Goal: Information Seeking & Learning: Learn about a topic

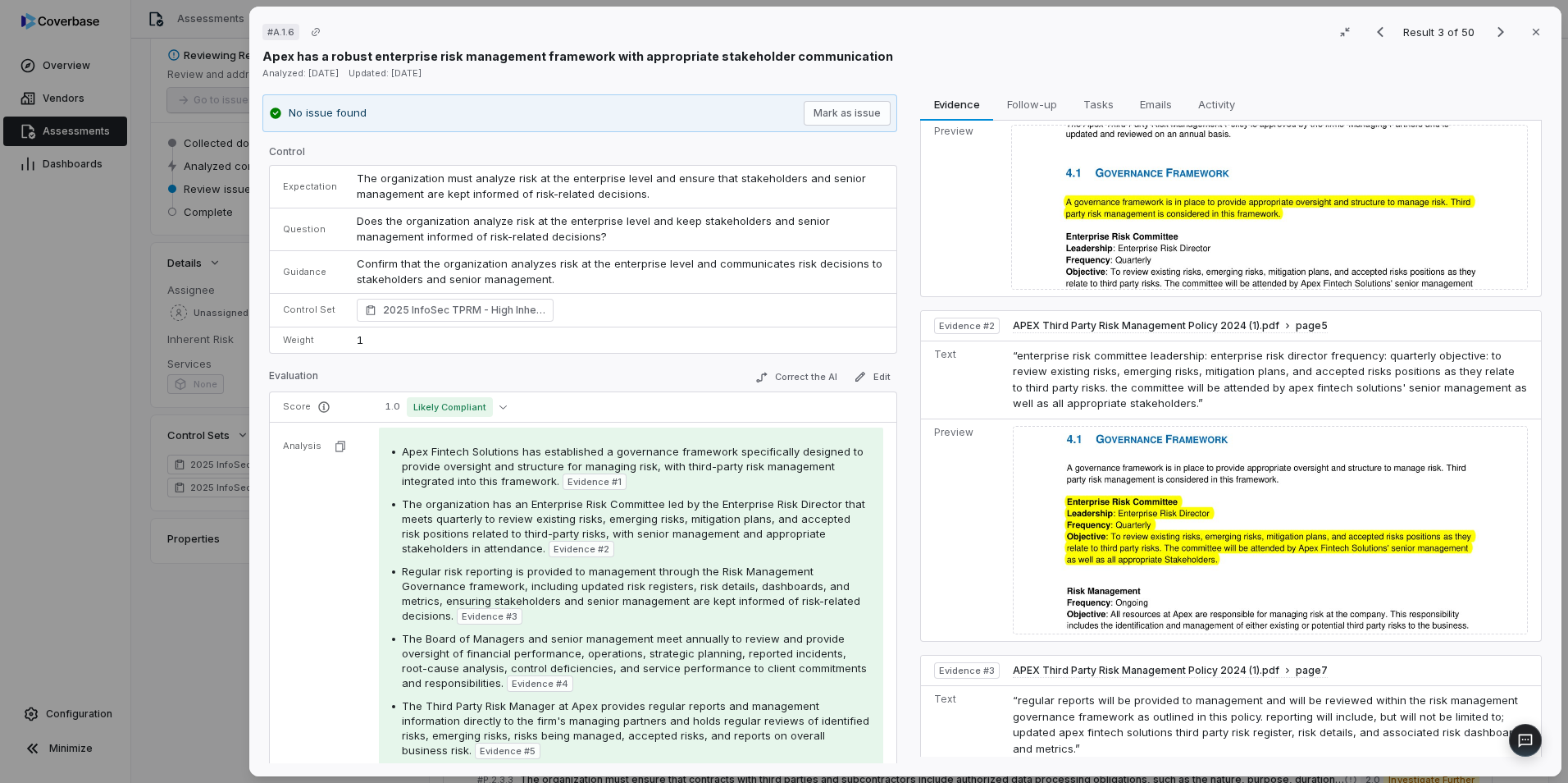
scroll to position [164, 0]
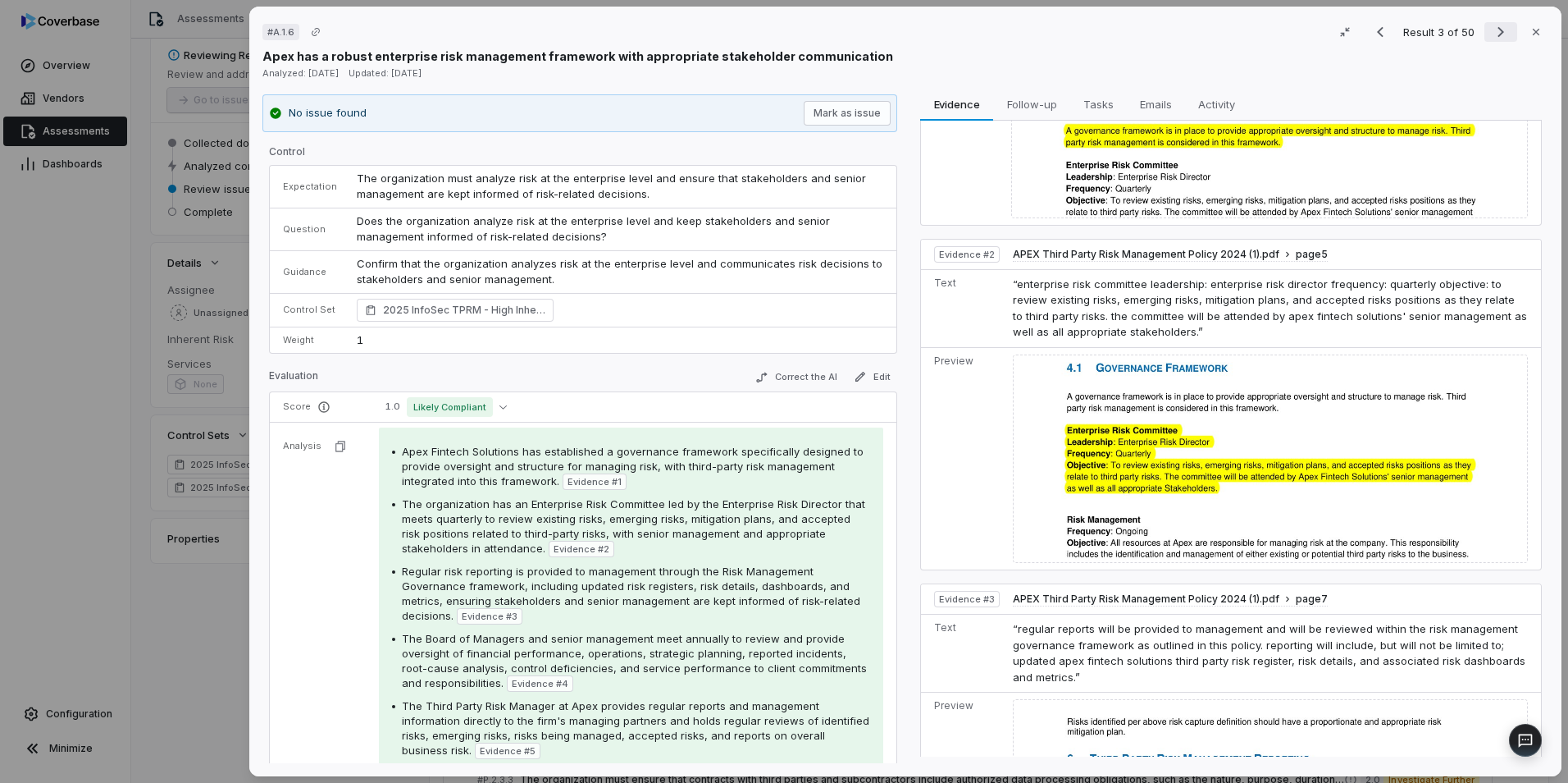
click at [1498, 34] on icon "Next result" at bounding box center [1501, 32] width 6 height 11
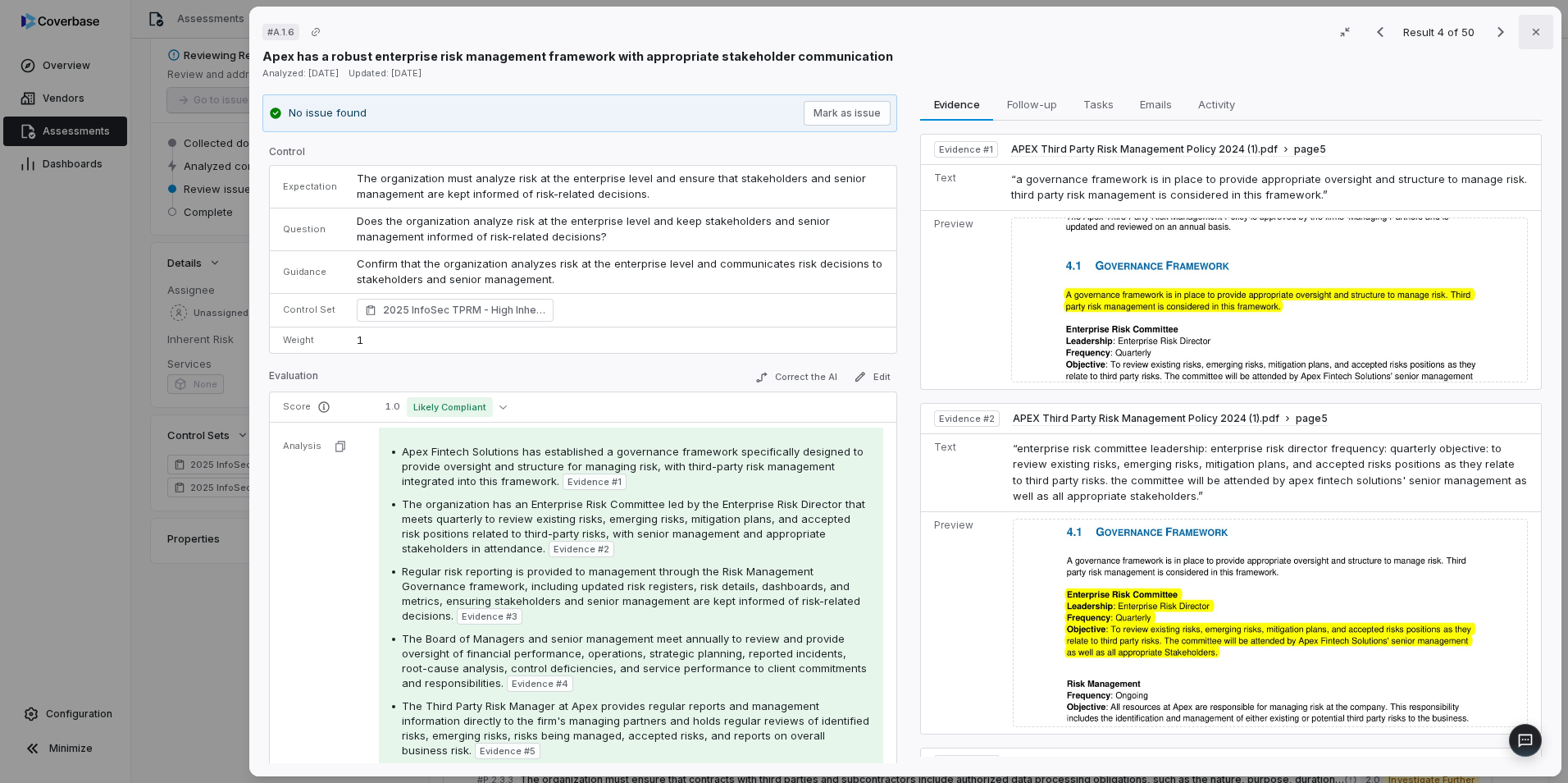
click at [1529, 36] on icon "button" at bounding box center [1536, 32] width 13 height 13
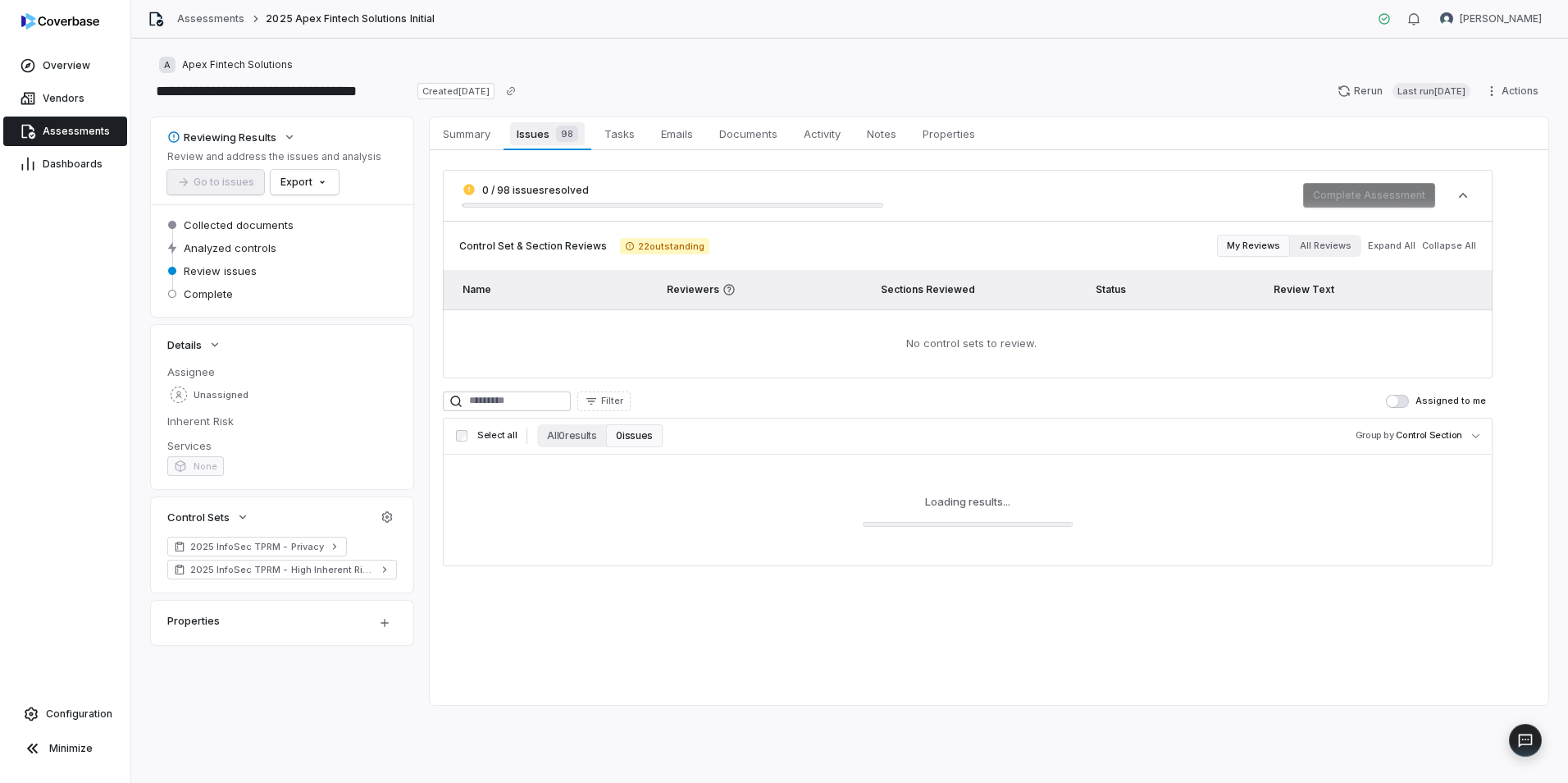
click at [557, 133] on span "98" at bounding box center [567, 133] width 22 height 17
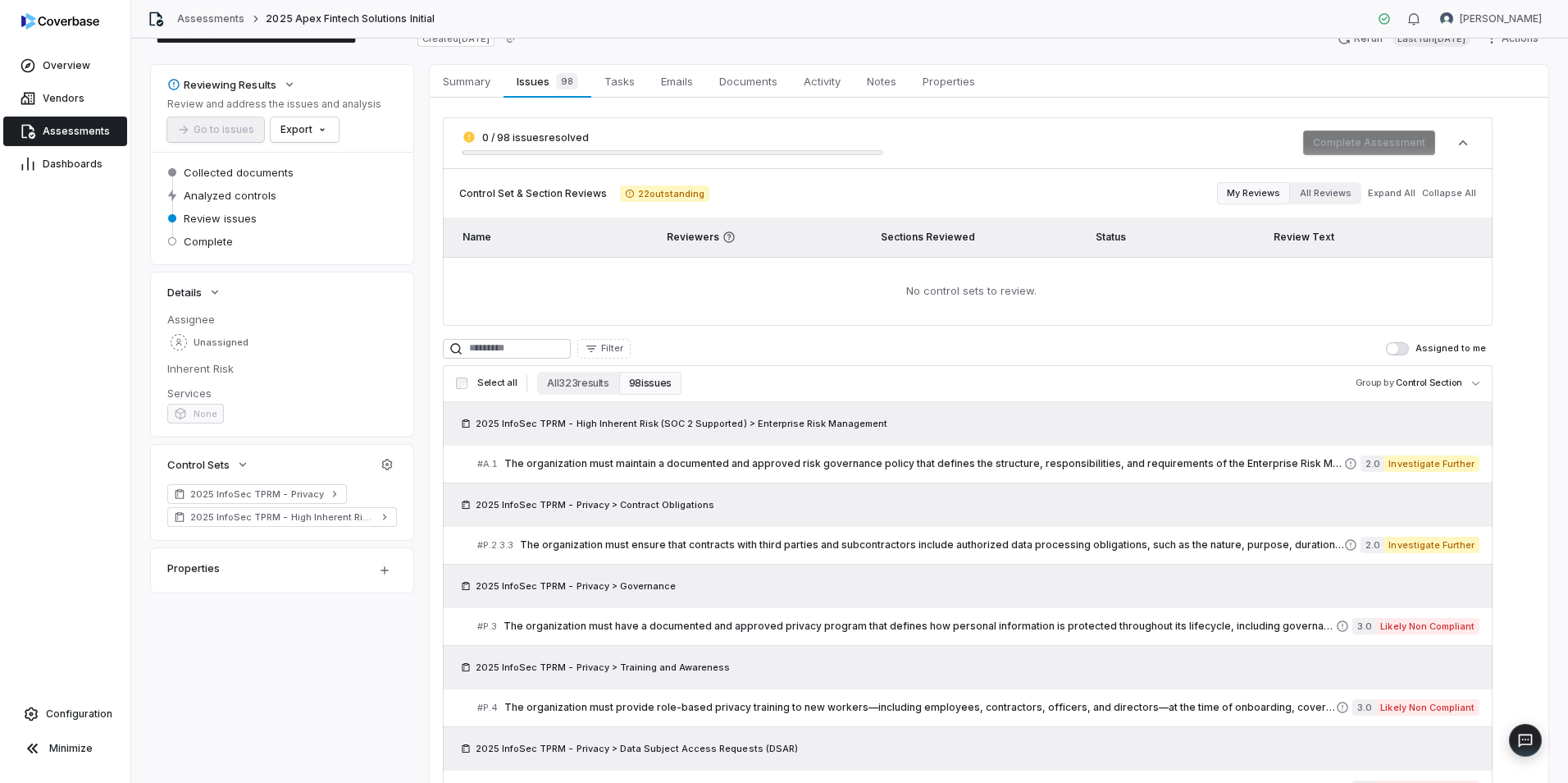
scroll to position [82, 0]
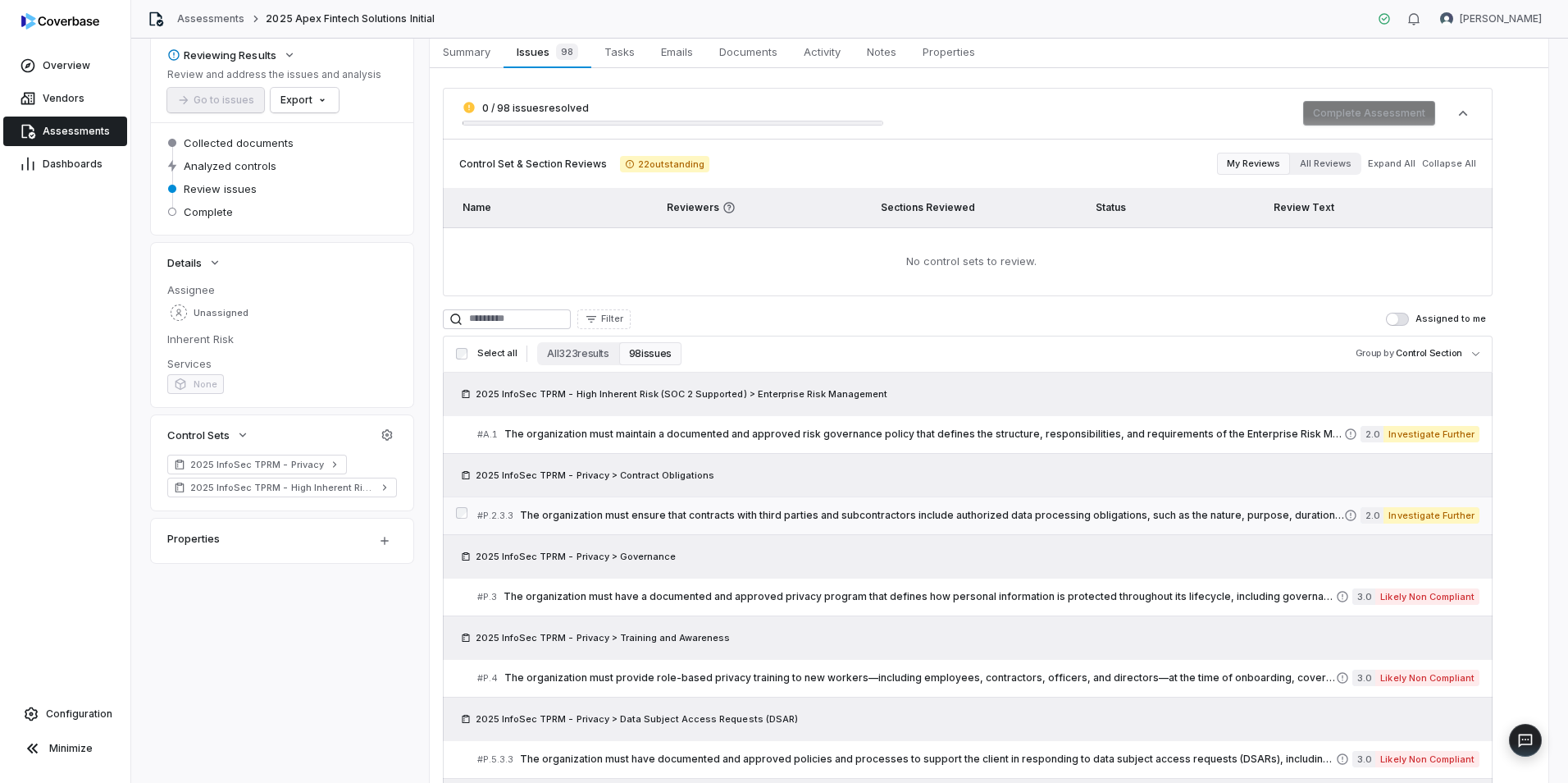
click at [778, 509] on span "The organization must ensure that contracts with third parties and subcontracto…" at bounding box center [932, 515] width 824 height 13
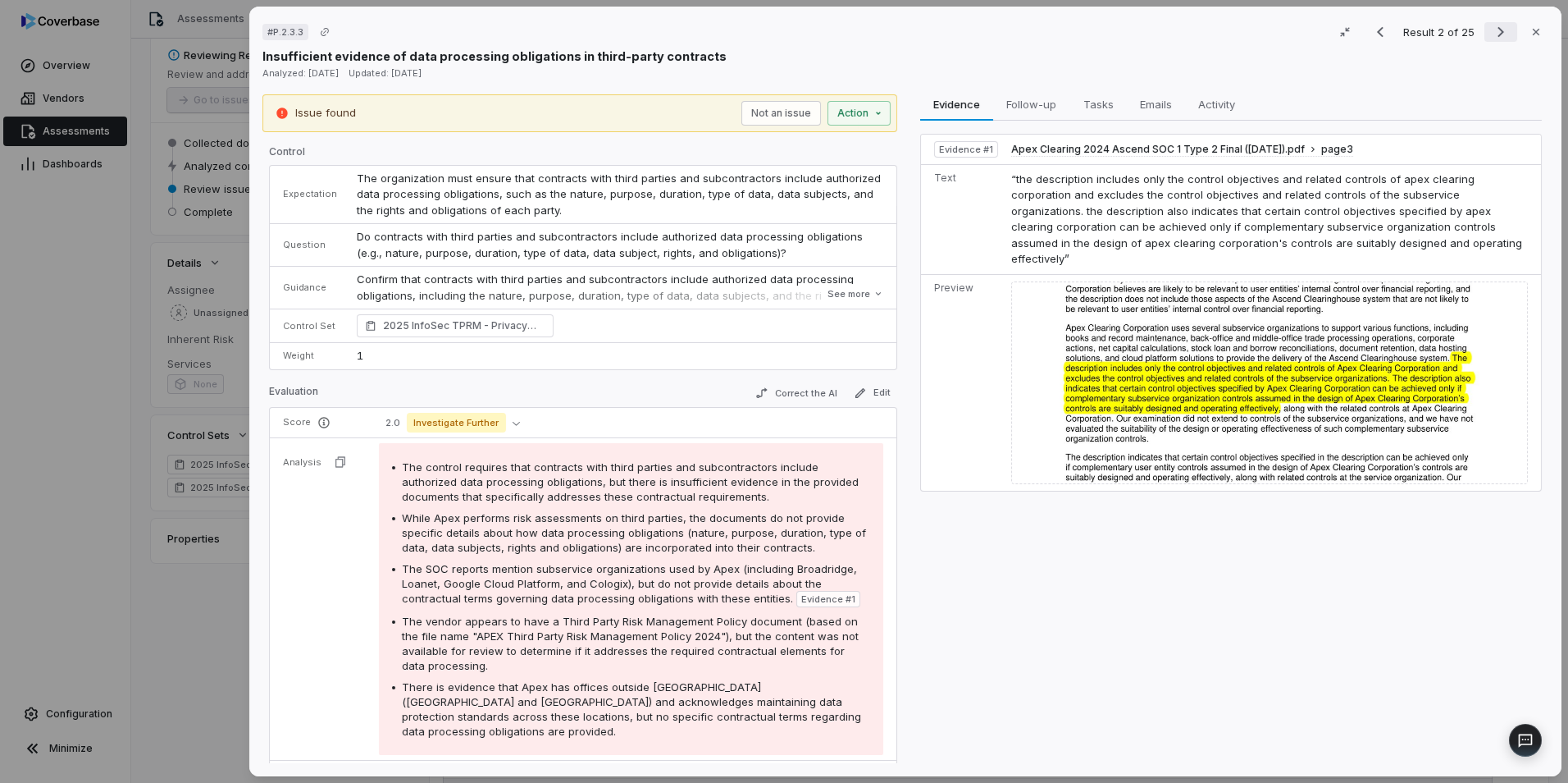
click at [1498, 33] on icon "Next result" at bounding box center [1500, 31] width 19 height 19
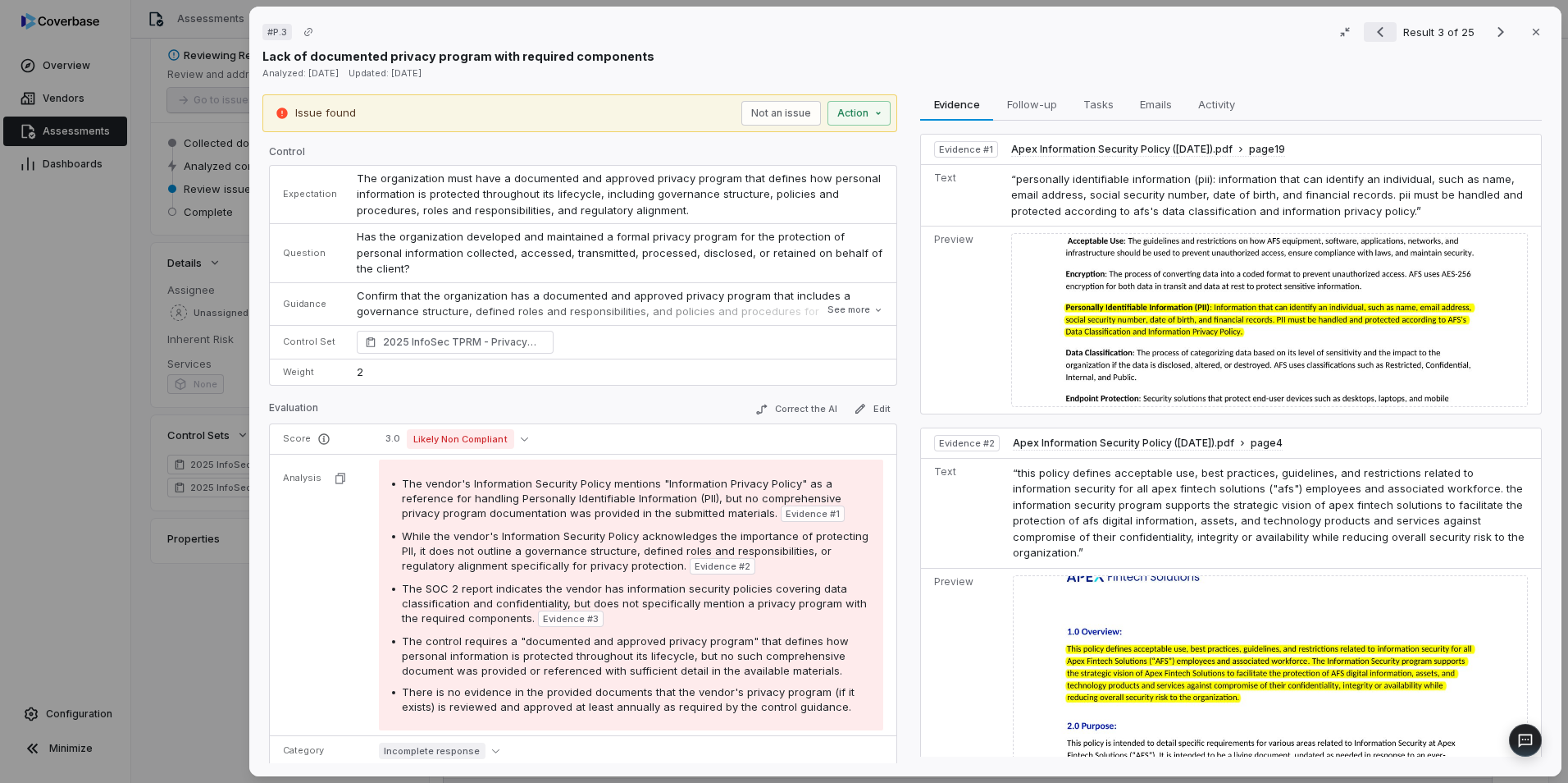
click at [1376, 30] on icon "Previous result" at bounding box center [1379, 31] width 19 height 19
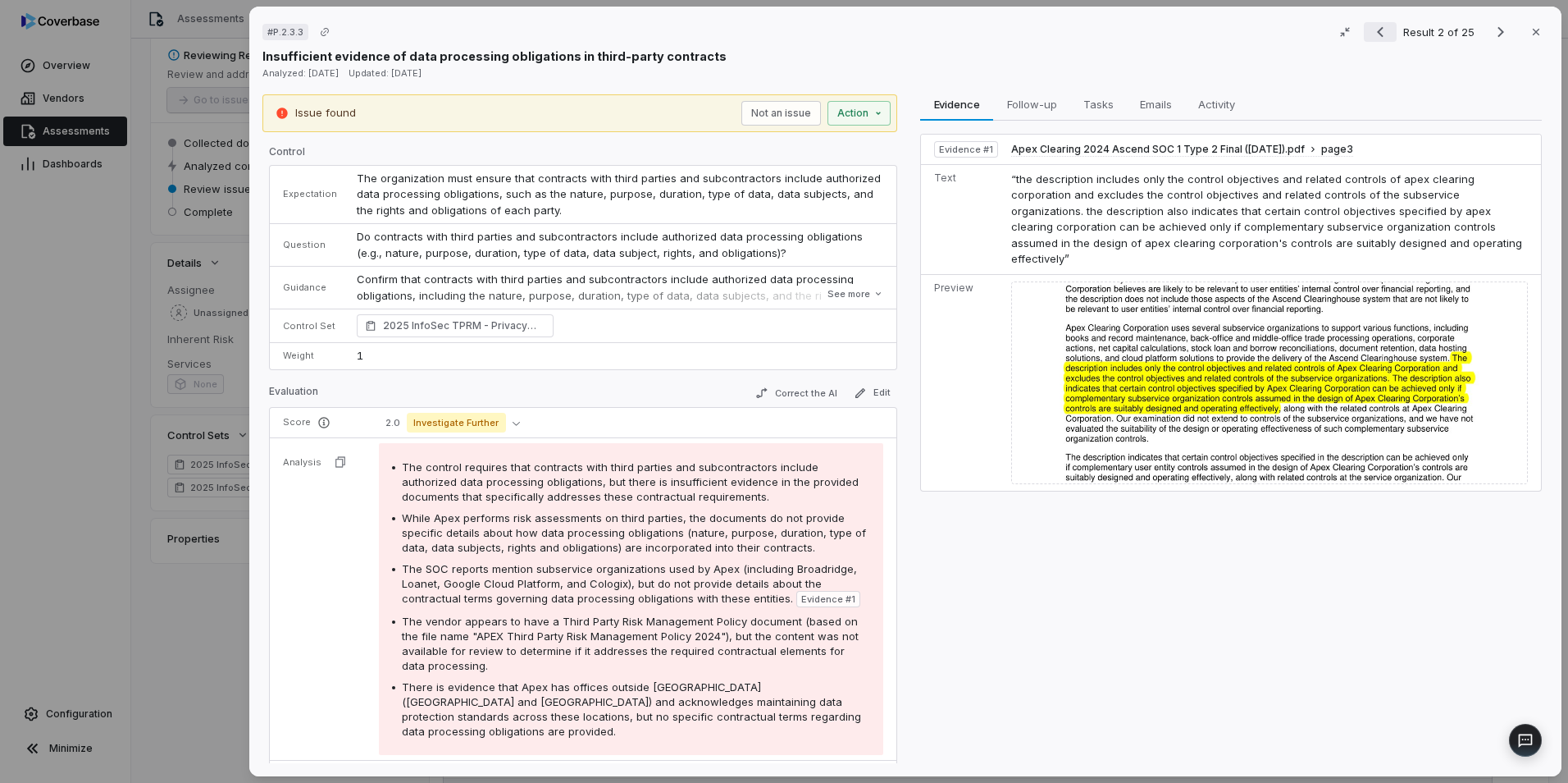
click at [1376, 30] on icon "Previous result" at bounding box center [1379, 31] width 19 height 19
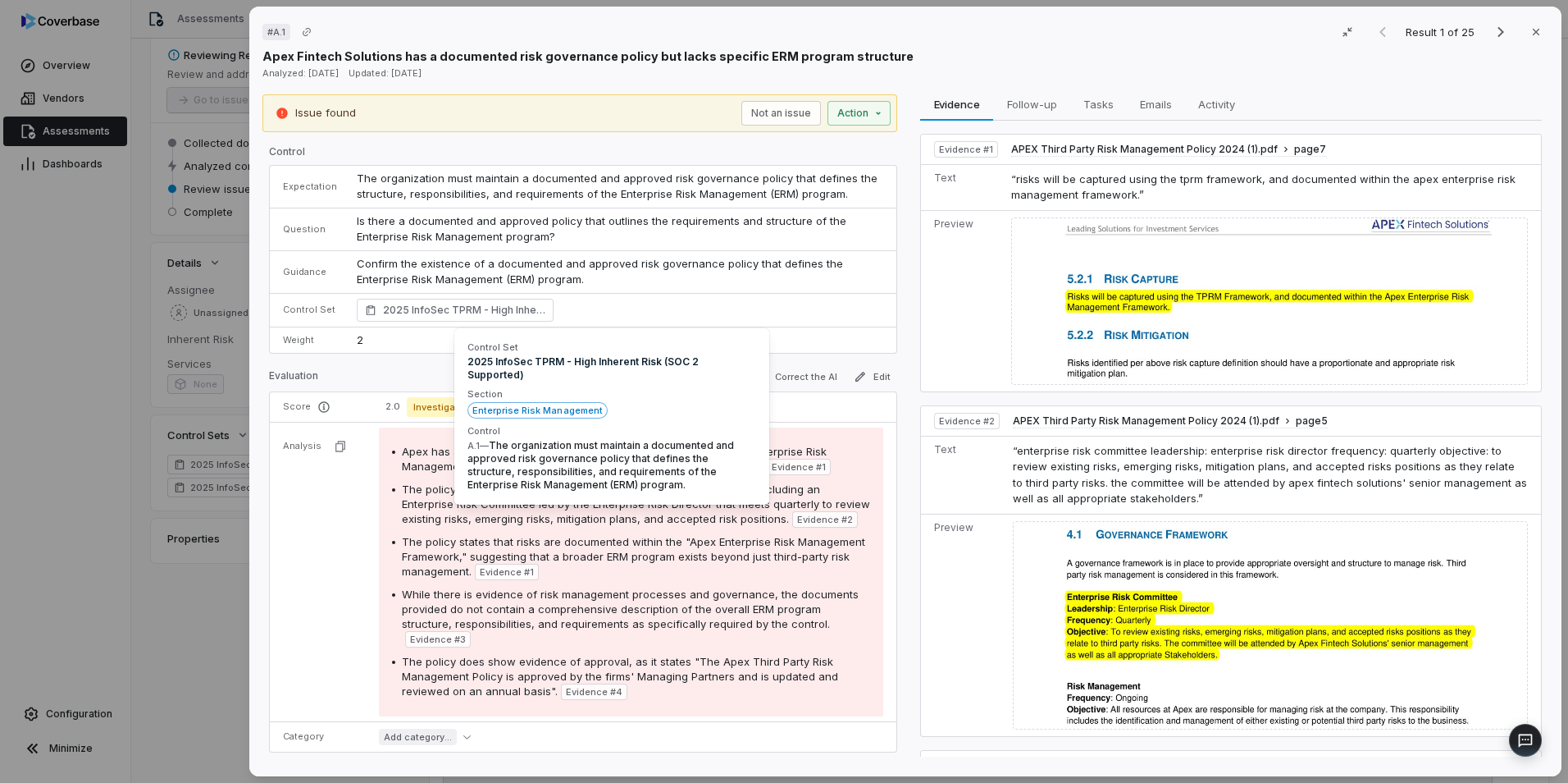
click at [481, 309] on span "2025 InfoSec TPRM - High Inherent Risk (SOC 2 Supported) Enterprise Risk Manage…" at bounding box center [464, 310] width 163 height 17
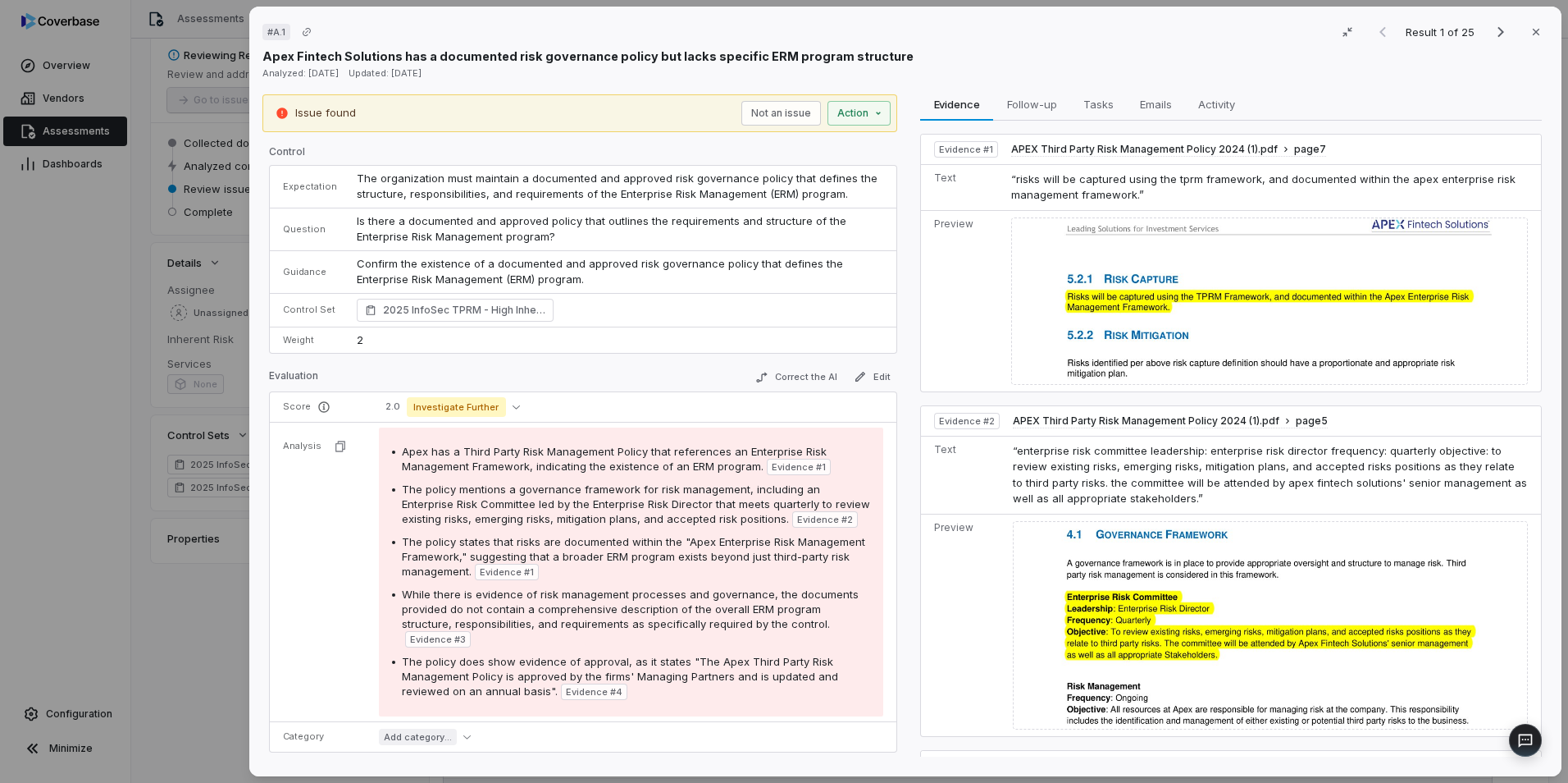
click at [444, 311] on span "2025 InfoSec TPRM - High Inherent Risk (SOC 2 Supported) Enterprise Risk Manage…" at bounding box center [464, 310] width 163 height 17
click at [441, 311] on span "2025 InfoSec TPRM - High Inherent Risk (SOC 2 Supported) Enterprise Risk Manage…" at bounding box center [464, 310] width 163 height 17
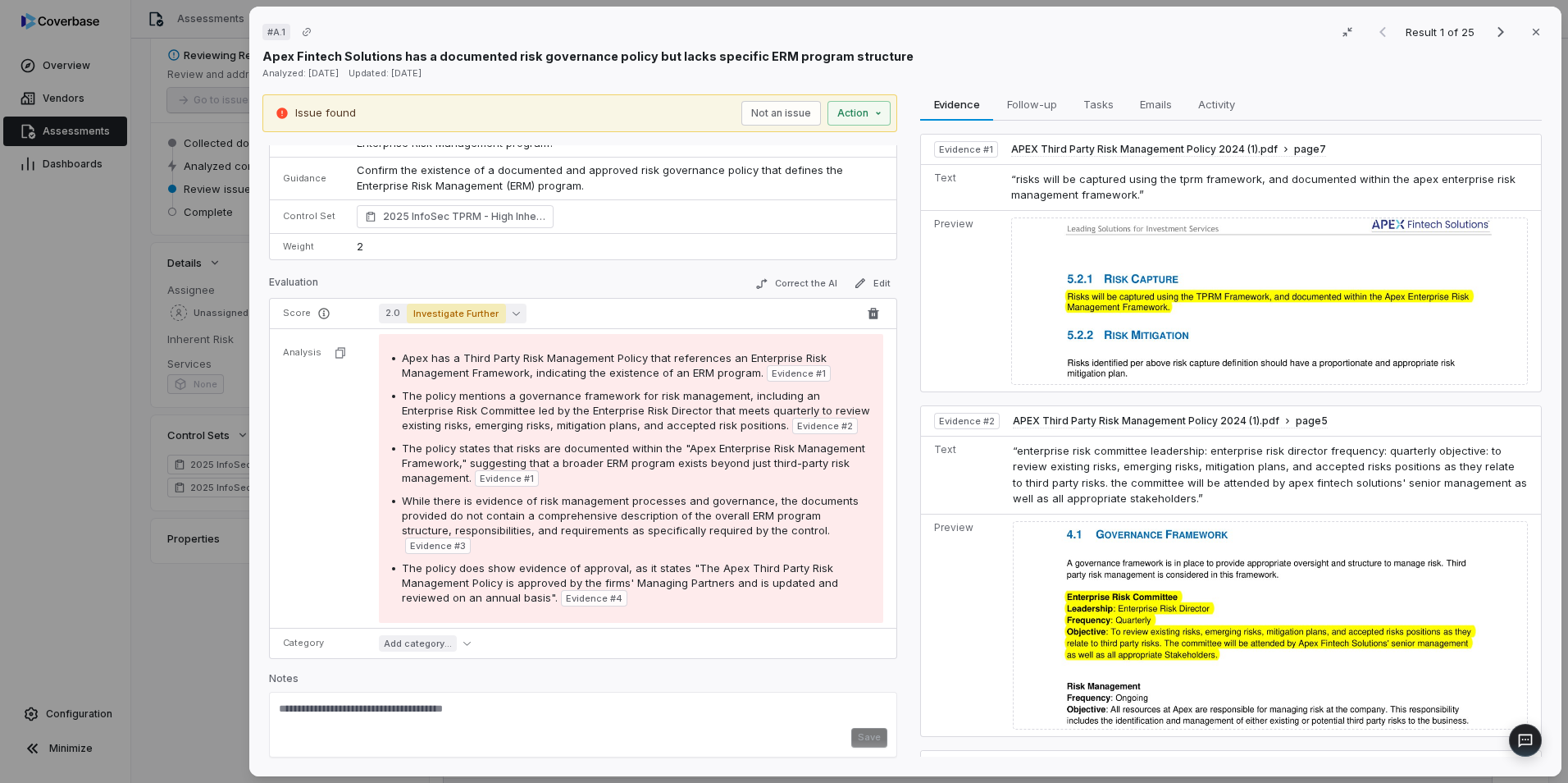
click at [512, 309] on icon "button" at bounding box center [516, 313] width 7 height 7
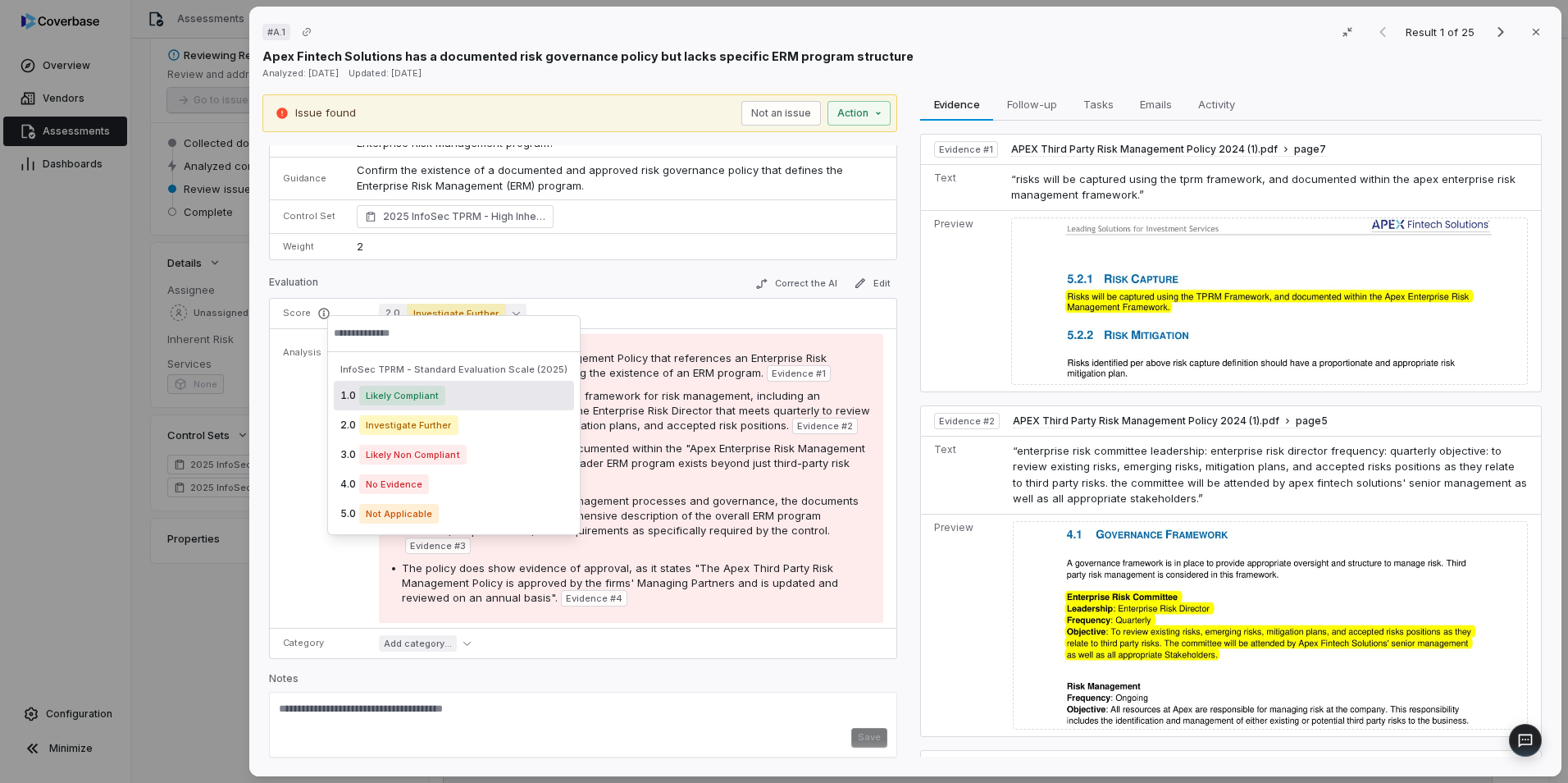
click at [595, 273] on div "Evaluation Correct the AI Edit" at bounding box center [583, 285] width 628 height 25
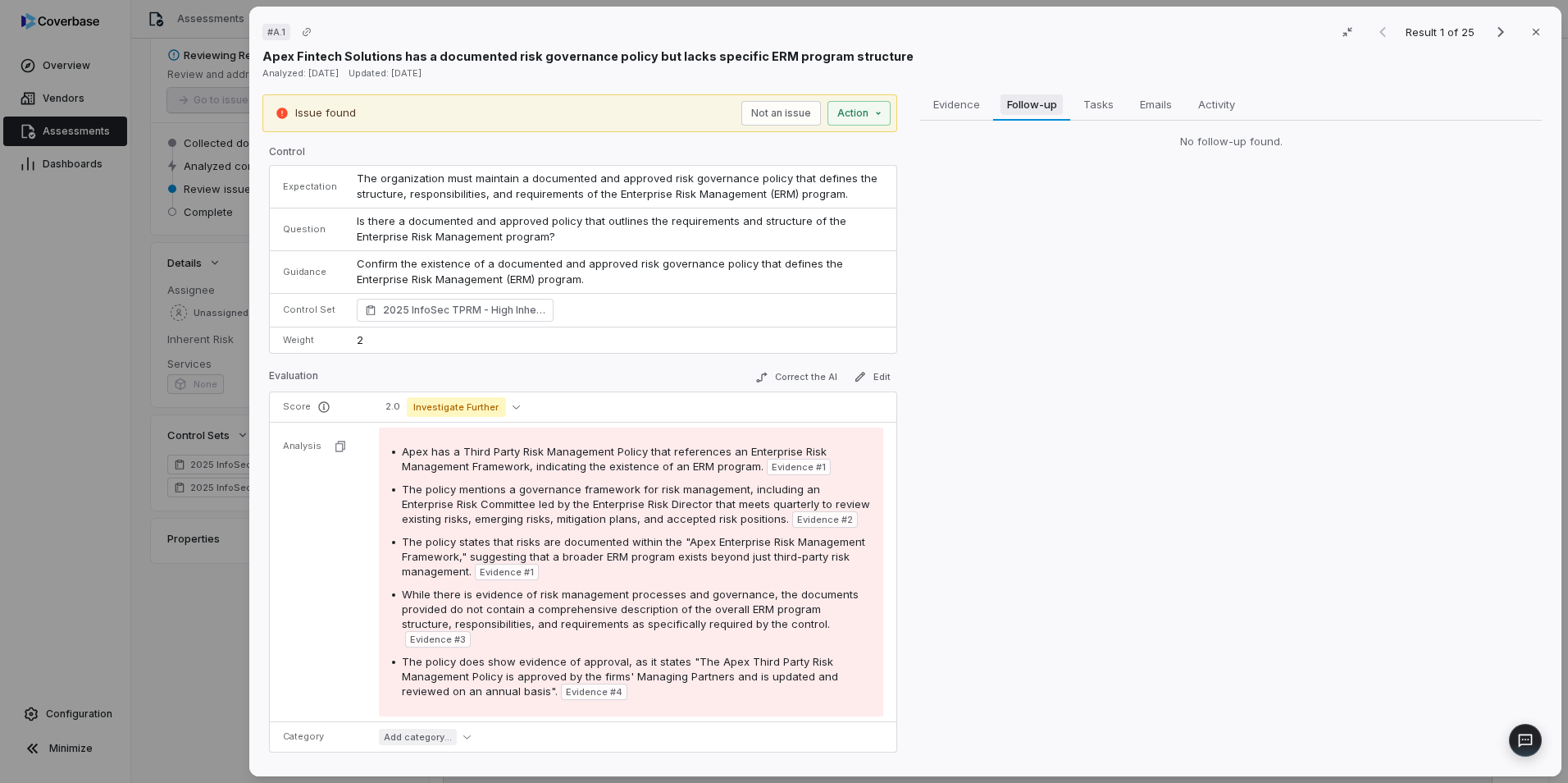
click at [1021, 95] on span "Follow-up" at bounding box center [1032, 104] width 63 height 21
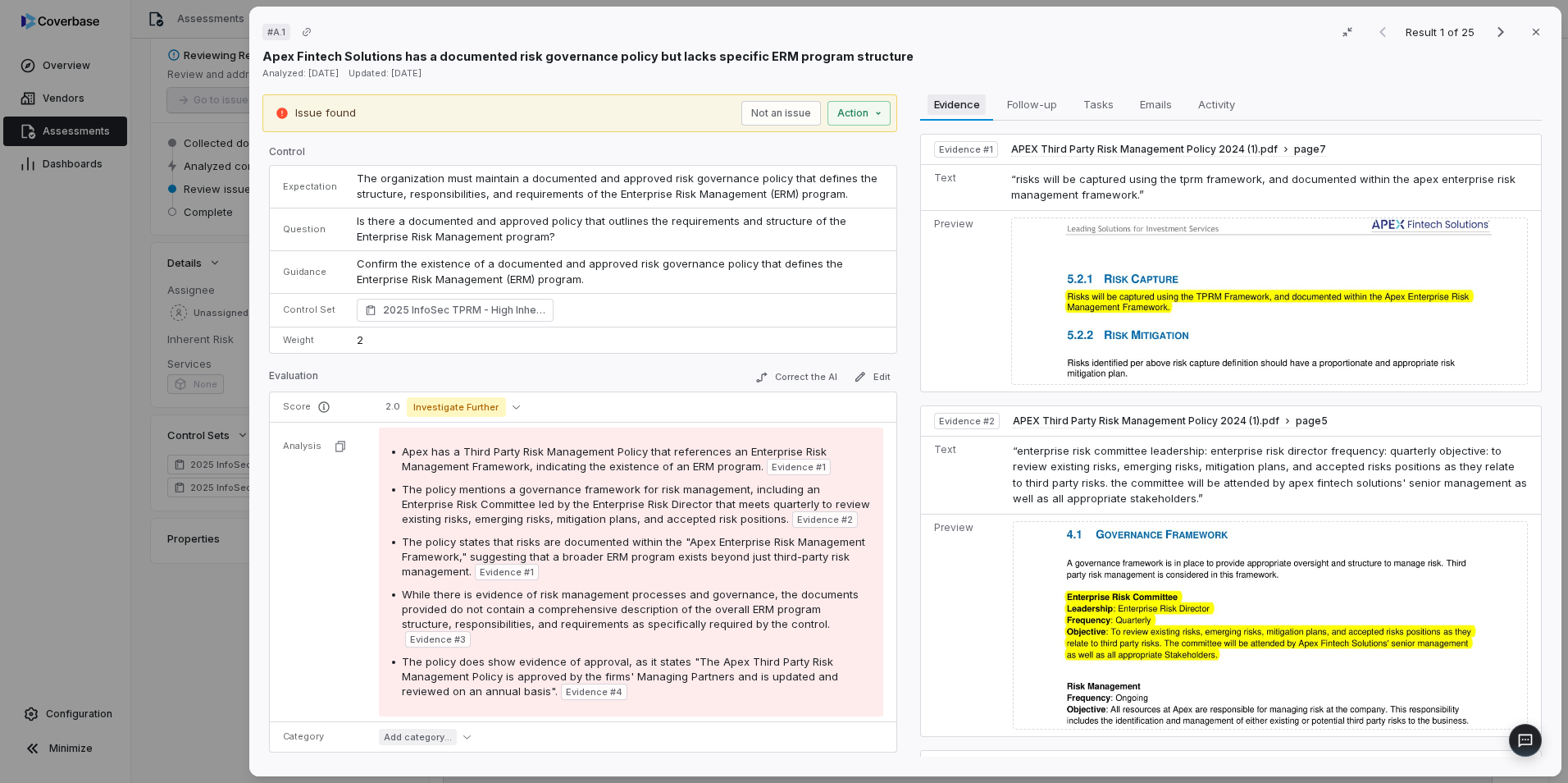
click at [952, 102] on span "Evidence" at bounding box center [957, 104] width 59 height 21
click at [1082, 100] on span "Tasks" at bounding box center [1098, 104] width 43 height 21
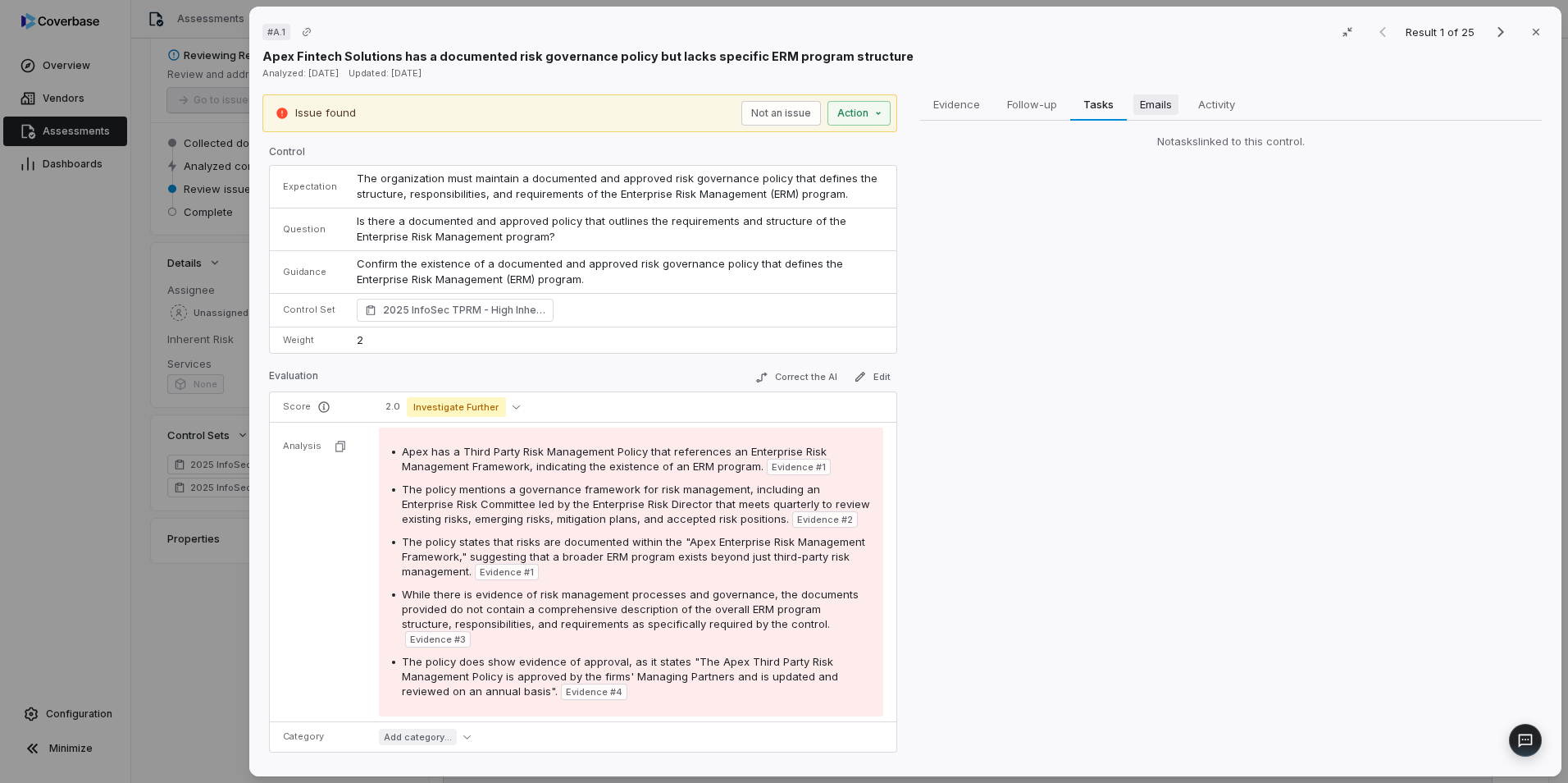
click at [1146, 101] on span "Emails" at bounding box center [1156, 104] width 45 height 21
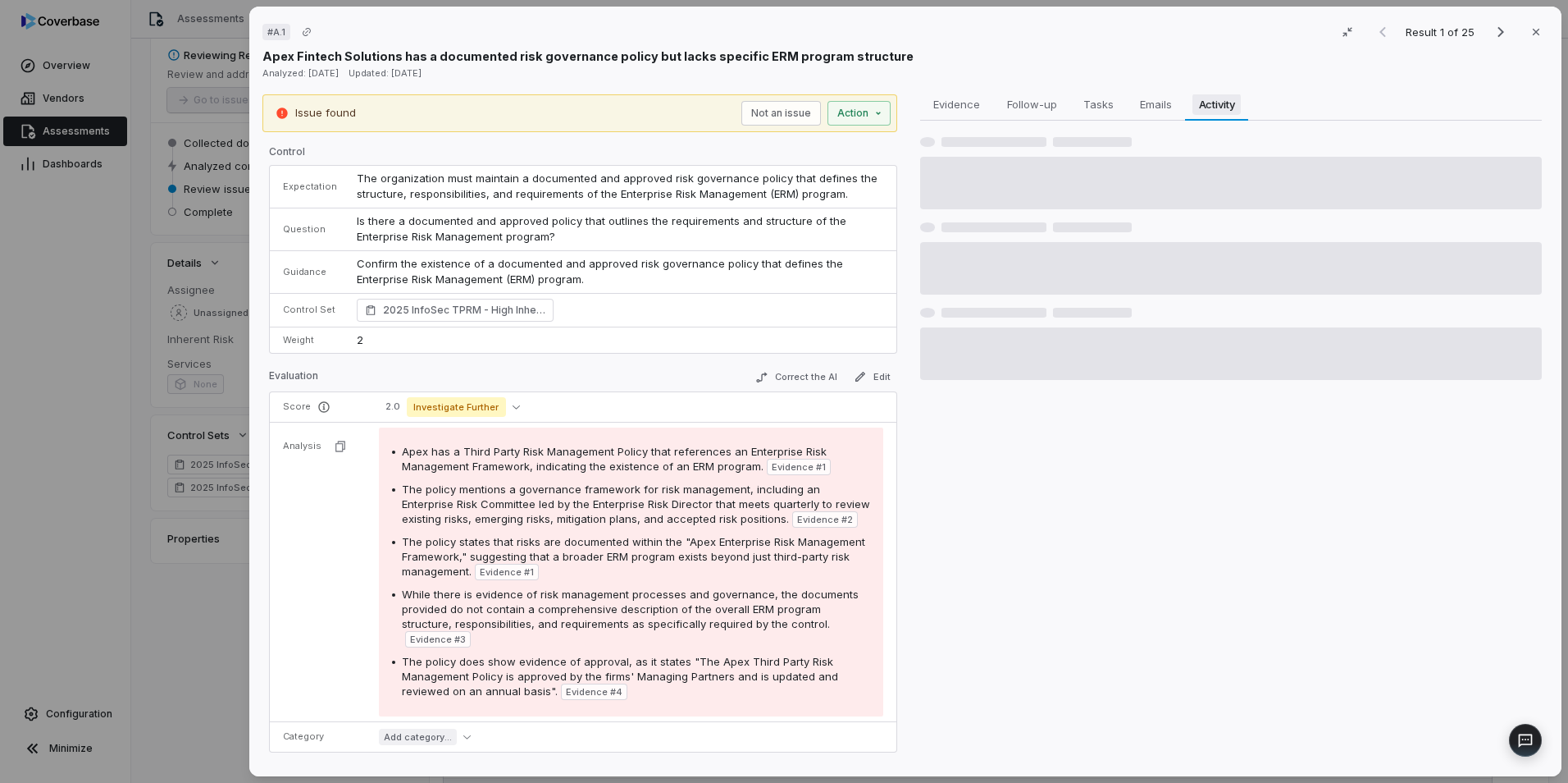
click at [1219, 100] on span "Activity" at bounding box center [1218, 104] width 50 height 21
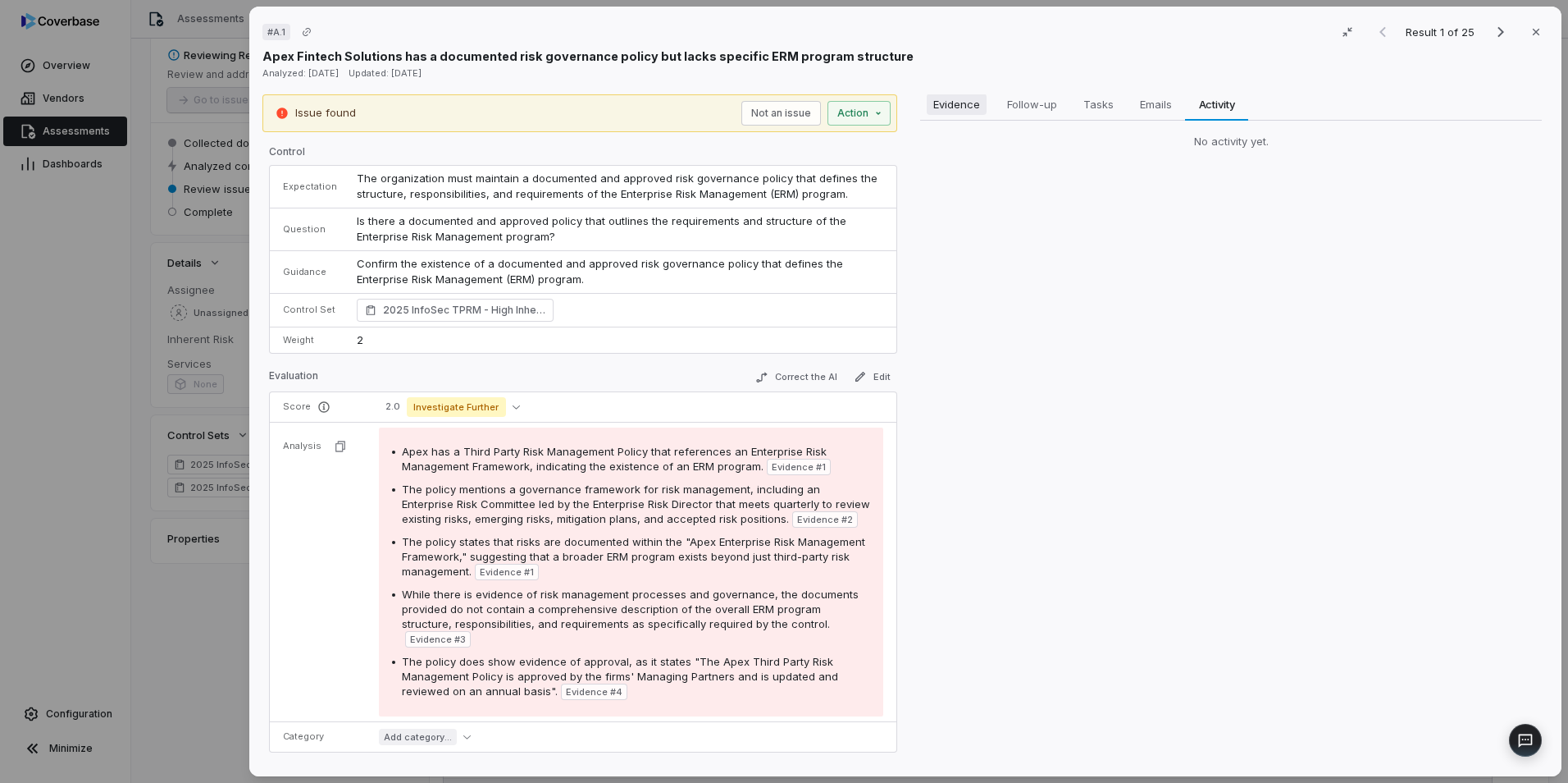
click at [963, 102] on span "Evidence" at bounding box center [956, 104] width 60 height 21
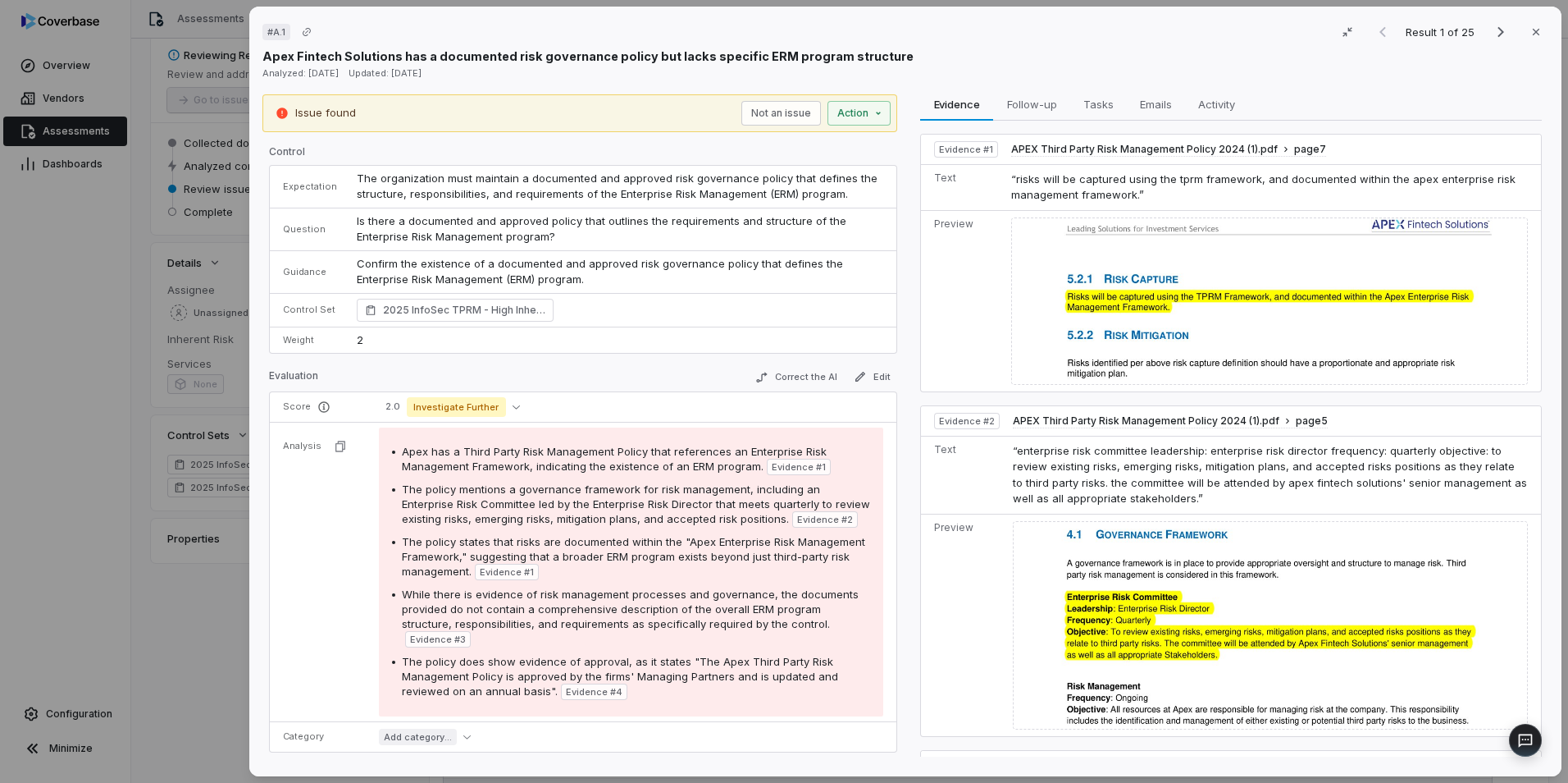
click at [499, 305] on span "2025 InfoSec TPRM - High Inherent Risk (SOC 2 Supported) Enterprise Risk Manage…" at bounding box center [464, 310] width 163 height 17
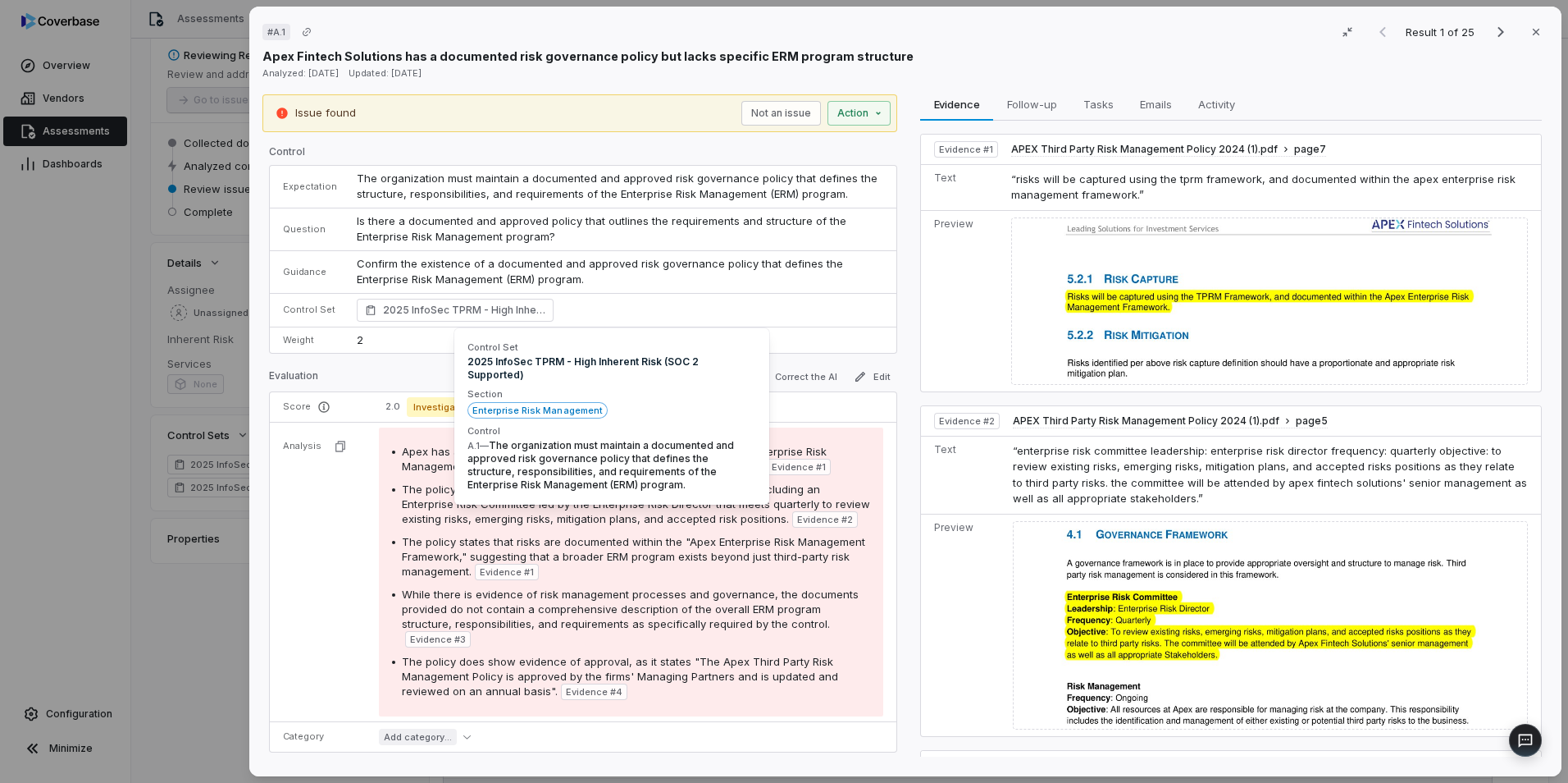
click at [512, 425] on span "Control" at bounding box center [612, 431] width 289 height 12
click at [540, 444] on span "The organization must maintain a documented and approved risk governance policy…" at bounding box center [601, 465] width 267 height 52
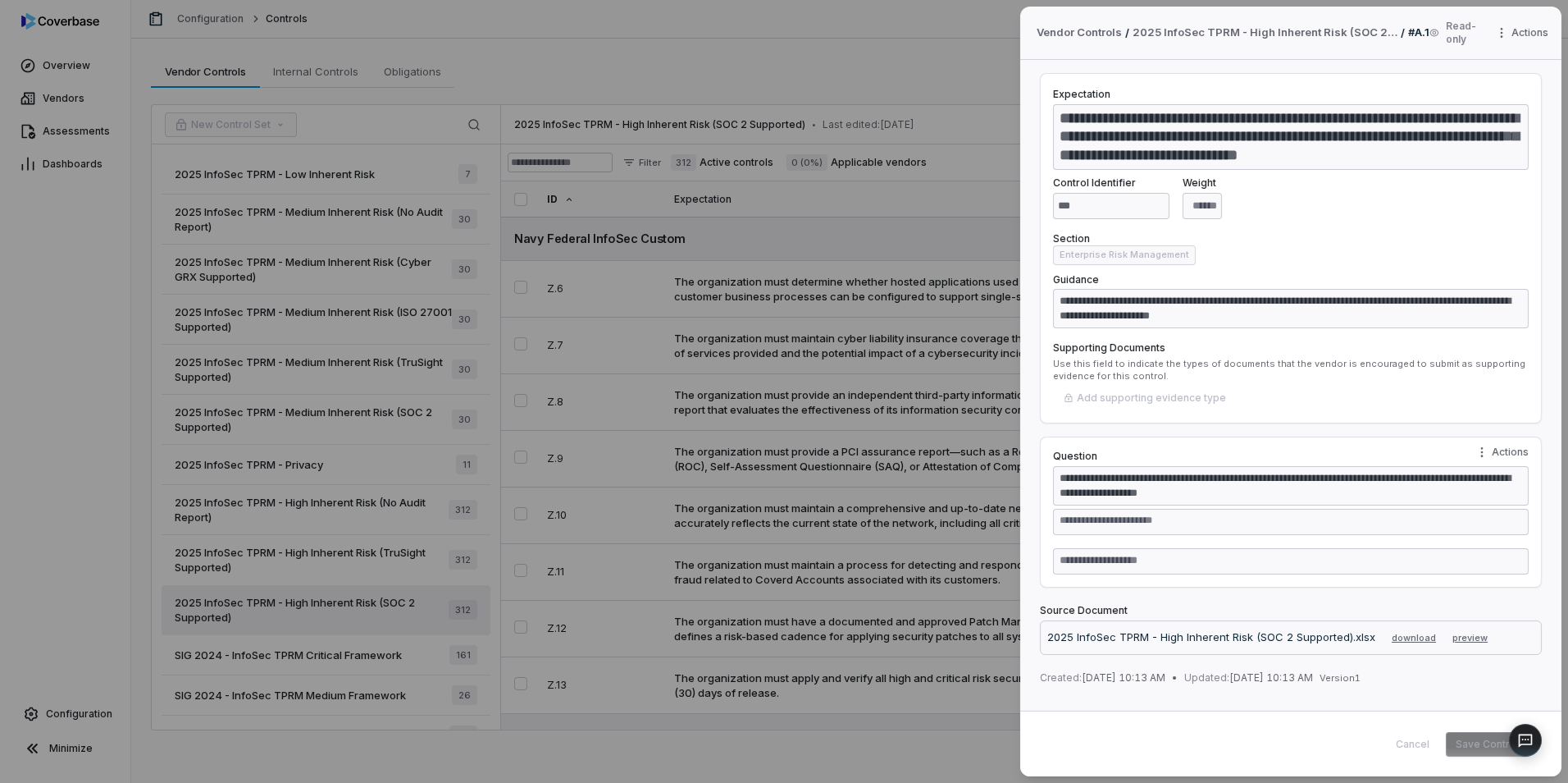
click at [933, 259] on div "**********" at bounding box center [784, 391] width 1568 height 783
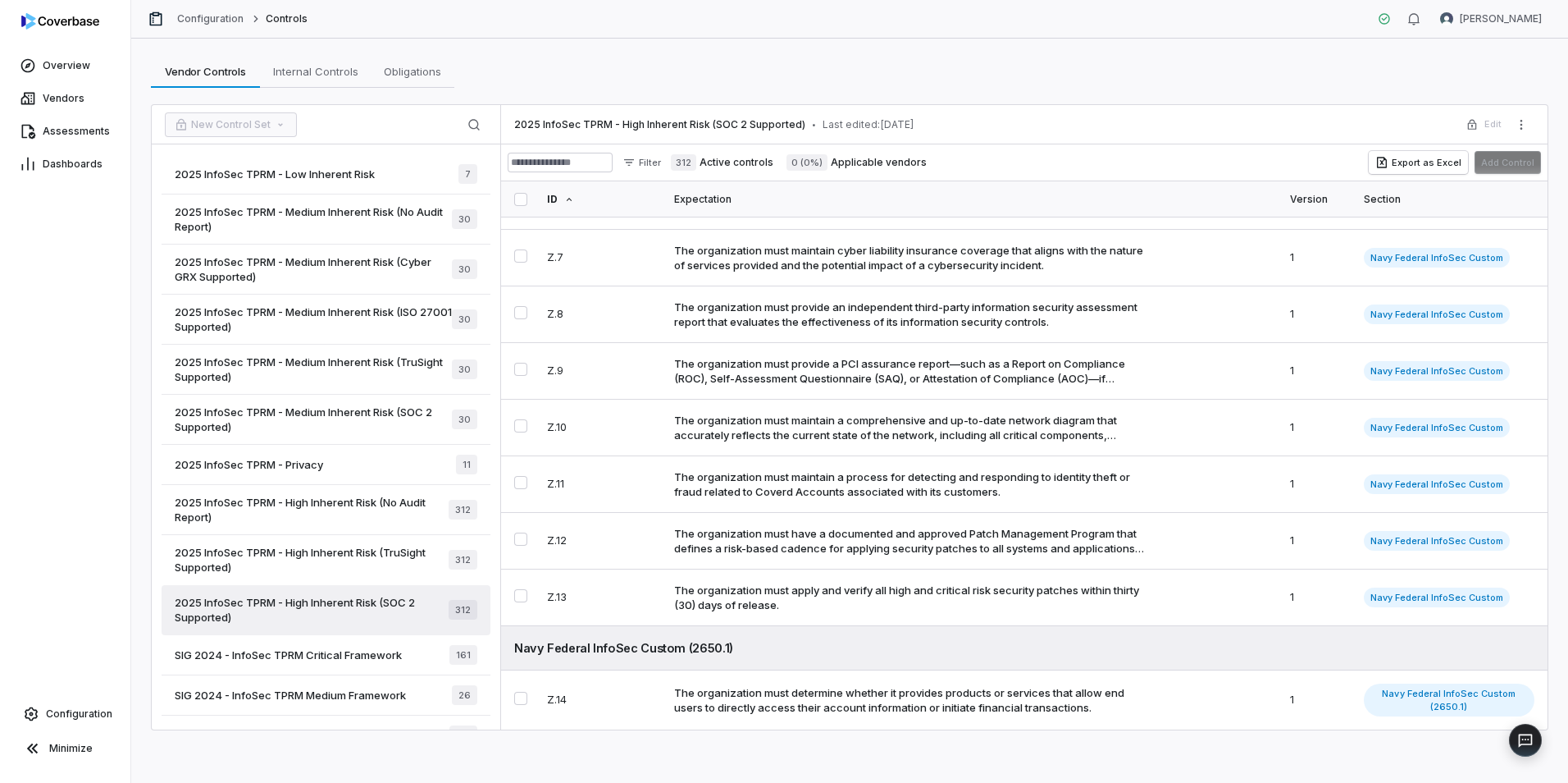
scroll to position [82, 0]
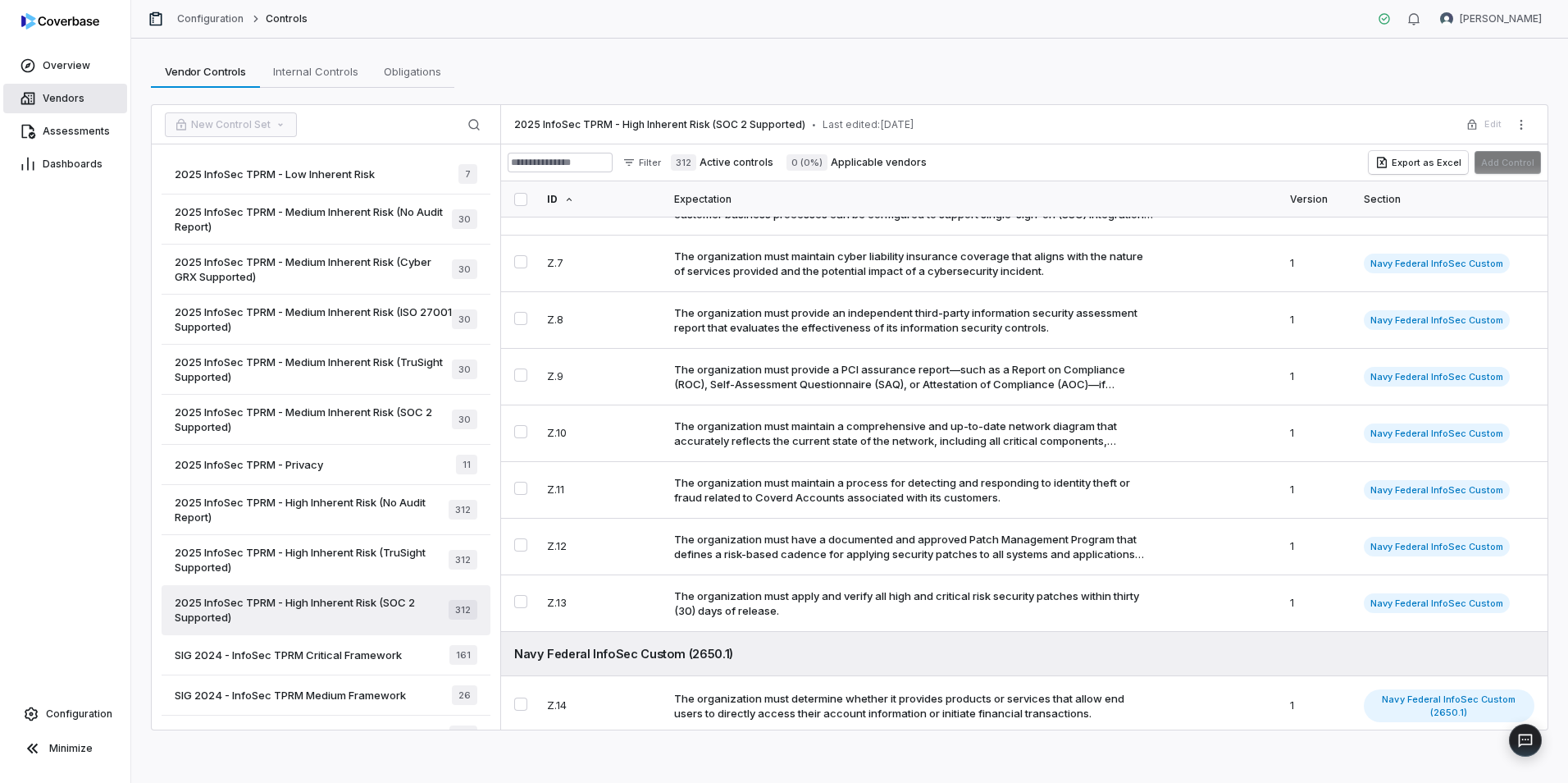
click at [57, 101] on span "Vendors" at bounding box center [63, 98] width 41 height 13
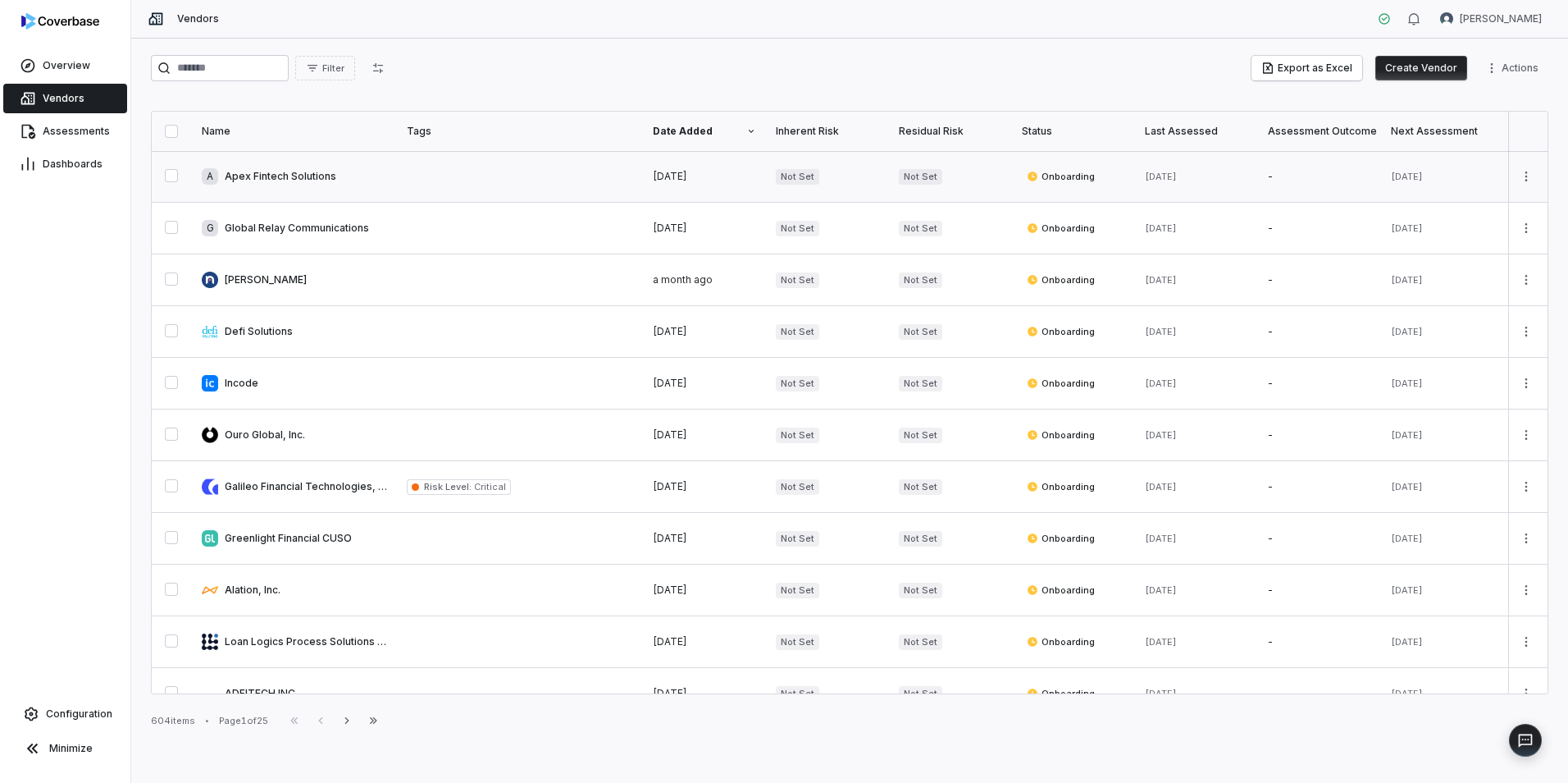
click at [314, 168] on link at bounding box center [294, 176] width 205 height 51
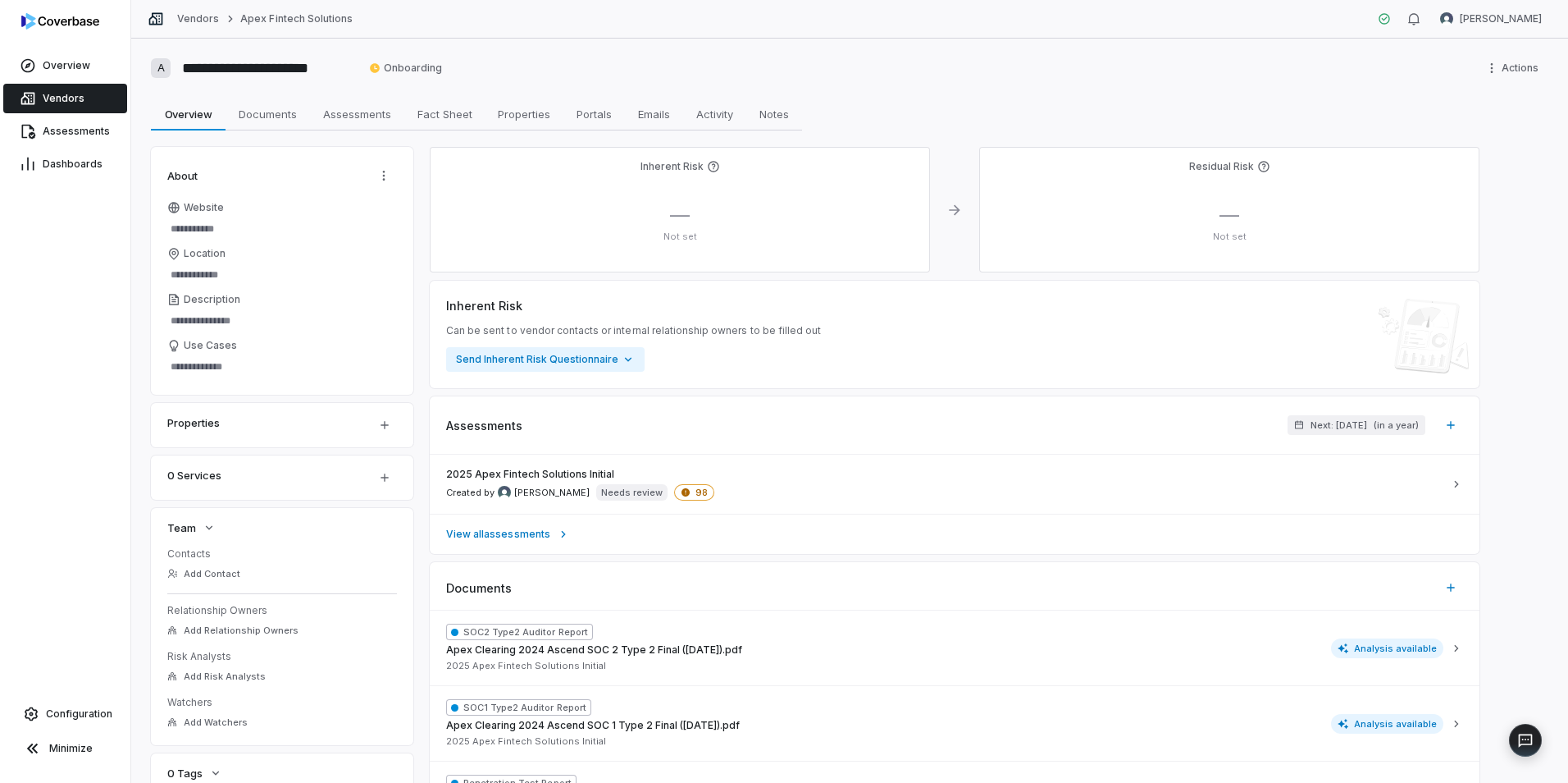
click at [48, 103] on span "Vendors" at bounding box center [63, 98] width 41 height 13
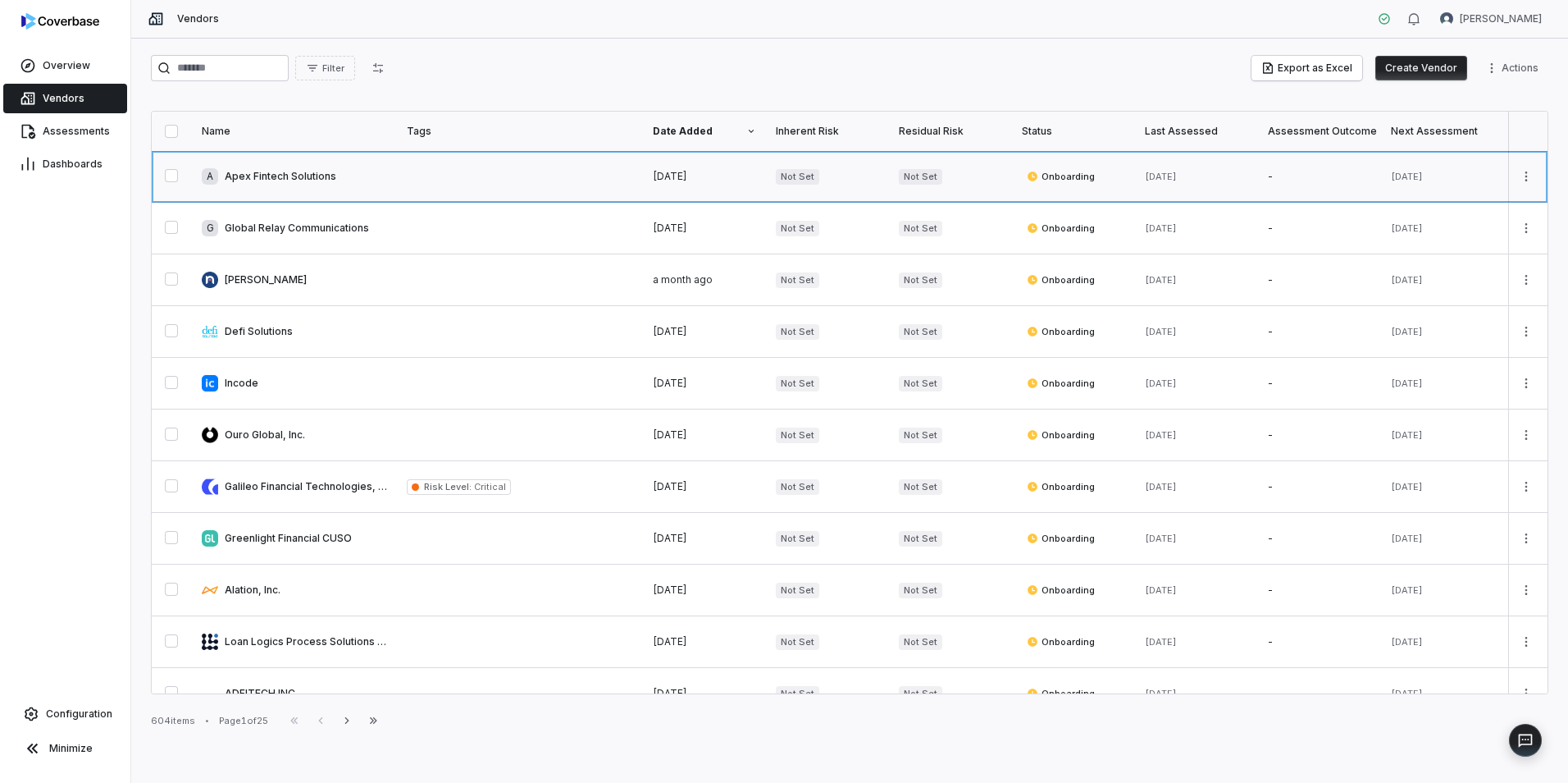
click at [327, 174] on link at bounding box center [294, 176] width 205 height 51
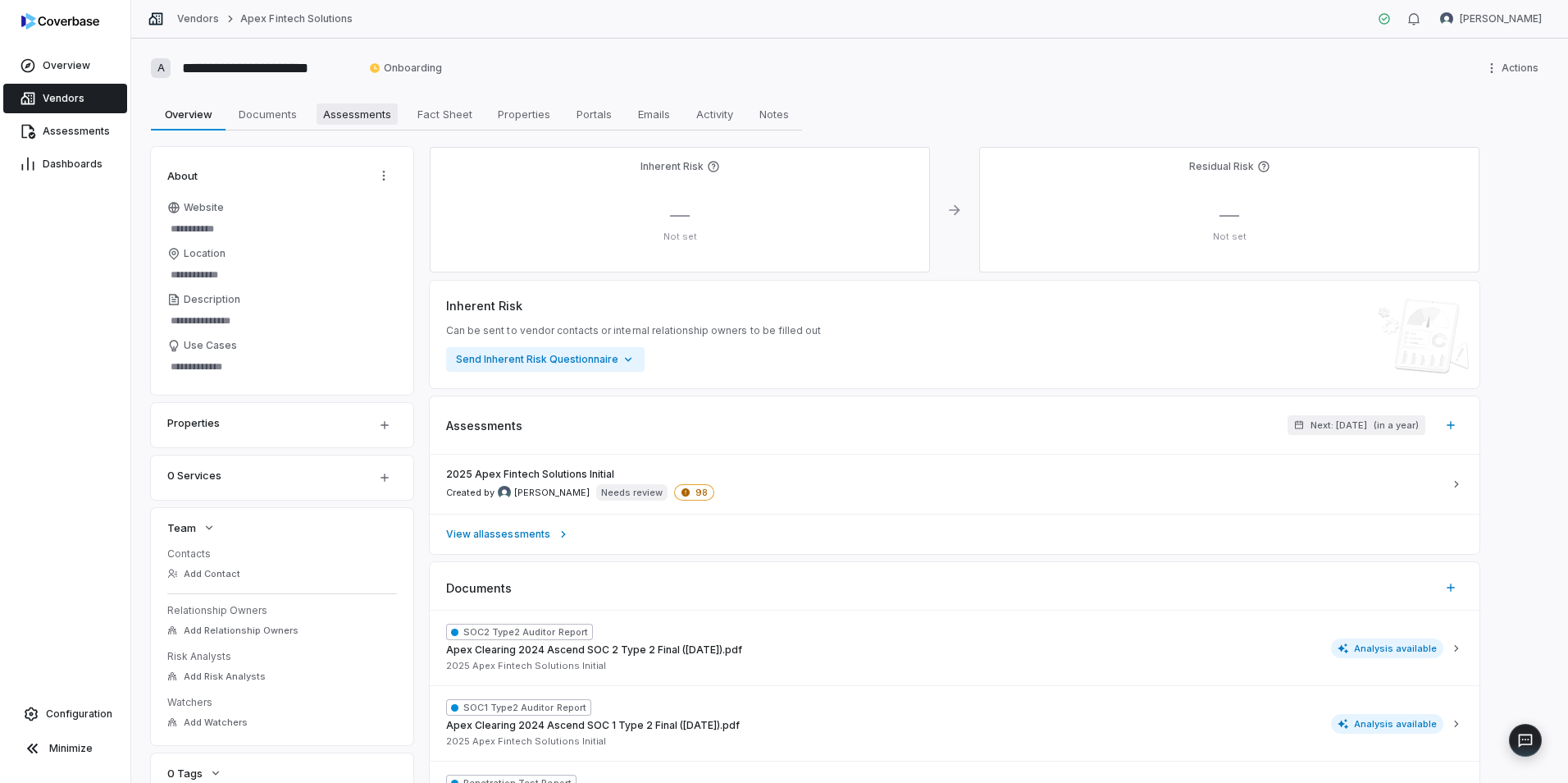
click at [338, 119] on span "Assessments" at bounding box center [357, 113] width 81 height 21
type textarea "*"
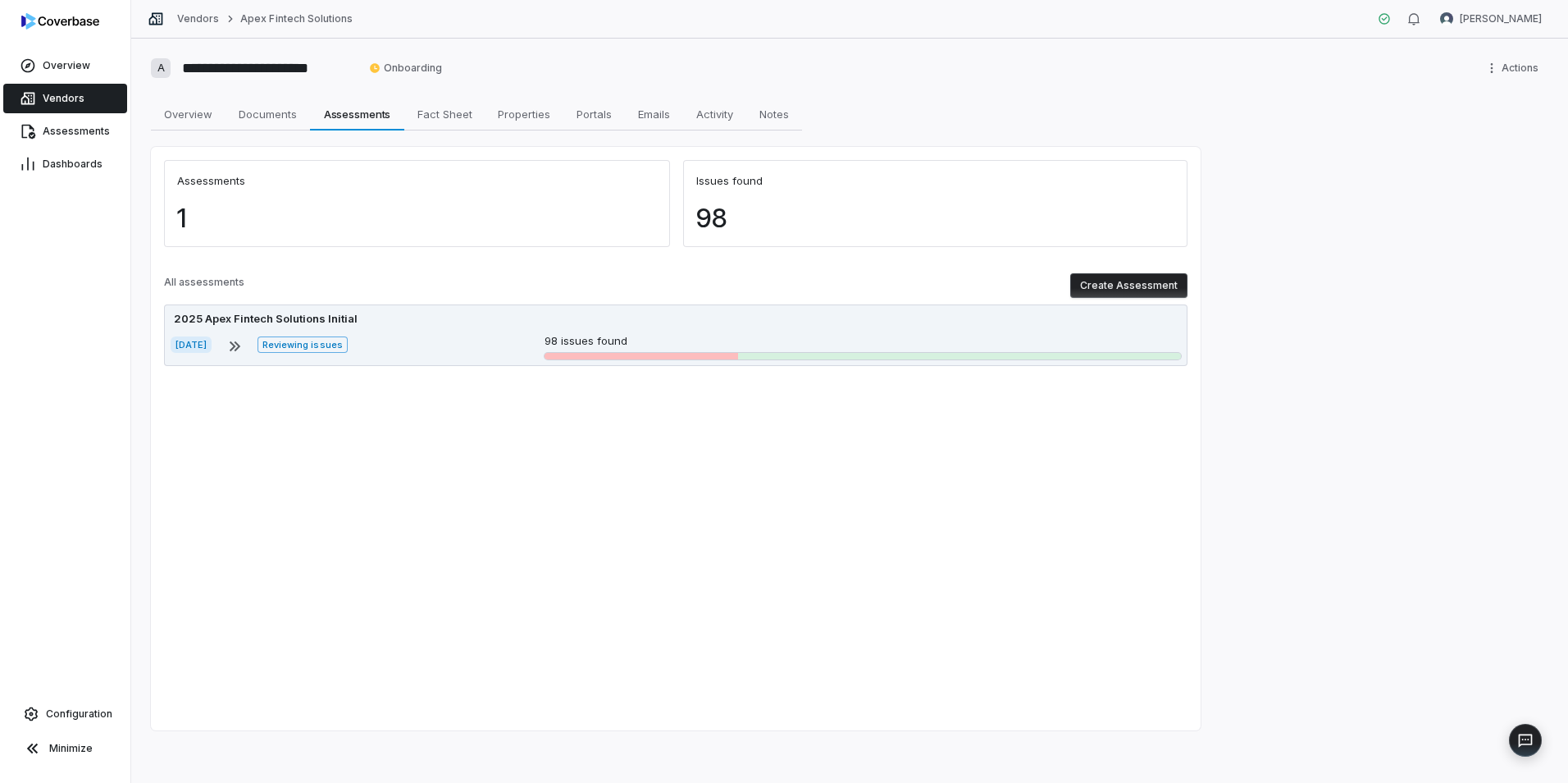
click at [217, 334] on div "Oct 3, 2025 Reviewing issues 98 issues found" at bounding box center [676, 346] width 1011 height 27
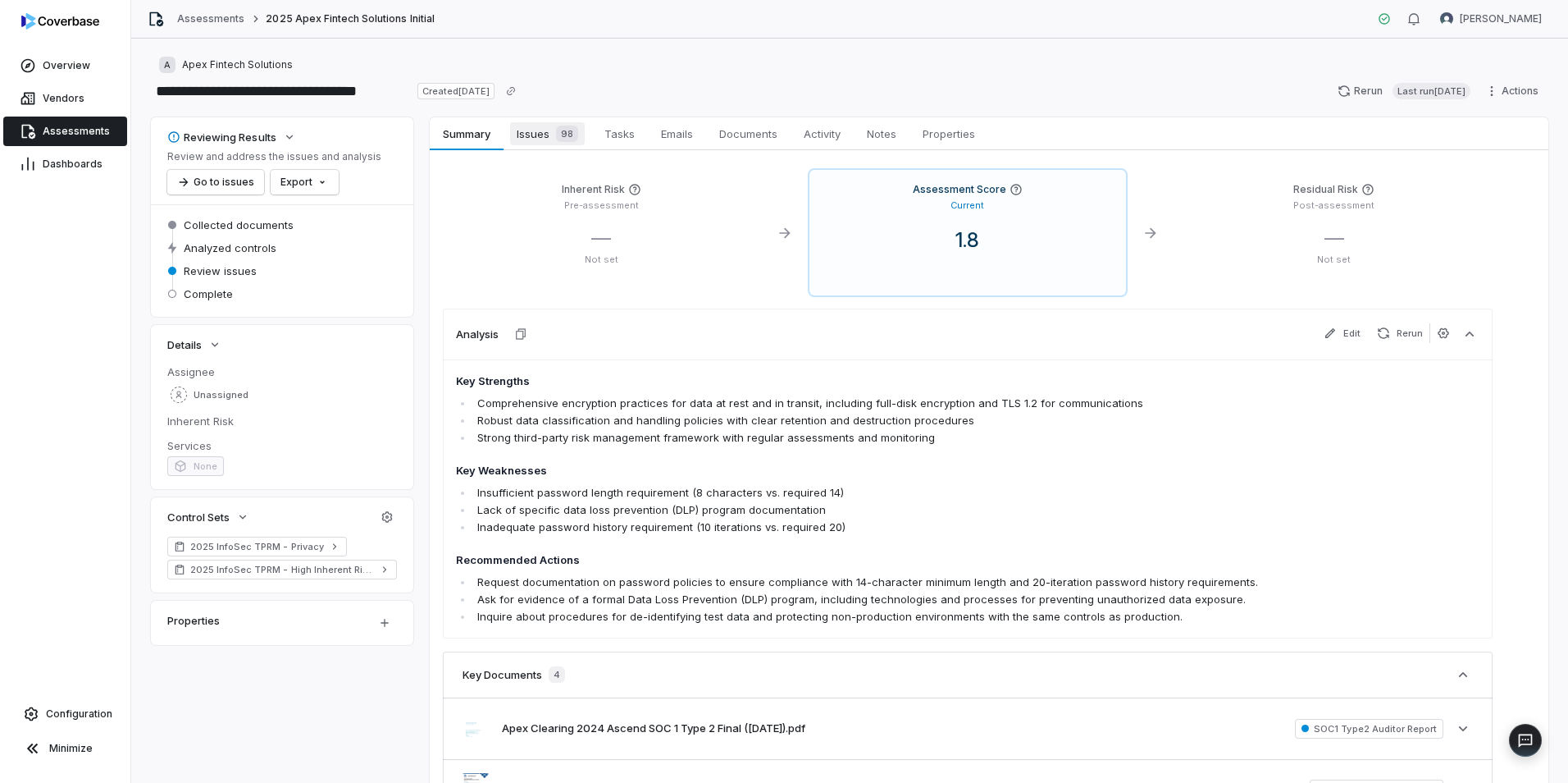
click at [553, 141] on div "98" at bounding box center [564, 133] width 29 height 17
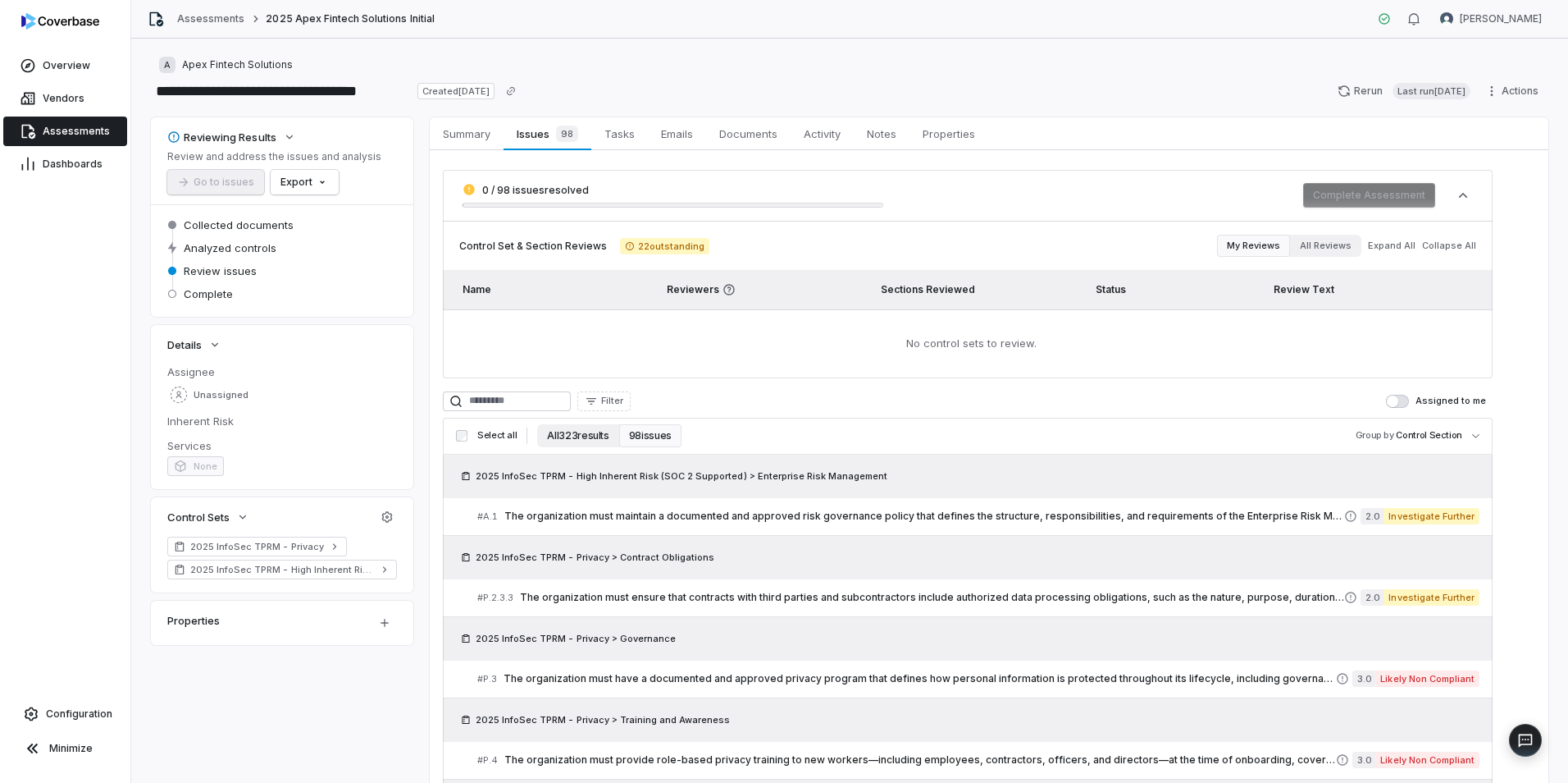
click at [578, 432] on button "All 323 results" at bounding box center [578, 435] width 81 height 23
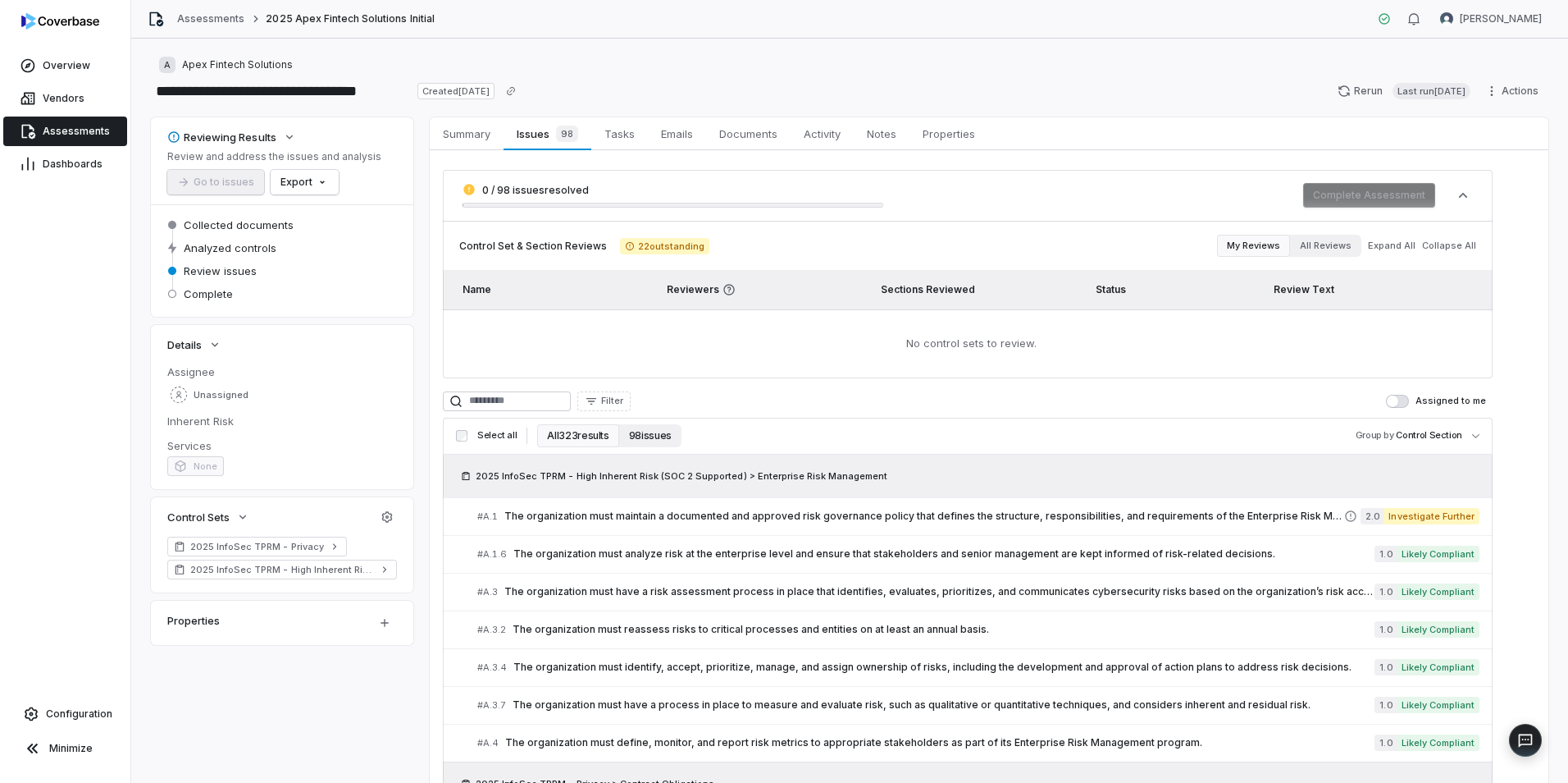
click at [632, 434] on button "98 issues" at bounding box center [650, 435] width 63 height 23
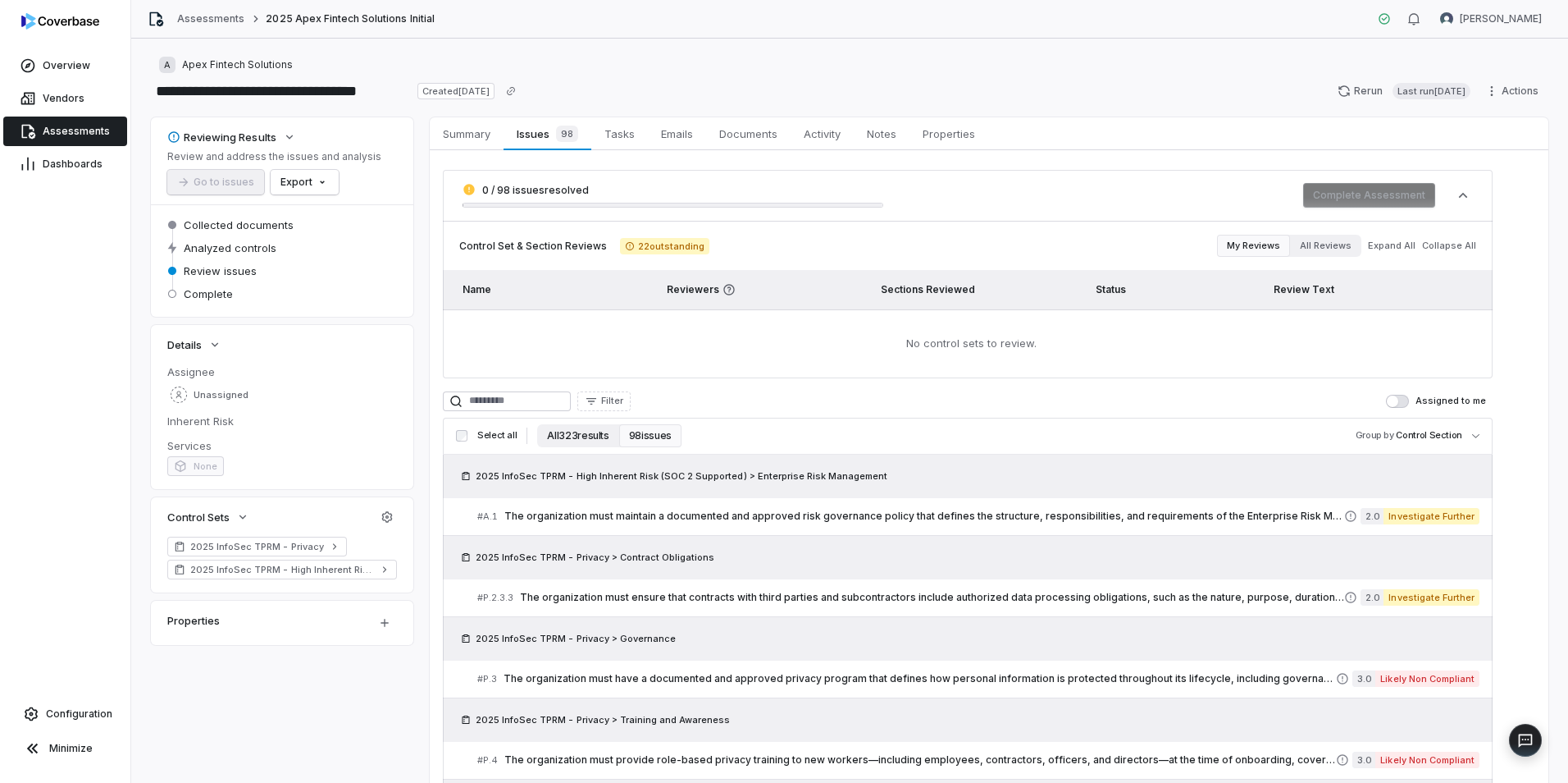
click at [592, 432] on button "All 323 results" at bounding box center [578, 435] width 81 height 23
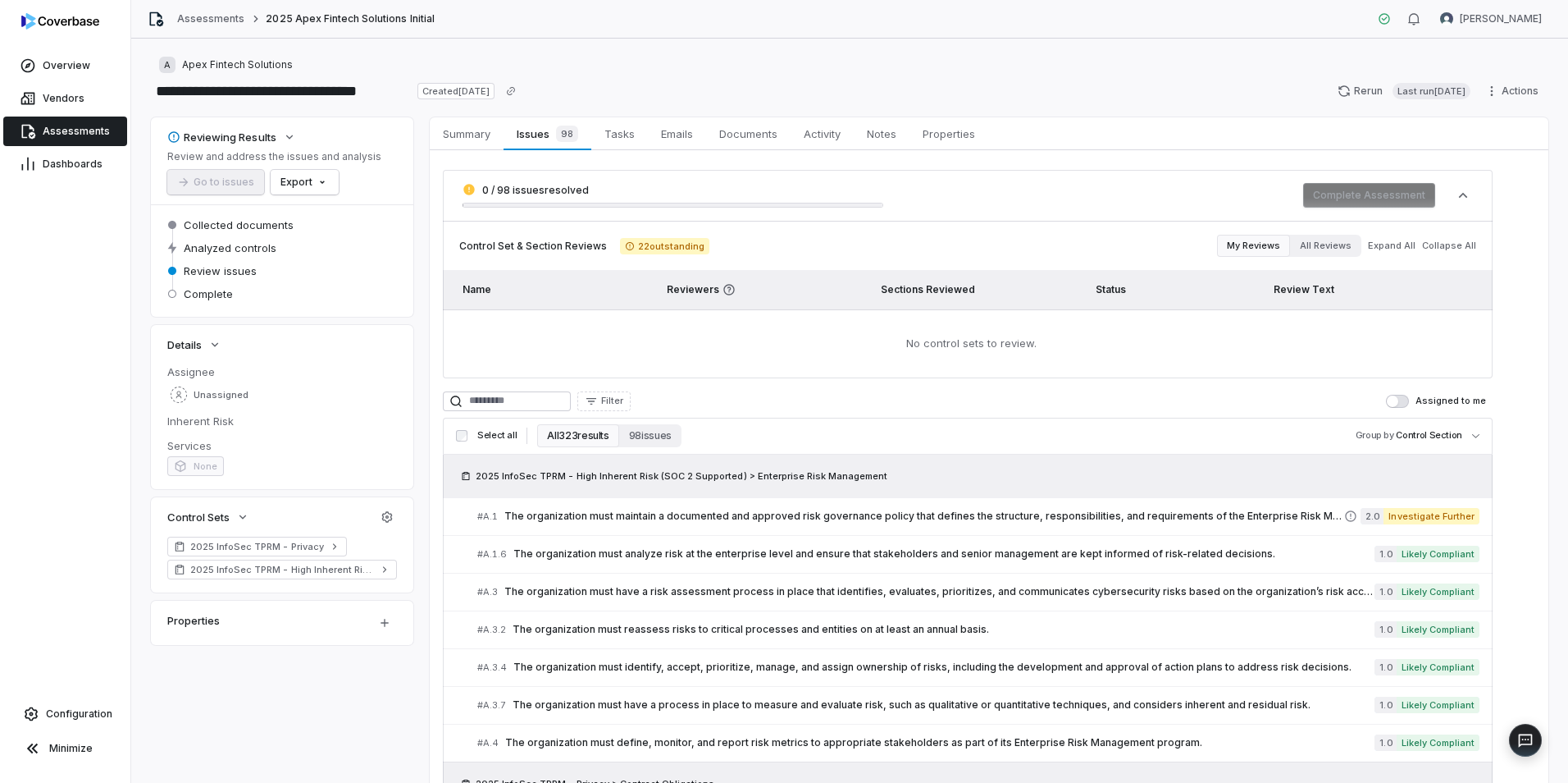
click at [616, 483] on span "2025 InfoSec TPRM - High Inherent Risk (SOC 2 Supported) > Enterprise Risk Mana…" at bounding box center [674, 476] width 436 height 17
click at [641, 470] on span "2025 InfoSec TPRM - High Inherent Risk (SOC 2 Supported) > Enterprise Risk Mana…" at bounding box center [681, 476] width 412 height 13
click at [634, 510] on span "The organization must maintain a documented and approved risk governance policy…" at bounding box center [924, 516] width 840 height 13
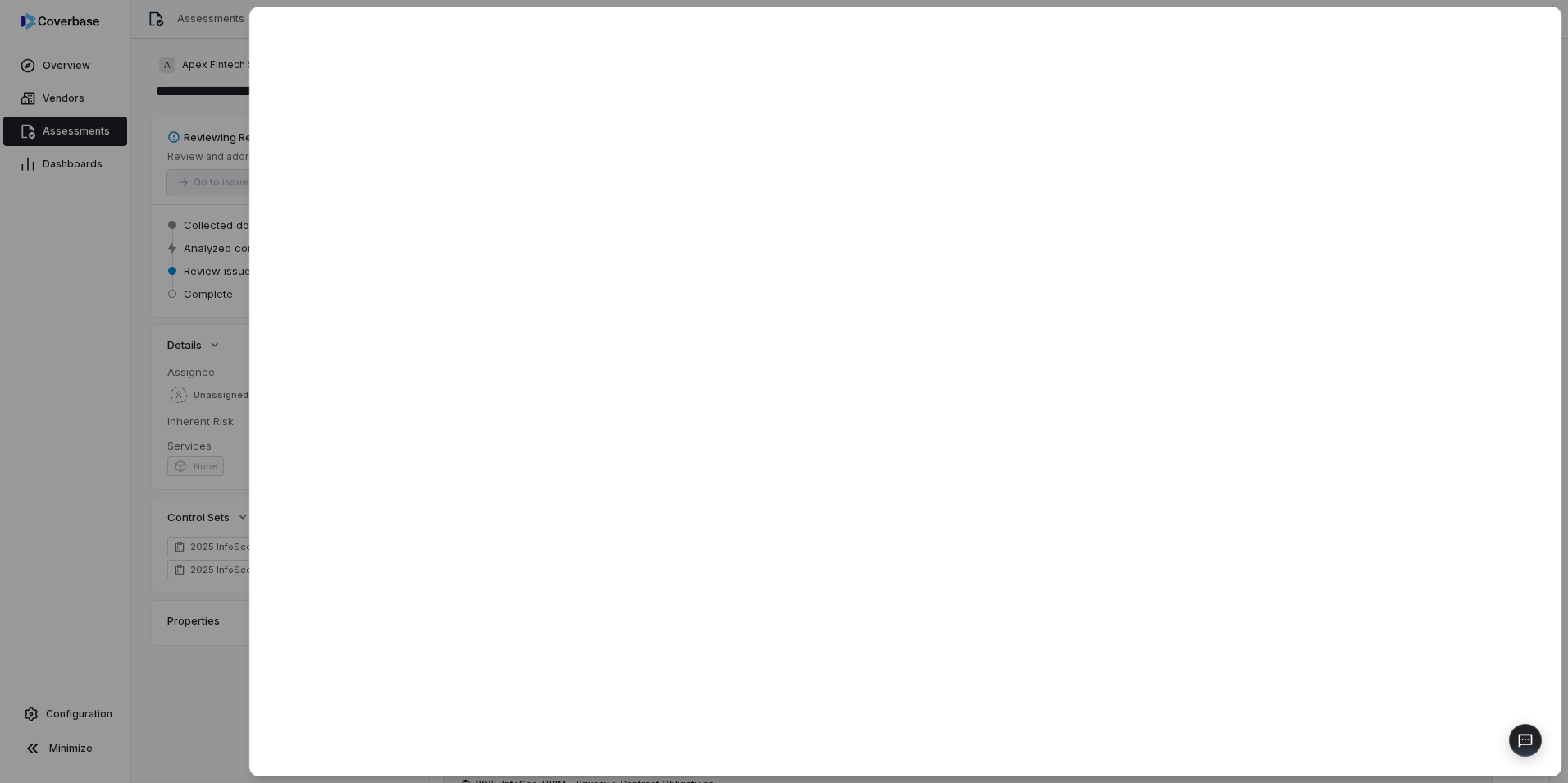
click at [89, 423] on div at bounding box center [784, 391] width 1568 height 783
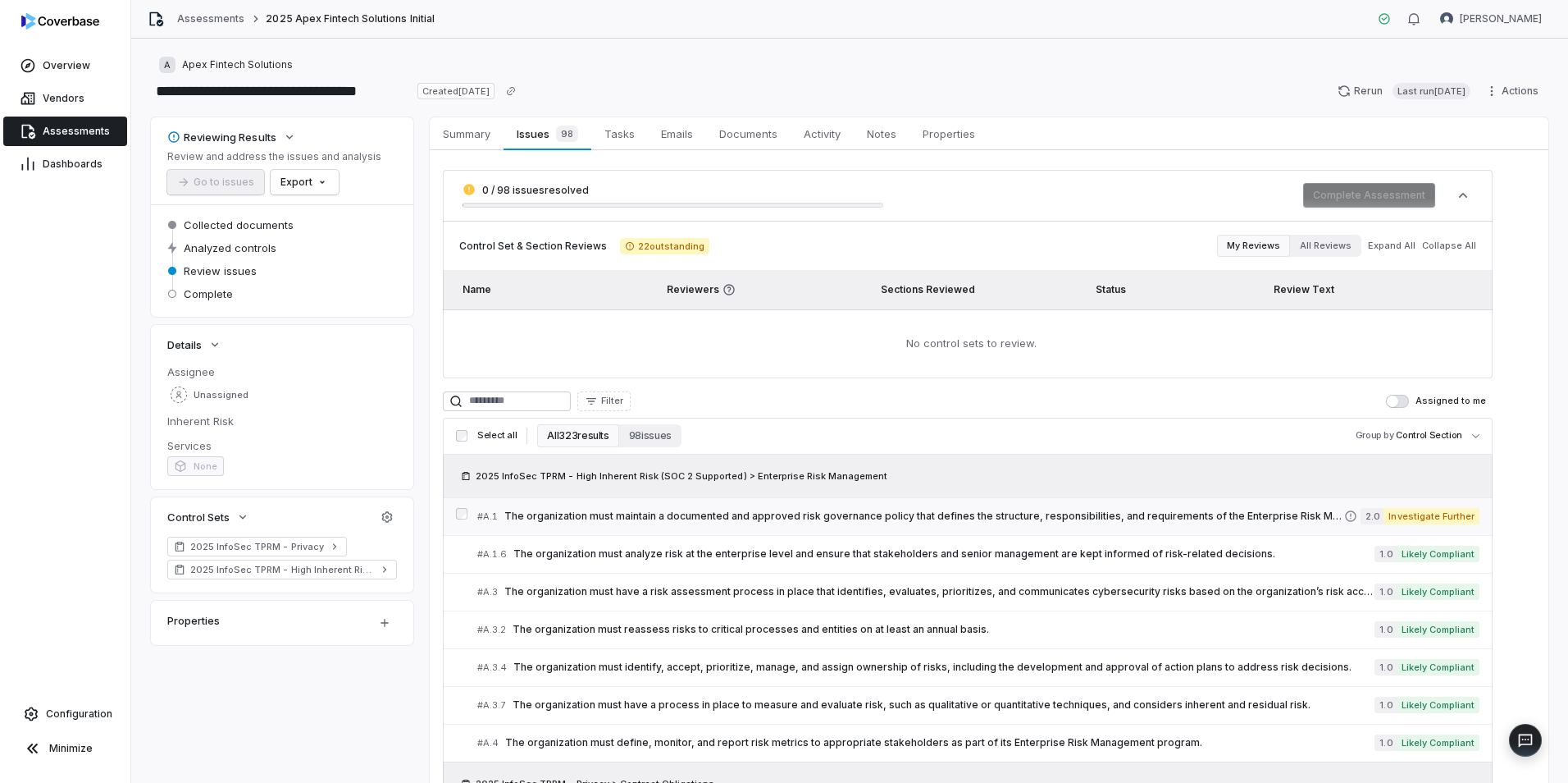
click at [741, 516] on span "The organization must maintain a documented and approved risk governance policy…" at bounding box center [924, 516] width 840 height 13
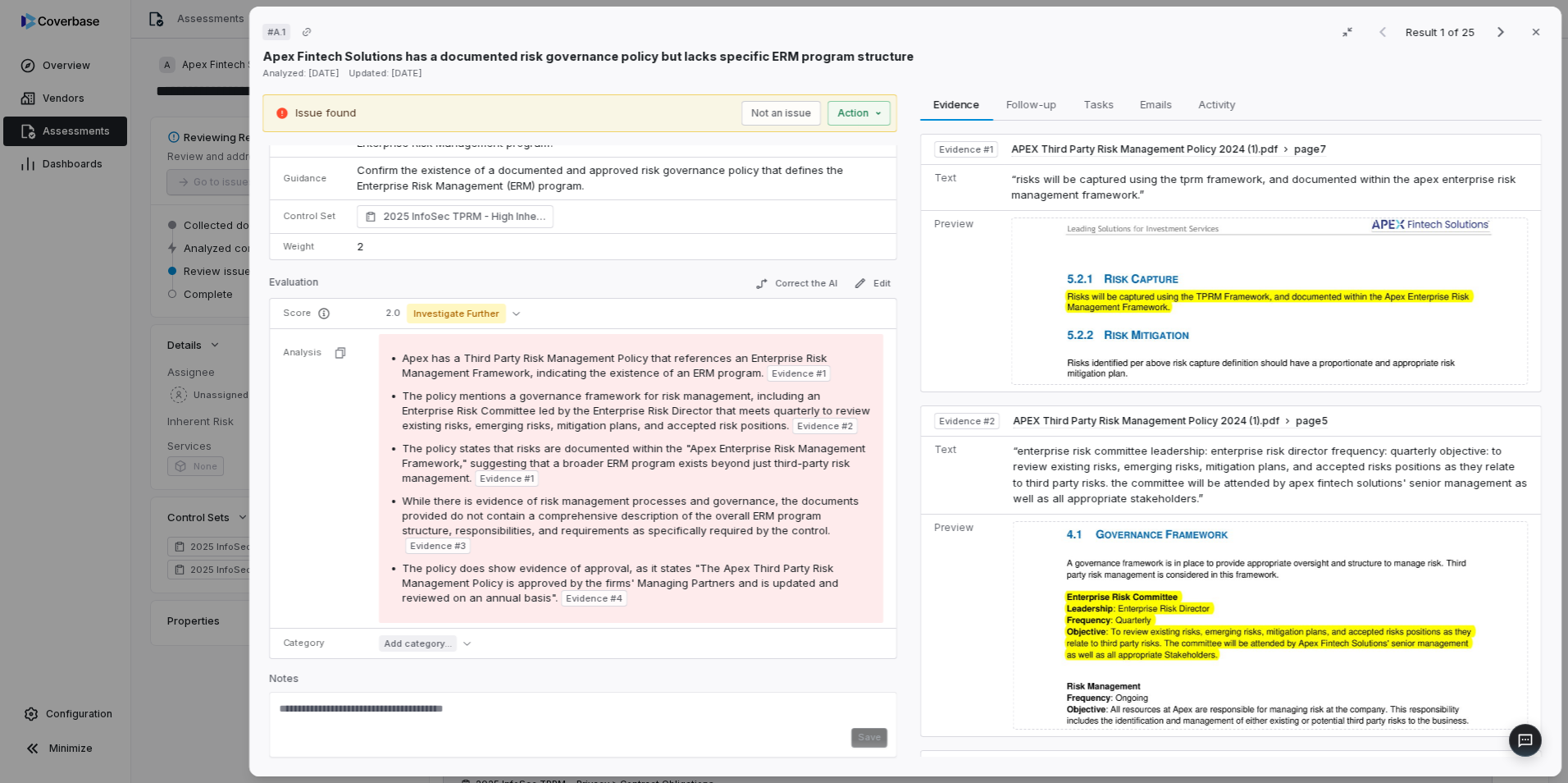
scroll to position [109, 0]
click at [1196, 154] on span "APEX Third Party Risk Management Policy 2024 (1).pdf" at bounding box center [1145, 149] width 267 height 13
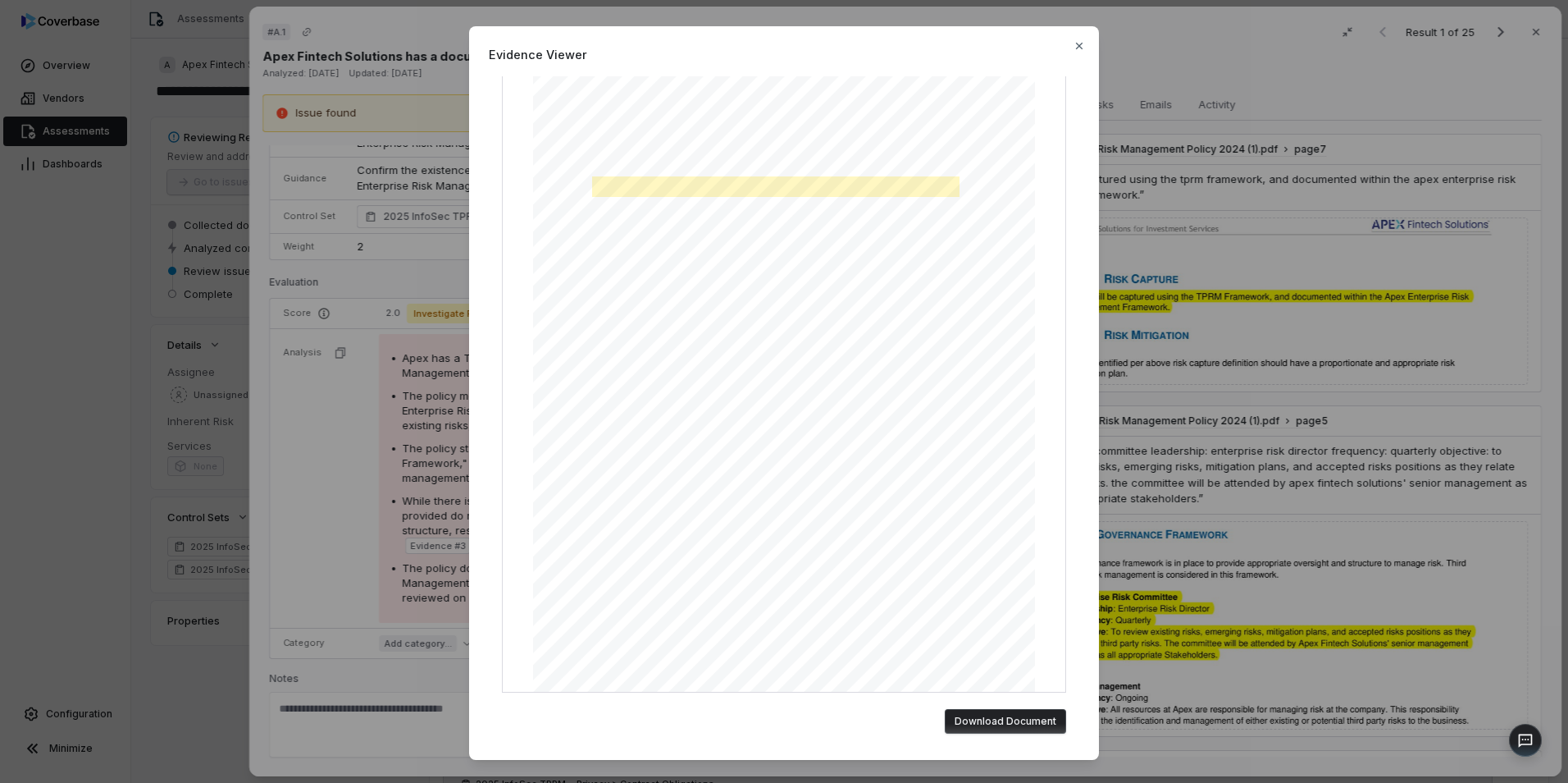
scroll to position [118, 0]
click at [1008, 709] on button "Download Document" at bounding box center [1005, 721] width 121 height 25
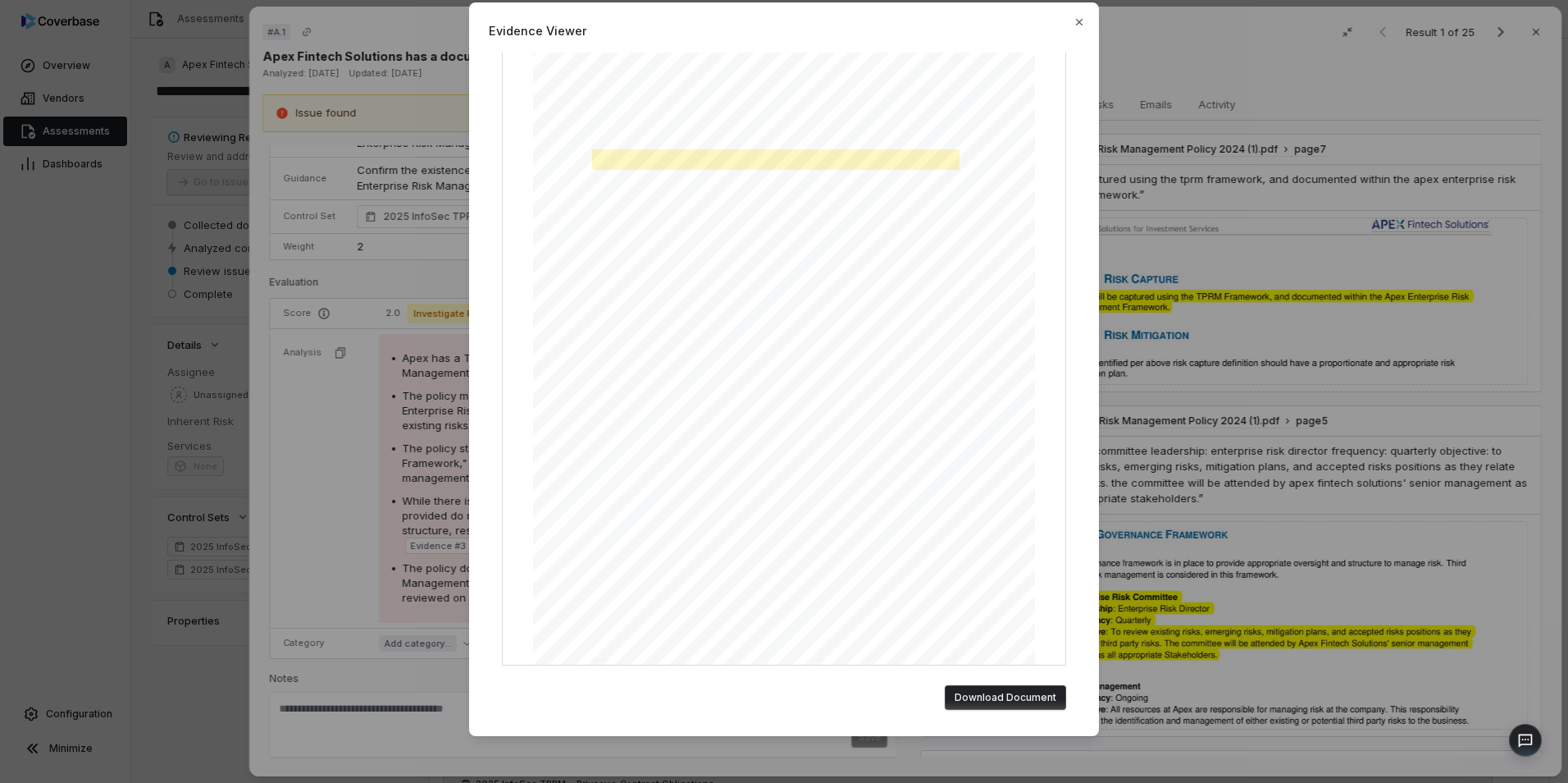
scroll to position [0, 0]
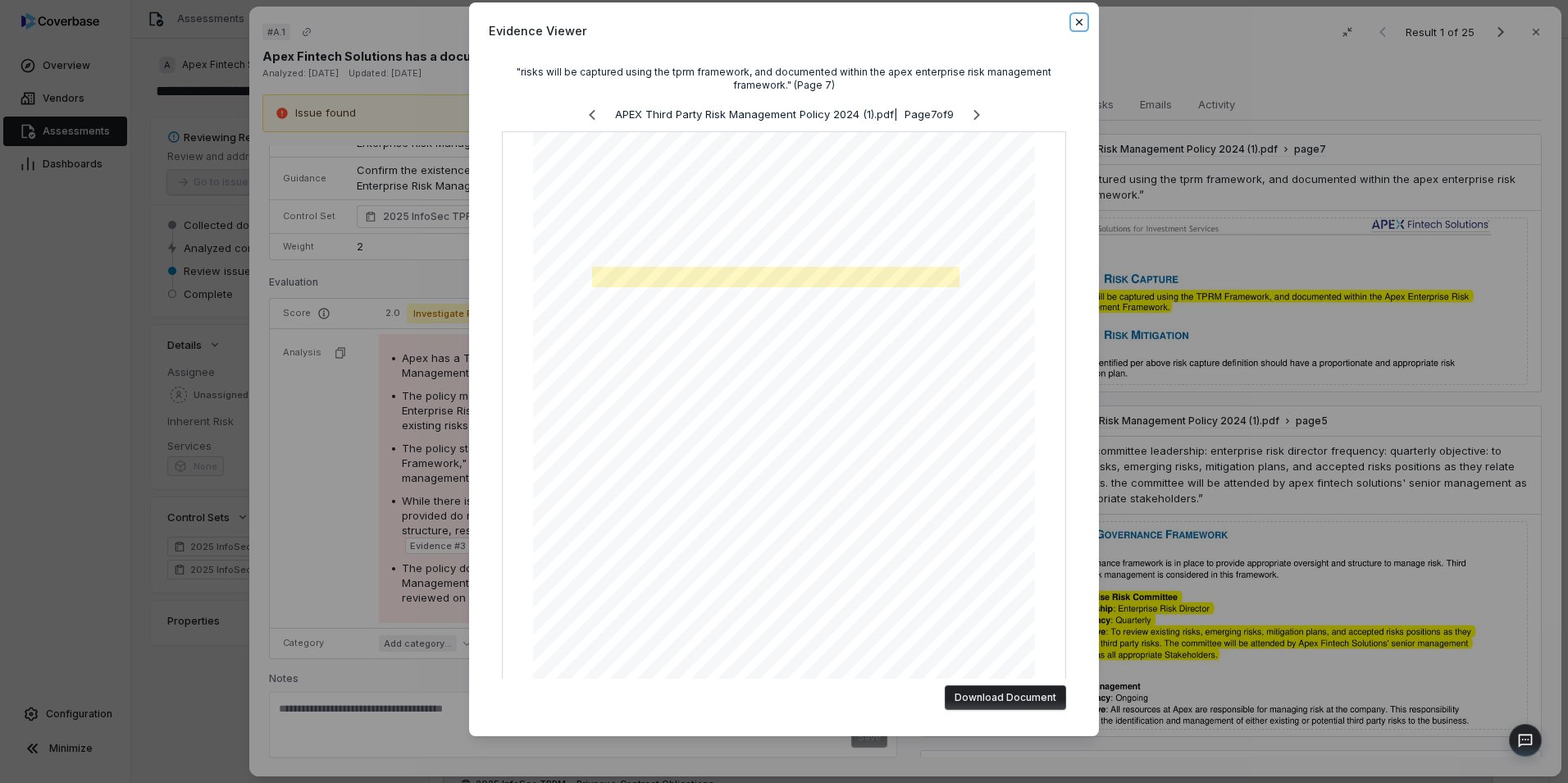
click at [1073, 21] on icon "button" at bounding box center [1080, 22] width 13 height 13
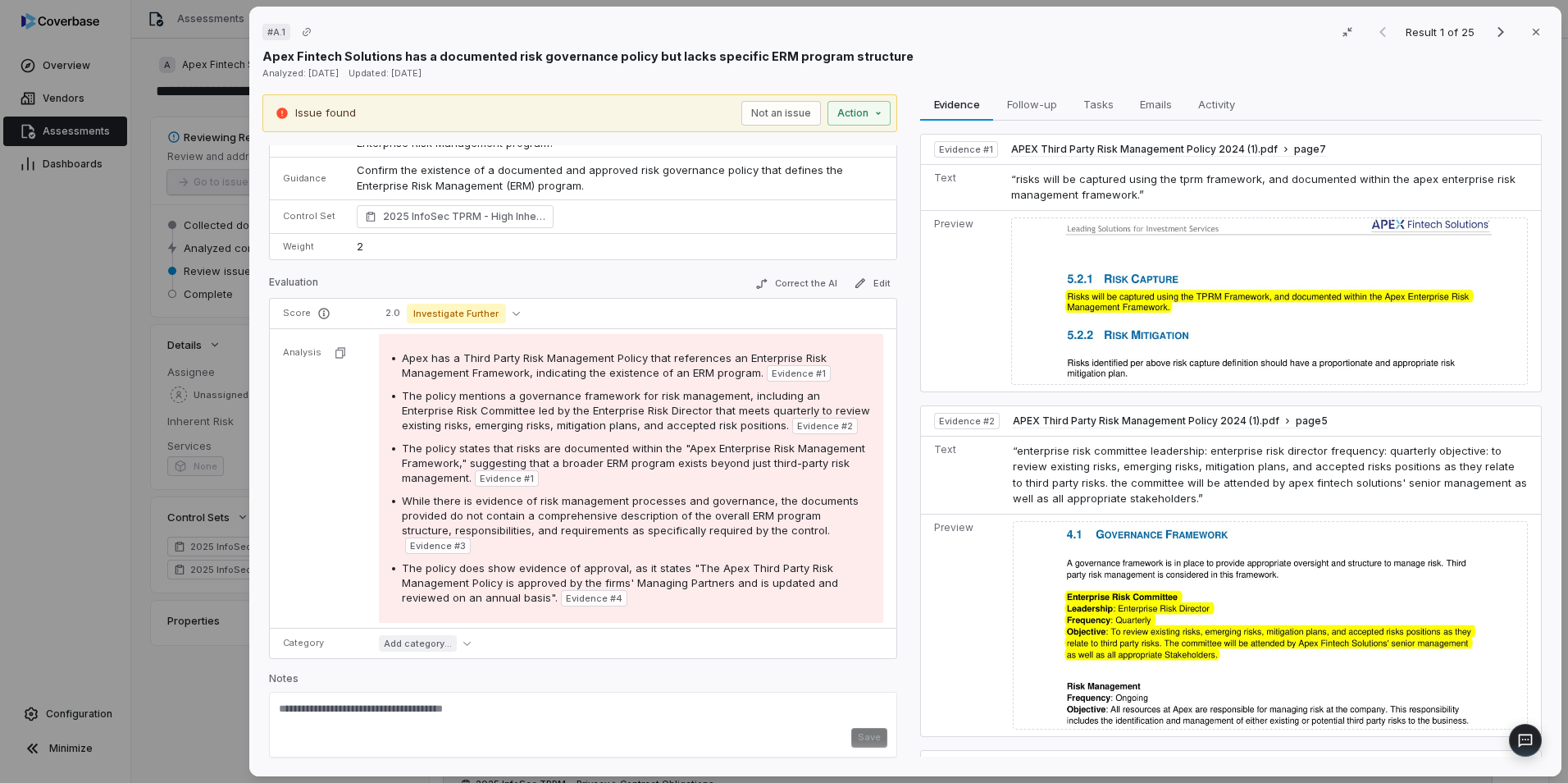
scroll to position [109, 0]
click at [1495, 29] on icon "Next result" at bounding box center [1500, 31] width 19 height 19
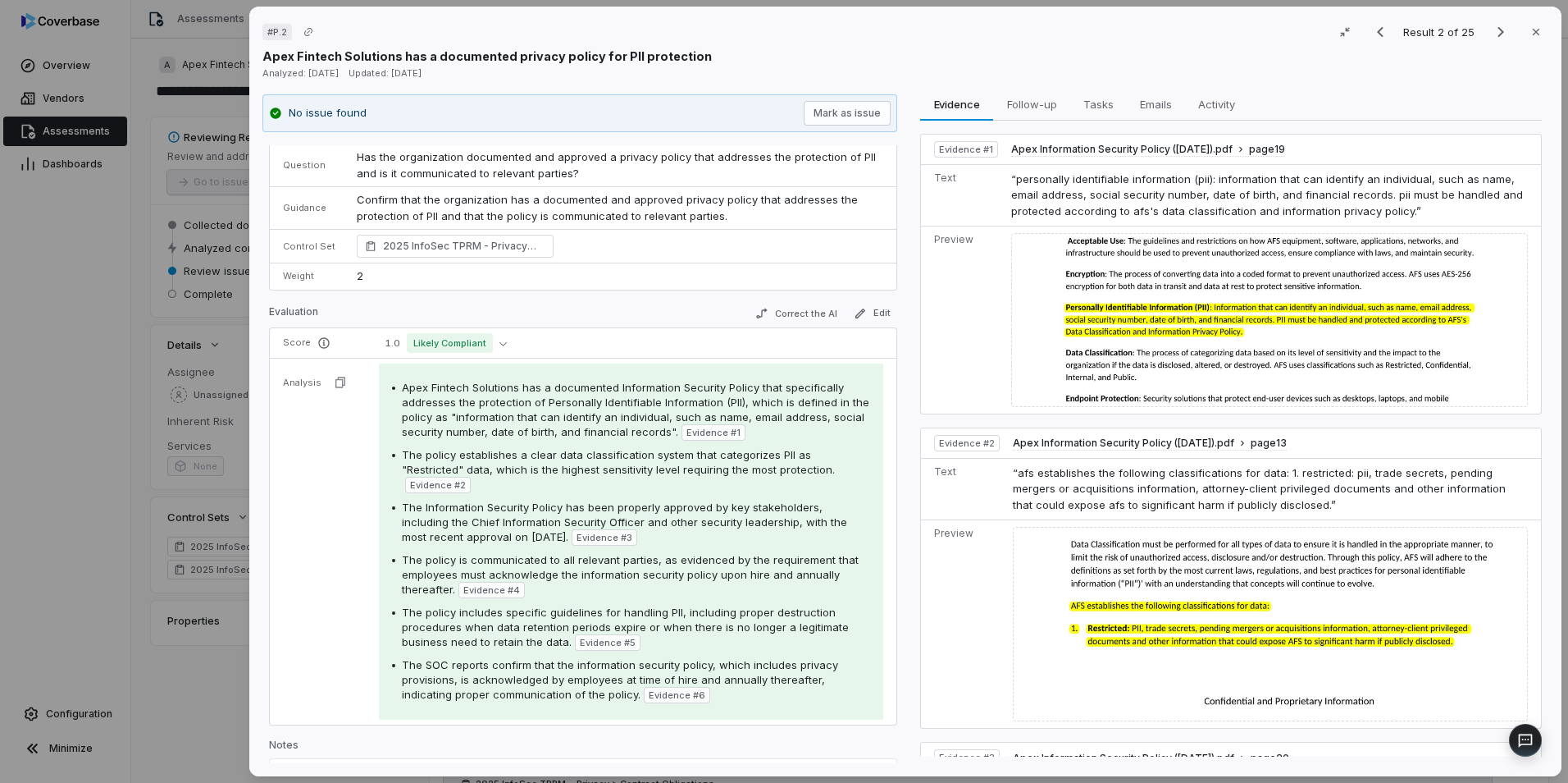
scroll to position [147, 0]
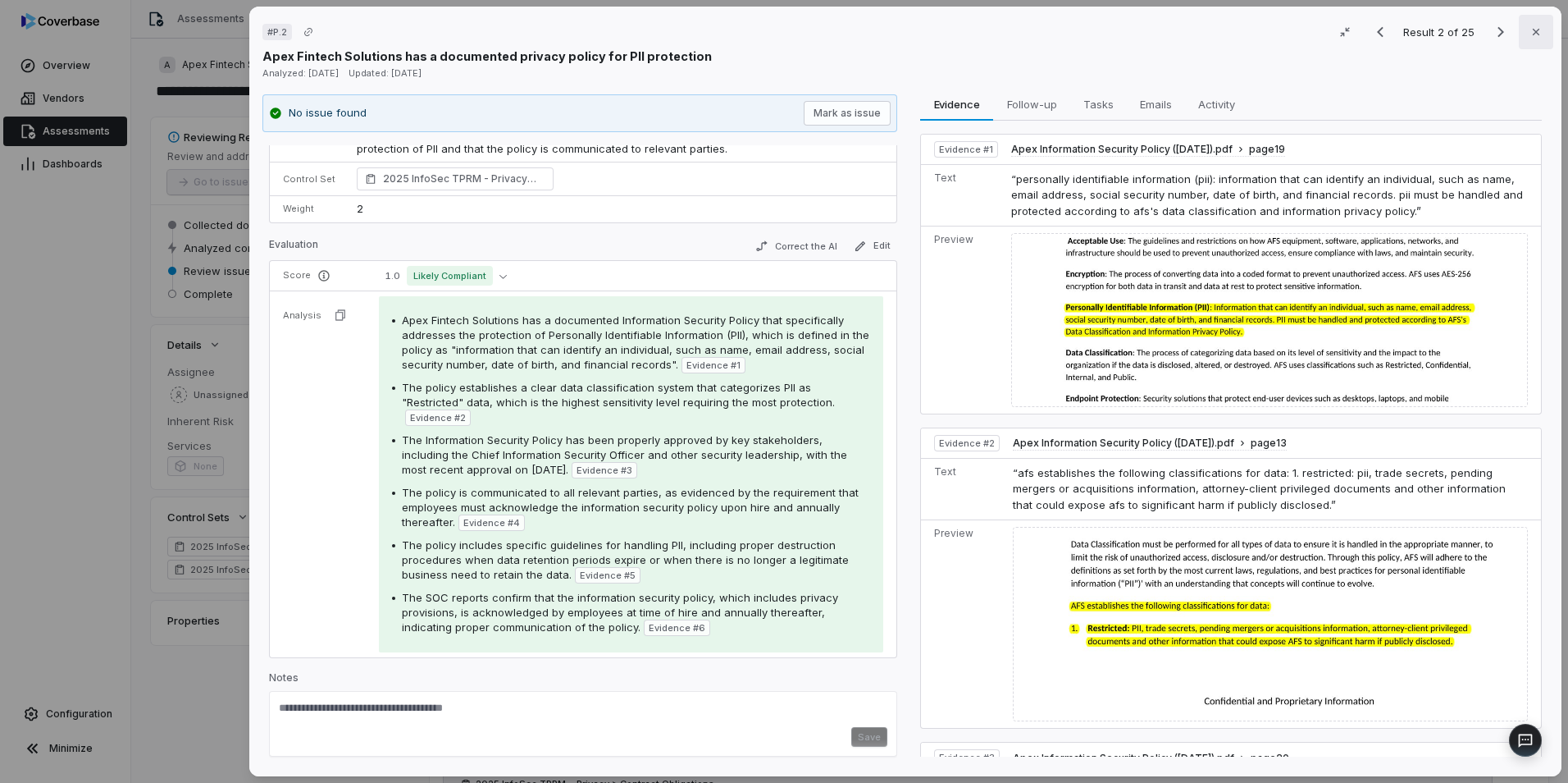
click at [1533, 38] on icon "button" at bounding box center [1536, 32] width 13 height 13
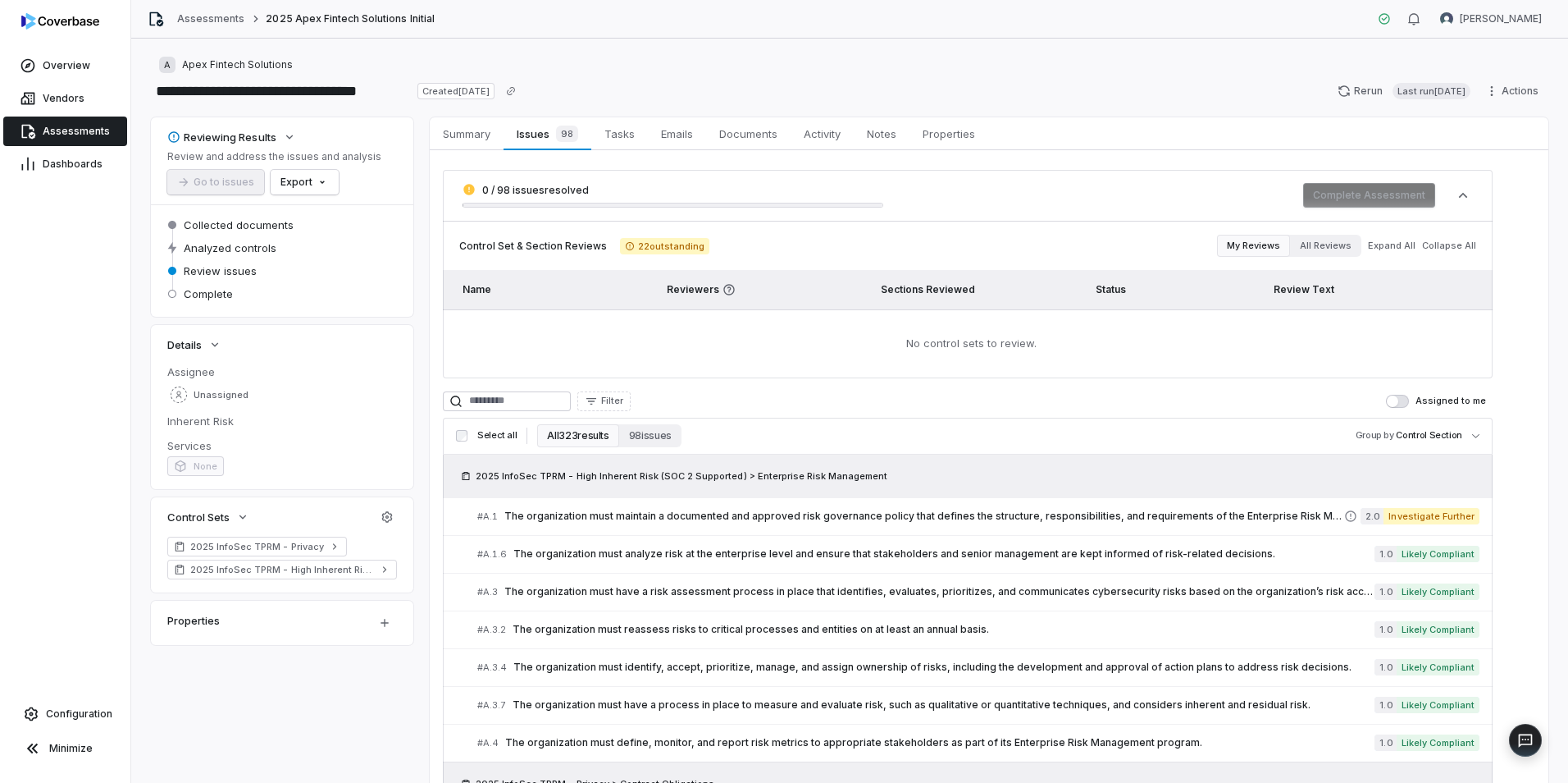
click at [577, 424] on button "All 323 results" at bounding box center [578, 435] width 81 height 23
click at [567, 521] on span "The organization must maintain a documented and approved risk governance policy…" at bounding box center [924, 516] width 840 height 13
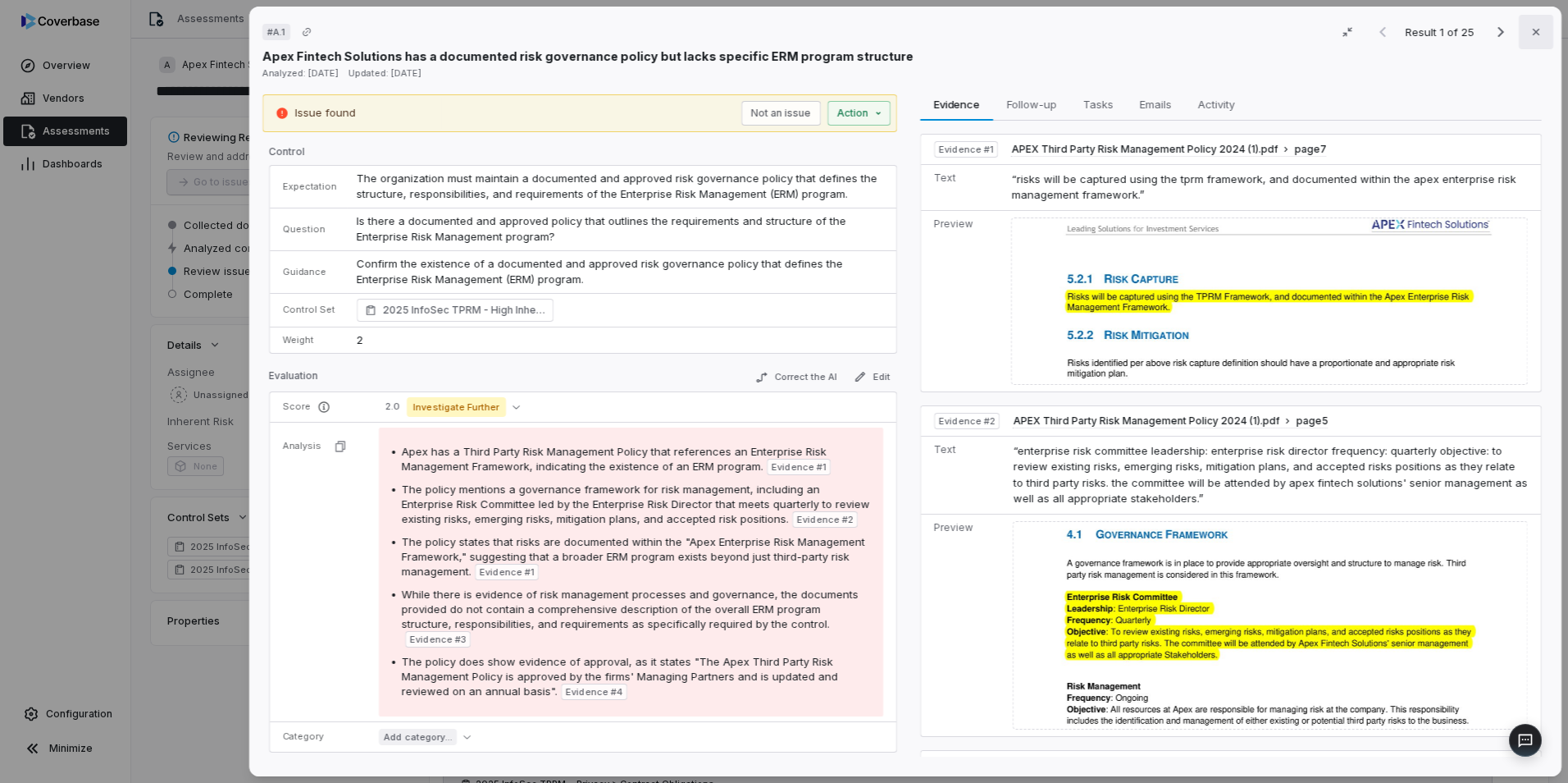
click at [1536, 30] on button "Close" at bounding box center [1536, 31] width 34 height 34
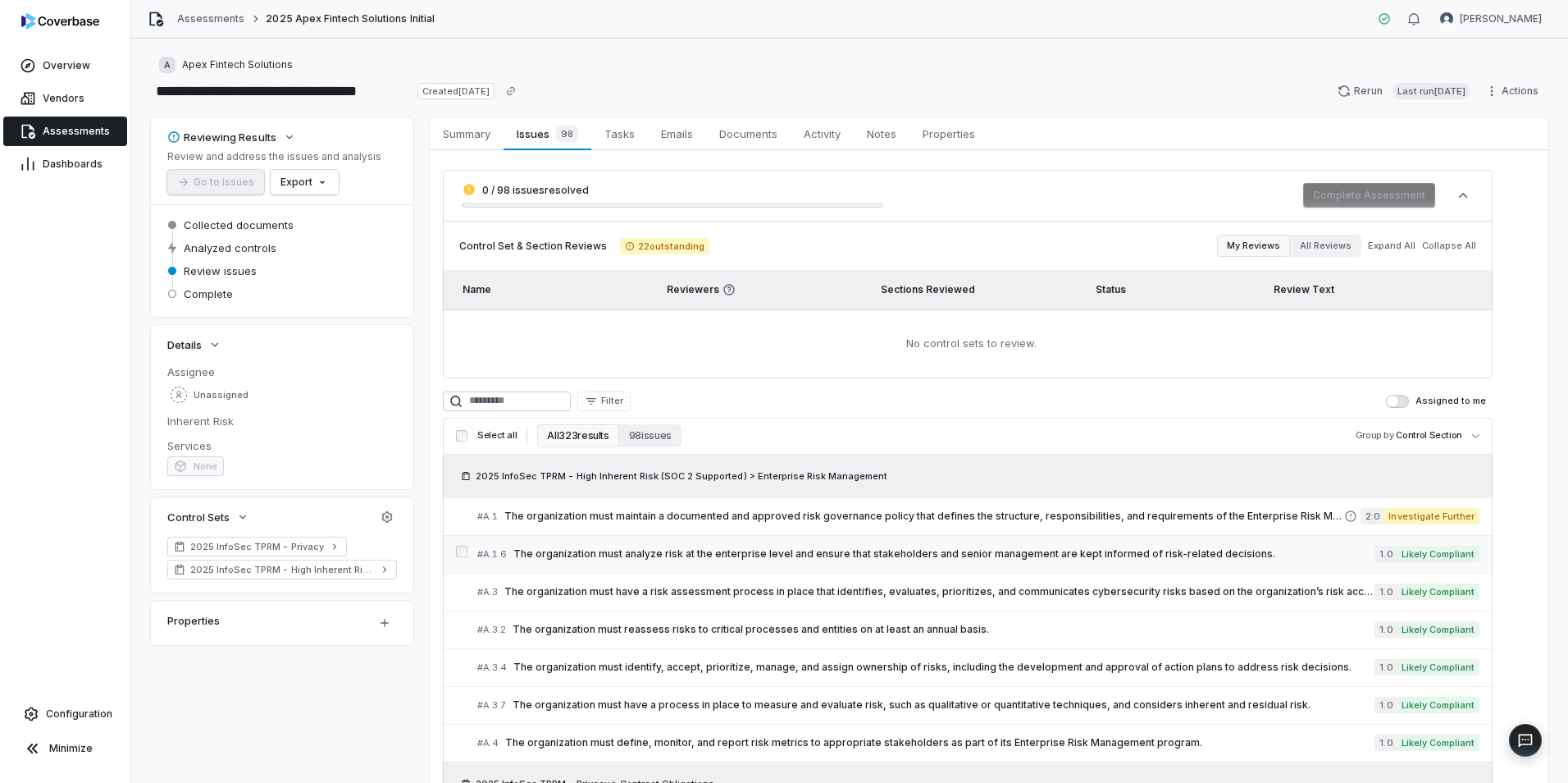
click at [641, 547] on span "The organization must analyze risk at the enterprise level and ensure that stak…" at bounding box center [944, 554] width 861 height 13
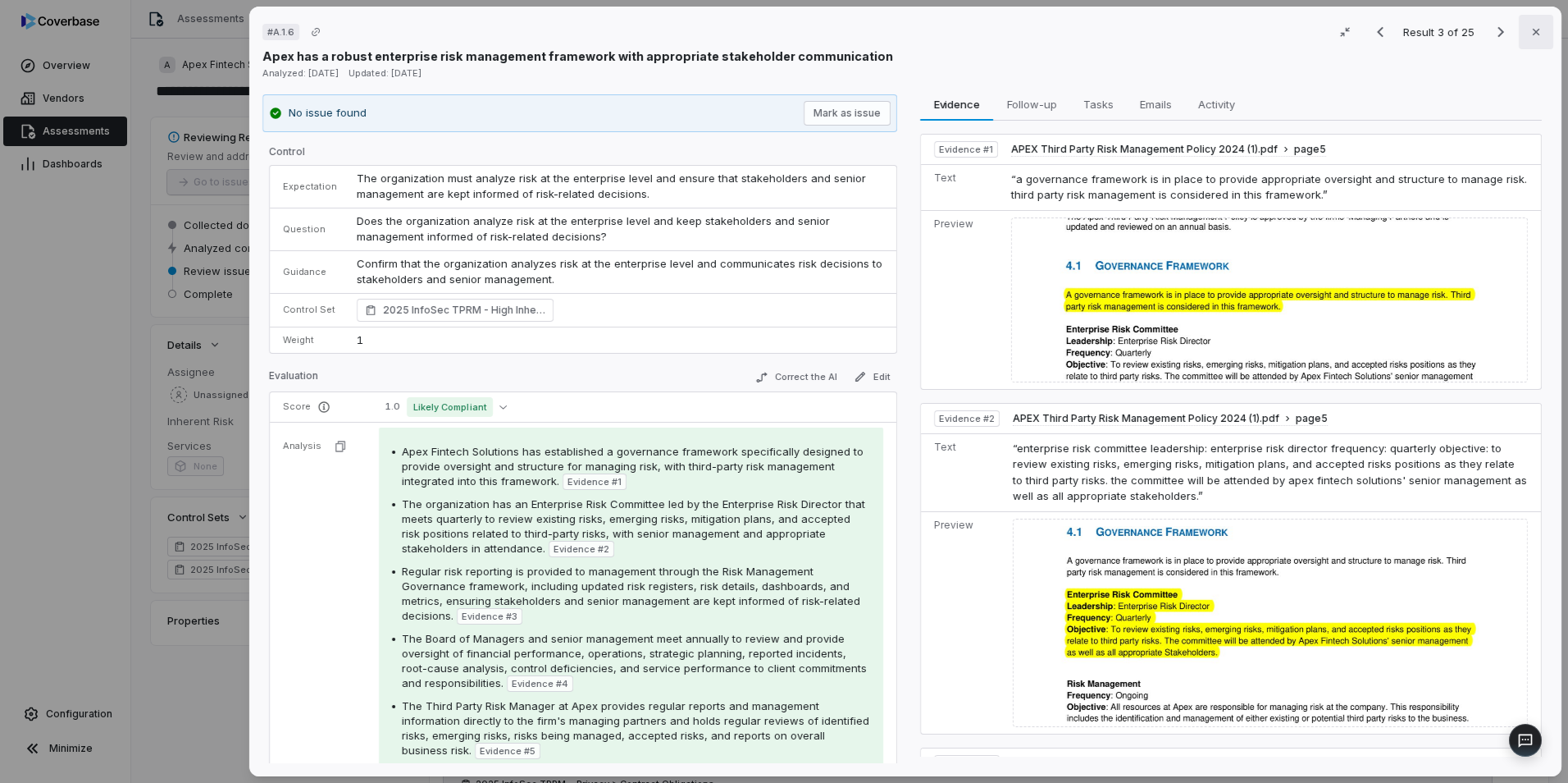
click at [1532, 32] on icon "button" at bounding box center [1536, 32] width 13 height 13
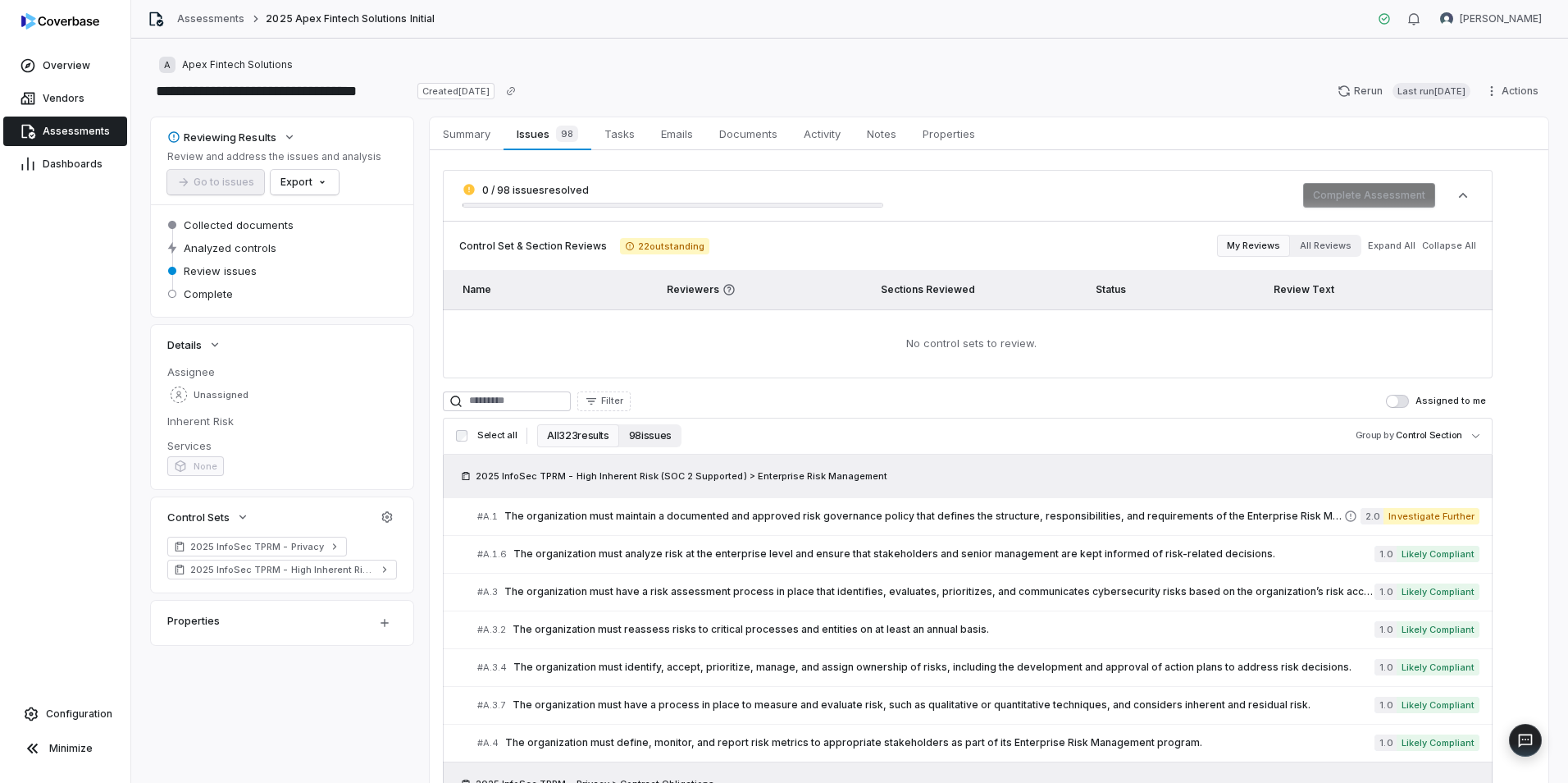
click at [631, 439] on button "98 issues" at bounding box center [650, 435] width 63 height 23
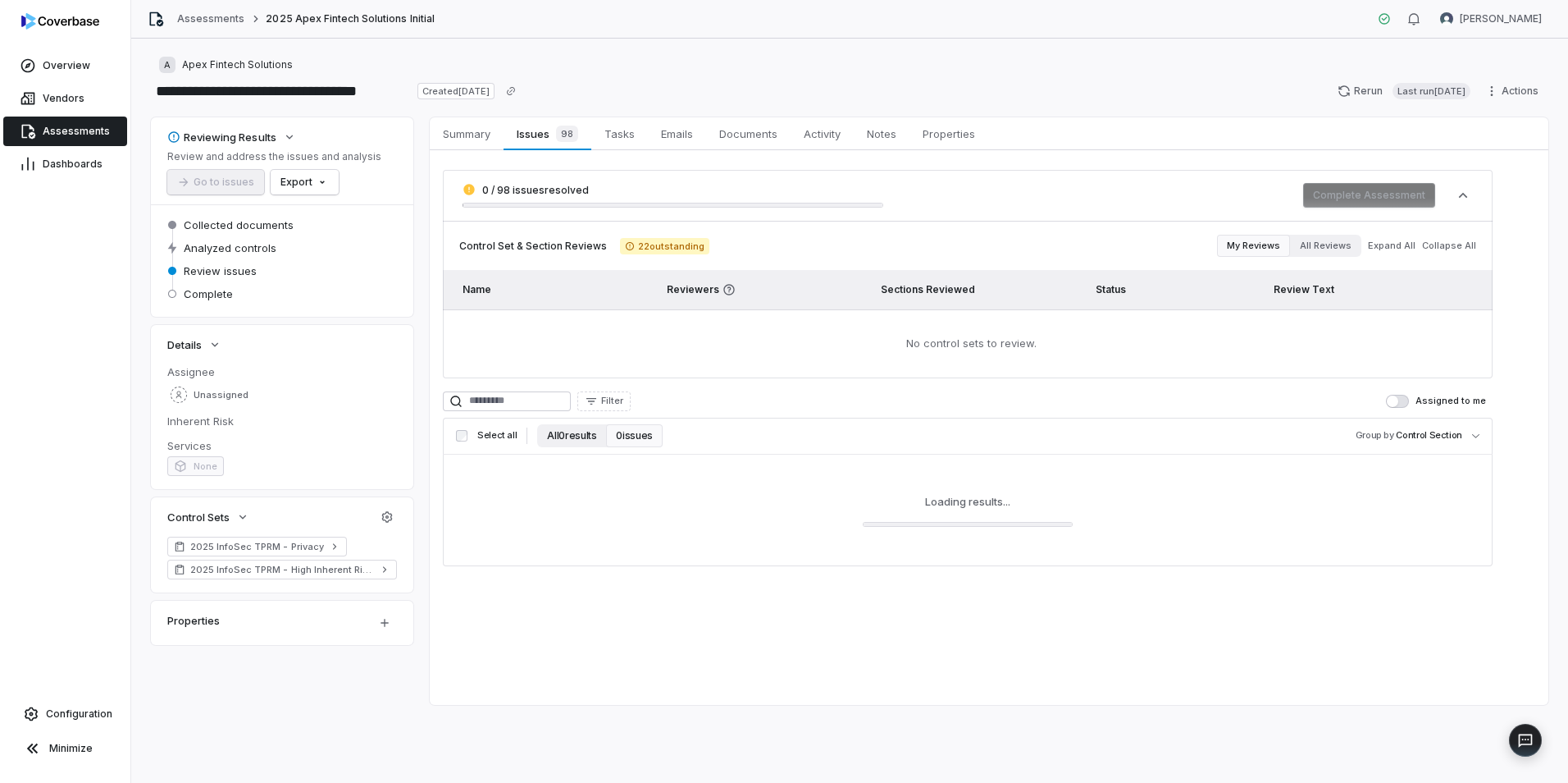
click at [557, 437] on button "All 0 results" at bounding box center [571, 435] width 69 height 23
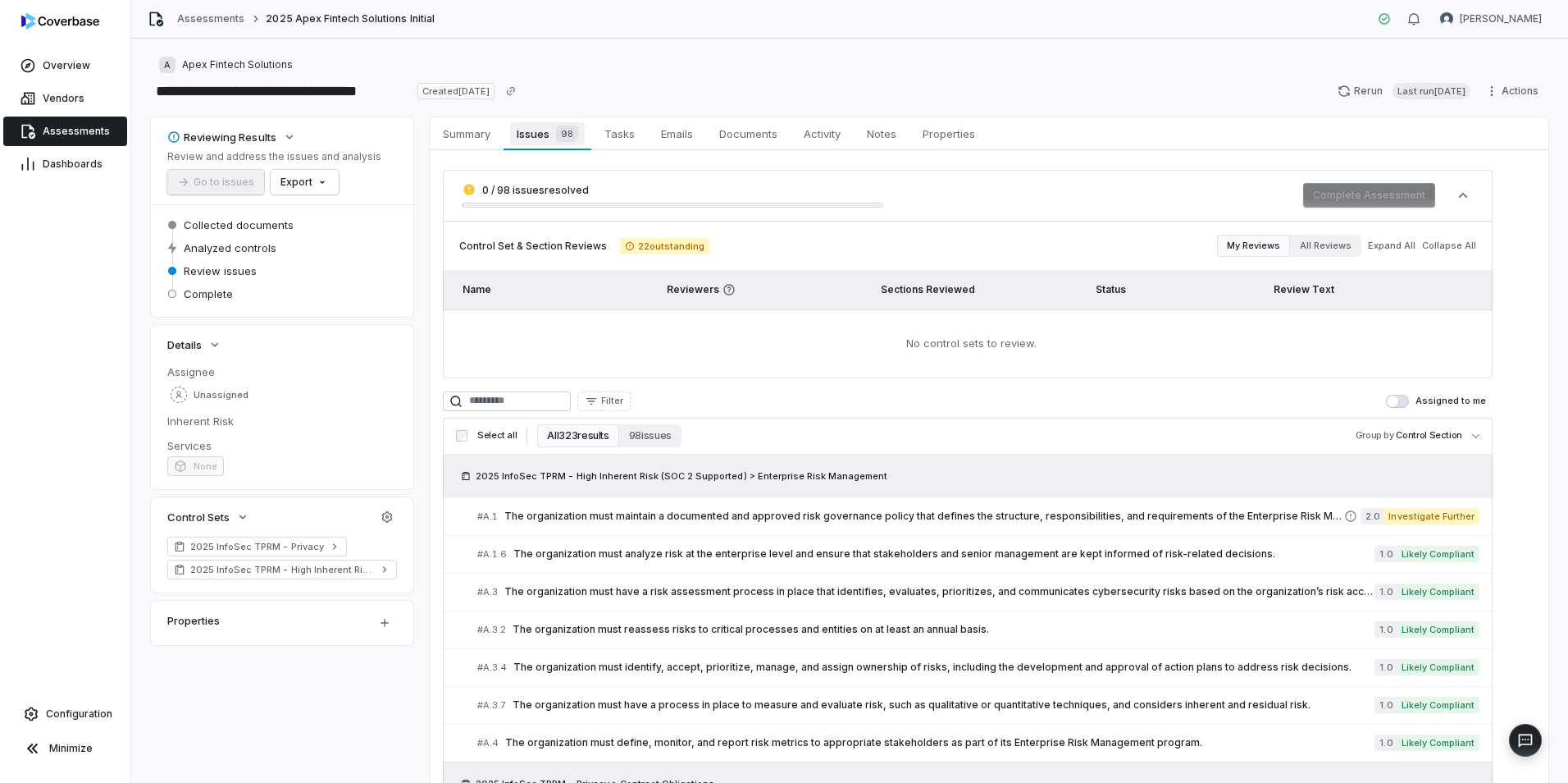
click at [544, 131] on span "Issues 98" at bounding box center [547, 133] width 74 height 23
click at [578, 443] on button "All 323 results" at bounding box center [578, 435] width 81 height 23
click at [621, 437] on button "98 issues" at bounding box center [650, 435] width 63 height 23
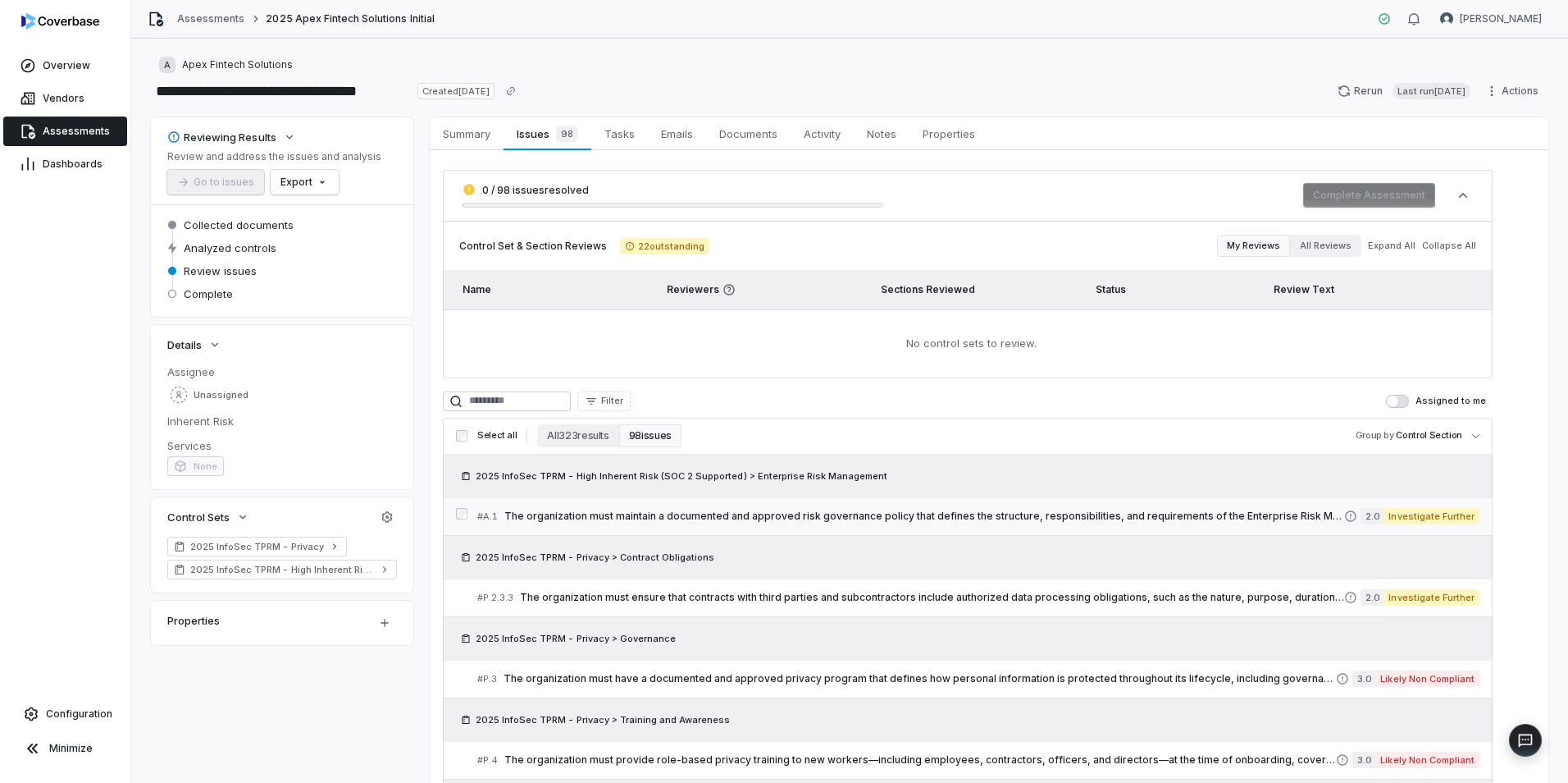
click at [611, 516] on span "The organization must maintain a documented and approved risk governance policy…" at bounding box center [924, 516] width 840 height 13
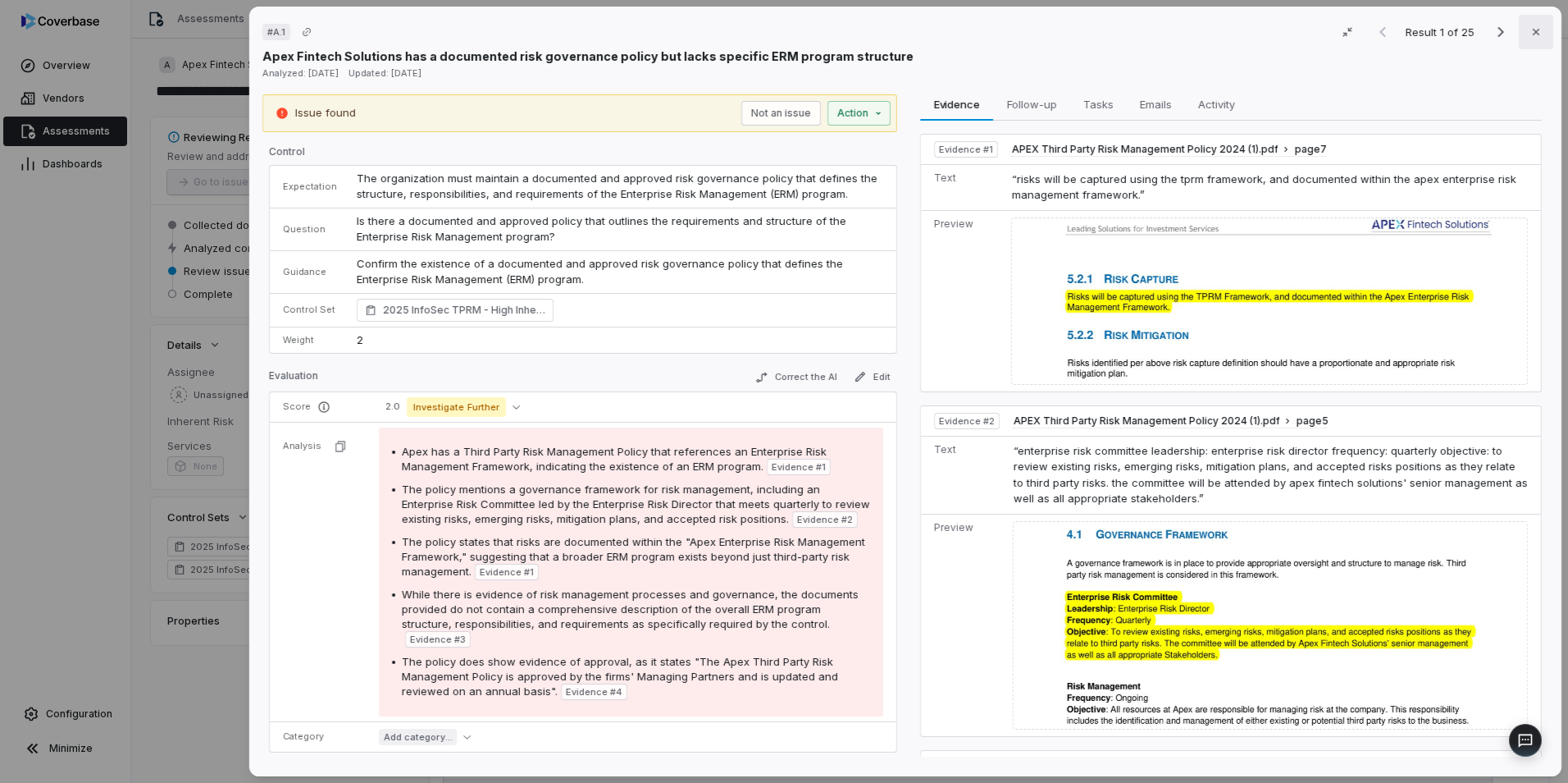
click at [1528, 39] on button "Close" at bounding box center [1536, 31] width 34 height 34
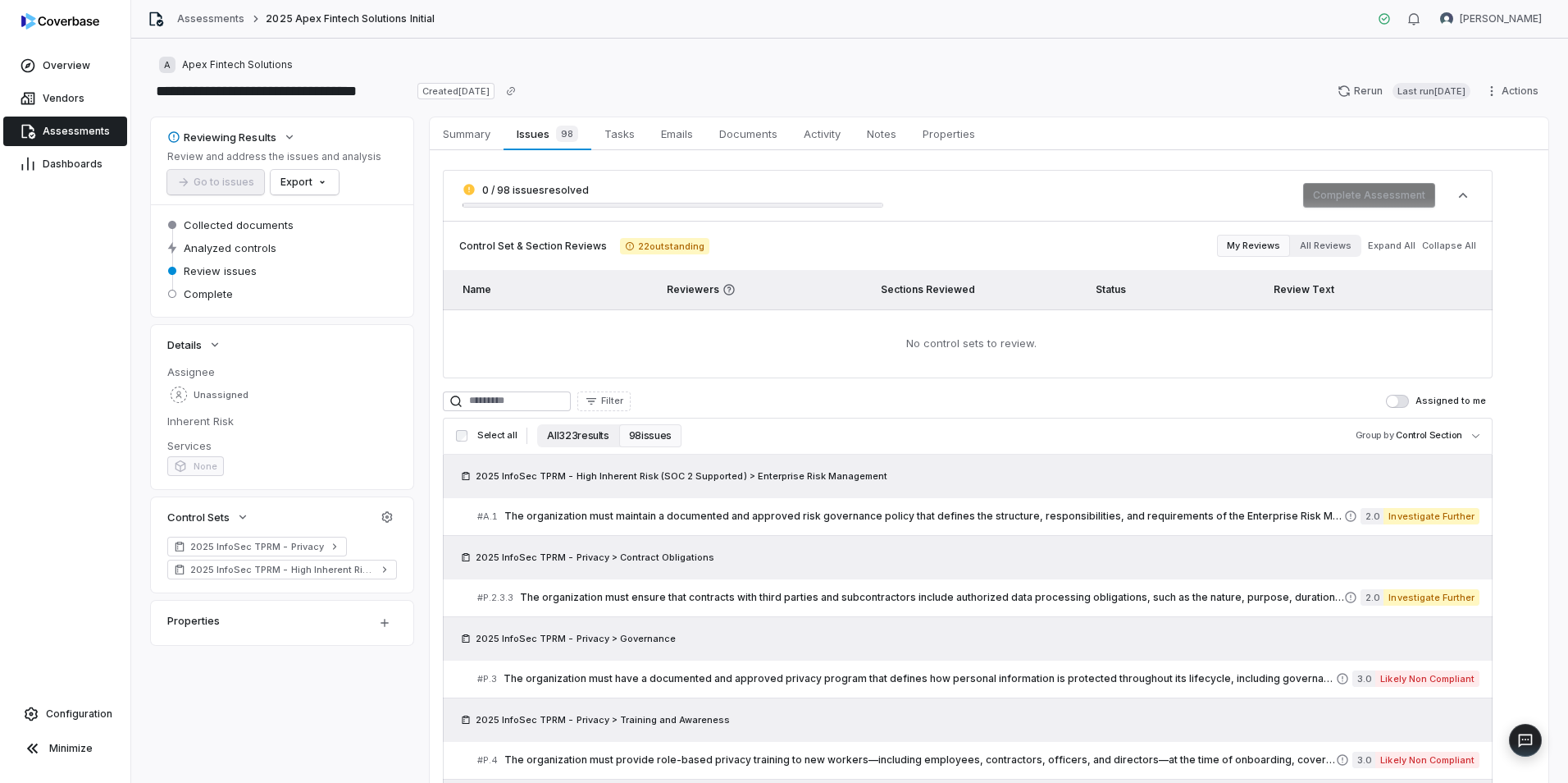
click at [603, 444] on button "All 323 results" at bounding box center [578, 435] width 81 height 23
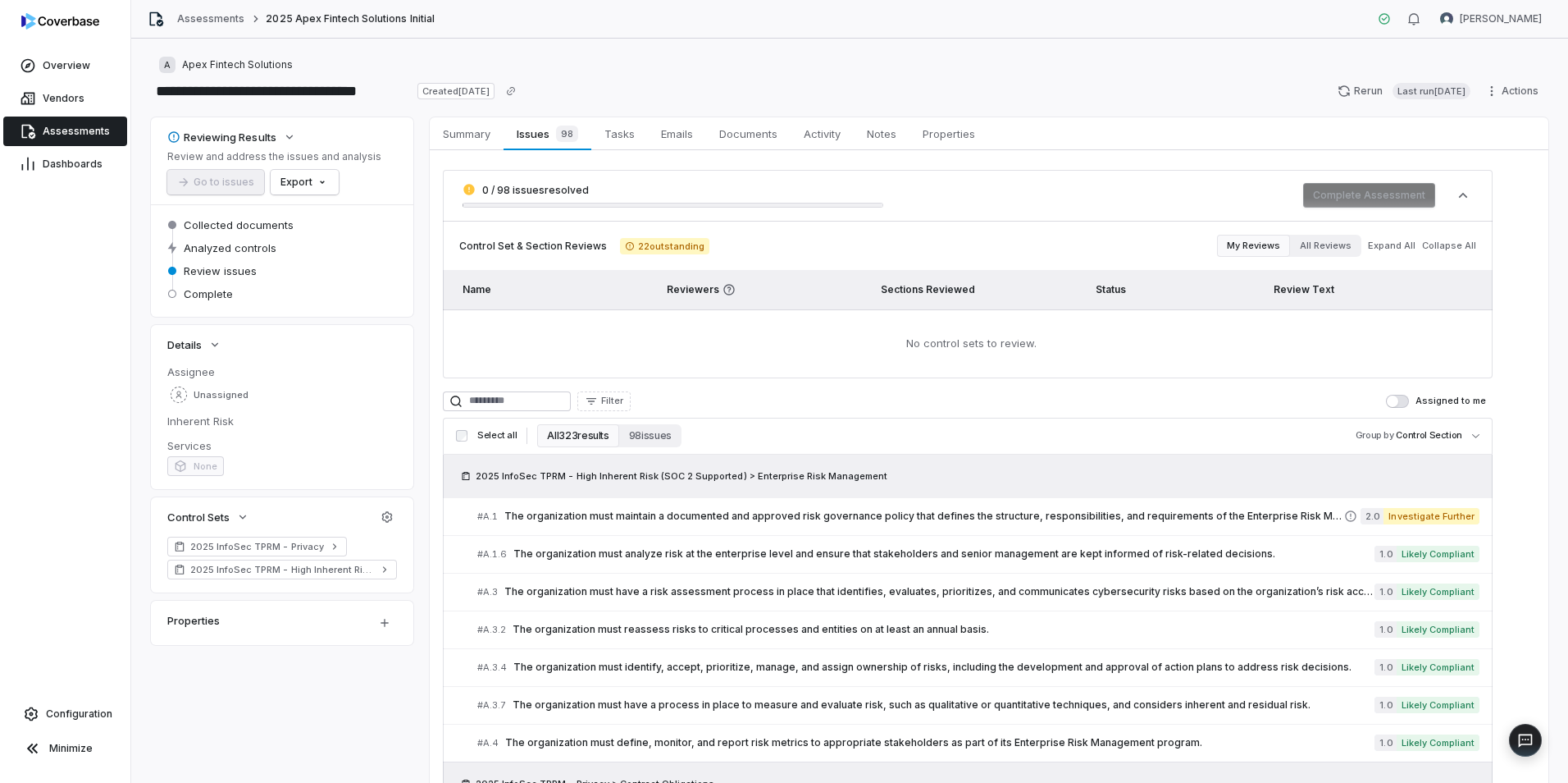
click at [603, 478] on span "2025 InfoSec TPRM - High Inherent Risk (SOC 2 Supported) > Enterprise Risk Mana…" at bounding box center [681, 476] width 412 height 13
click at [611, 501] on link "# A.1 The organization must maintain a documented and approved risk governance …" at bounding box center [979, 516] width 1002 height 37
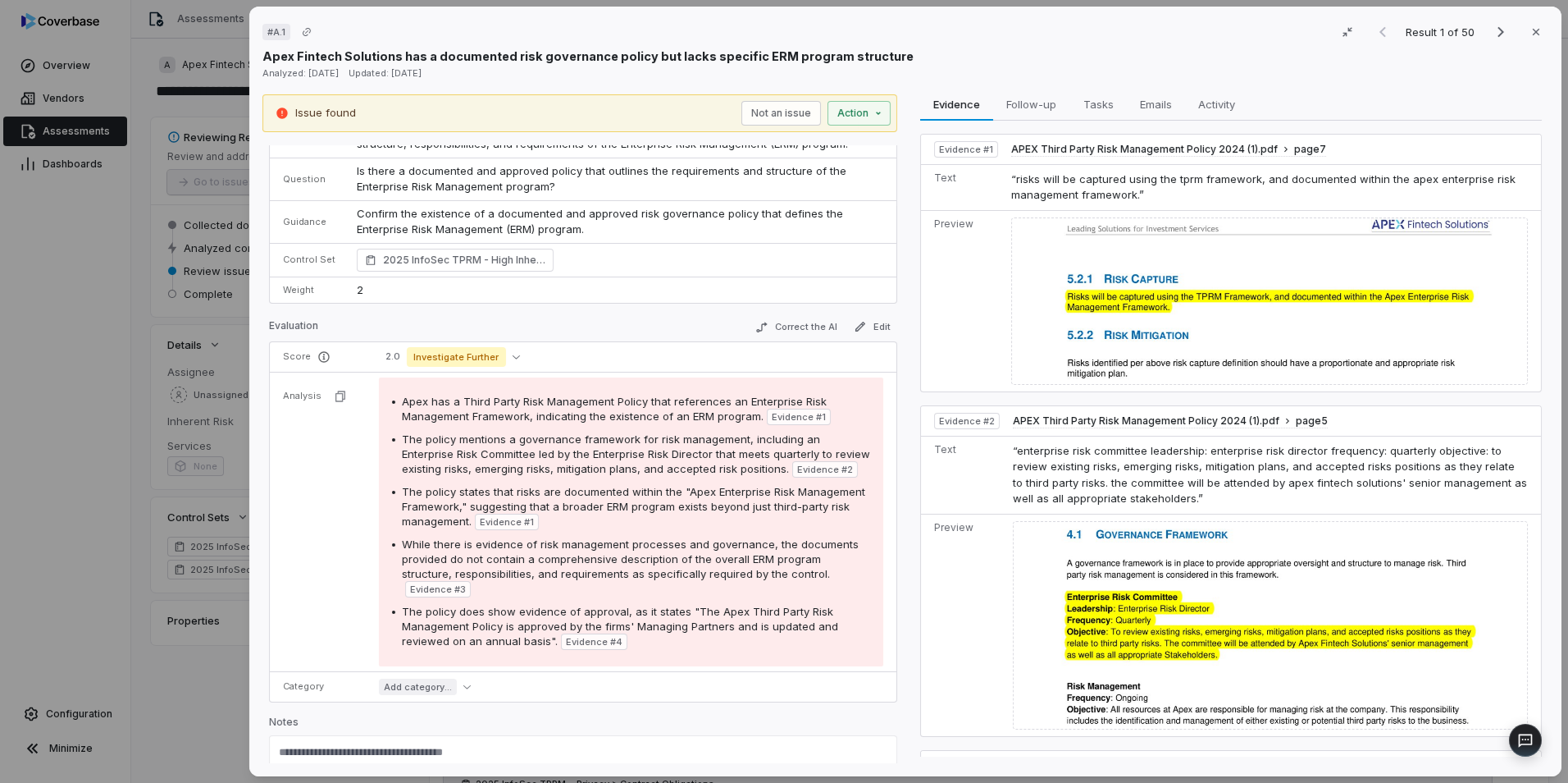
scroll to position [27, 0]
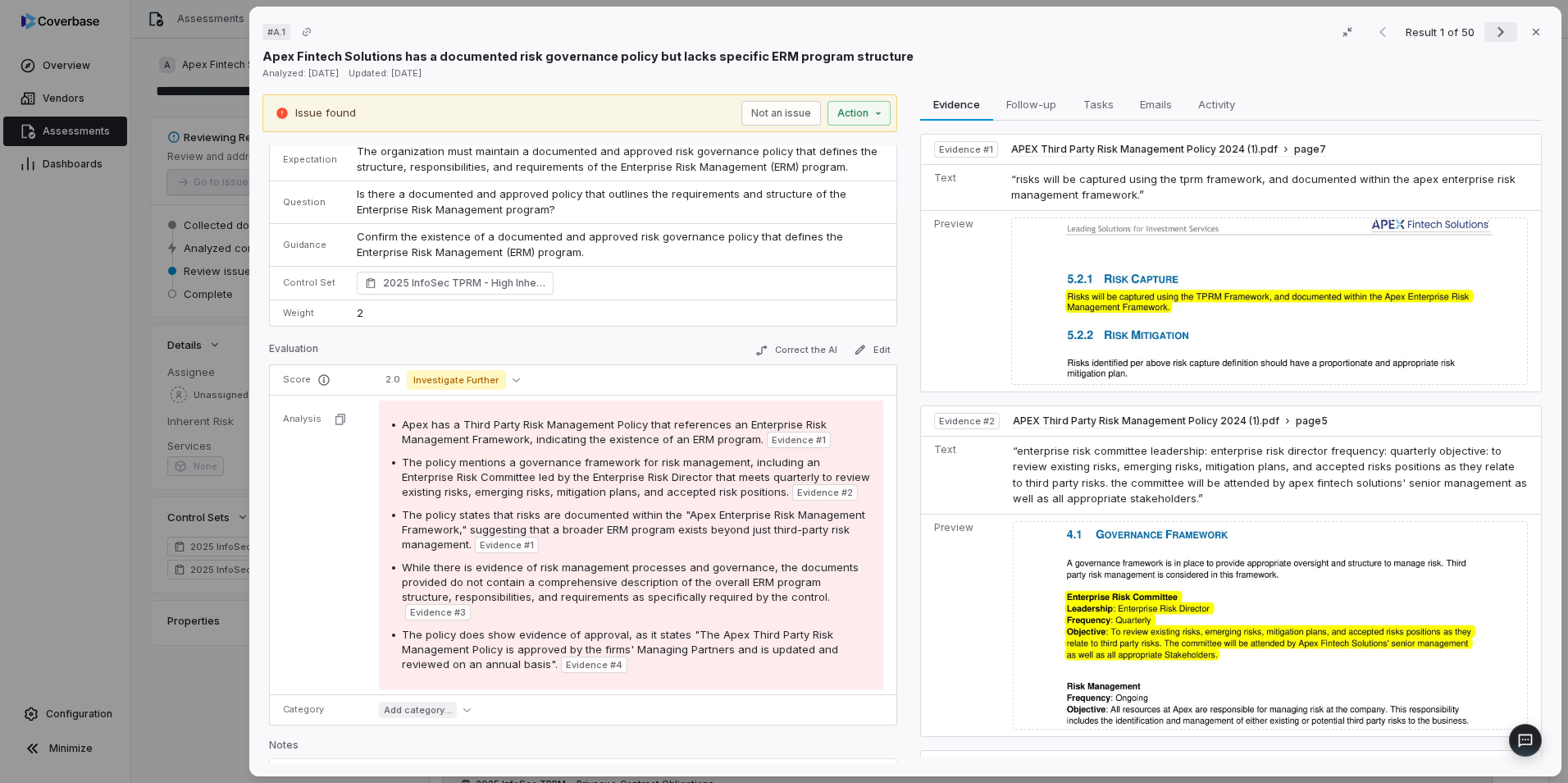
click at [1491, 31] on icon "Next result" at bounding box center [1500, 31] width 19 height 19
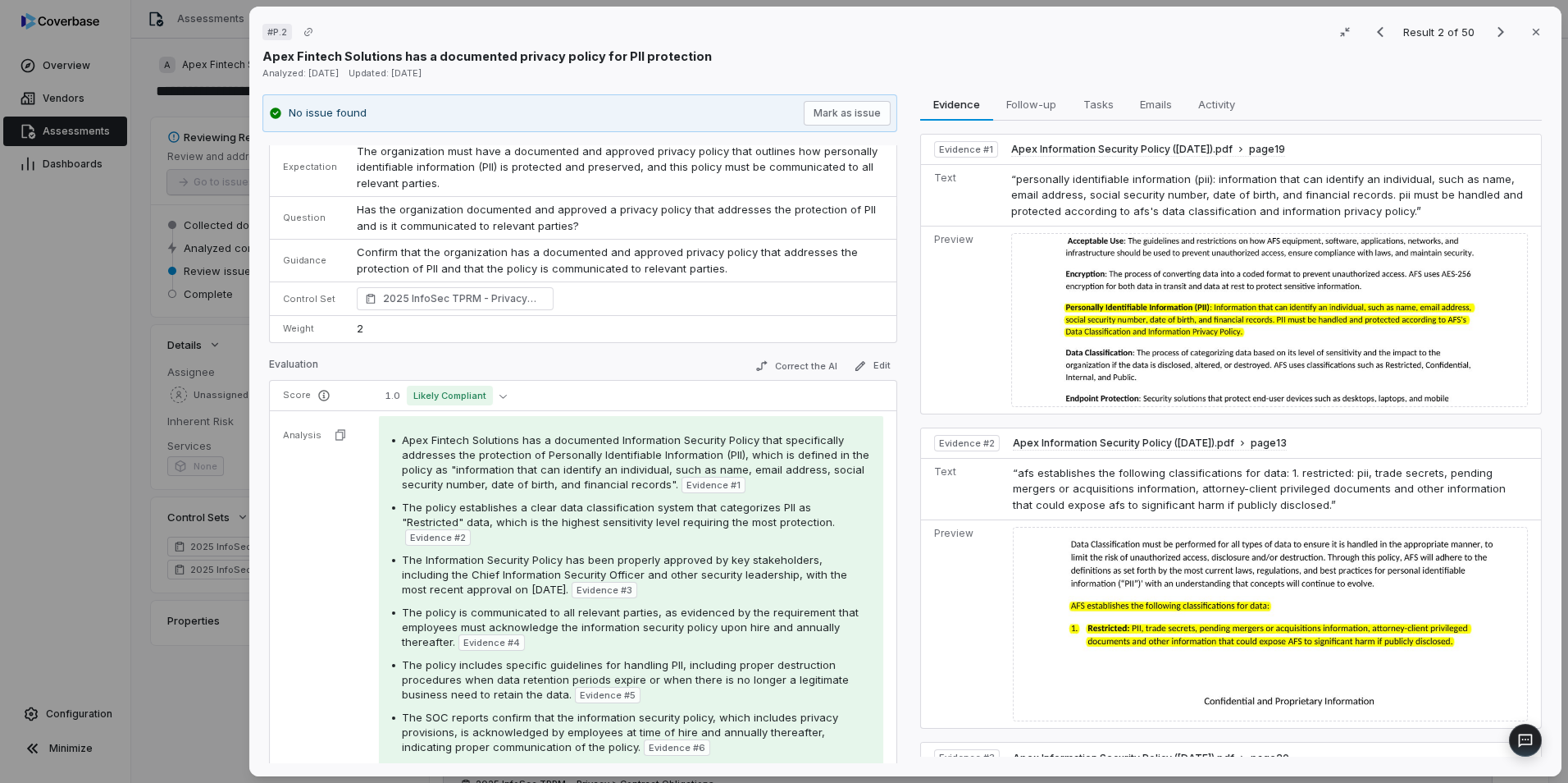
scroll to position [35, 0]
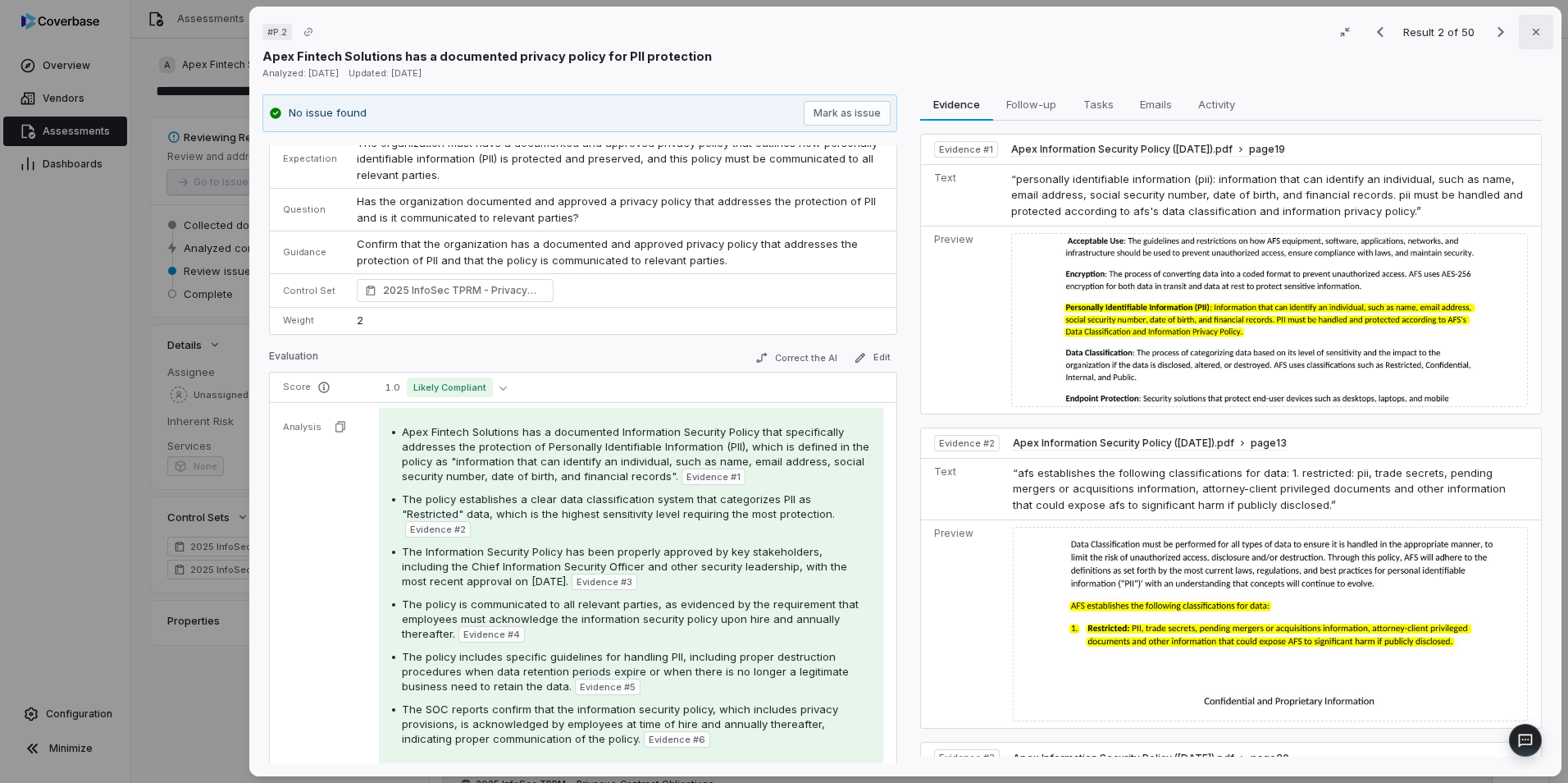
click at [1528, 40] on button "Close" at bounding box center [1536, 31] width 34 height 34
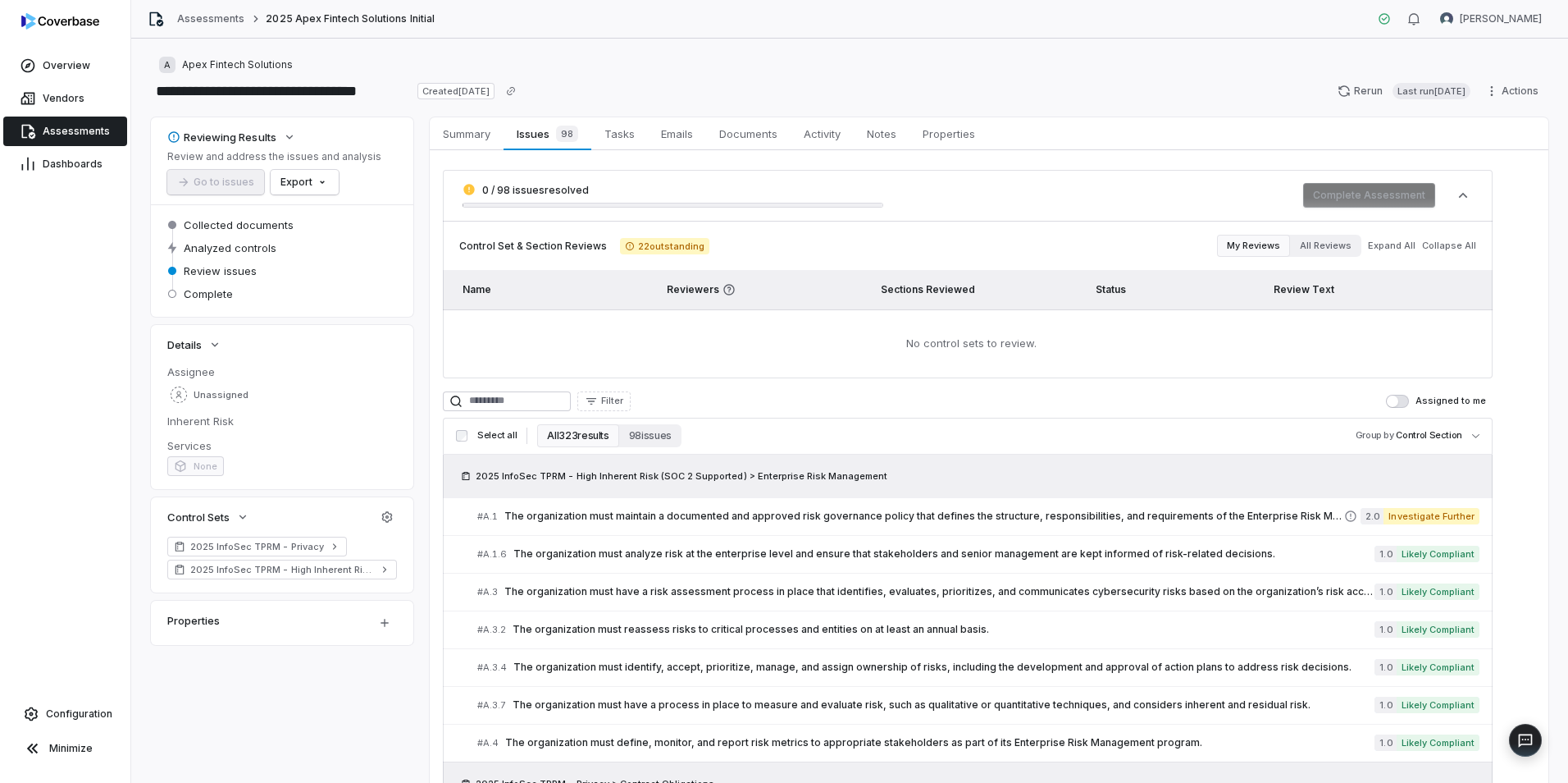
click at [588, 432] on button "All 323 results" at bounding box center [578, 435] width 81 height 23
click at [1468, 444] on body "**********" at bounding box center [784, 391] width 1568 height 783
click at [1084, 439] on html "**********" at bounding box center [784, 391] width 1568 height 783
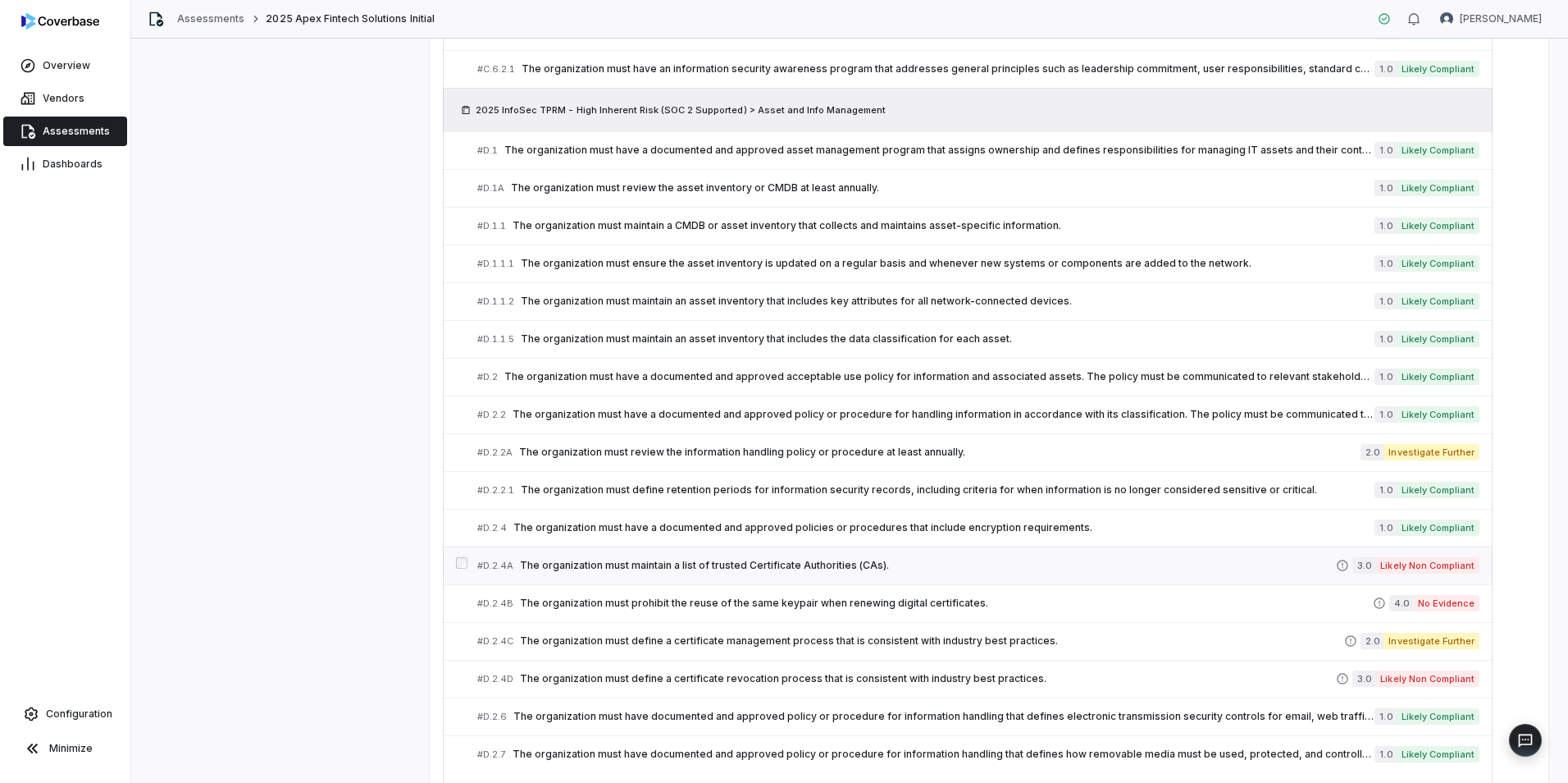
scroll to position [2155, 0]
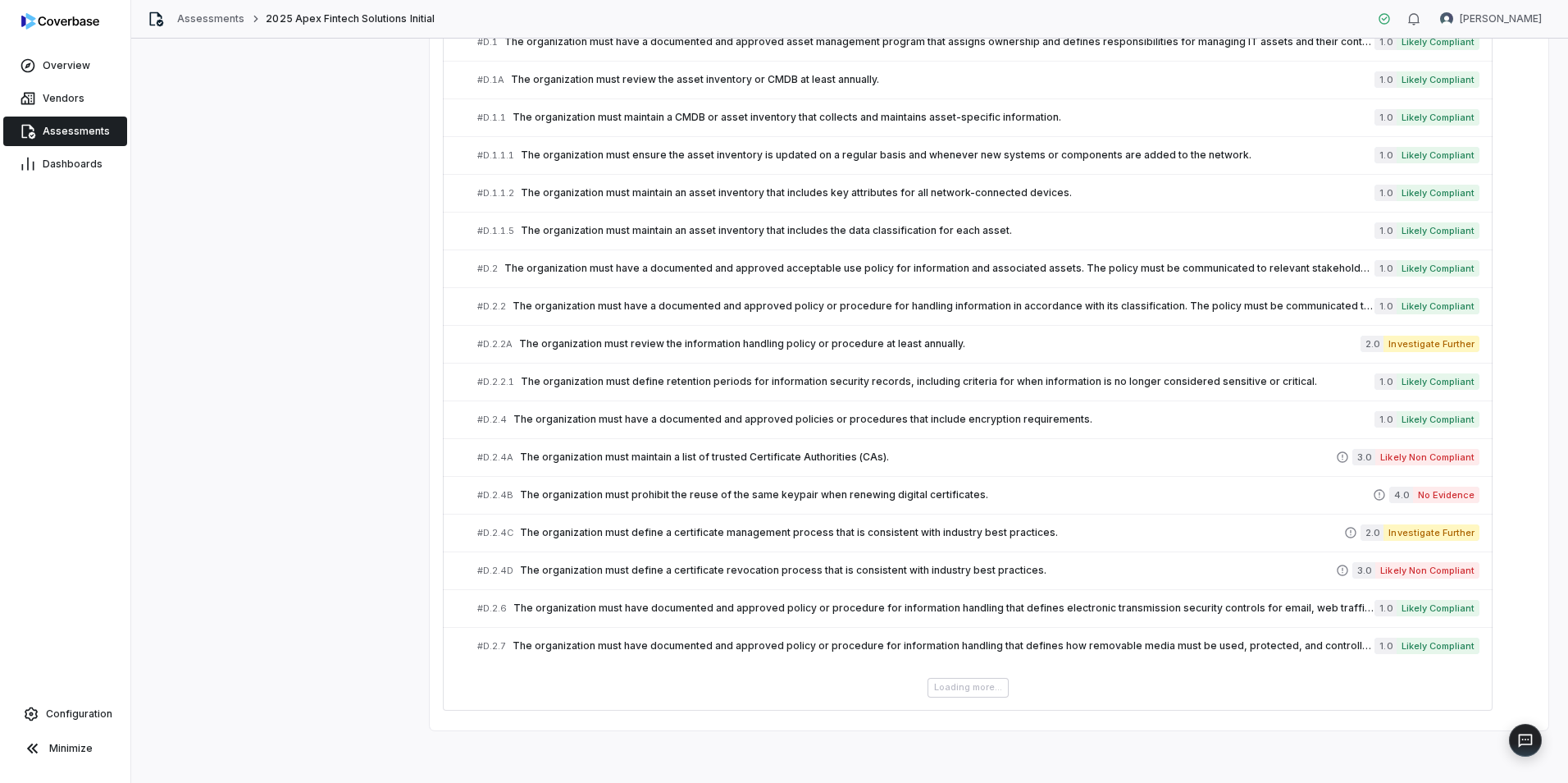
click at [992, 678] on div "Loading more..." at bounding box center [968, 687] width 1050 height 19
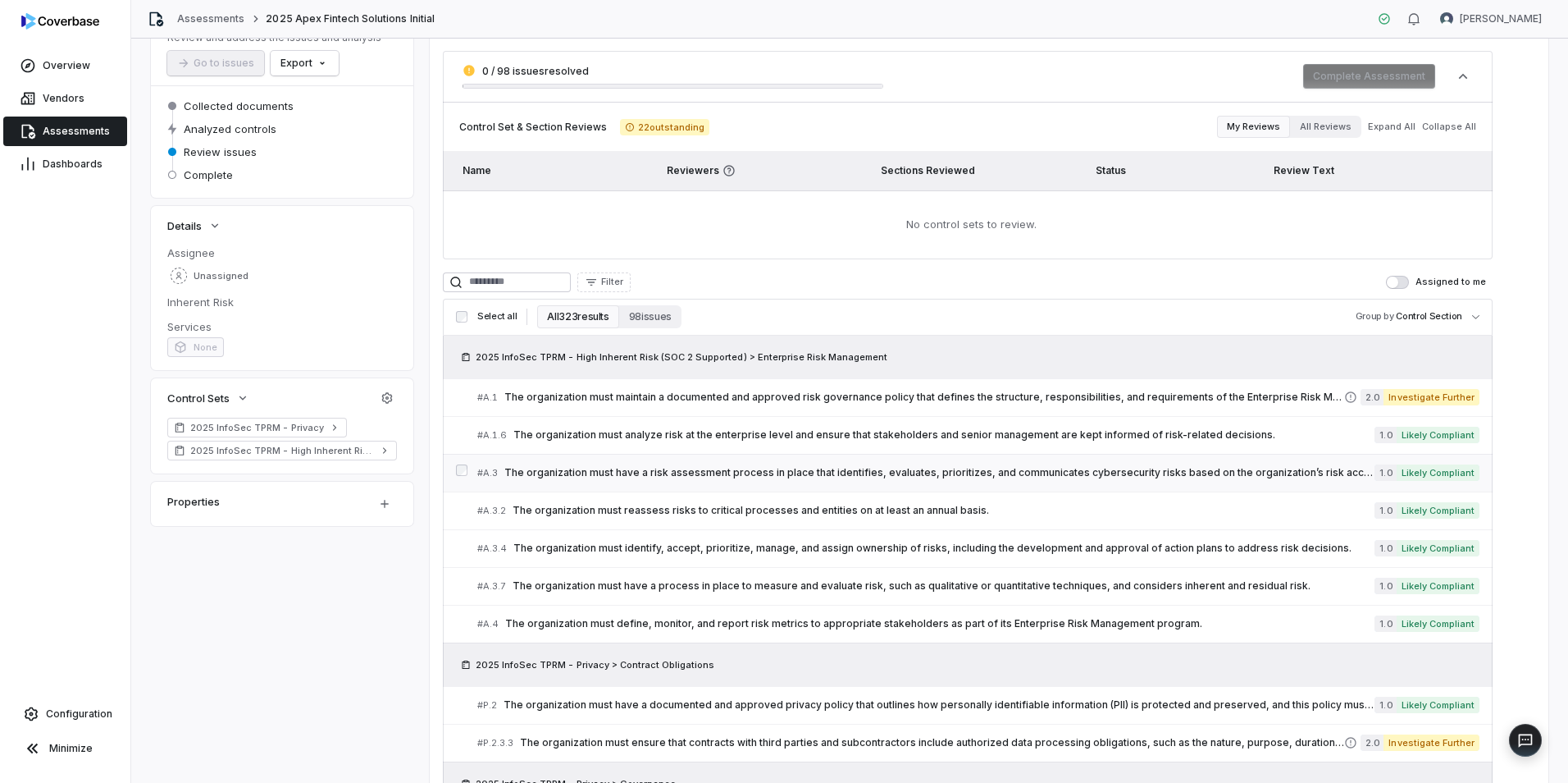
scroll to position [0, 0]
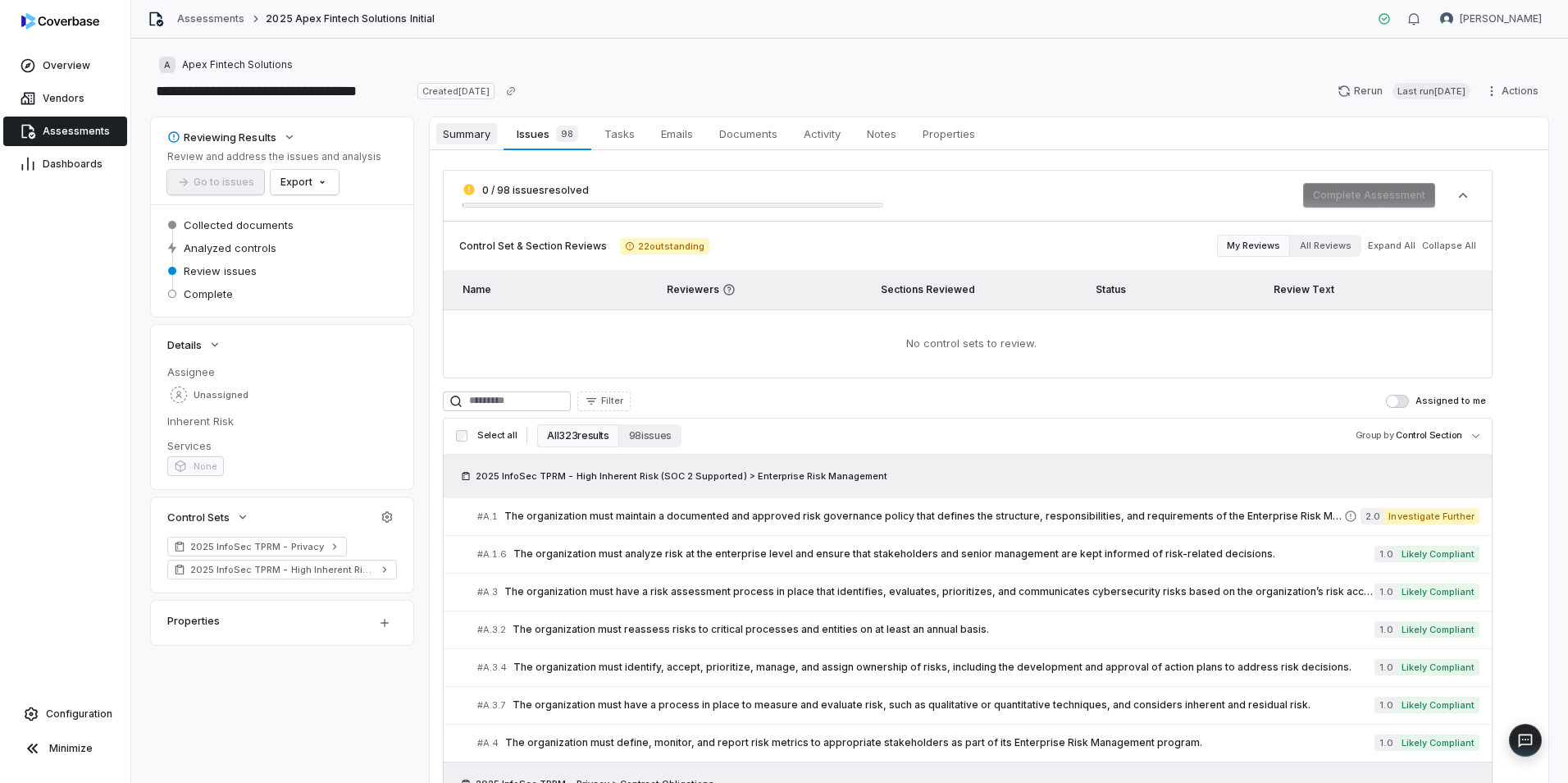
click at [468, 133] on span "Summary" at bounding box center [466, 133] width 61 height 21
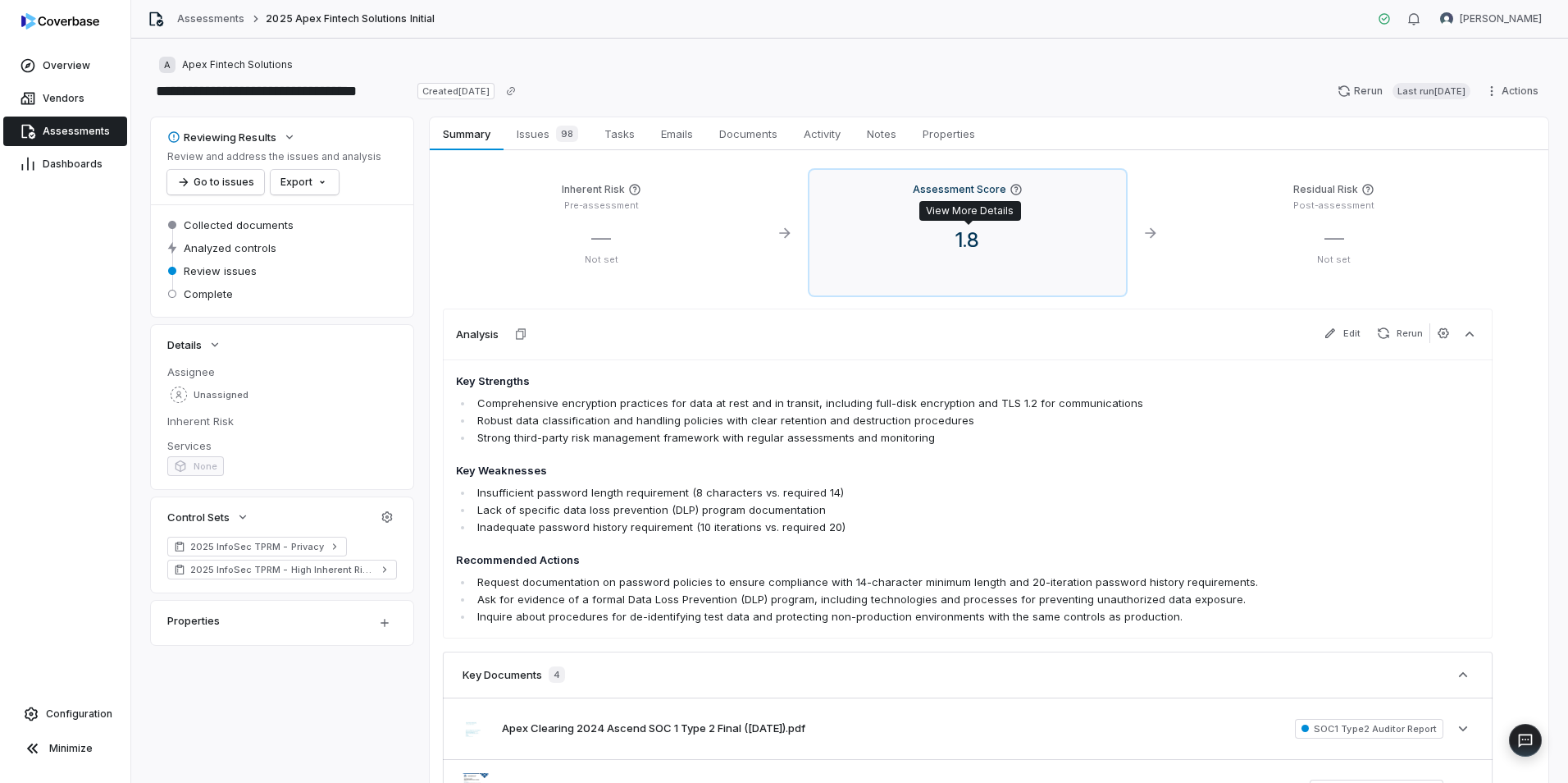
click at [944, 246] on span "1.8" at bounding box center [967, 240] width 50 height 24
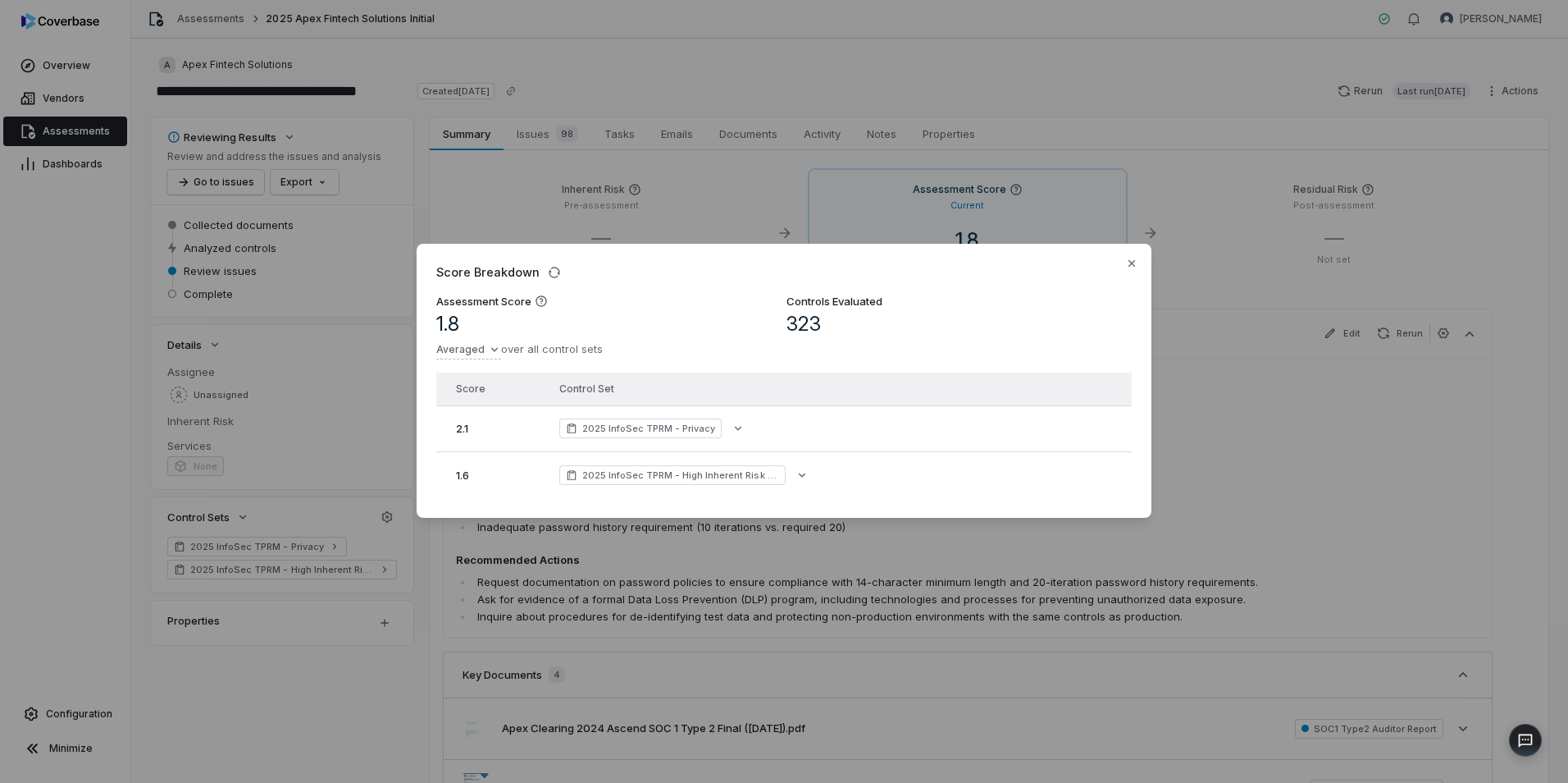
click at [794, 316] on span "323" at bounding box center [803, 324] width 34 height 25
click at [793, 317] on span "323" at bounding box center [803, 324] width 34 height 25
click at [1135, 258] on icon "button" at bounding box center [1132, 263] width 13 height 13
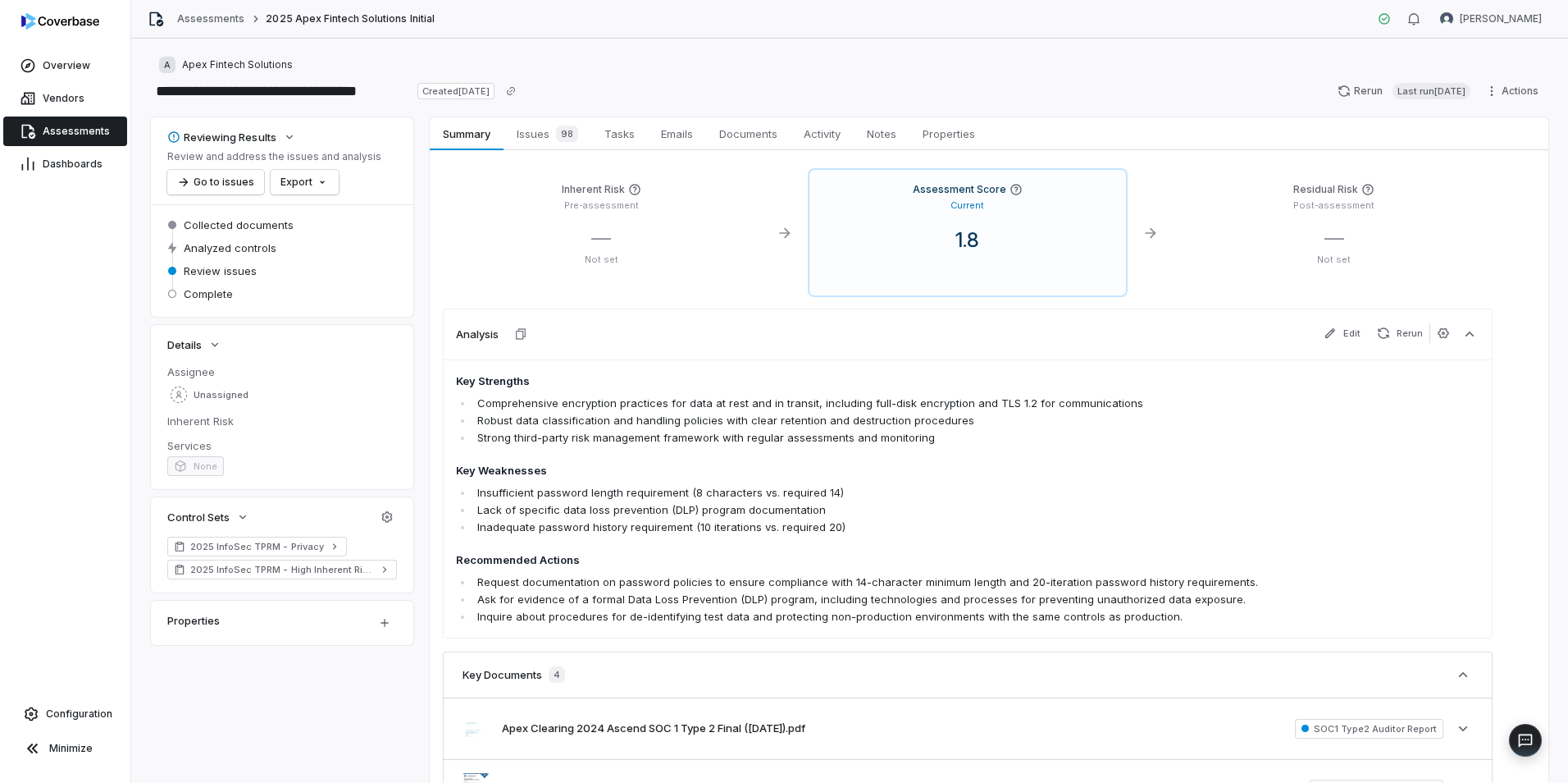
click at [702, 238] on div "— Not set" at bounding box center [601, 246] width 292 height 40
click at [1049, 241] on div "1.8" at bounding box center [968, 240] width 292 height 25
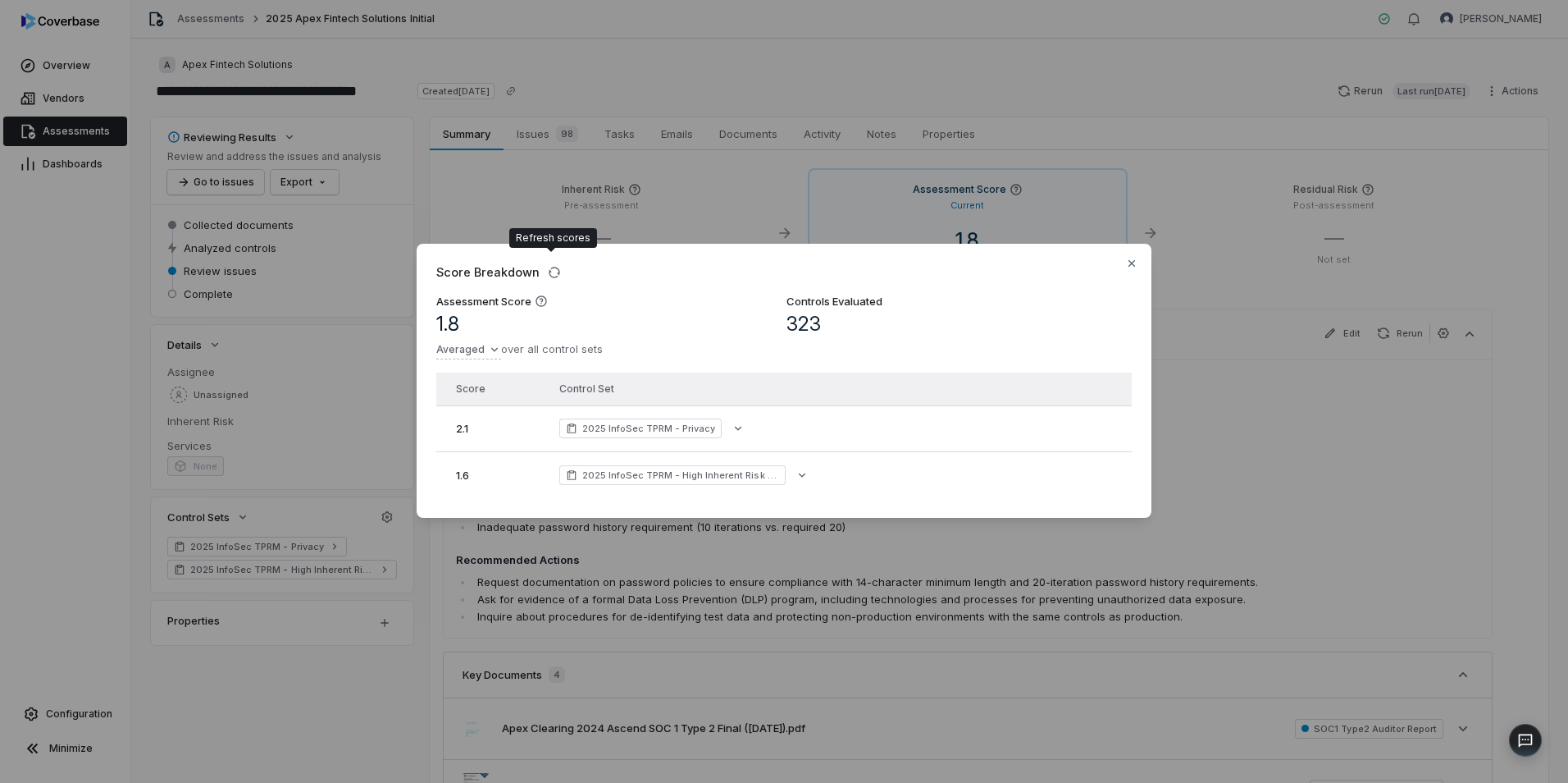
click at [1123, 252] on div "Score Breakdown Assessment Score 1.8 Averaged over all control sets Controls Ev…" at bounding box center [784, 381] width 735 height 274
click at [1127, 270] on div "Score Breakdown" at bounding box center [784, 271] width 695 height 17
click at [1133, 261] on icon "button" at bounding box center [1131, 263] width 6 height 6
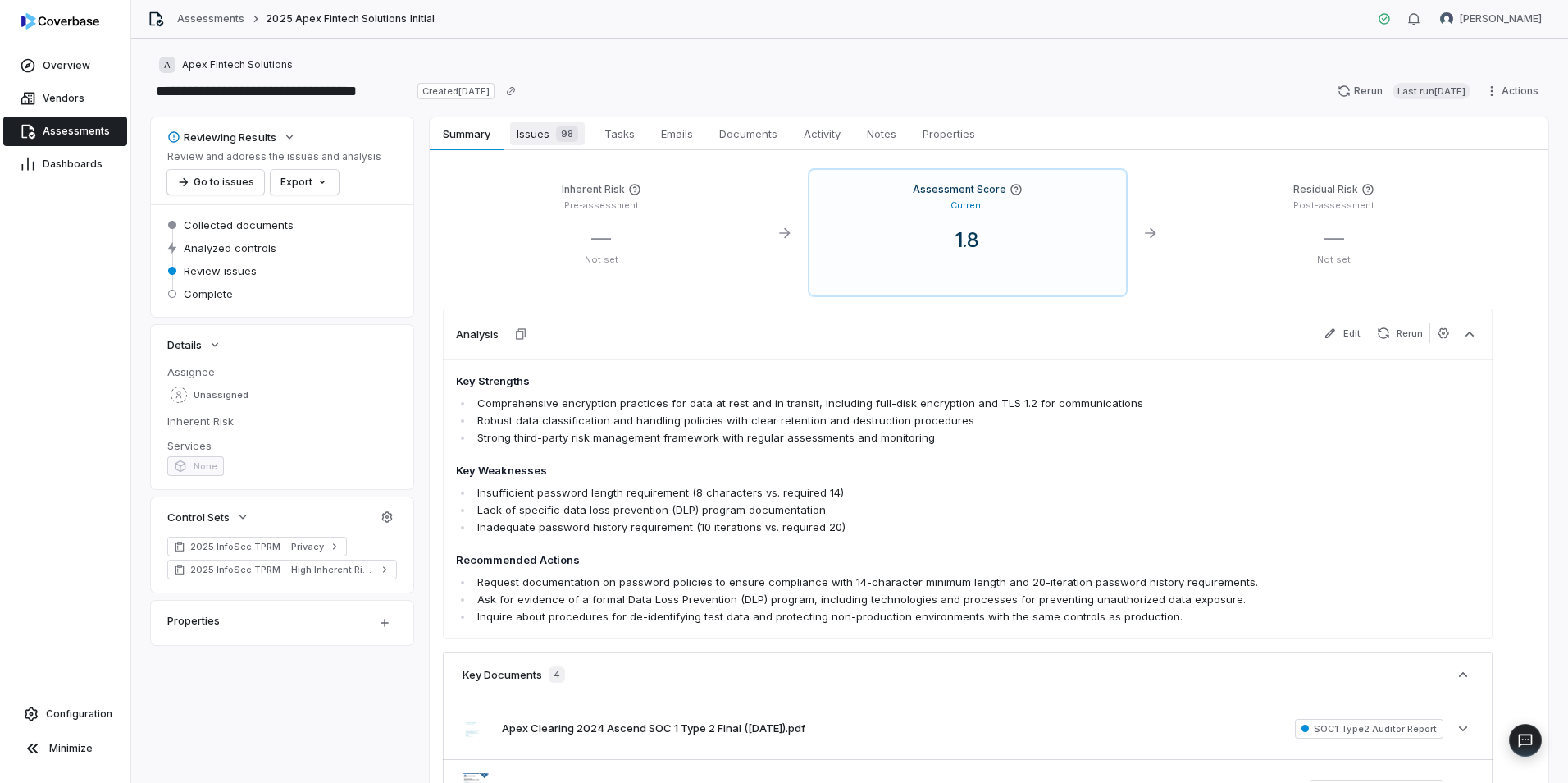
click at [571, 138] on span "98" at bounding box center [567, 133] width 22 height 17
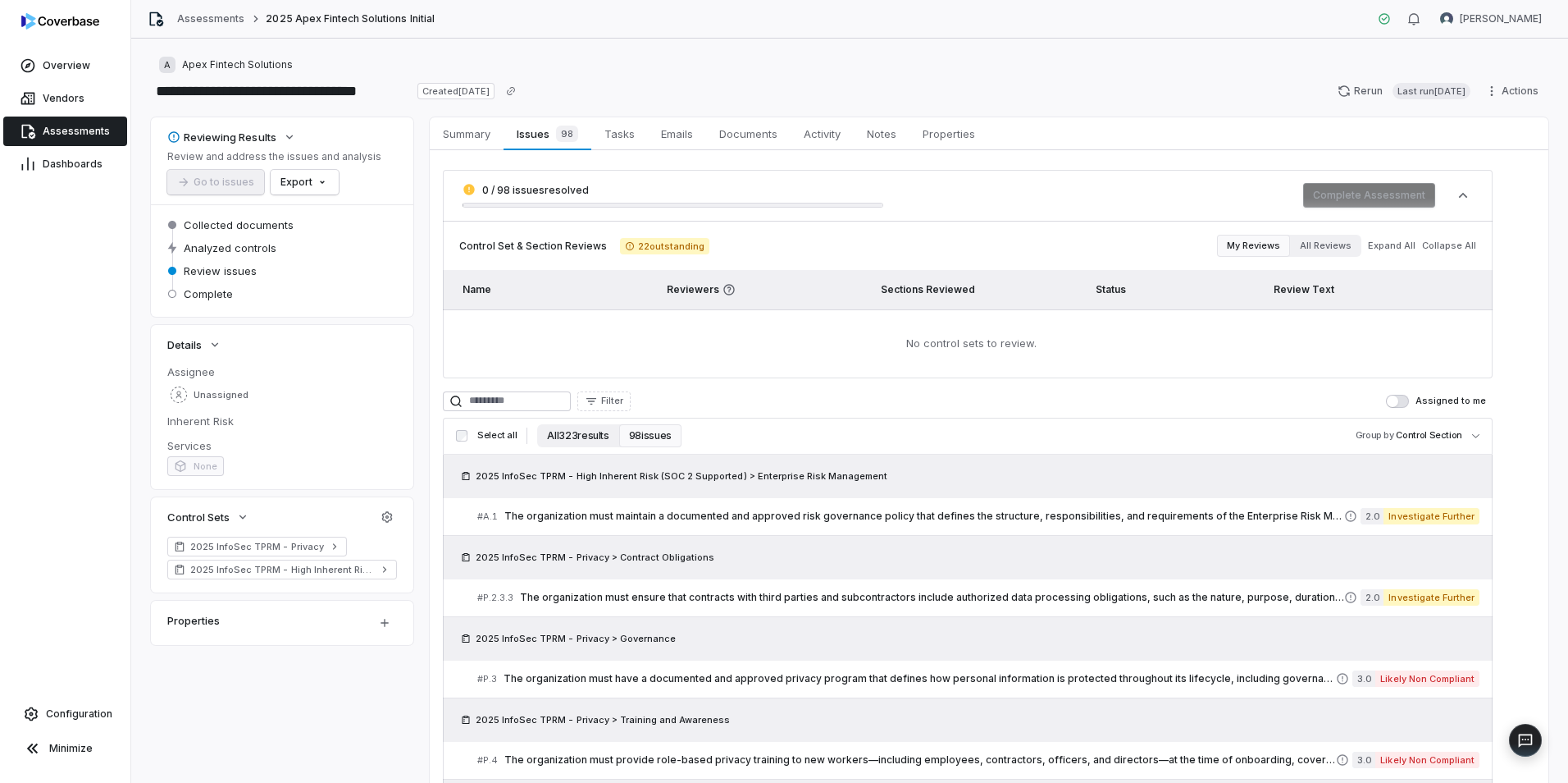
click at [578, 437] on button "All 323 results" at bounding box center [578, 435] width 81 height 23
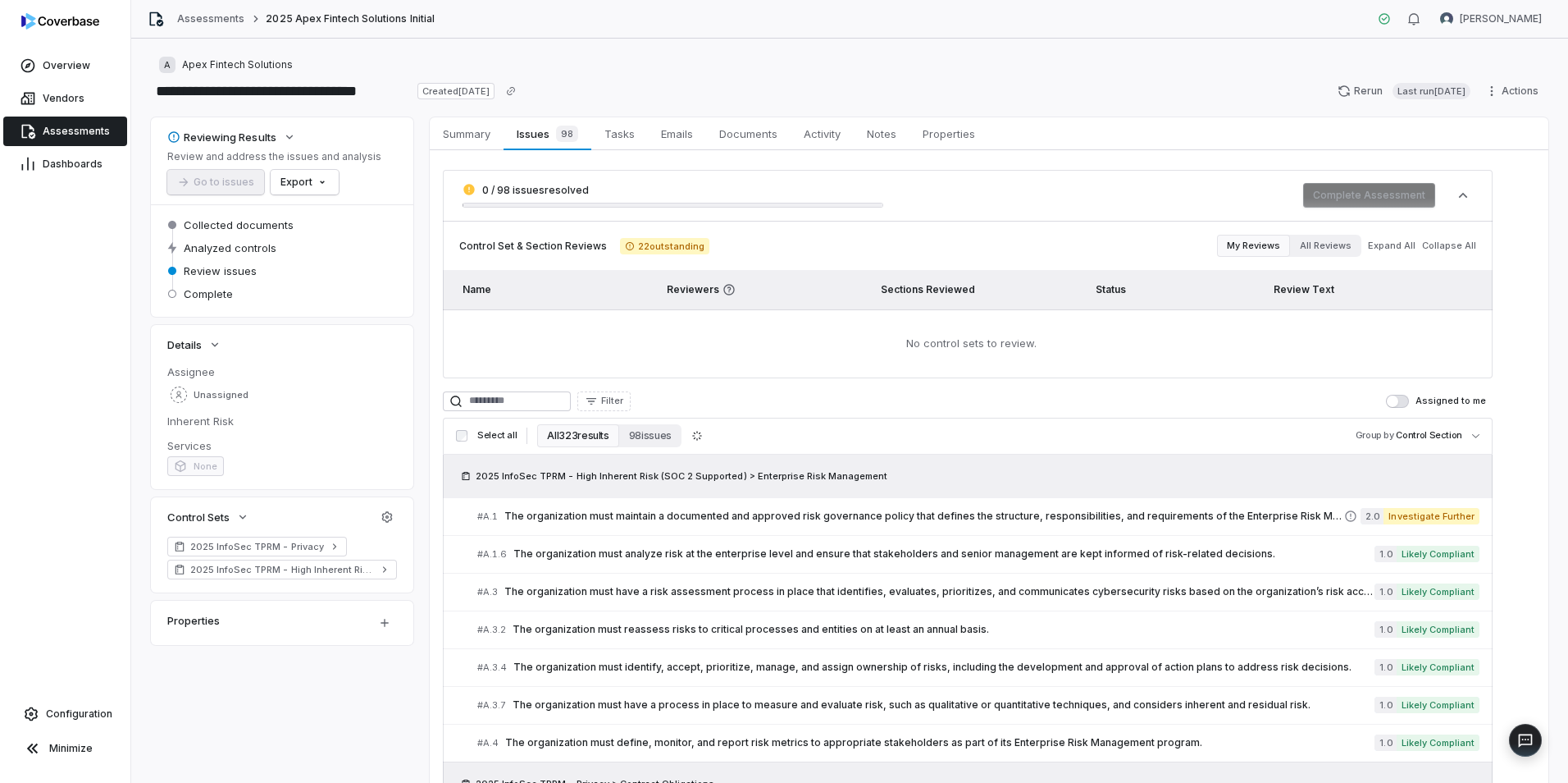
click at [590, 469] on span "2025 InfoSec TPRM - High Inherent Risk (SOC 2 Supported) > Enterprise Risk Mana…" at bounding box center [681, 476] width 412 height 13
click at [529, 515] on span "The organization must maintain a documented and approved risk governance policy…" at bounding box center [924, 516] width 840 height 13
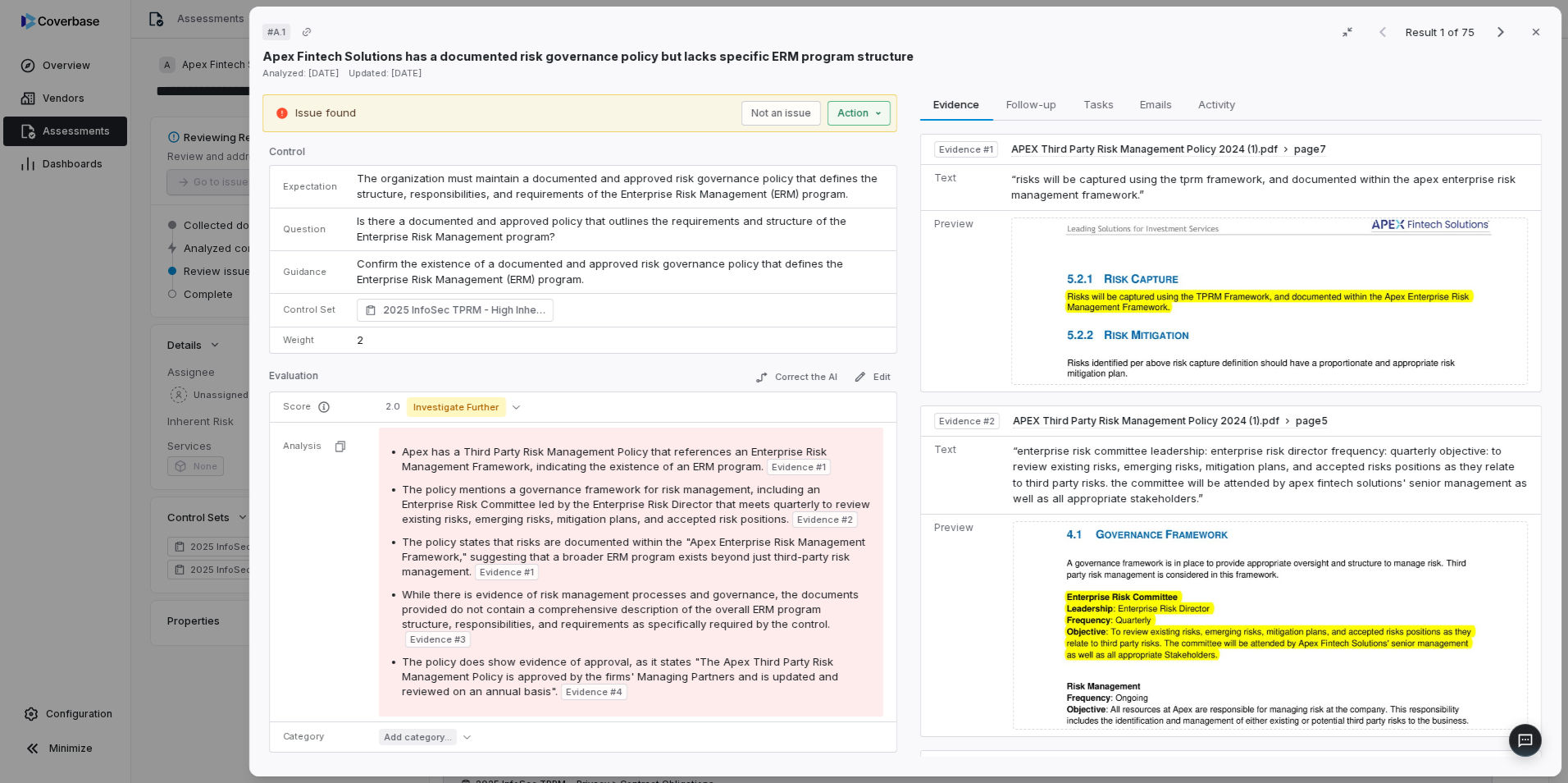
click at [876, 119] on div "# A.1 Result 1 of 75 Close Apex Fintech Solutions has a documented risk governa…" at bounding box center [784, 391] width 1568 height 783
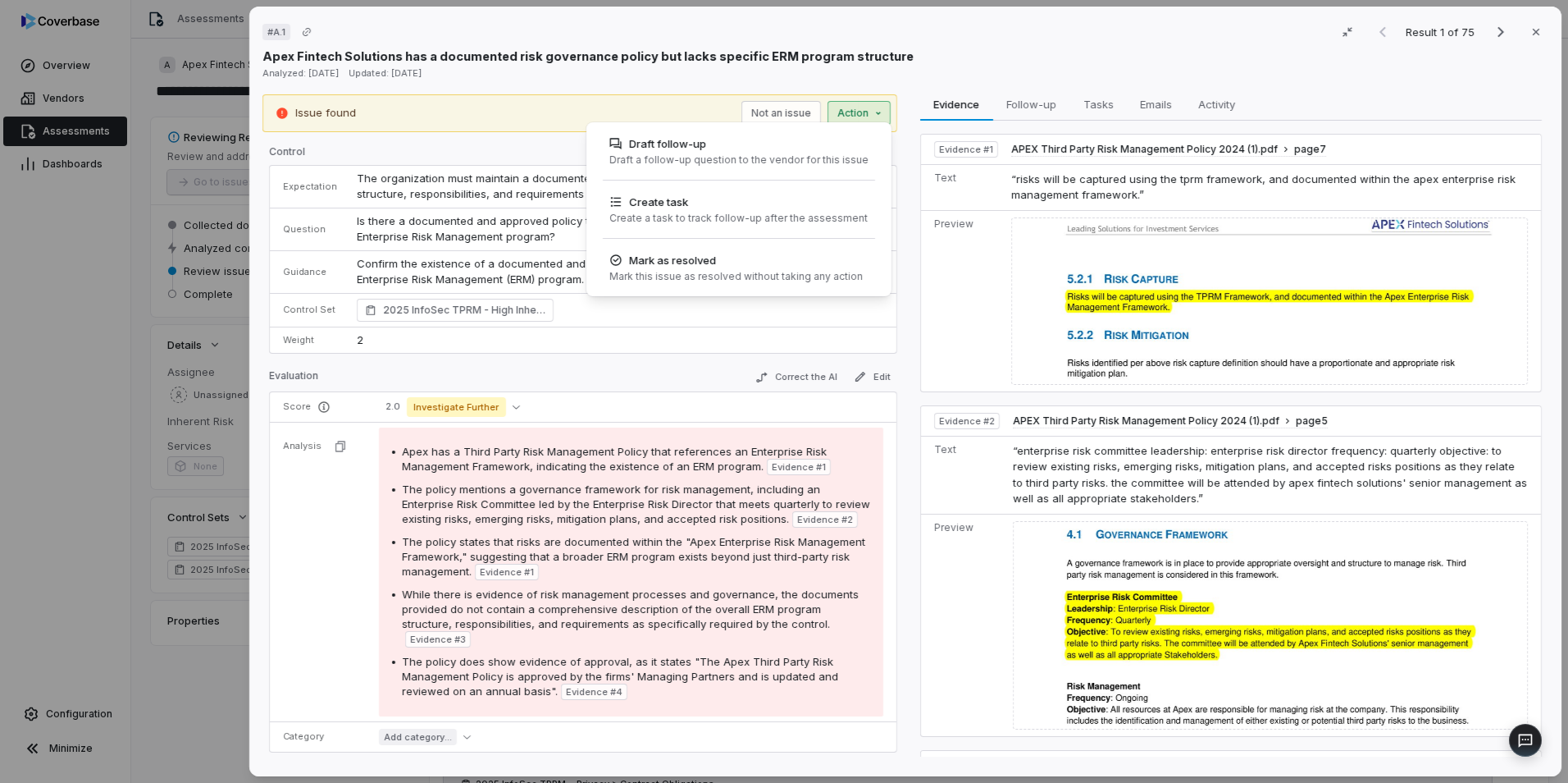
click at [1009, 64] on div "# A.1 Result 1 of 75 Close Apex Fintech Solutions has a documented risk governa…" at bounding box center [784, 391] width 1568 height 783
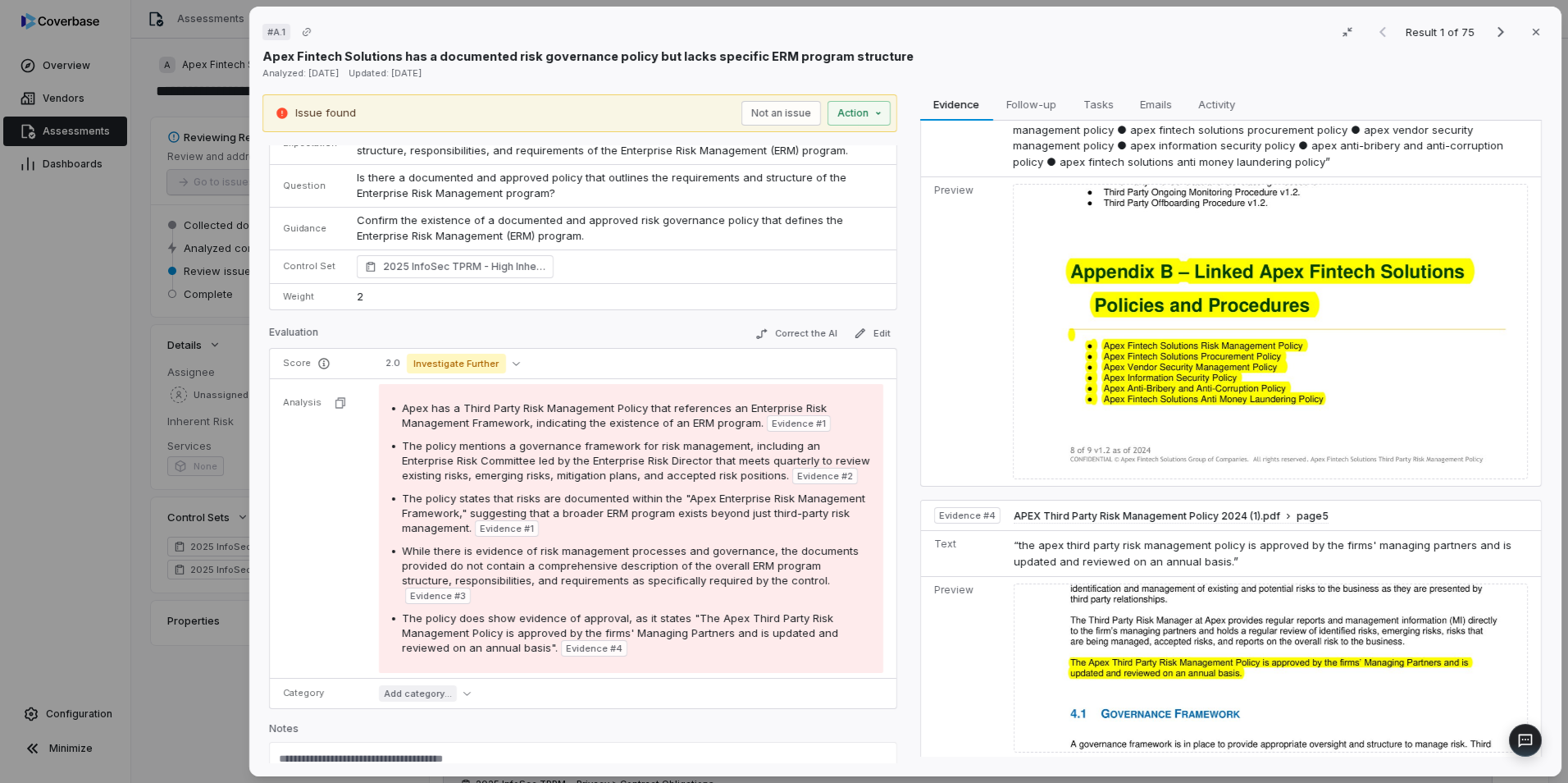
scroll to position [27, 0]
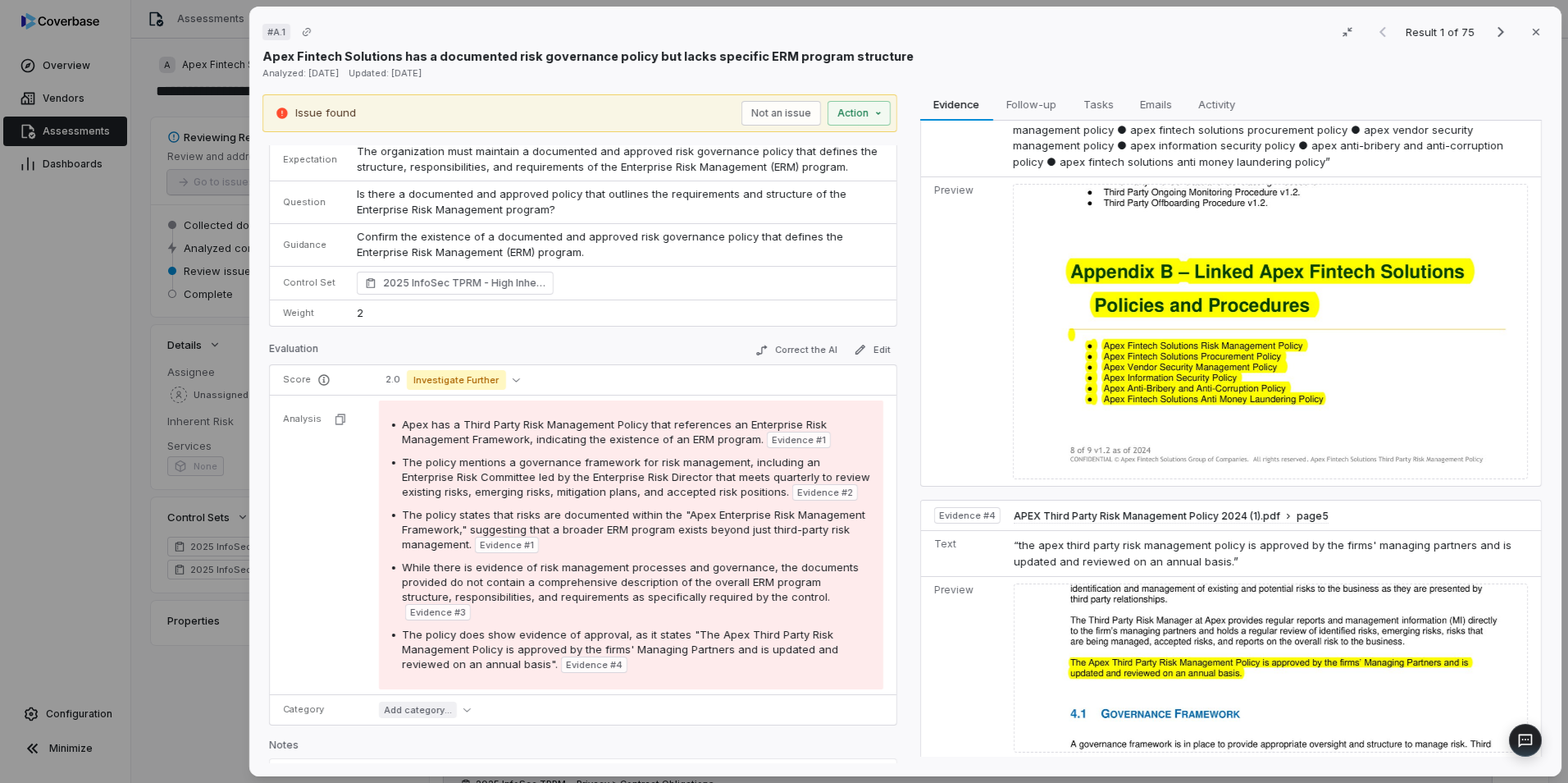
click at [603, 116] on div "Issue found Not an issue Action" at bounding box center [580, 113] width 622 height 25
click at [327, 113] on p "Issue found" at bounding box center [326, 113] width 61 height 17
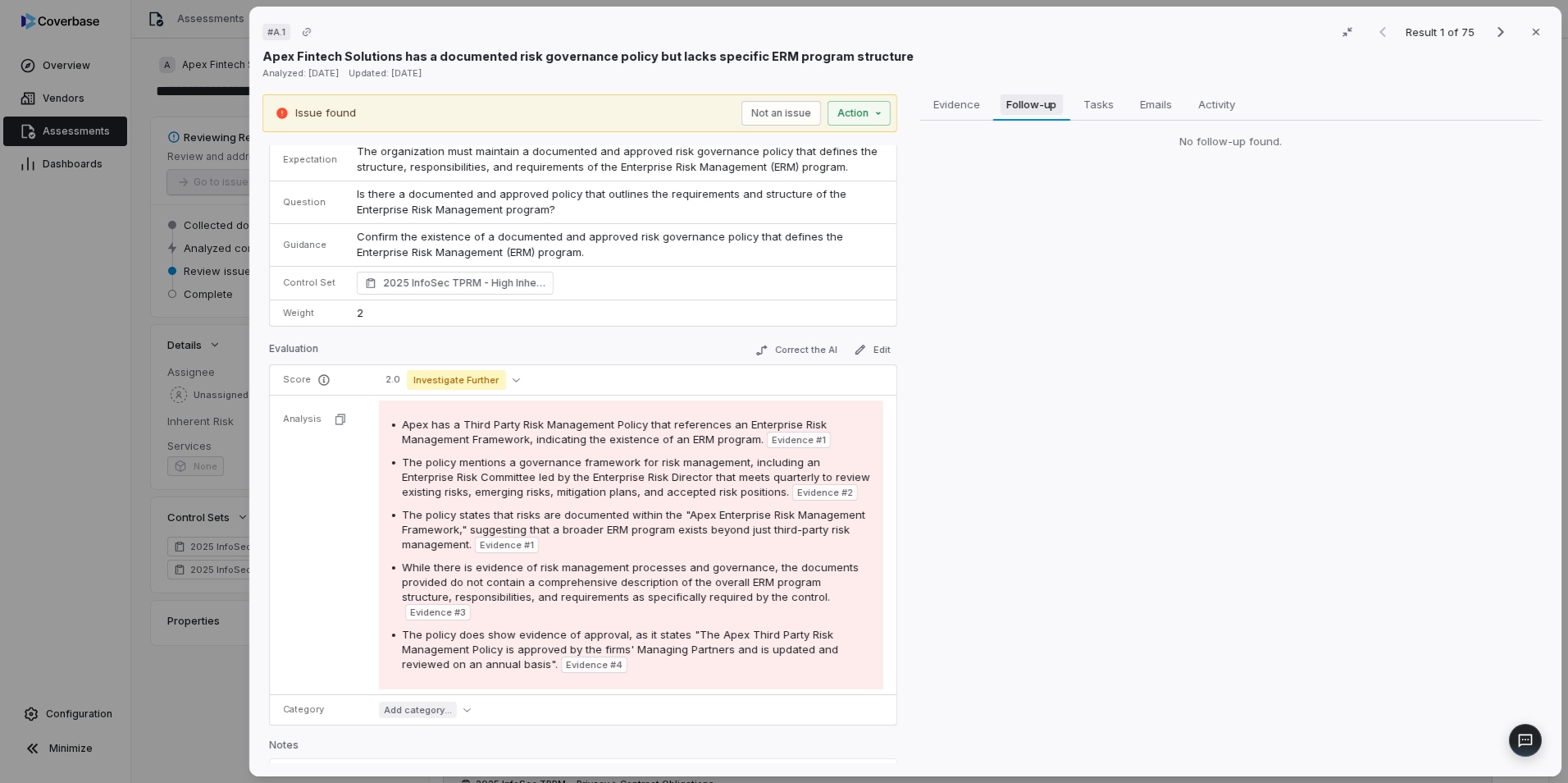
click at [1021, 108] on span "Follow-up" at bounding box center [1032, 104] width 63 height 21
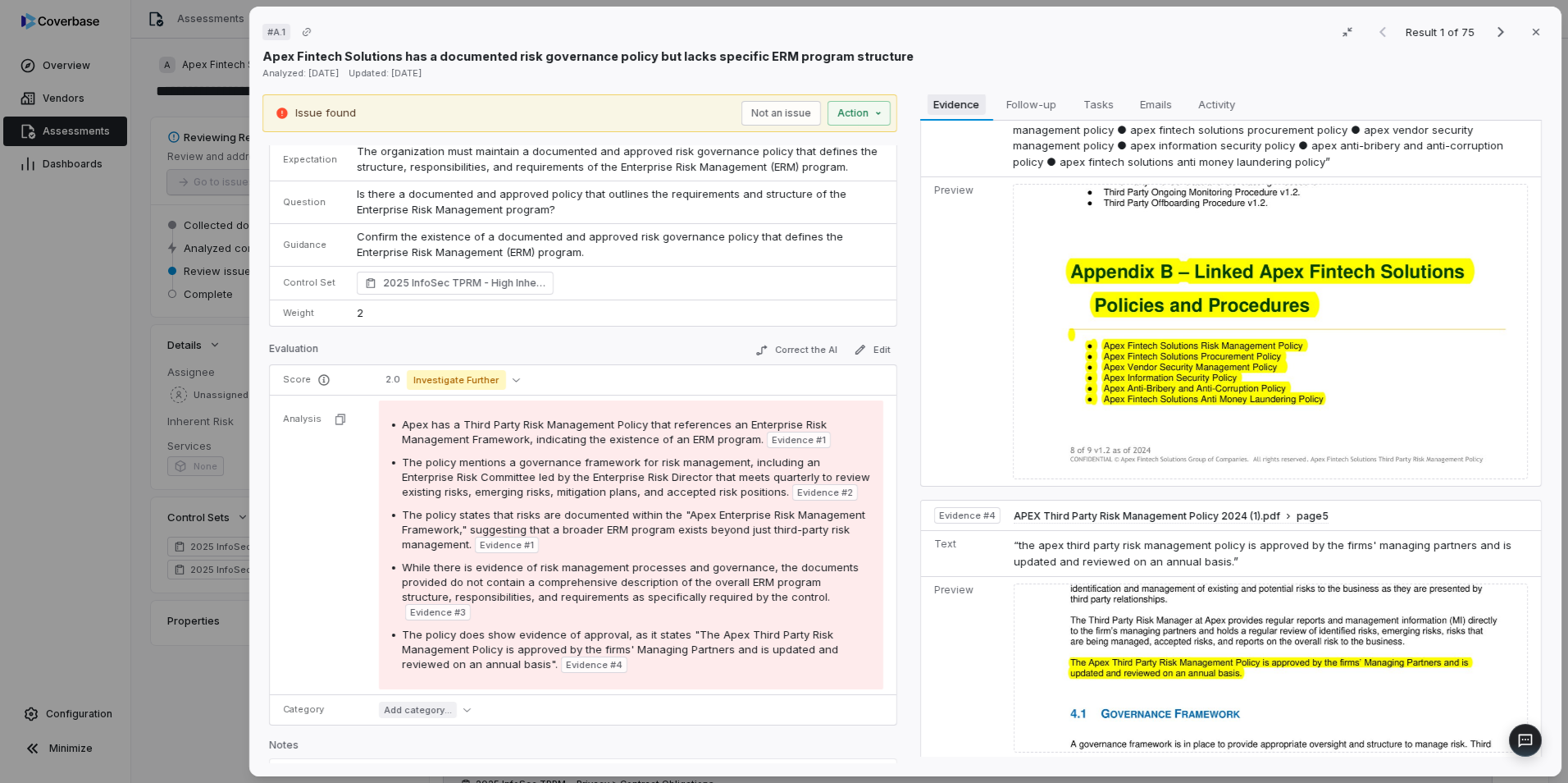
scroll to position [676, 0]
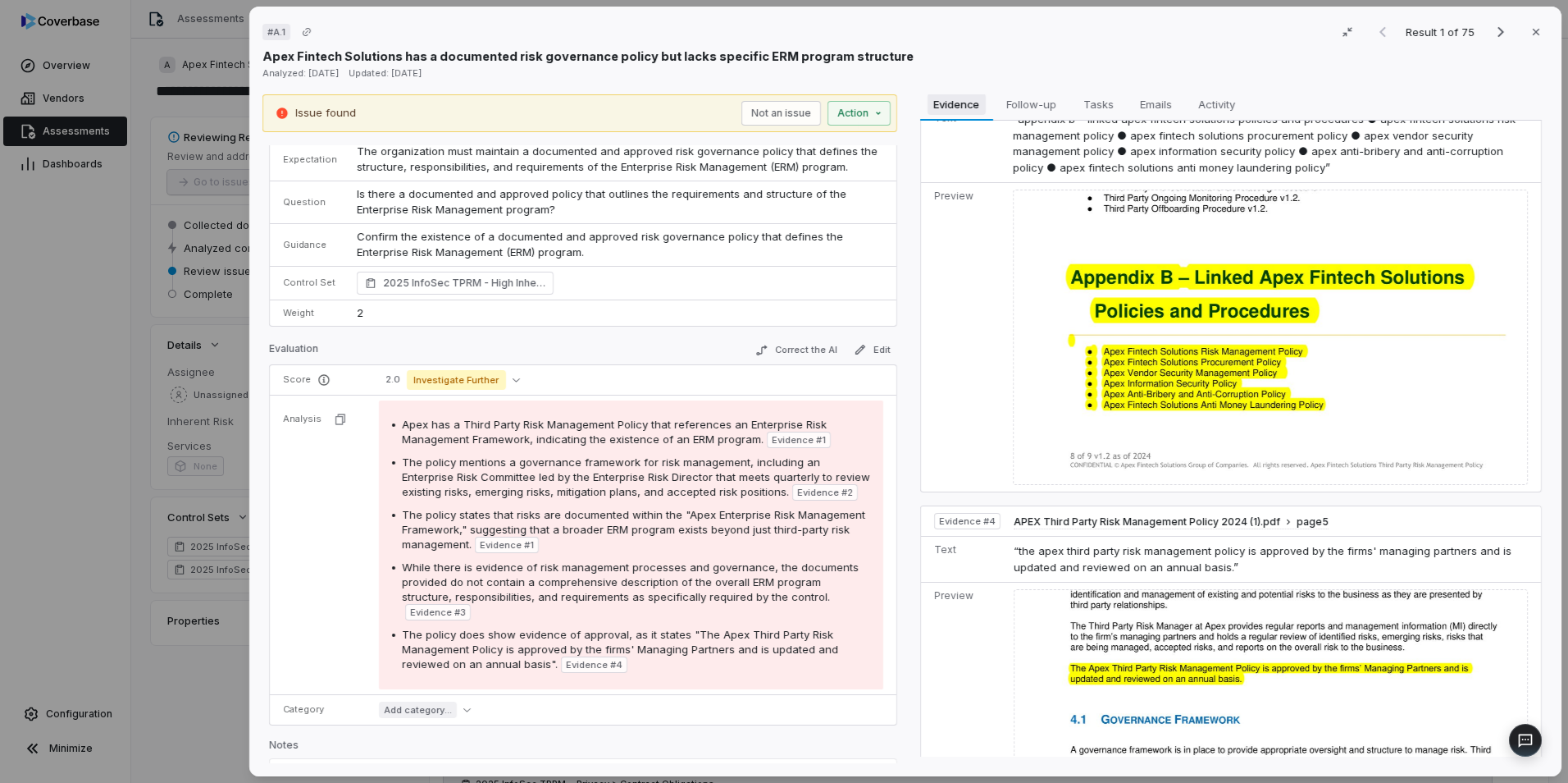
click at [956, 97] on span "Evidence" at bounding box center [957, 104] width 59 height 21
click at [1491, 30] on icon "Next result" at bounding box center [1500, 31] width 19 height 19
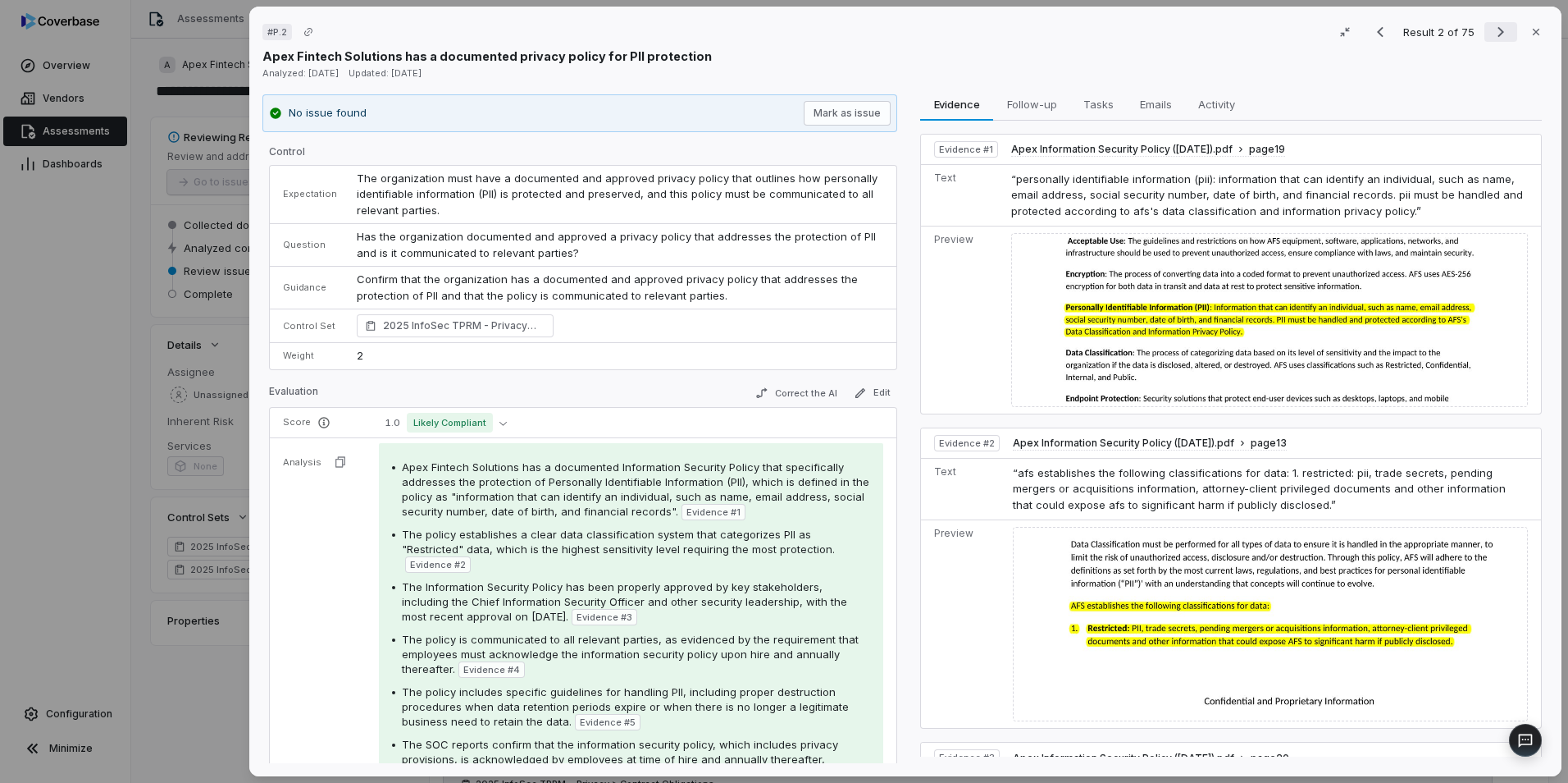
click at [1498, 33] on icon "Next result" at bounding box center [1500, 31] width 19 height 19
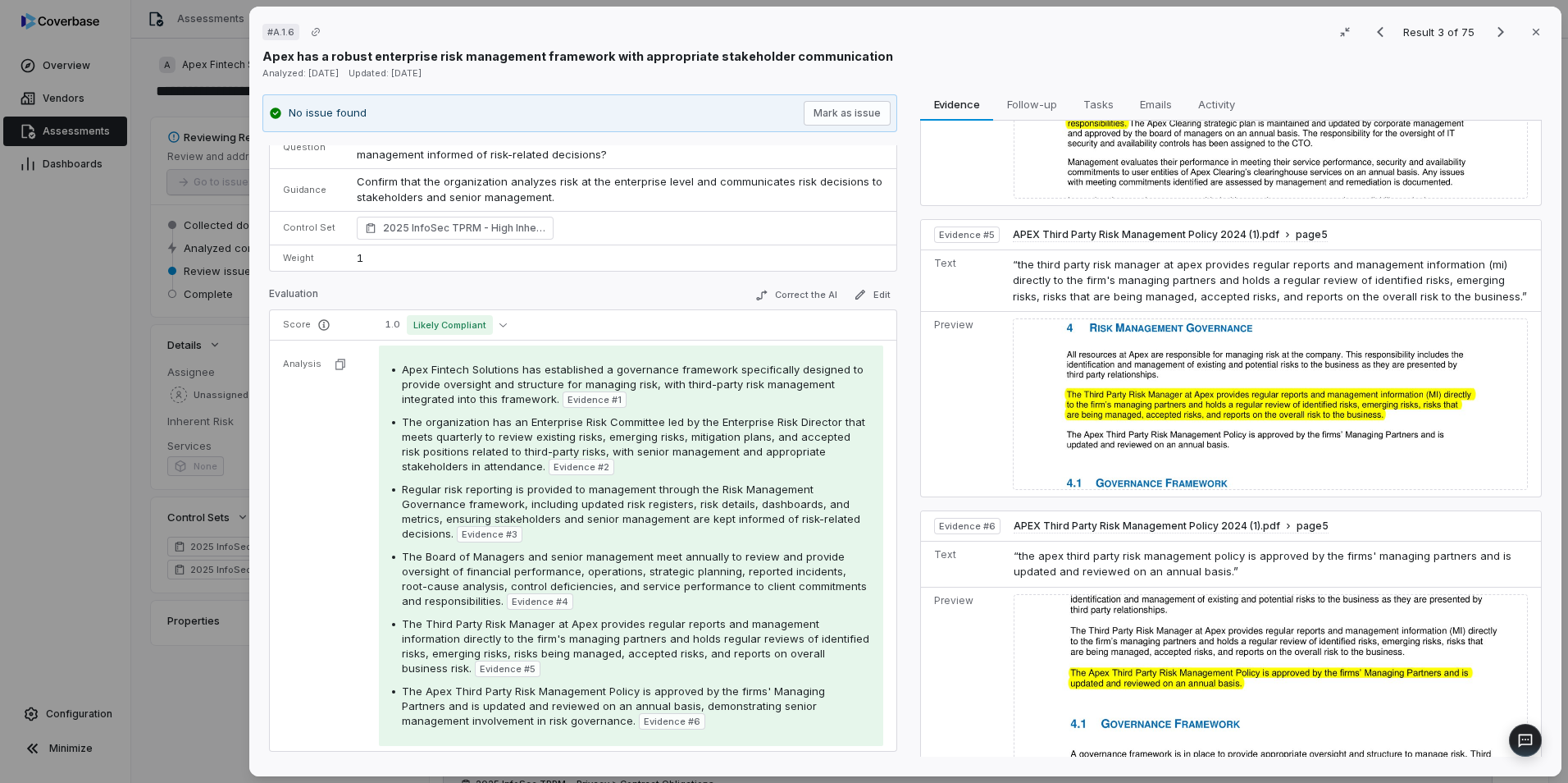
scroll to position [1155, 0]
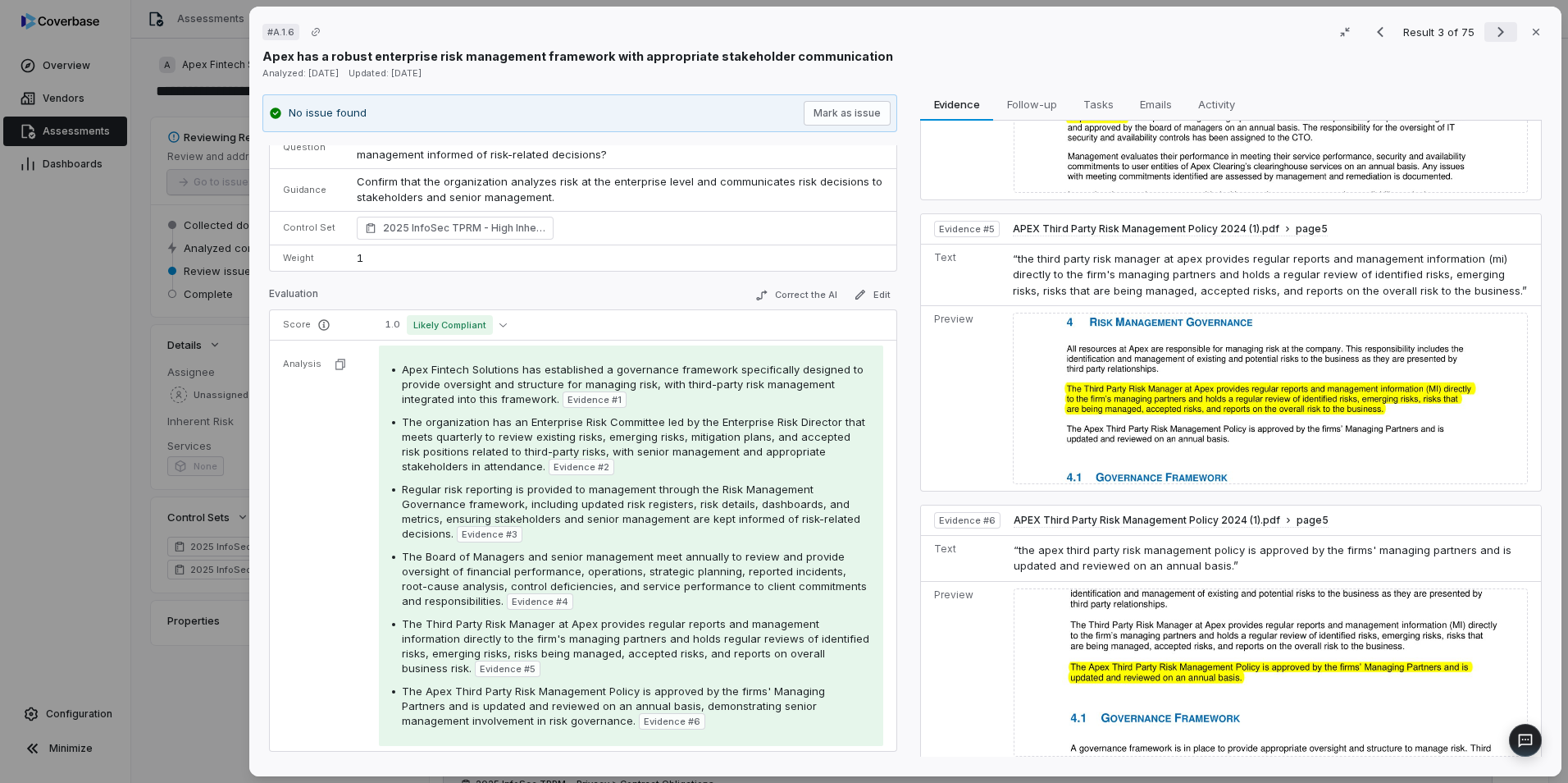
click at [1499, 32] on icon "Next result" at bounding box center [1500, 31] width 19 height 19
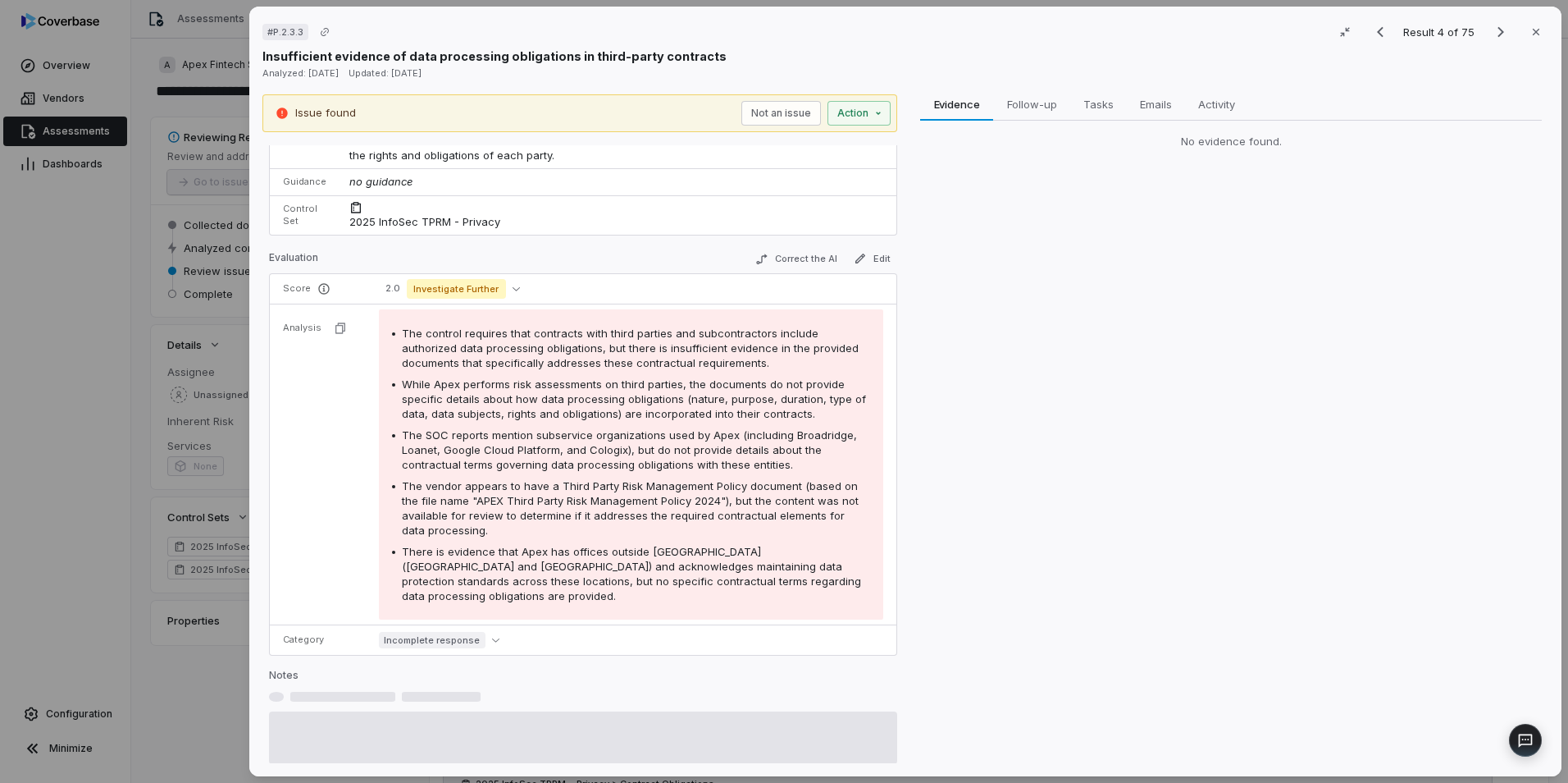
scroll to position [98, 0]
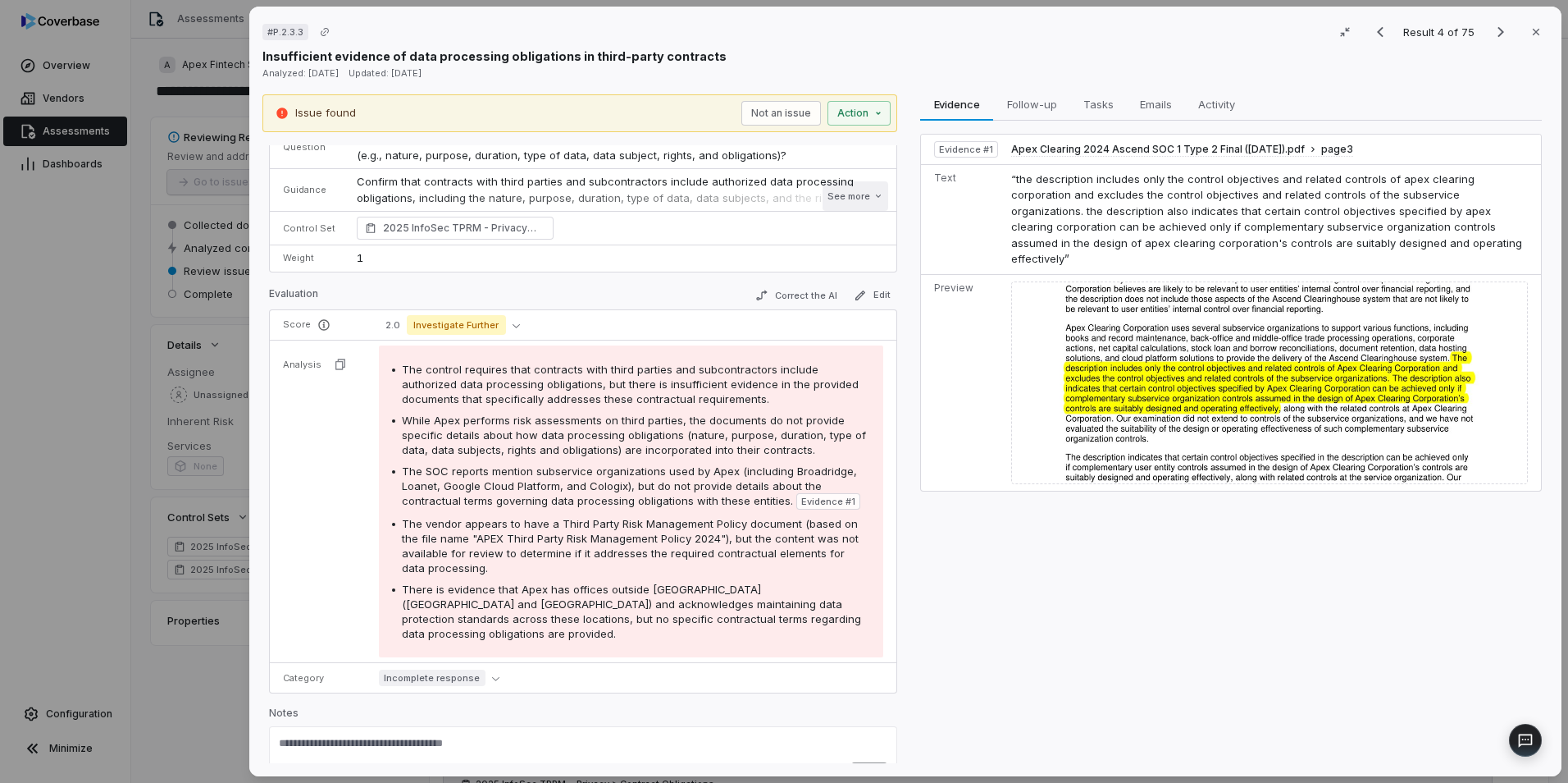
click at [839, 202] on button "See more" at bounding box center [855, 196] width 65 height 29
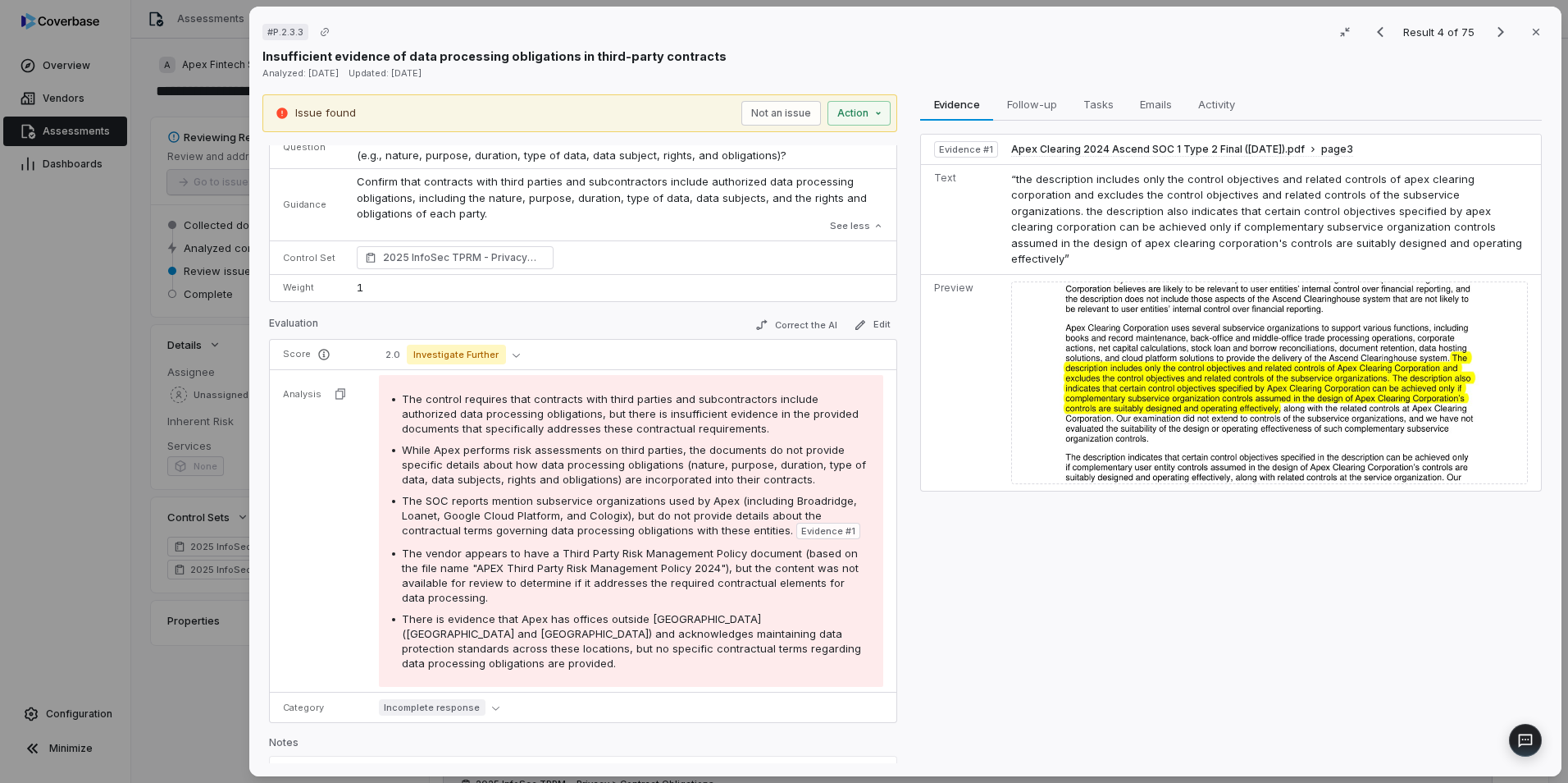
scroll to position [0, 0]
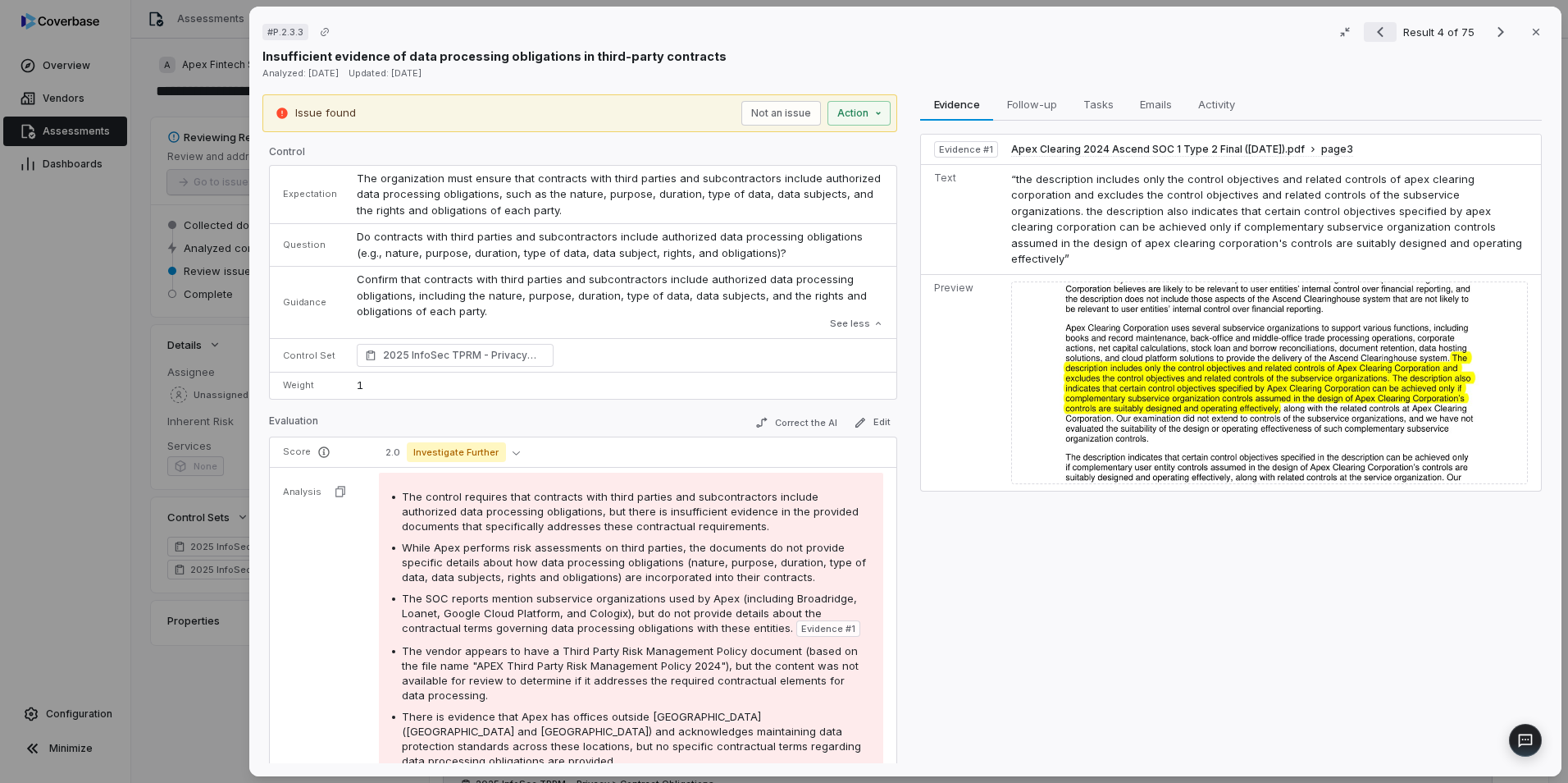
click at [1380, 32] on icon "Previous result" at bounding box center [1379, 31] width 19 height 19
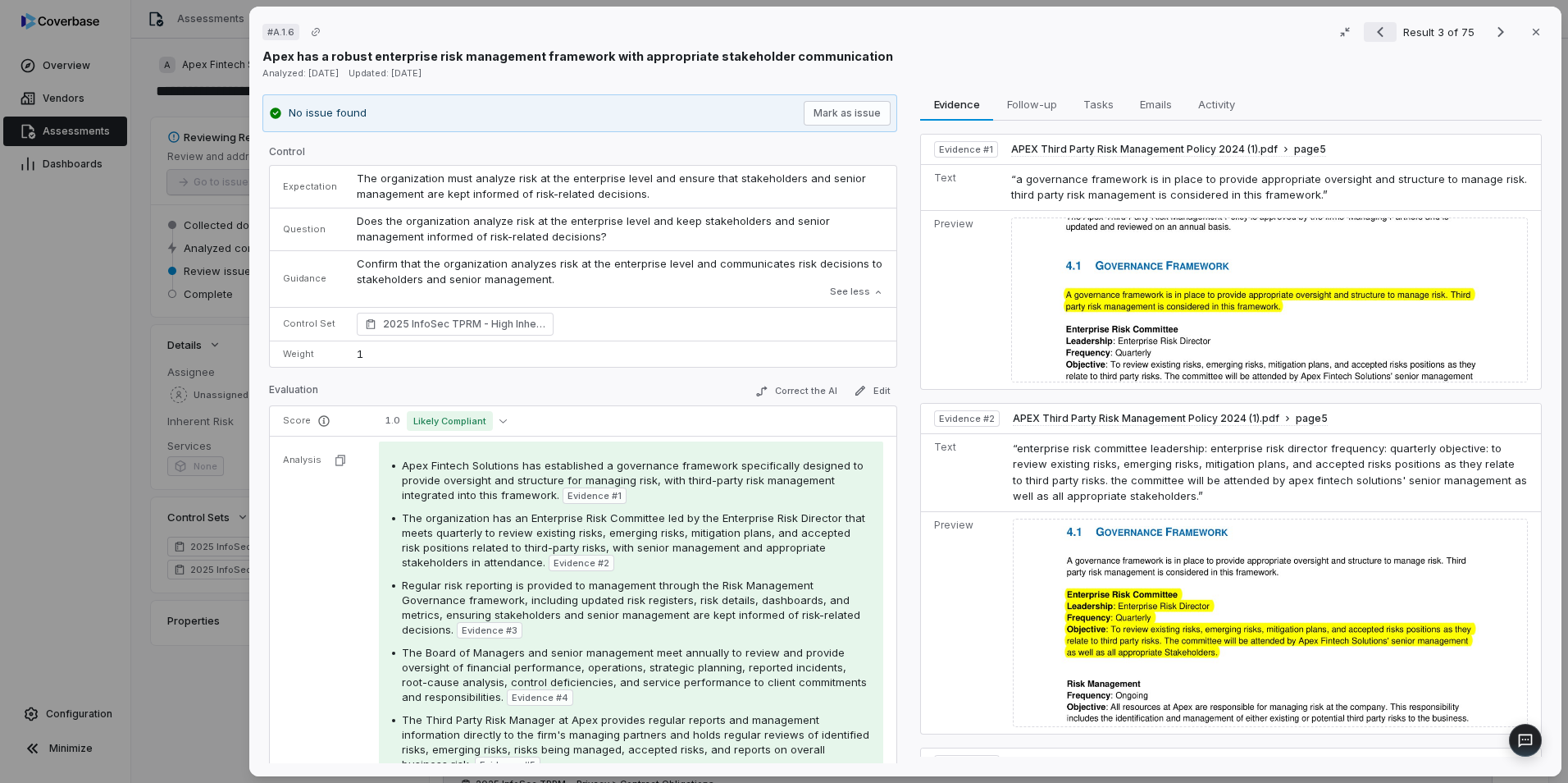
click at [1380, 32] on icon "Previous result" at bounding box center [1379, 31] width 19 height 19
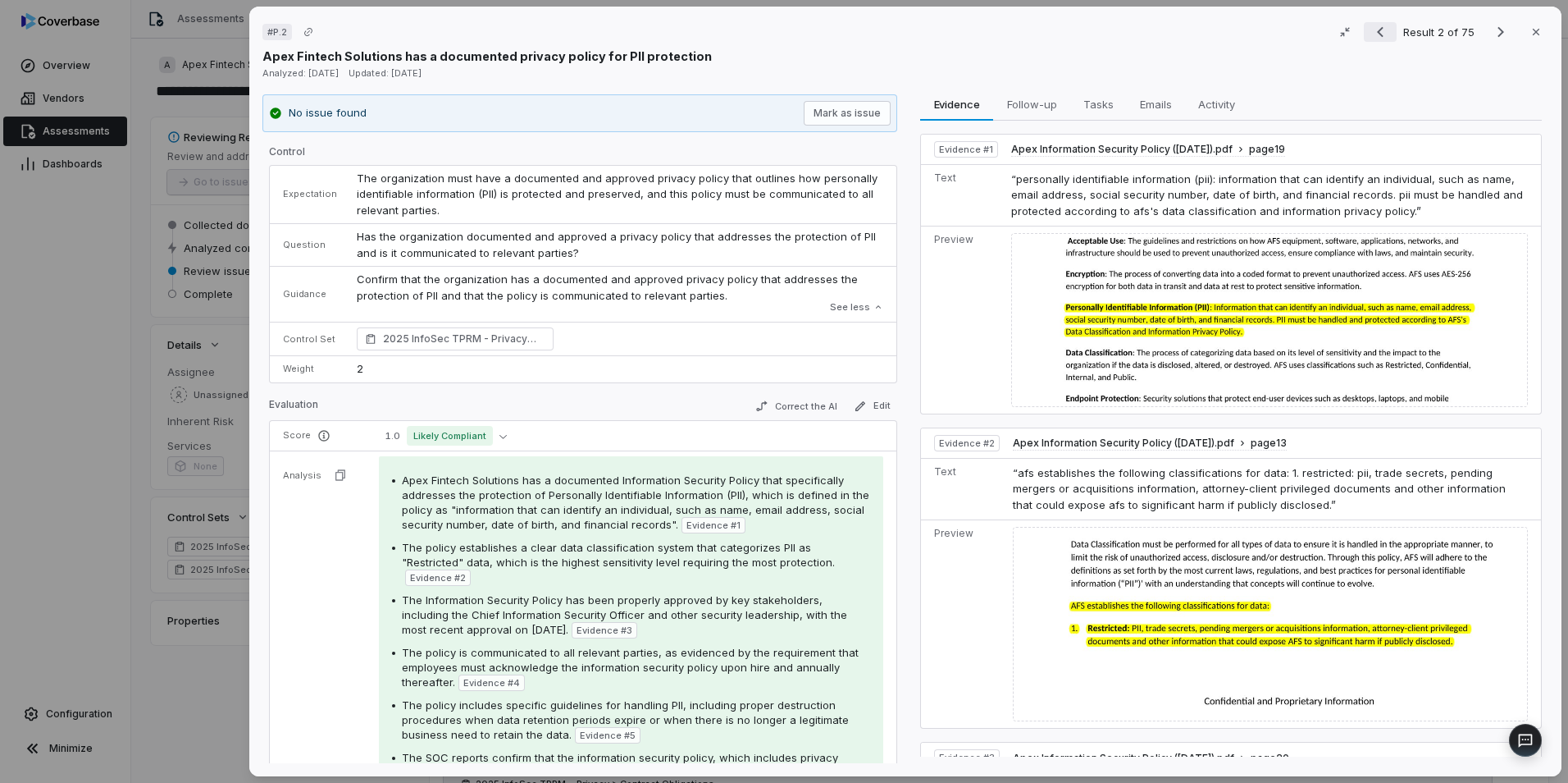
click at [1379, 32] on icon "Previous result" at bounding box center [1379, 31] width 19 height 19
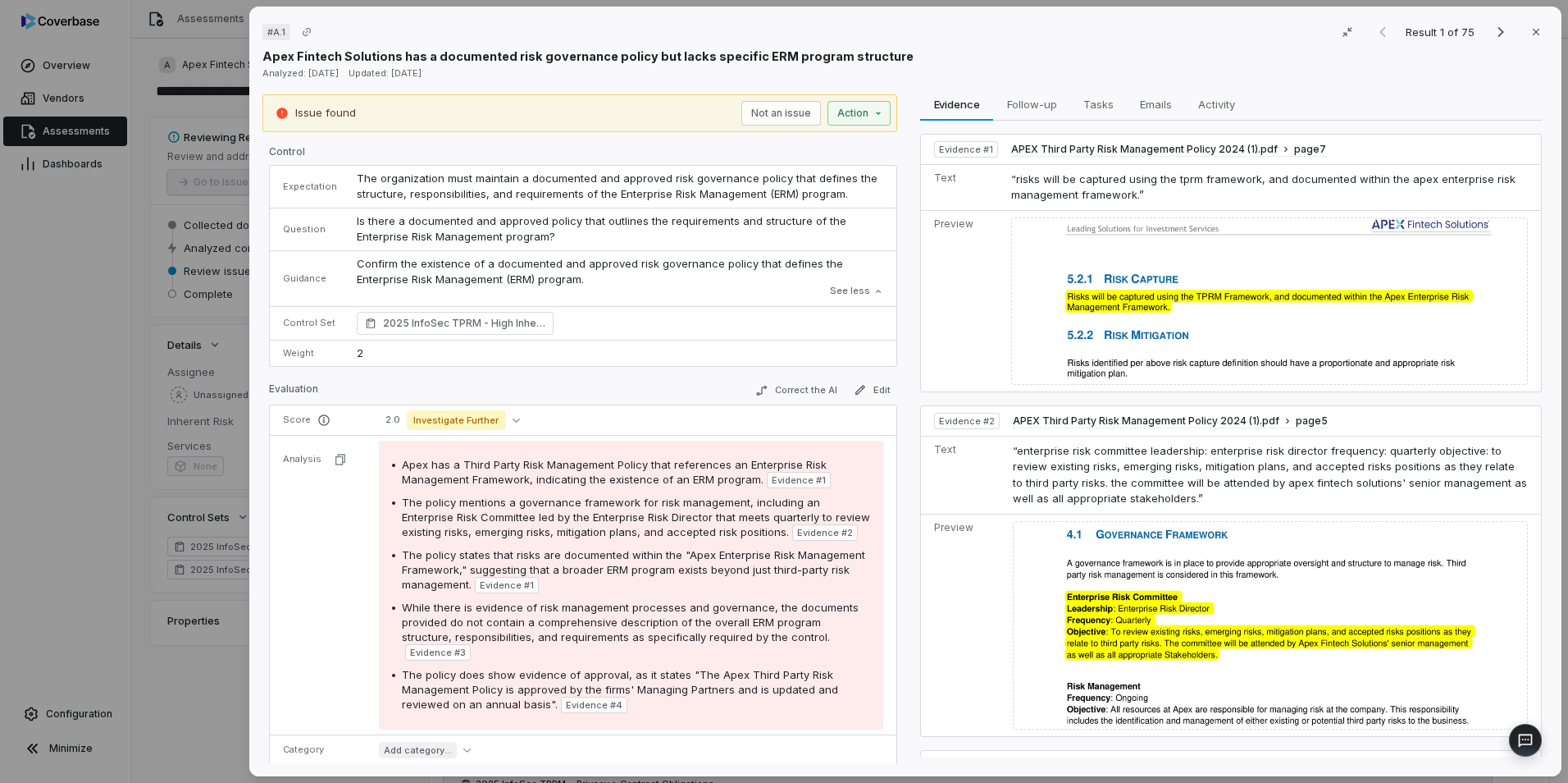
scroll to position [82, 0]
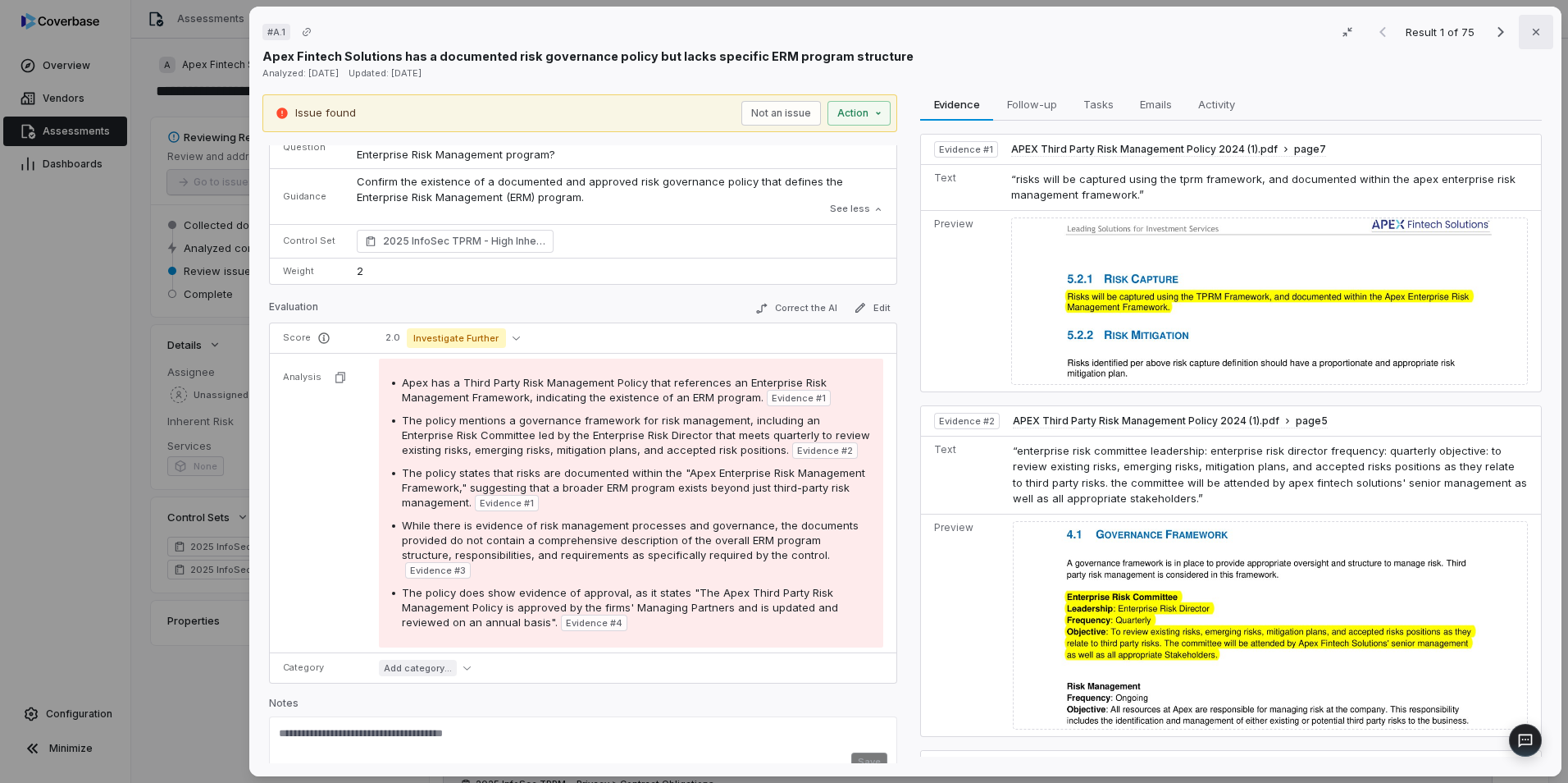
click at [1529, 38] on icon "button" at bounding box center [1536, 32] width 13 height 13
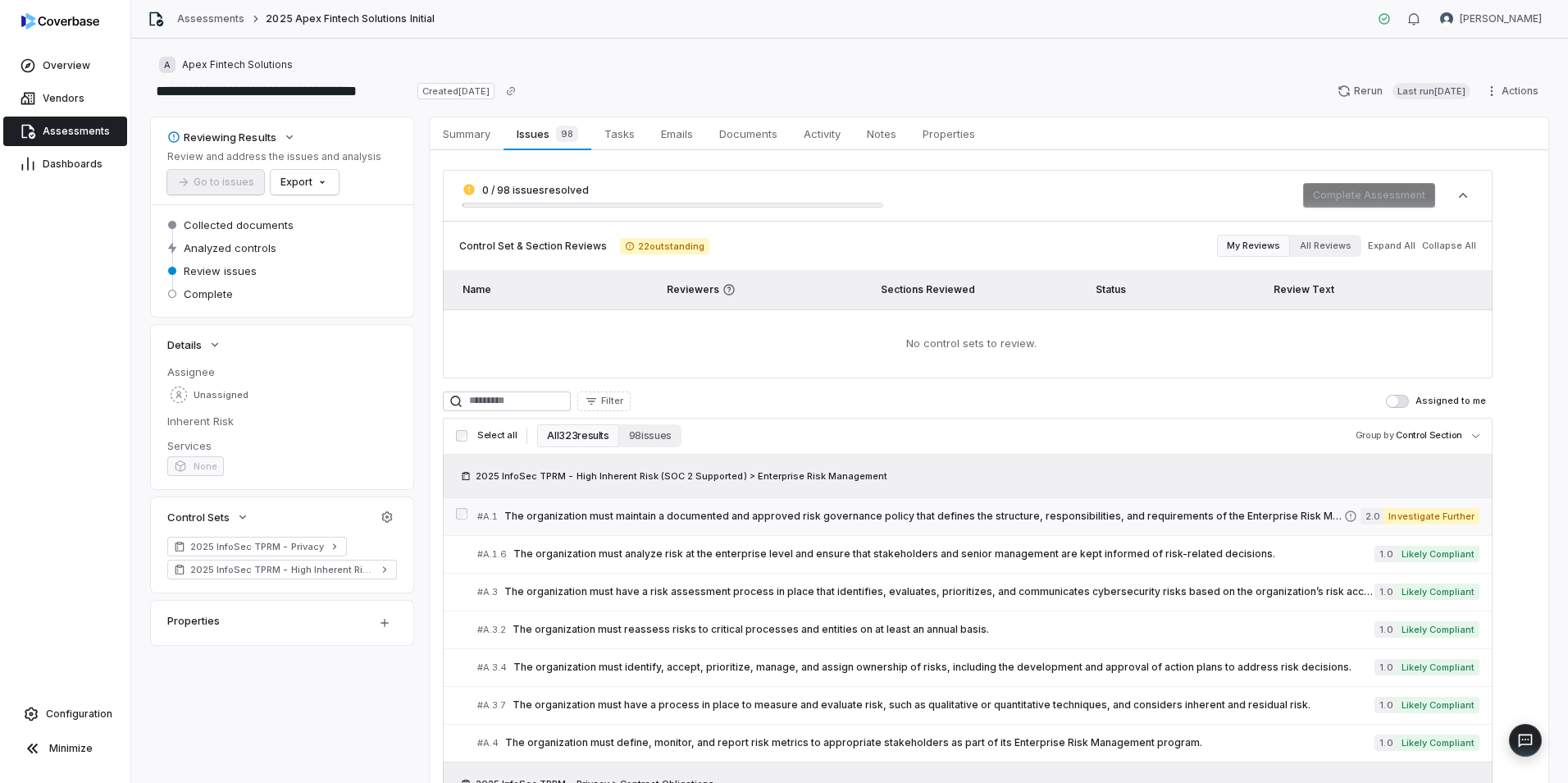
click at [622, 524] on div "# A.1 The organization must maintain a documented and approved risk governance …" at bounding box center [910, 516] width 867 height 17
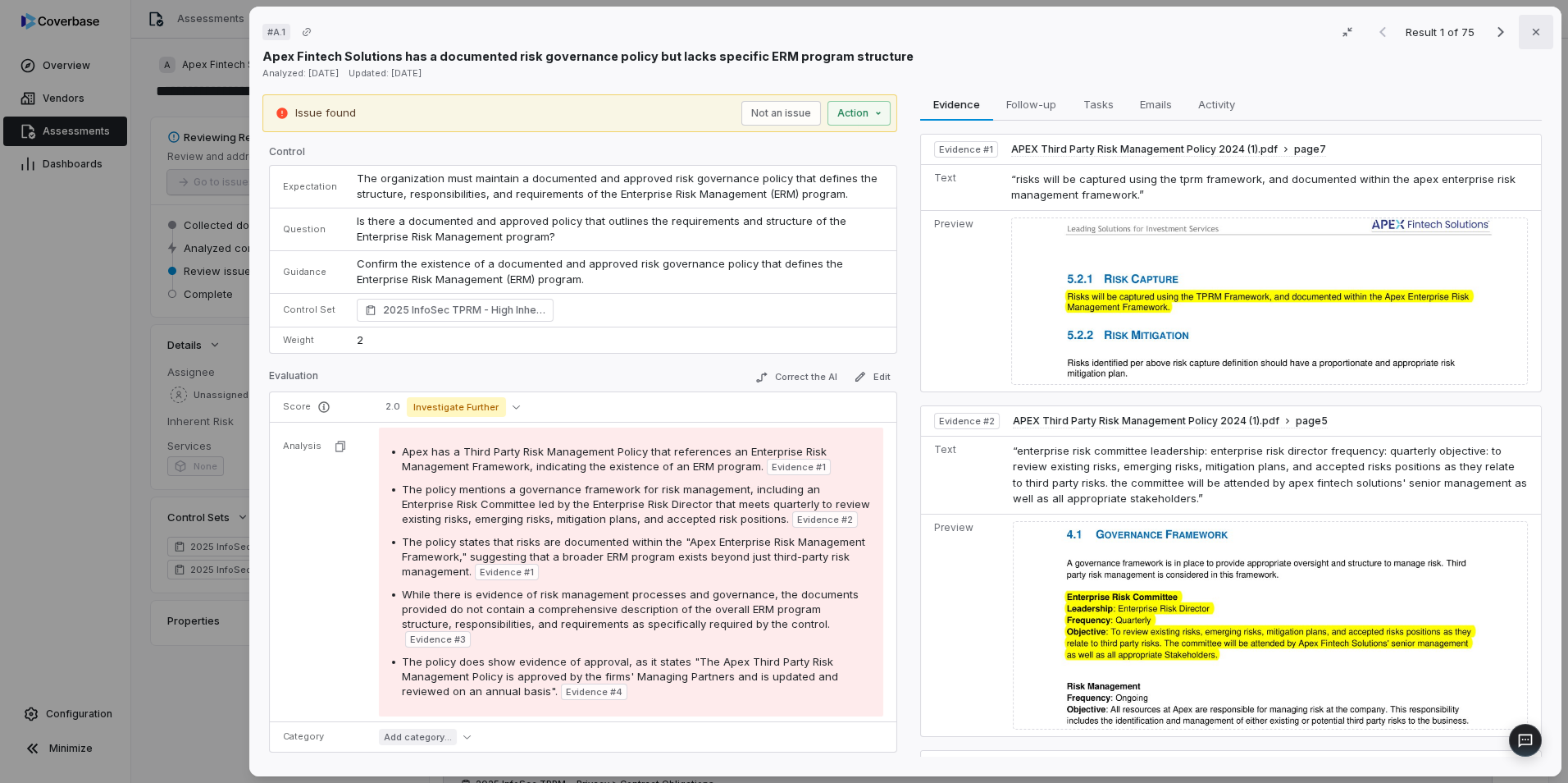
click at [1521, 36] on button "Close" at bounding box center [1536, 31] width 34 height 34
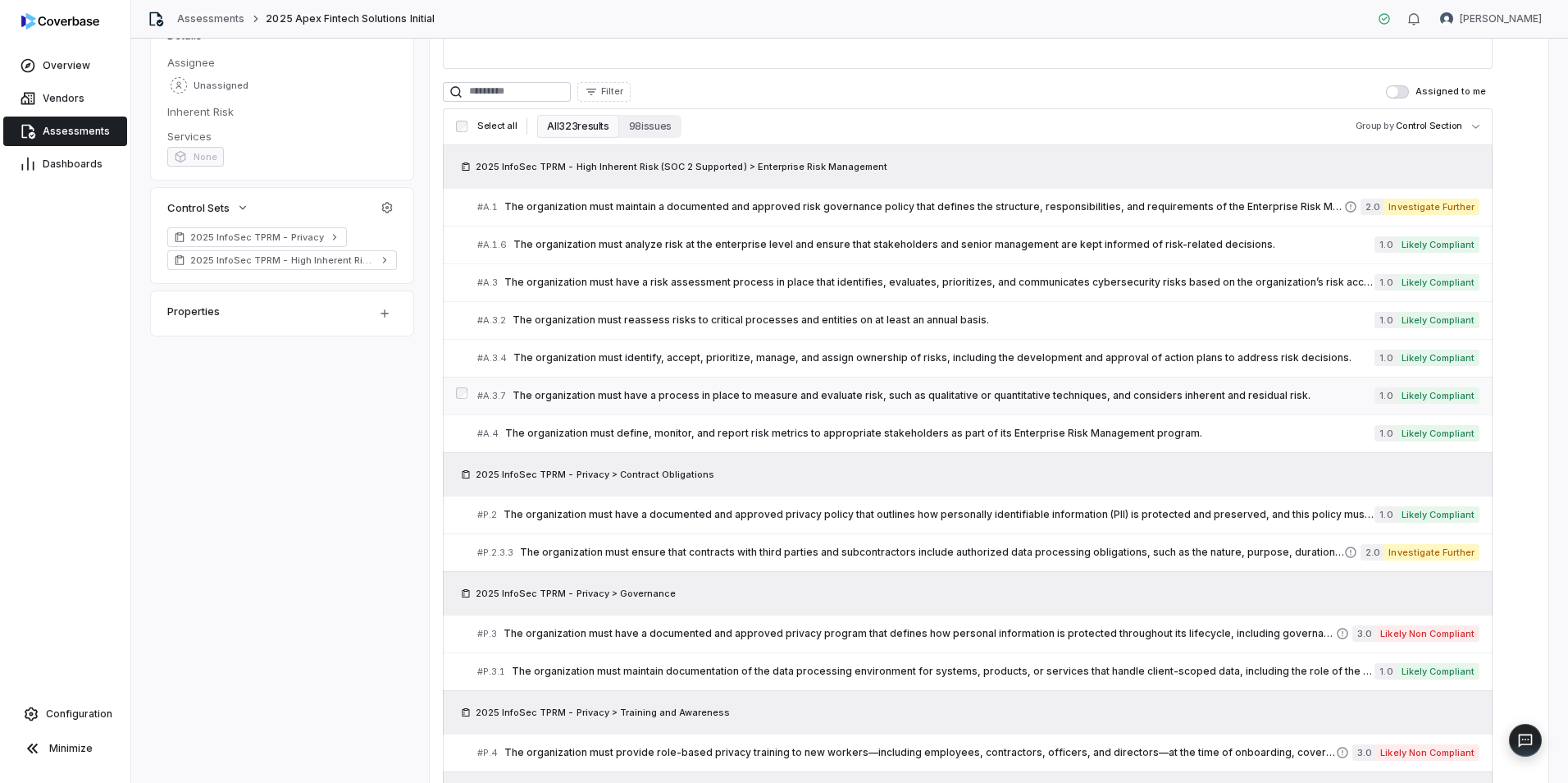
scroll to position [164, 0]
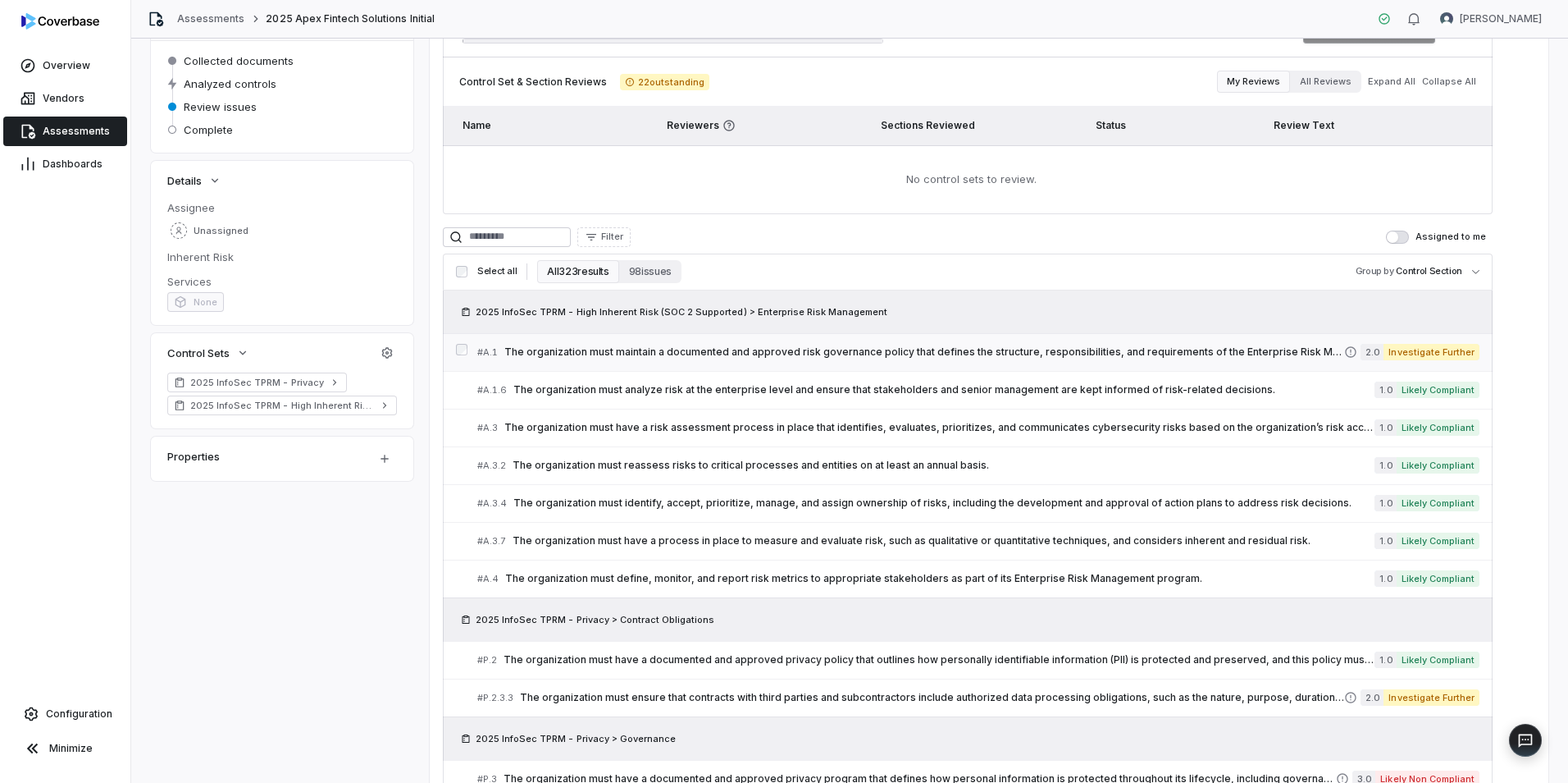
click at [573, 345] on div "# A.1 The organization must maintain a documented and approved risk governance …" at bounding box center [910, 352] width 867 height 17
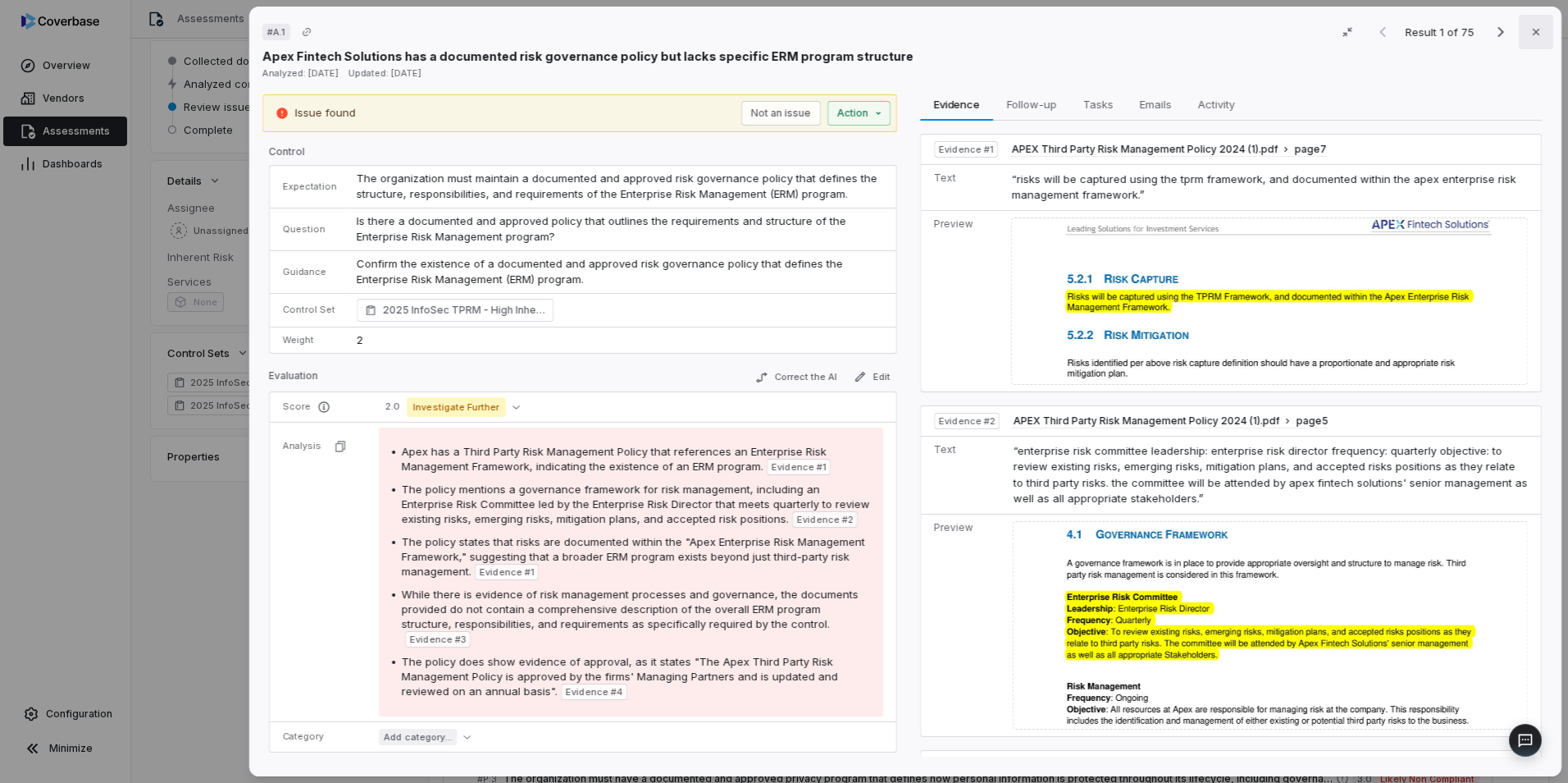
click at [1529, 31] on icon "button" at bounding box center [1536, 32] width 13 height 13
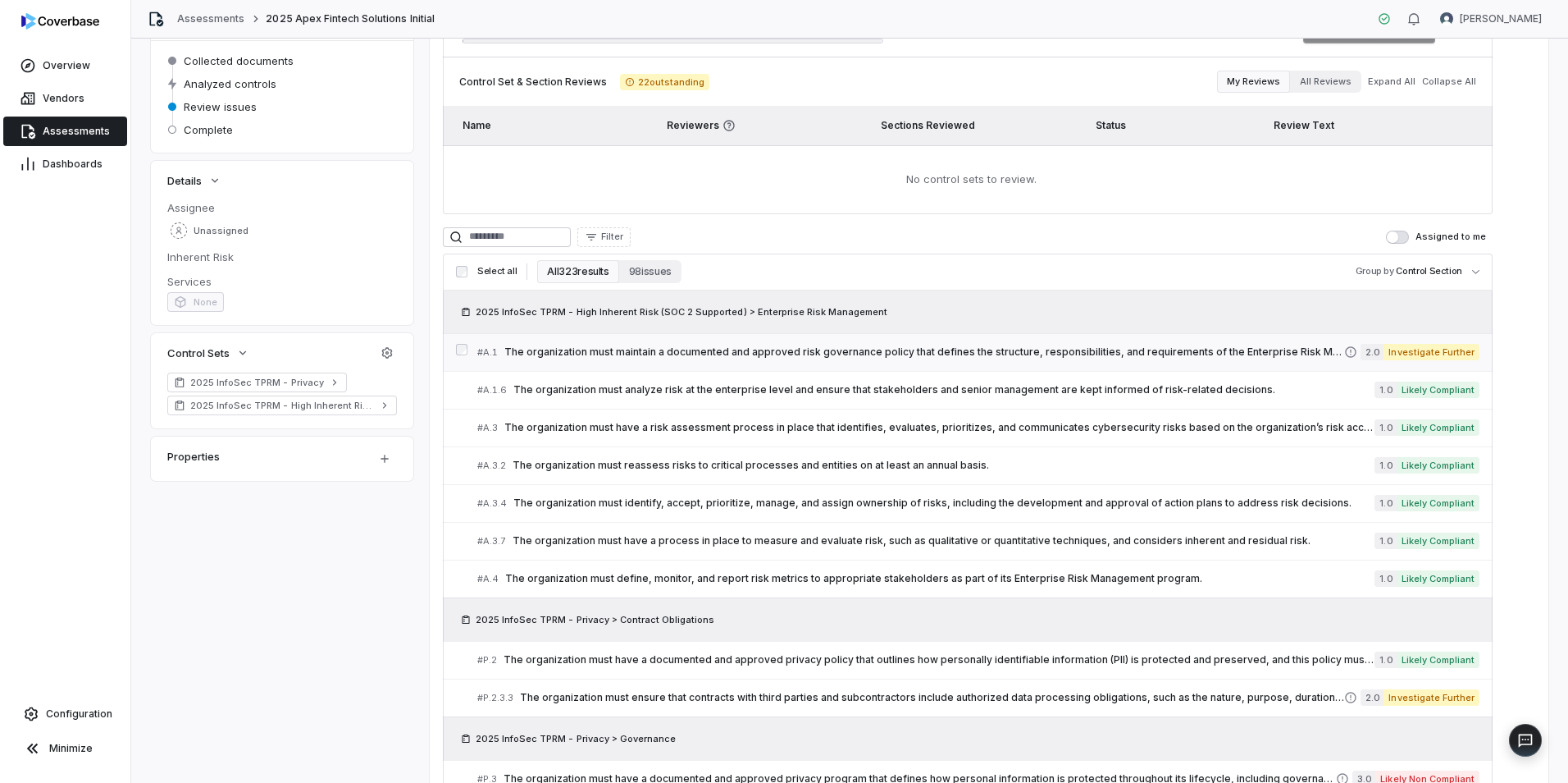
click at [878, 354] on span "The organization must maintain a documented and approved risk governance policy…" at bounding box center [924, 351] width 840 height 13
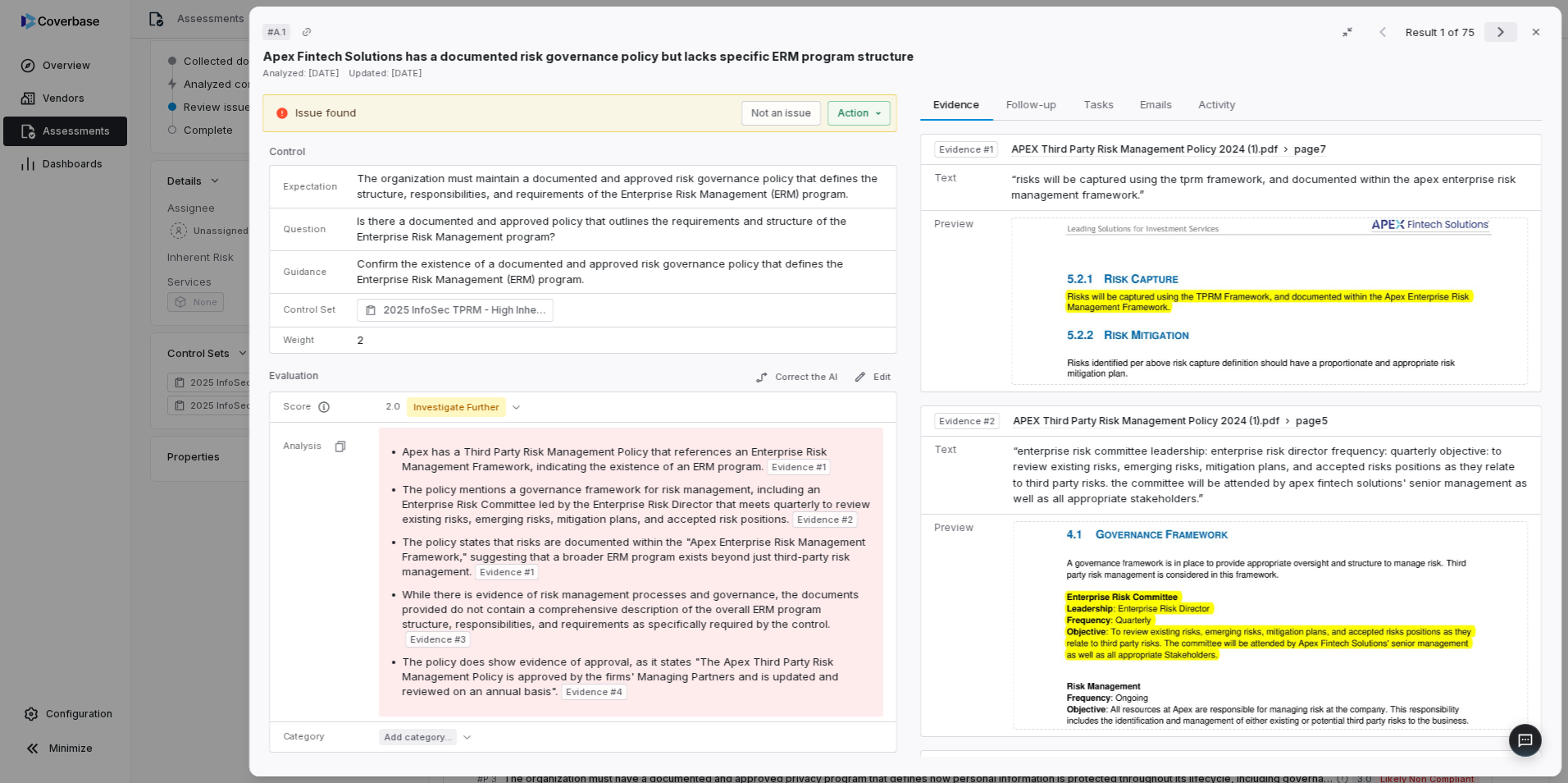
click at [1494, 35] on icon "Next result" at bounding box center [1500, 31] width 19 height 19
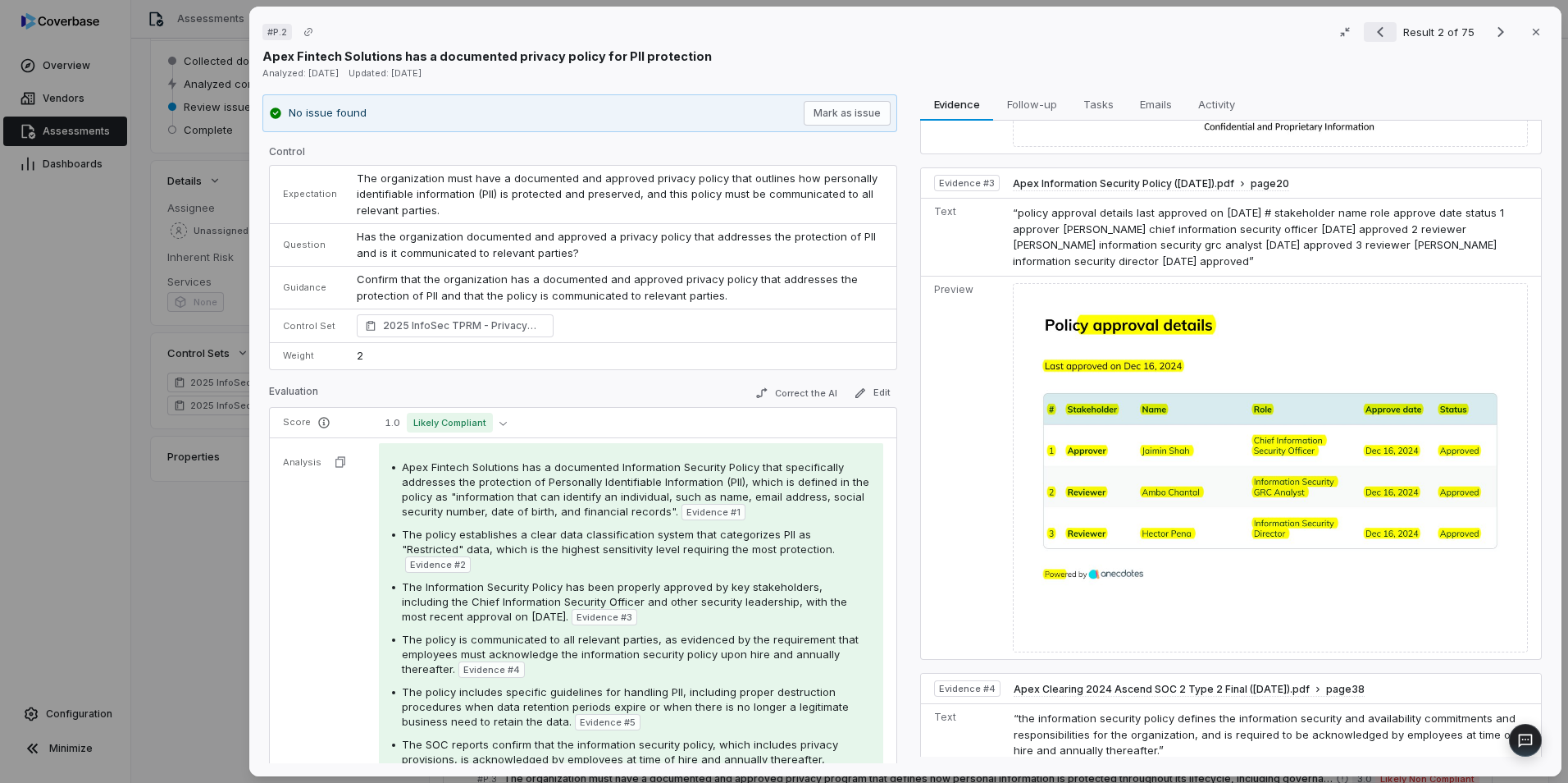
click at [1372, 40] on icon "Previous result" at bounding box center [1379, 31] width 19 height 19
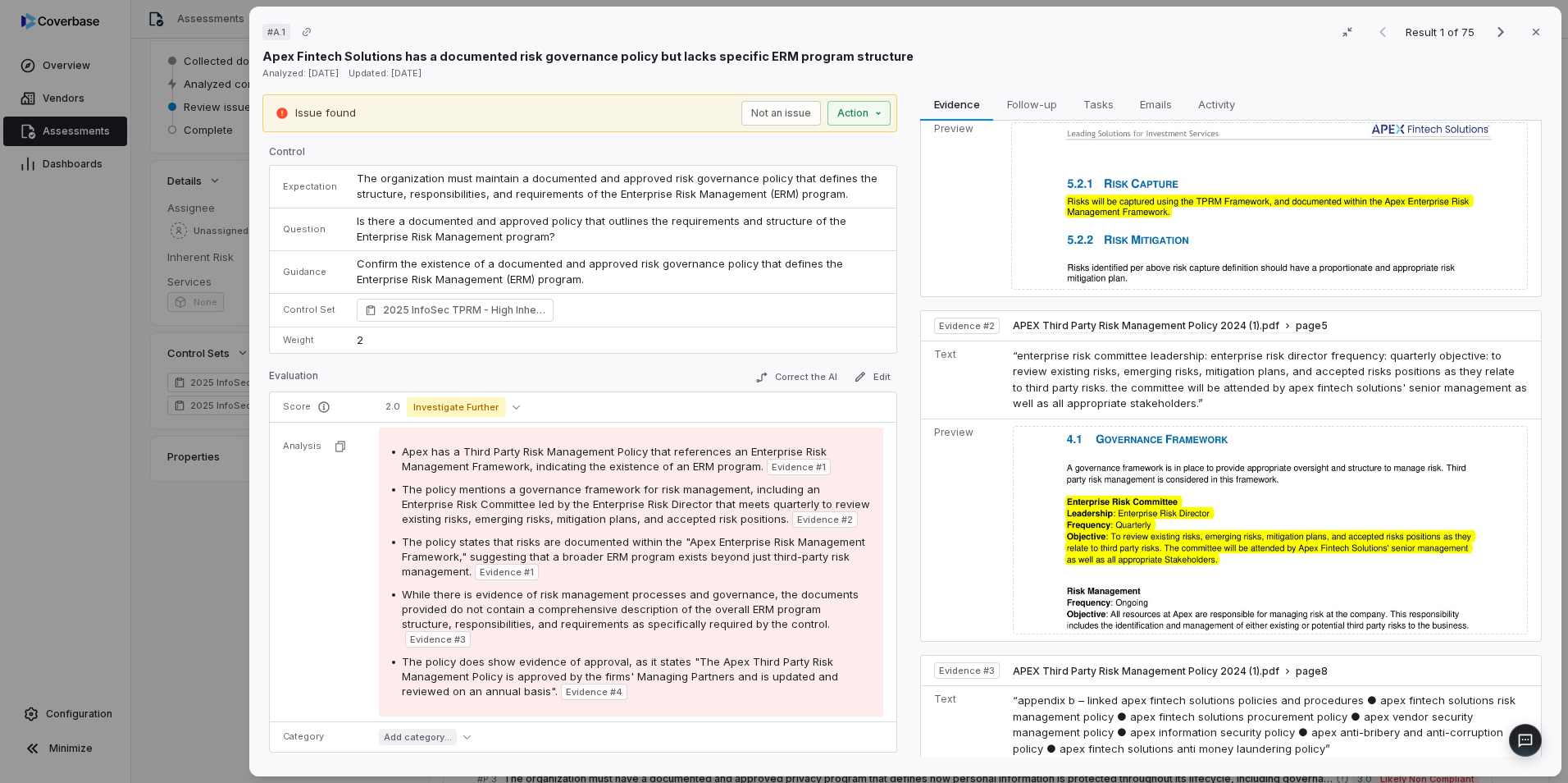
scroll to position [82, 0]
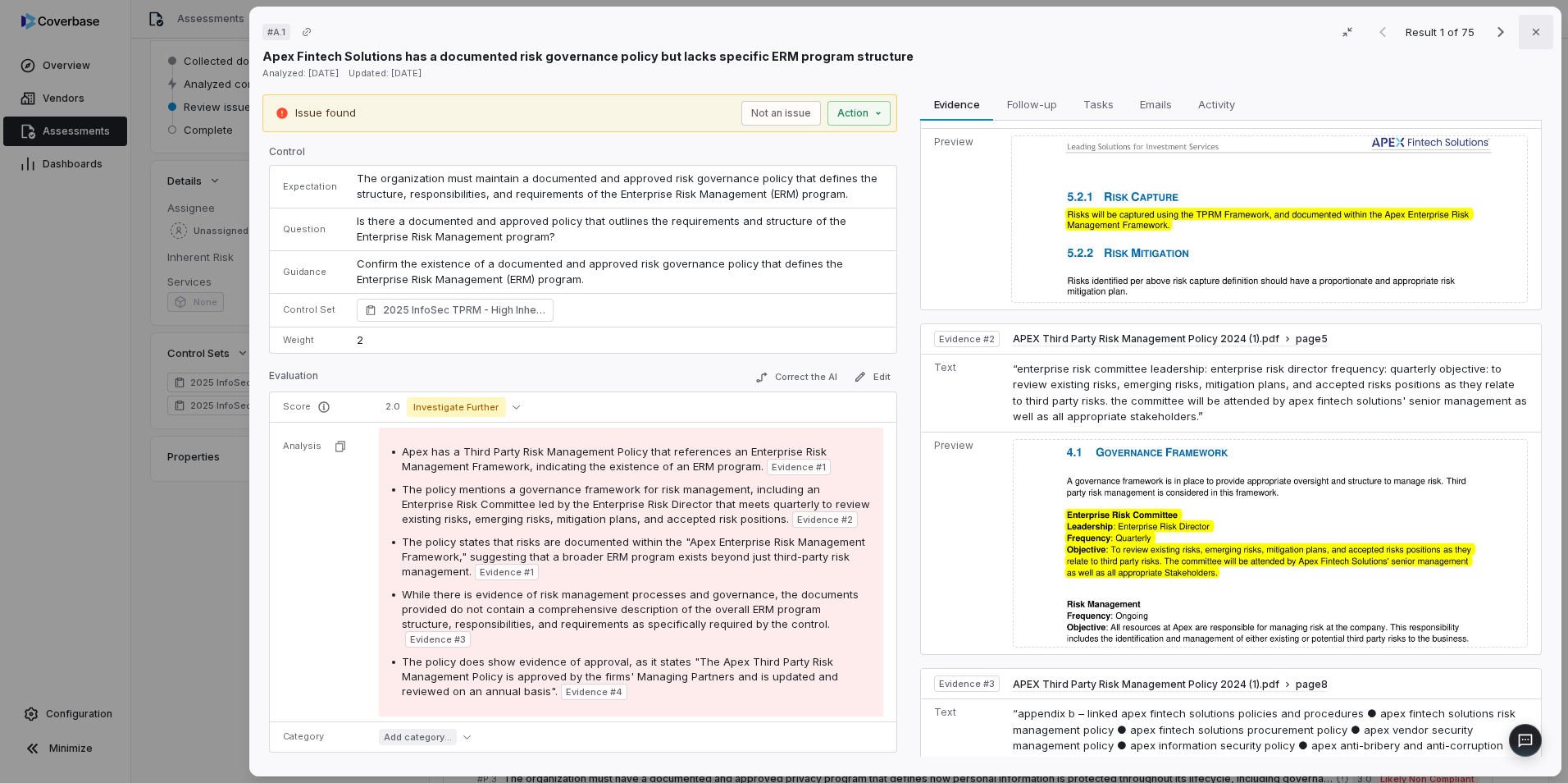
click at [1529, 35] on icon "button" at bounding box center [1536, 32] width 13 height 13
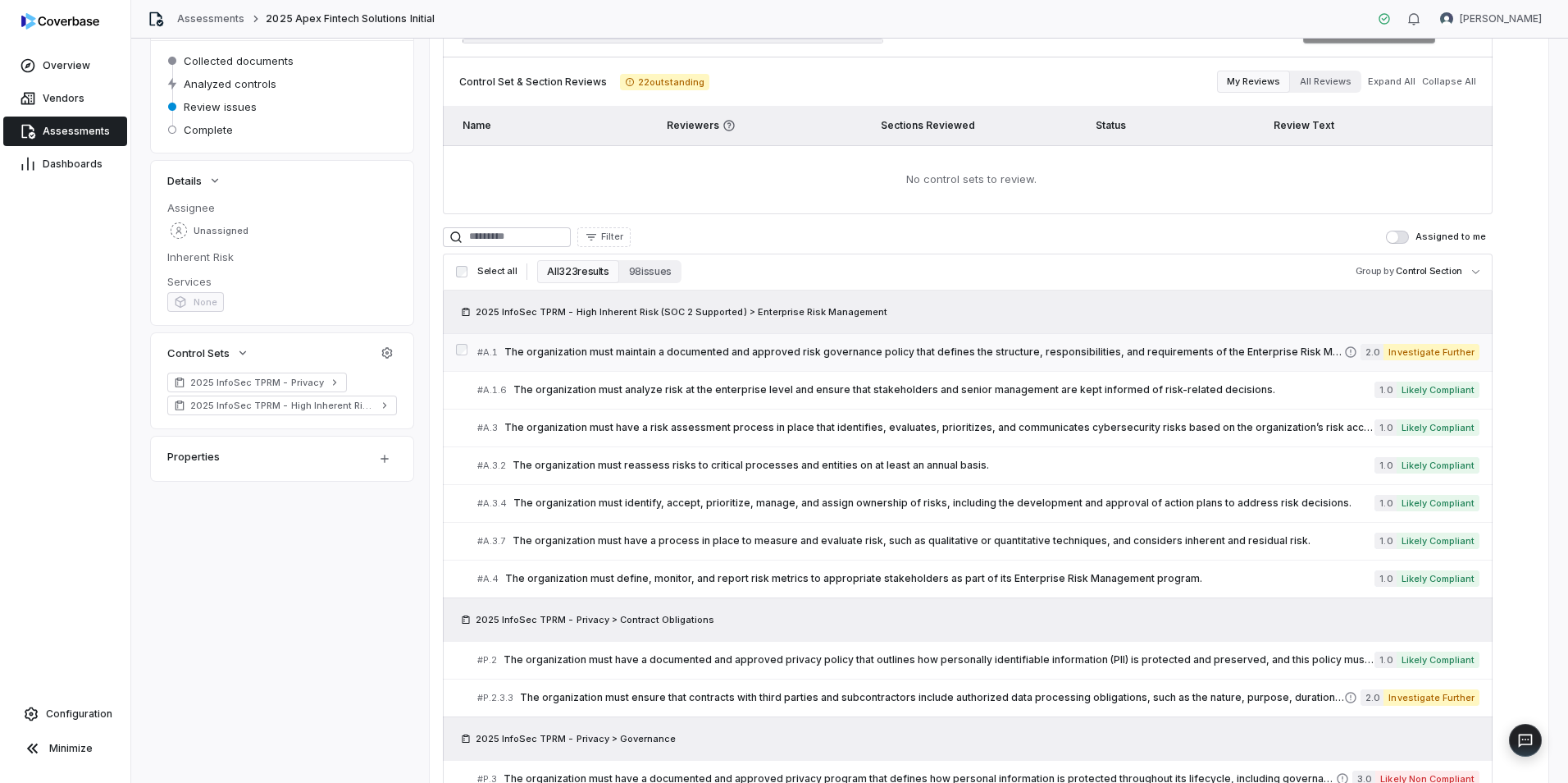
click at [748, 347] on span "The organization must maintain a documented and approved risk governance policy…" at bounding box center [924, 351] width 840 height 13
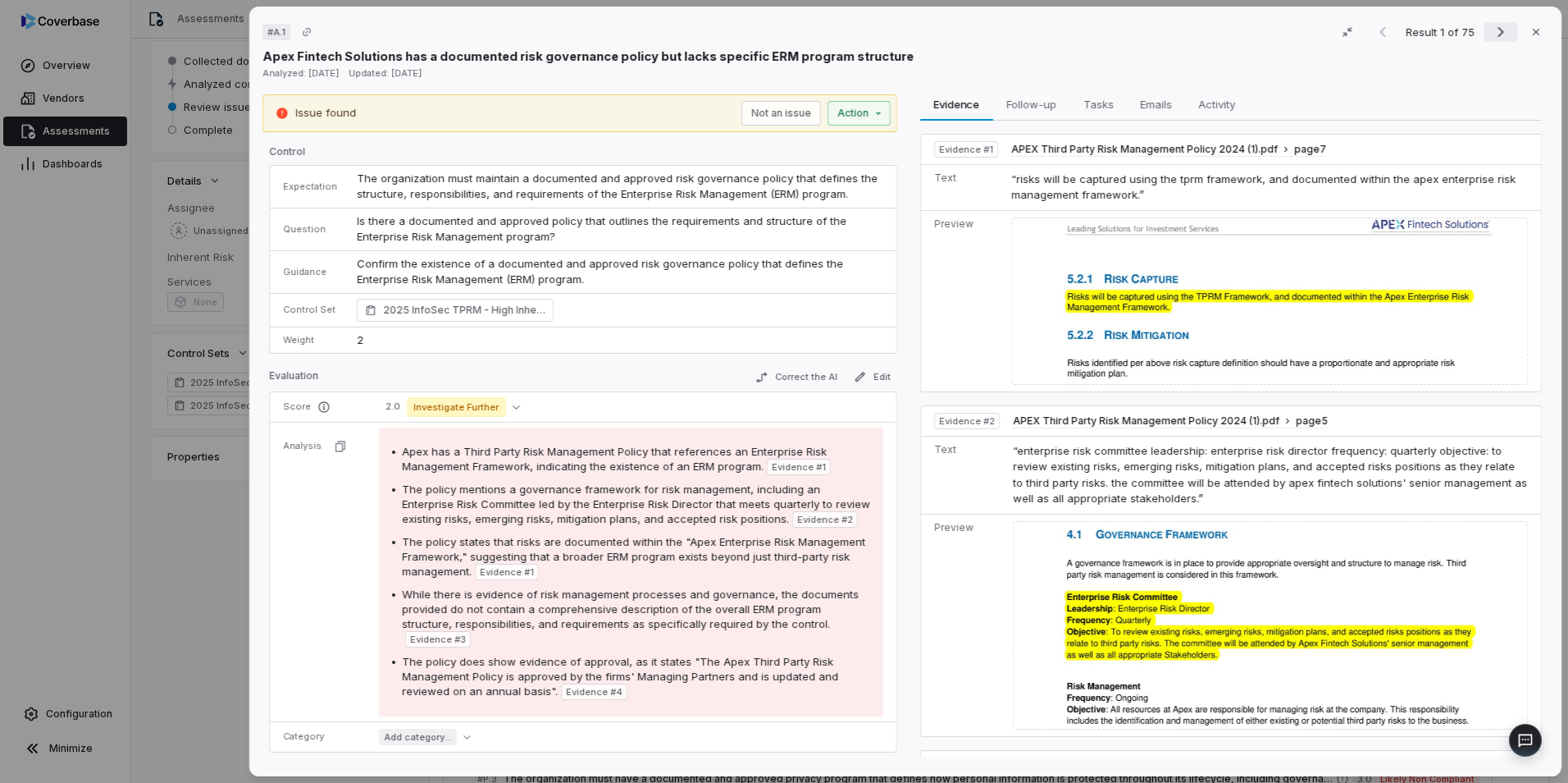
click at [1491, 30] on icon "Next result" at bounding box center [1500, 31] width 19 height 19
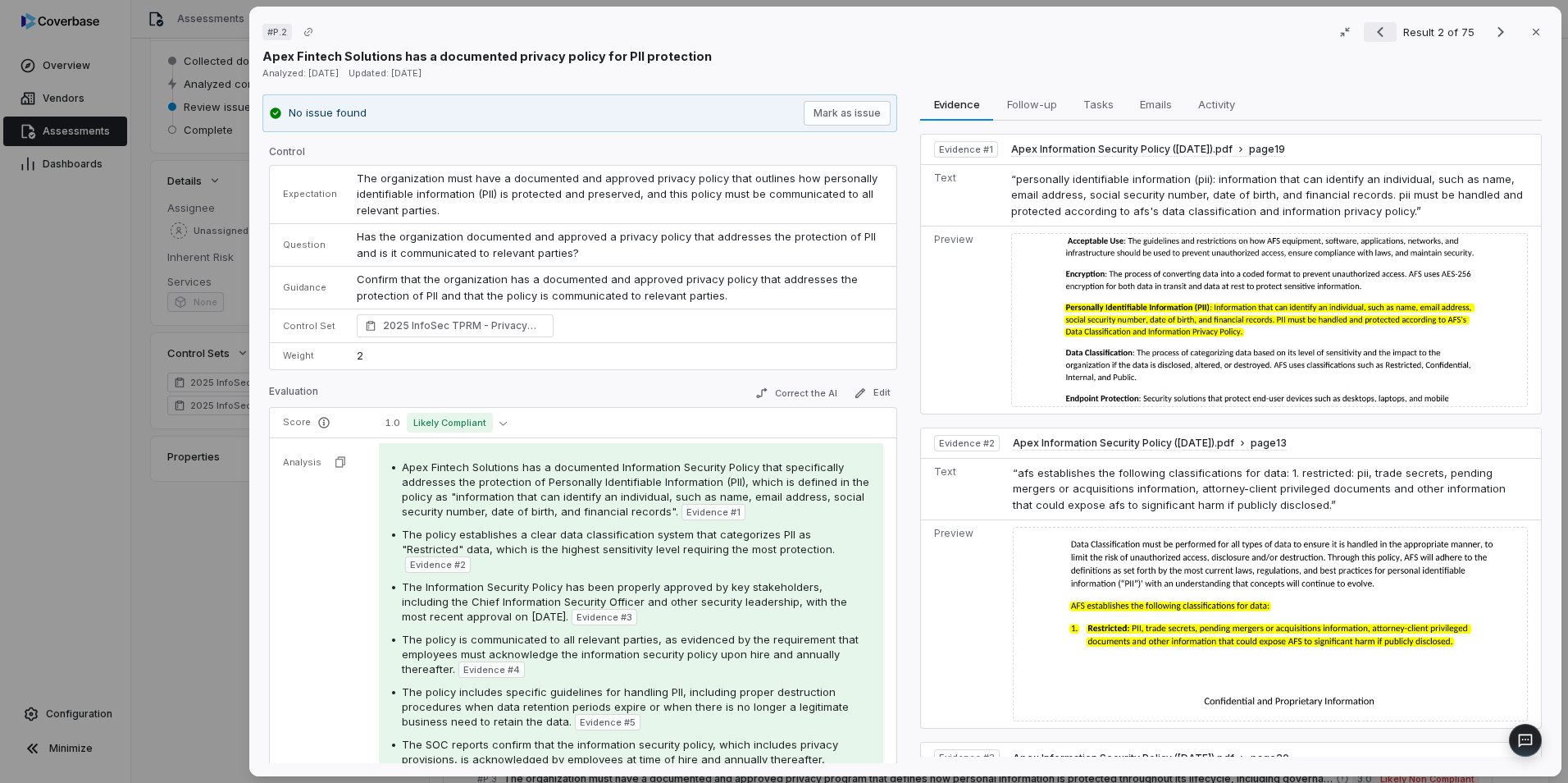
click at [1377, 33] on icon "Previous result" at bounding box center [1379, 32] width 6 height 11
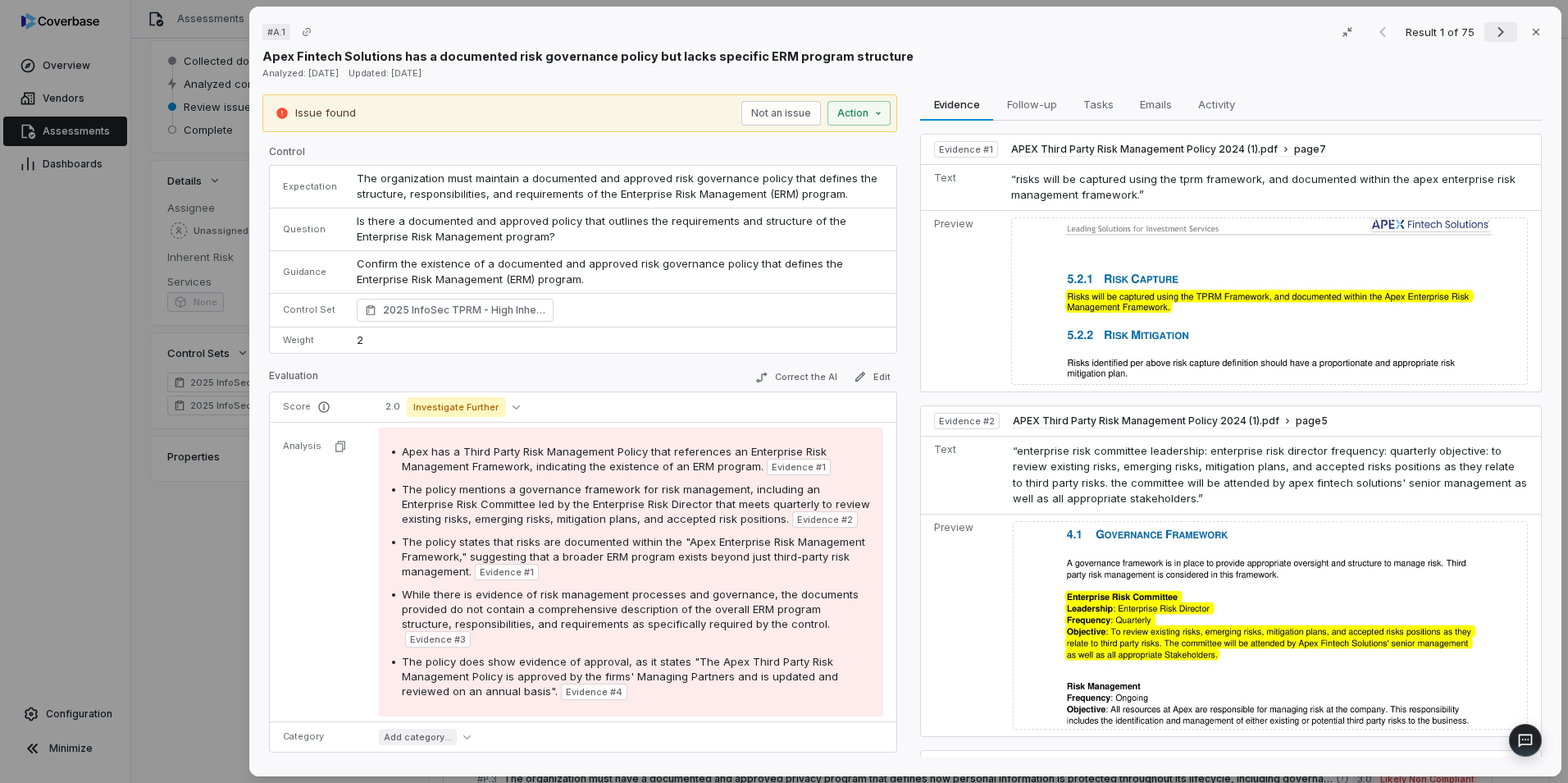
click at [1491, 25] on icon "Next result" at bounding box center [1500, 31] width 19 height 19
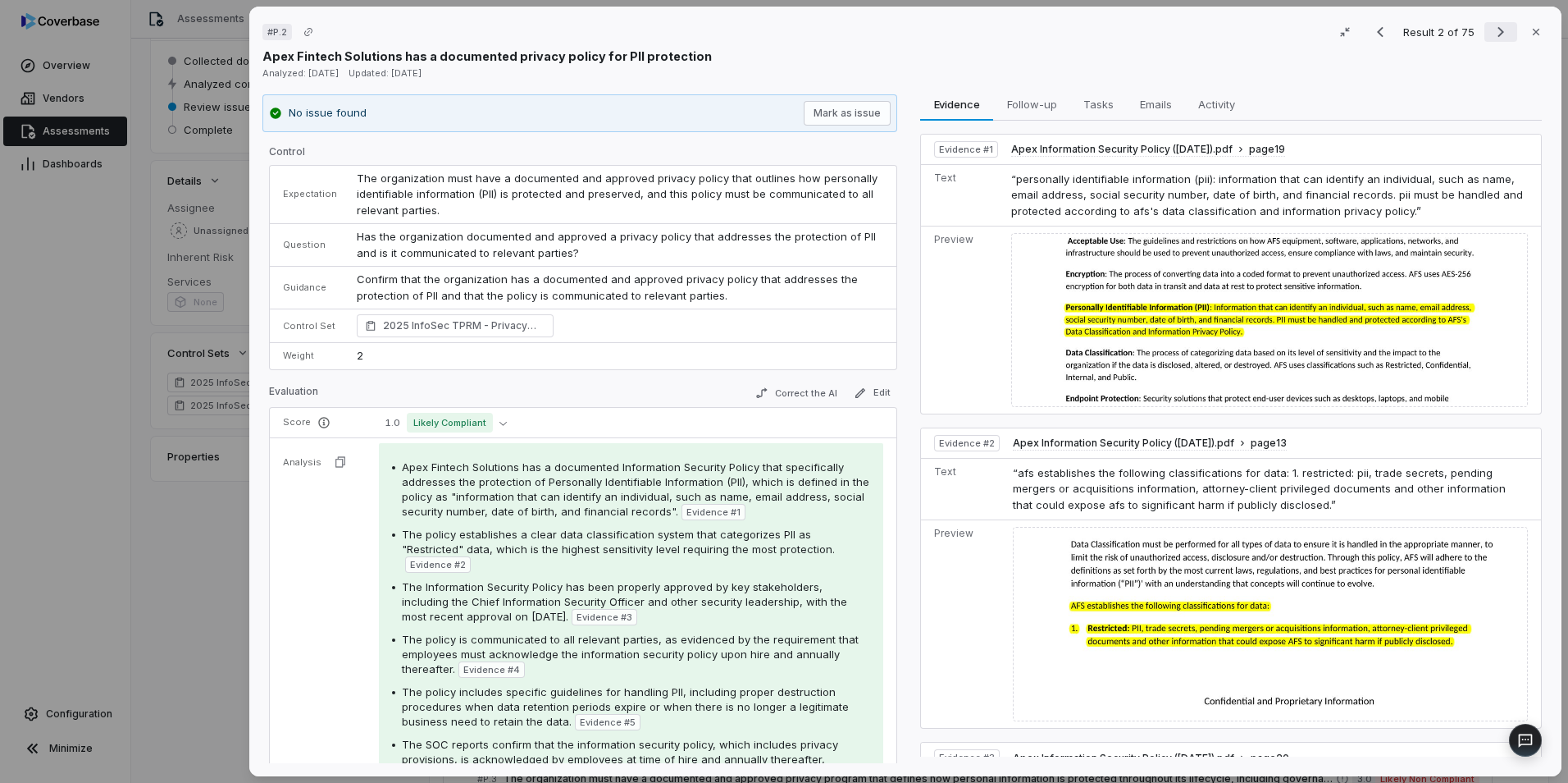
click at [1491, 30] on icon "Next result" at bounding box center [1500, 31] width 19 height 19
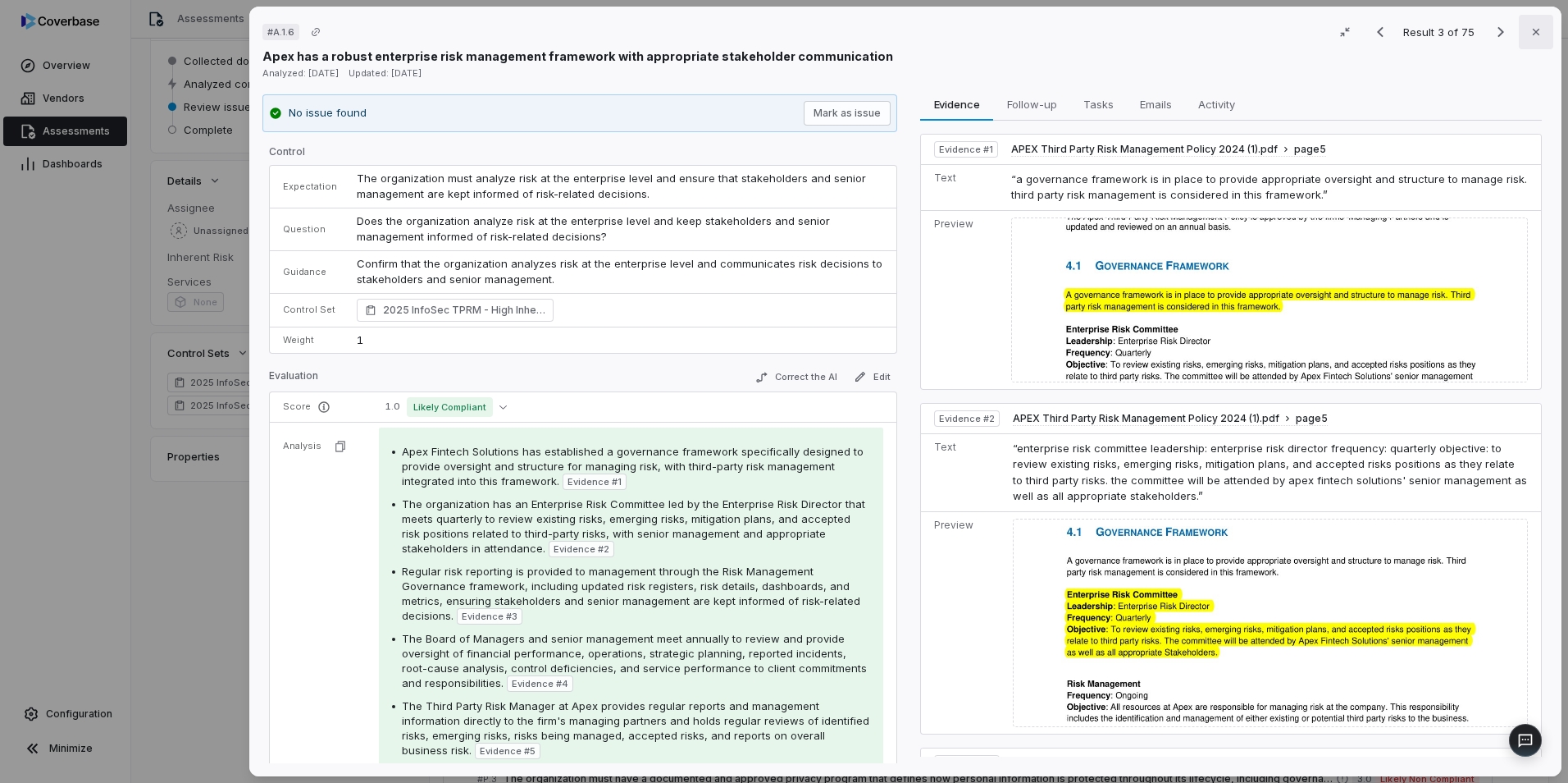
click at [1529, 37] on icon "button" at bounding box center [1536, 32] width 13 height 13
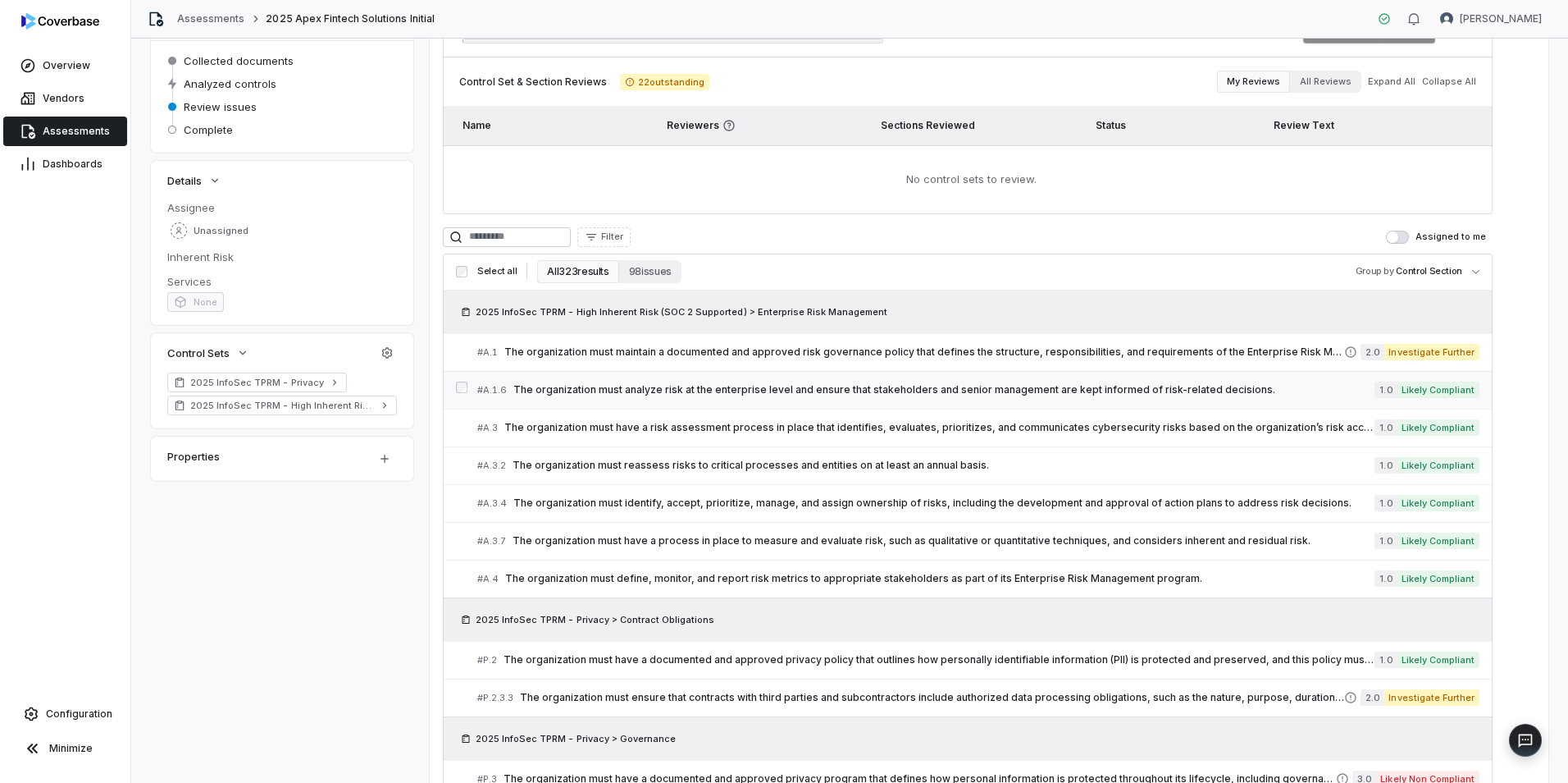
click at [723, 388] on span "The organization must analyze risk at the enterprise level and ensure that stak…" at bounding box center [944, 390] width 861 height 13
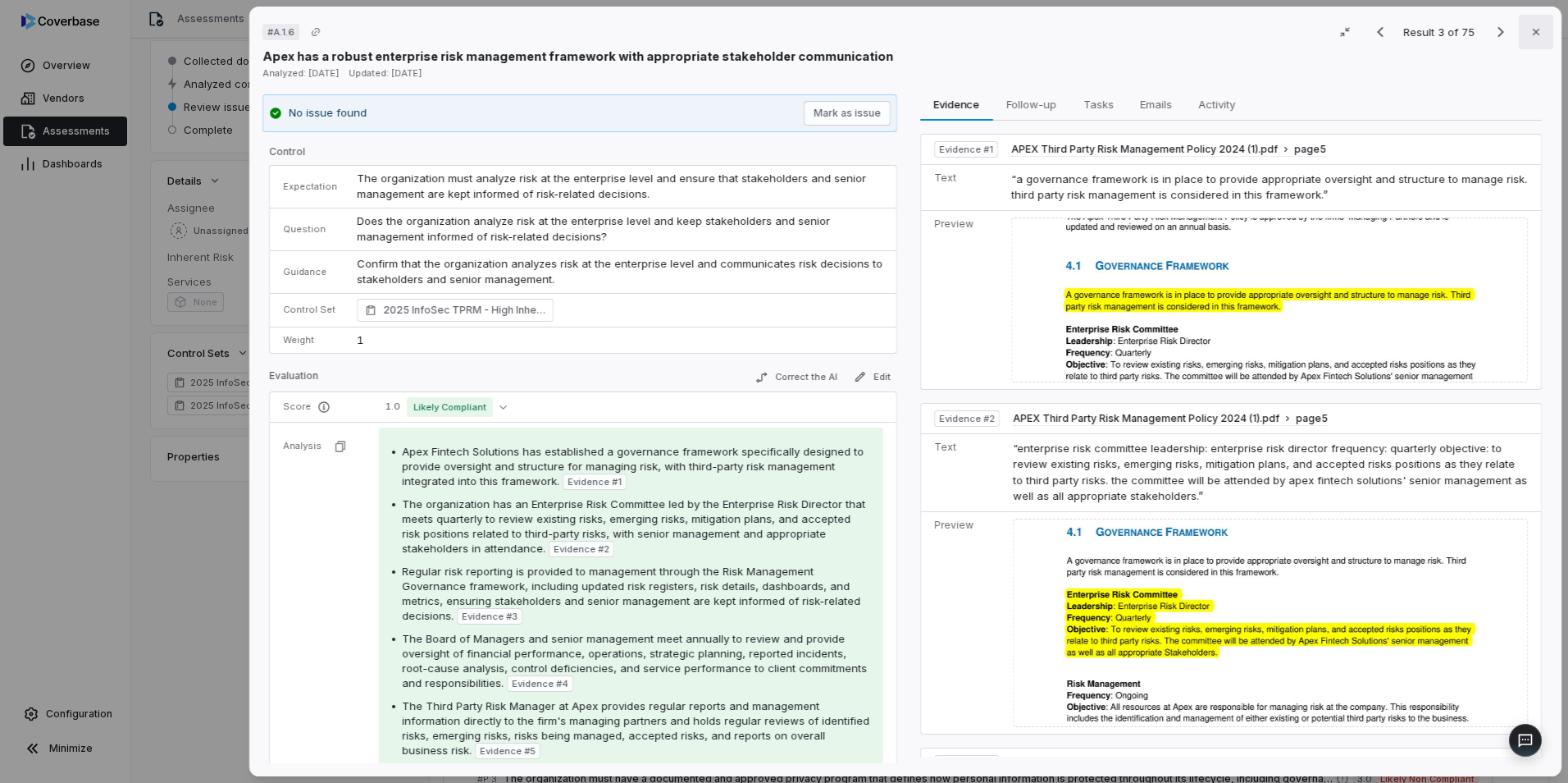
click at [1533, 37] on icon "button" at bounding box center [1536, 32] width 13 height 13
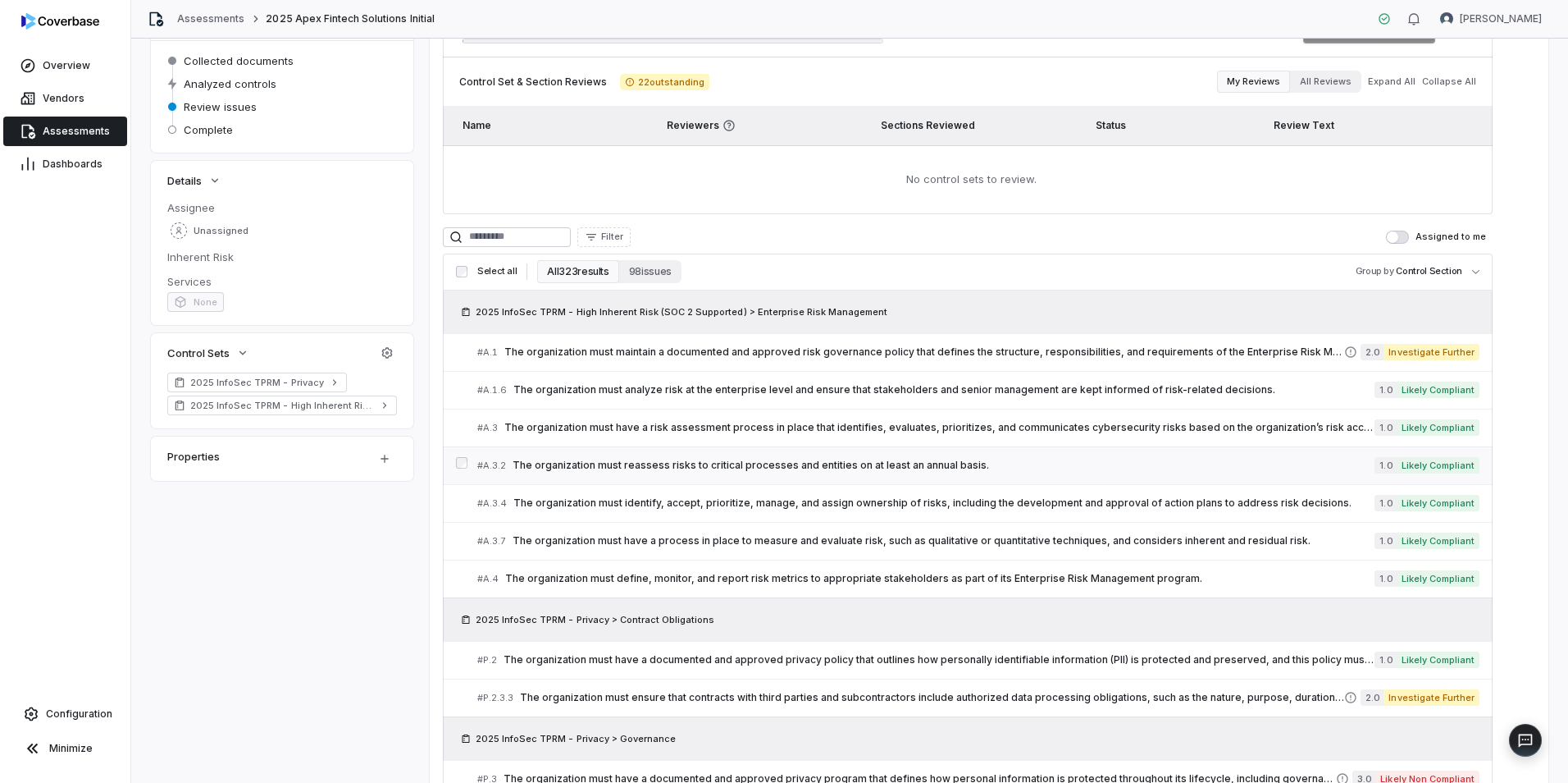
click at [692, 463] on span "The organization must reassess risks to critical processes and entities on at l…" at bounding box center [943, 466] width 862 height 13
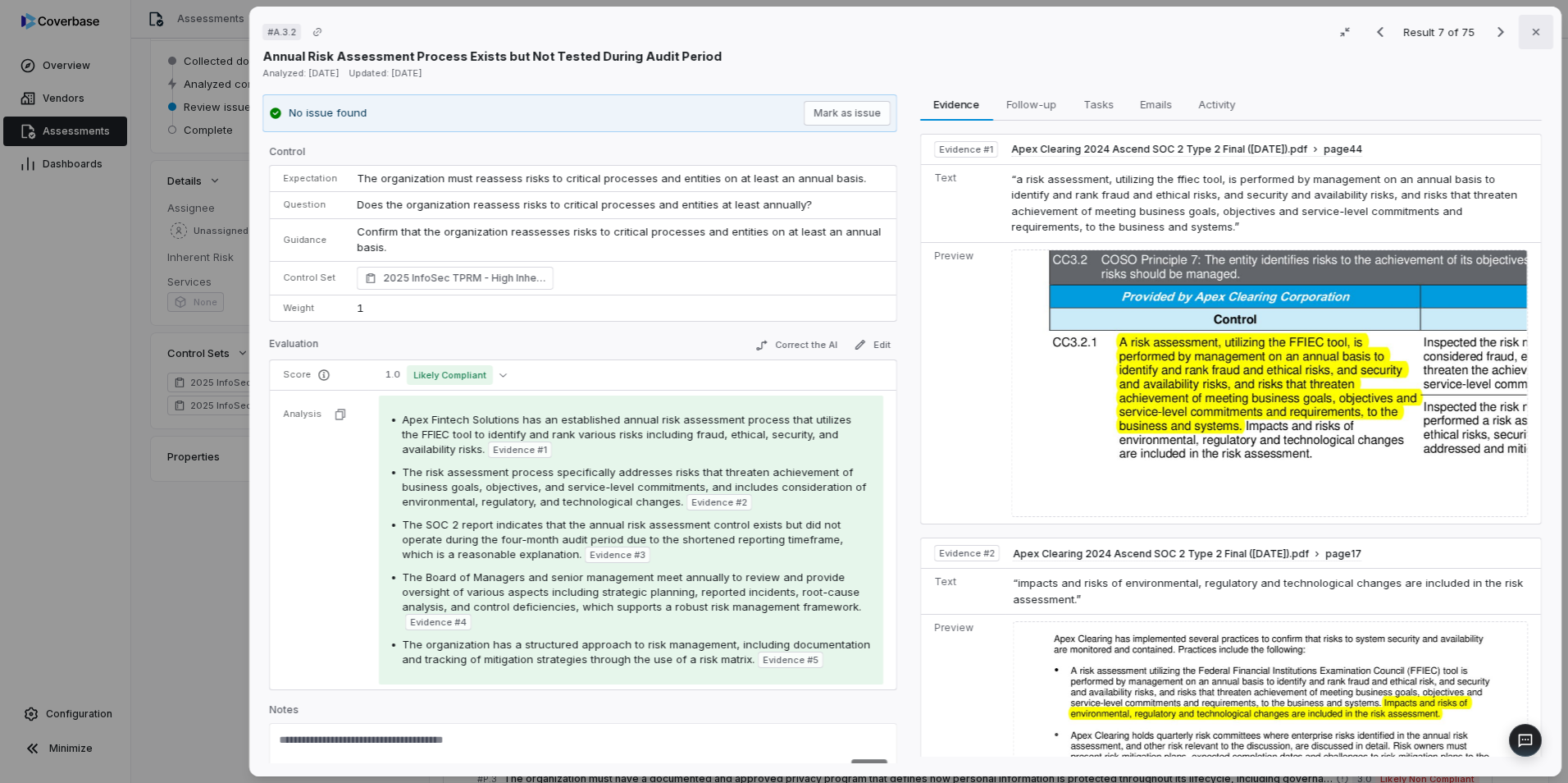
click at [1521, 35] on button "Close" at bounding box center [1536, 31] width 34 height 34
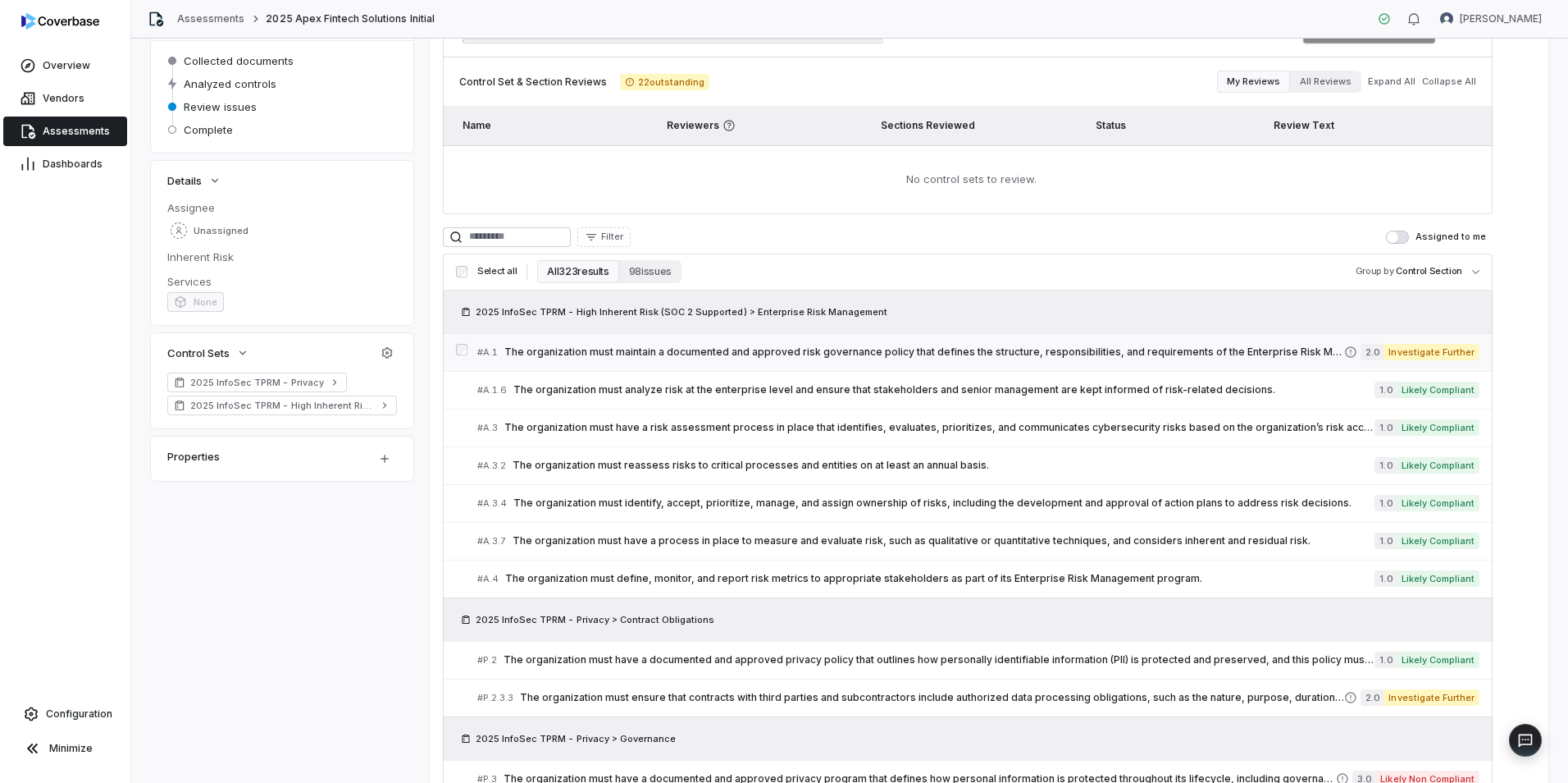
click at [706, 344] on div "# A.1 The organization must maintain a documented and approved risk governance …" at bounding box center [910, 352] width 867 height 17
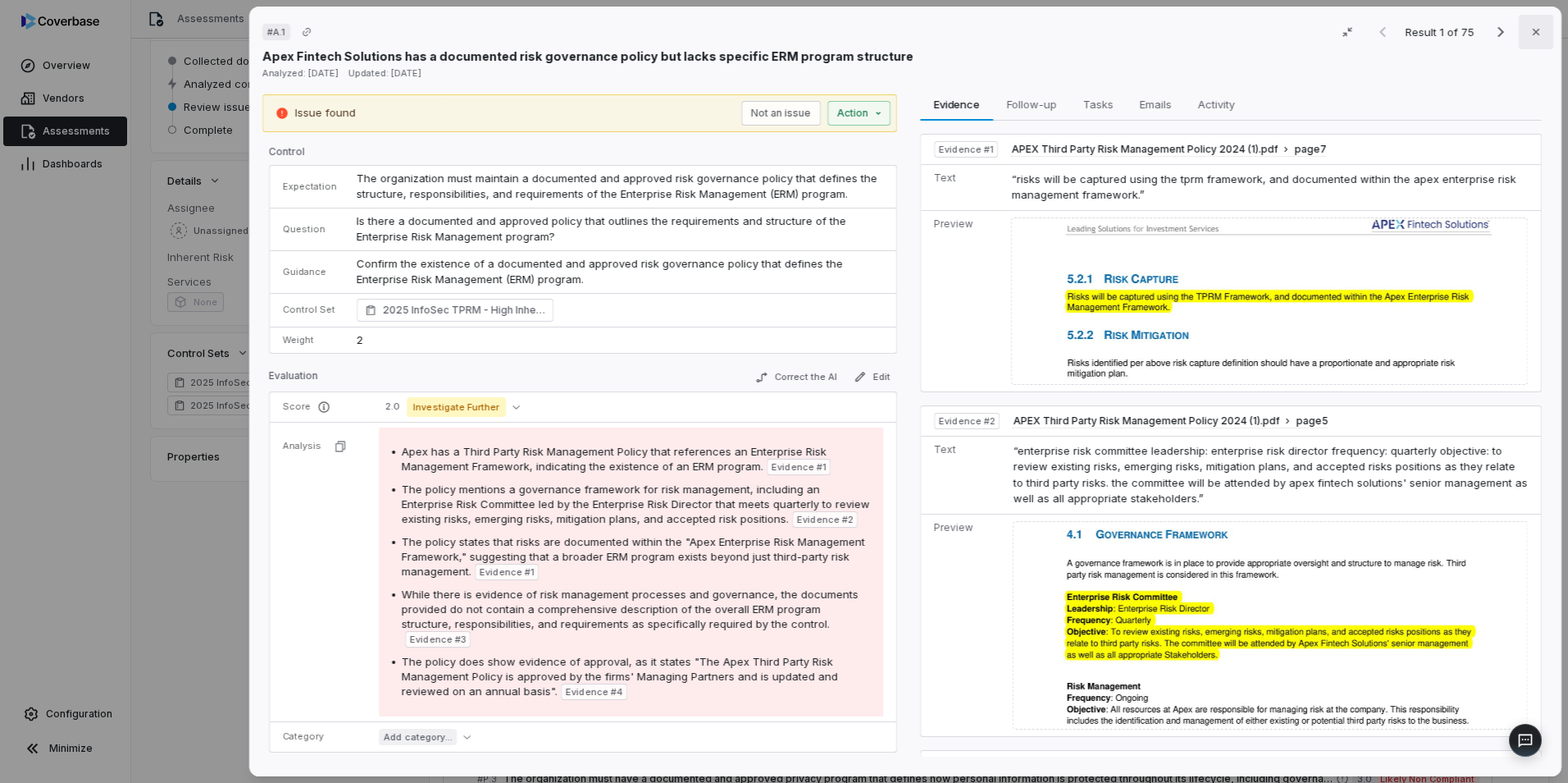
click at [1537, 30] on button "Close" at bounding box center [1536, 31] width 34 height 34
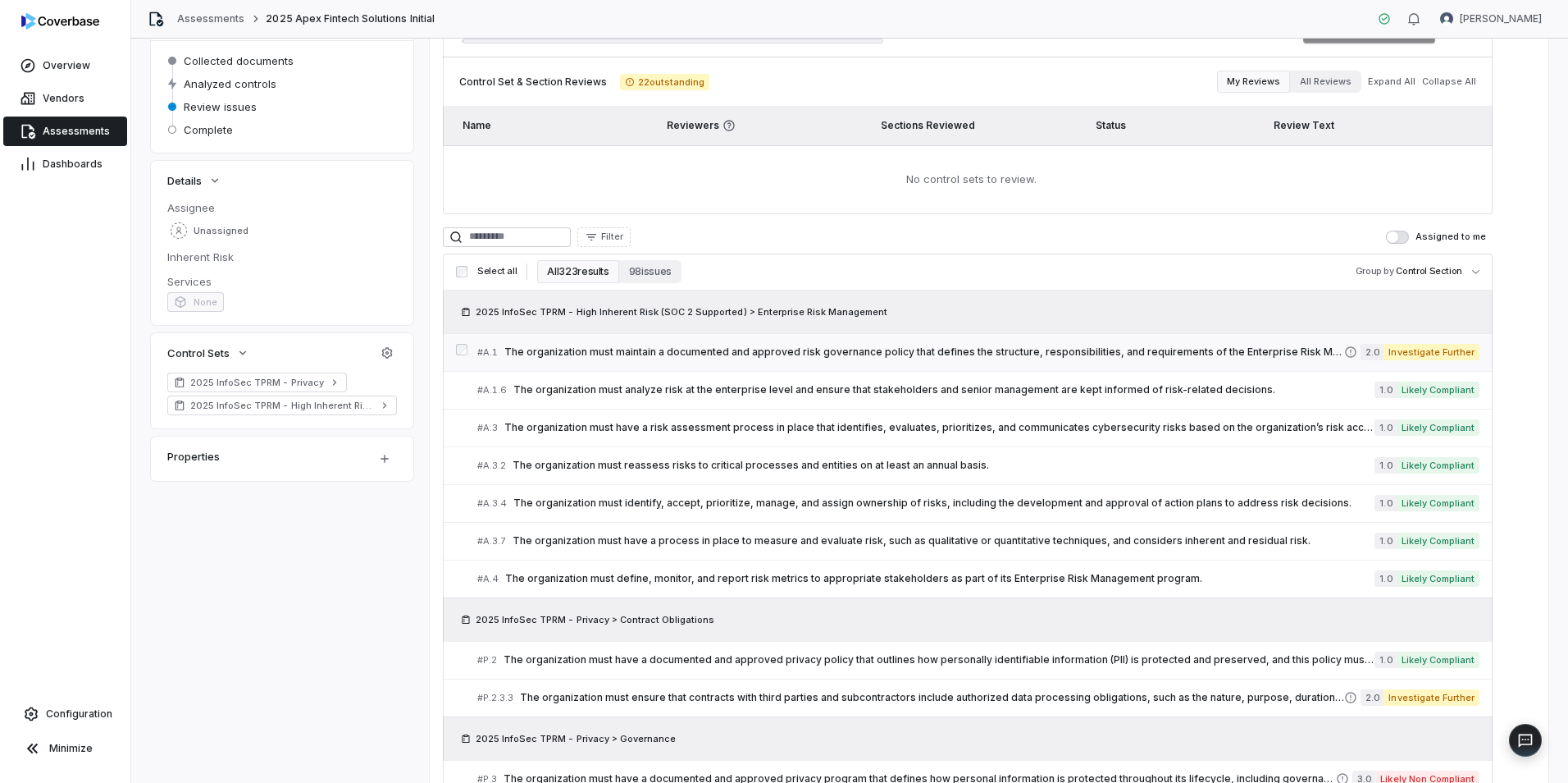
click at [585, 353] on span "The organization must maintain a documented and approved risk governance policy…" at bounding box center [924, 351] width 840 height 13
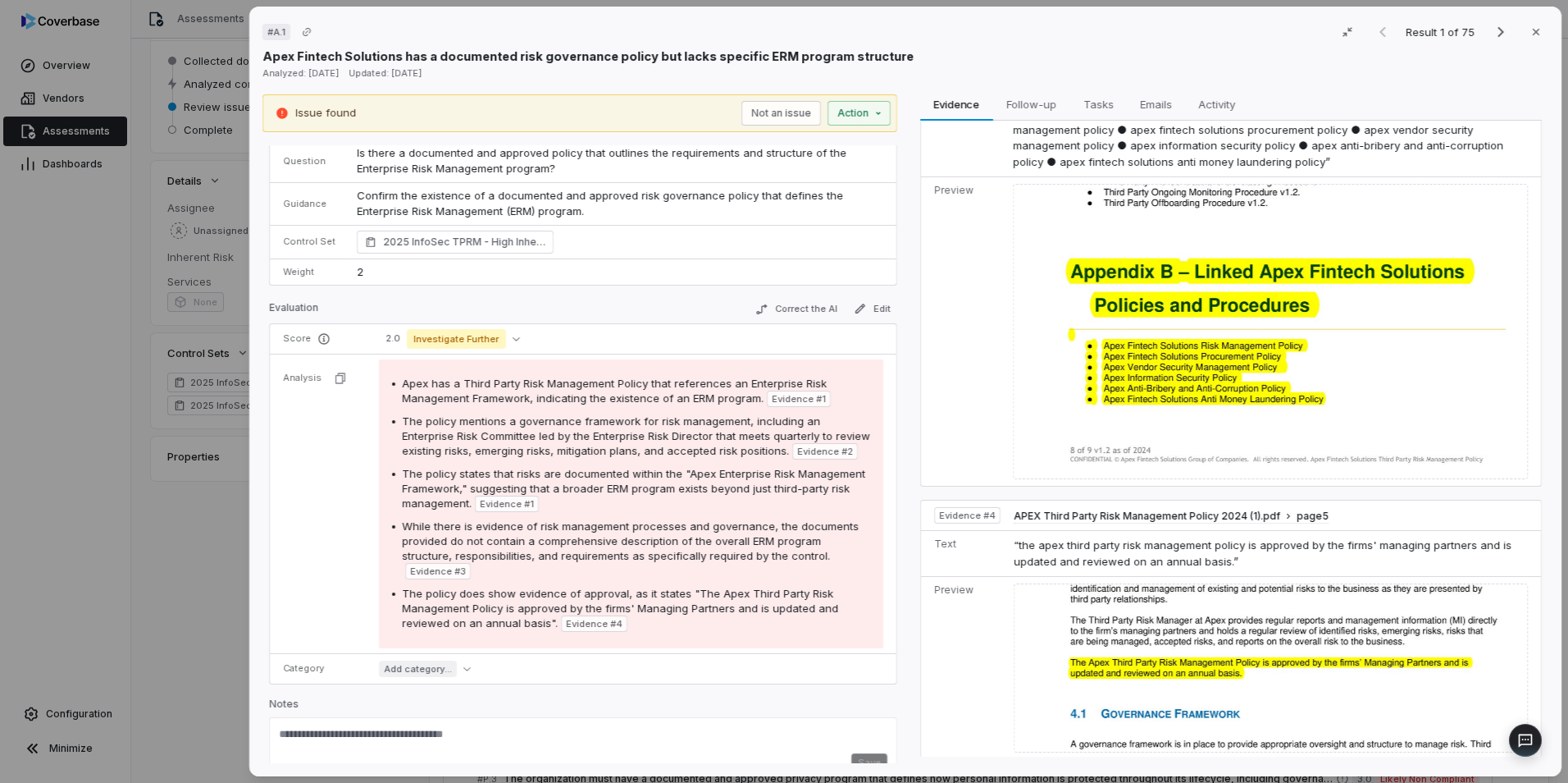
scroll to position [109, 0]
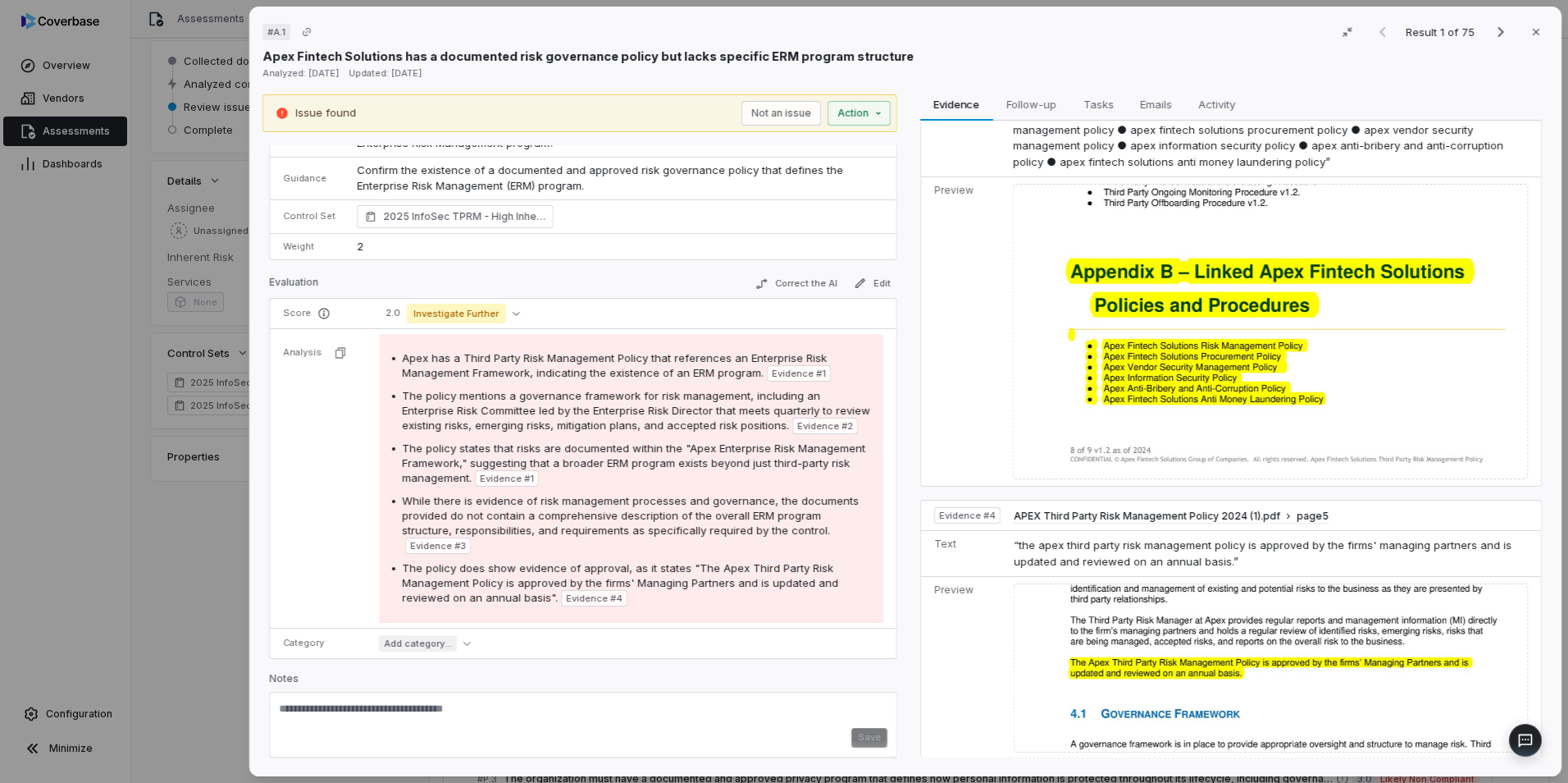
click at [358, 717] on textarea at bounding box center [583, 715] width 609 height 27
click at [1537, 30] on button "Close" at bounding box center [1536, 31] width 34 height 34
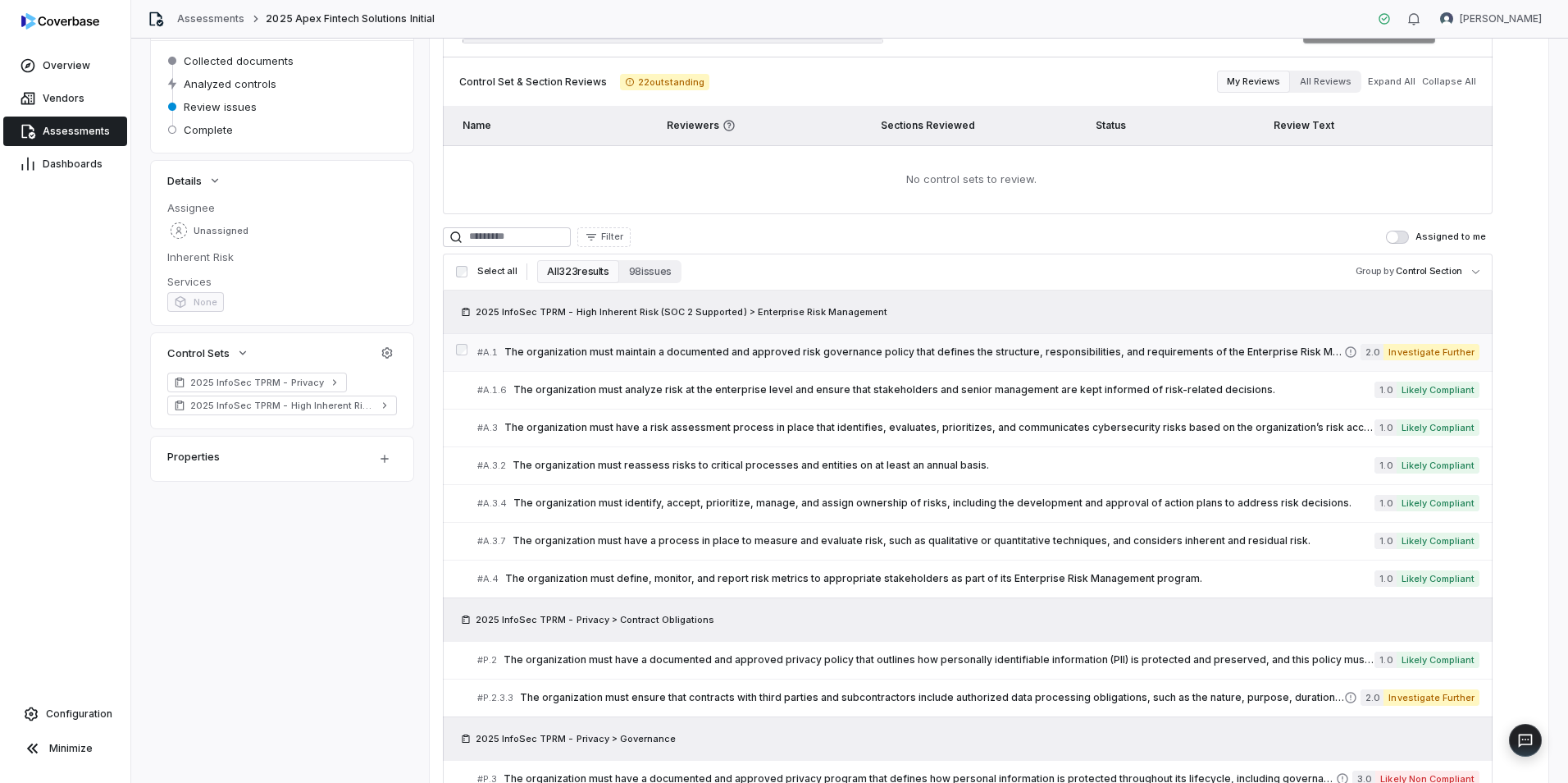
click at [768, 352] on span "The organization must maintain a documented and approved risk governance policy…" at bounding box center [924, 351] width 840 height 13
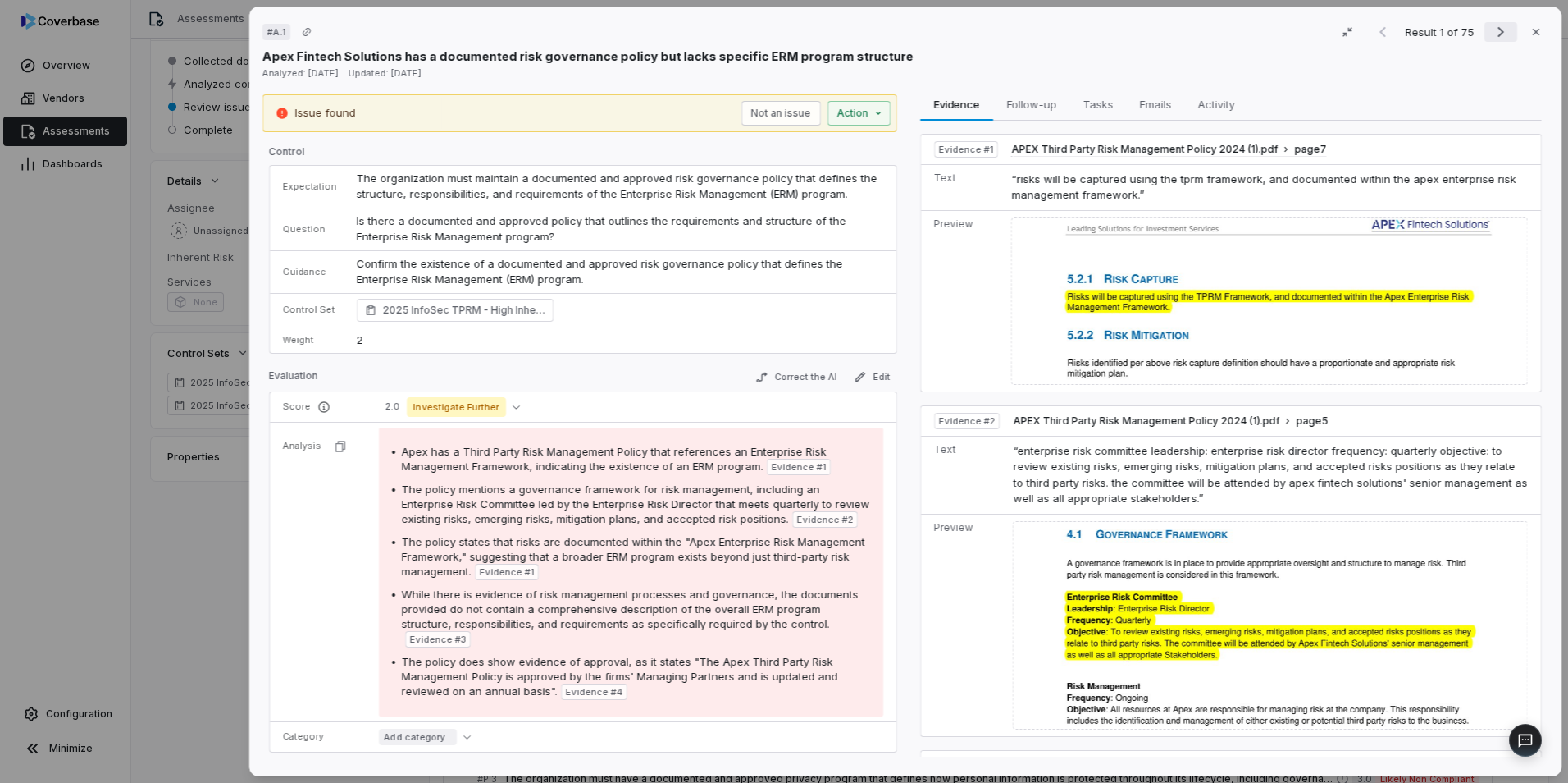
click at [1484, 24] on button "Next result" at bounding box center [1501, 31] width 33 height 19
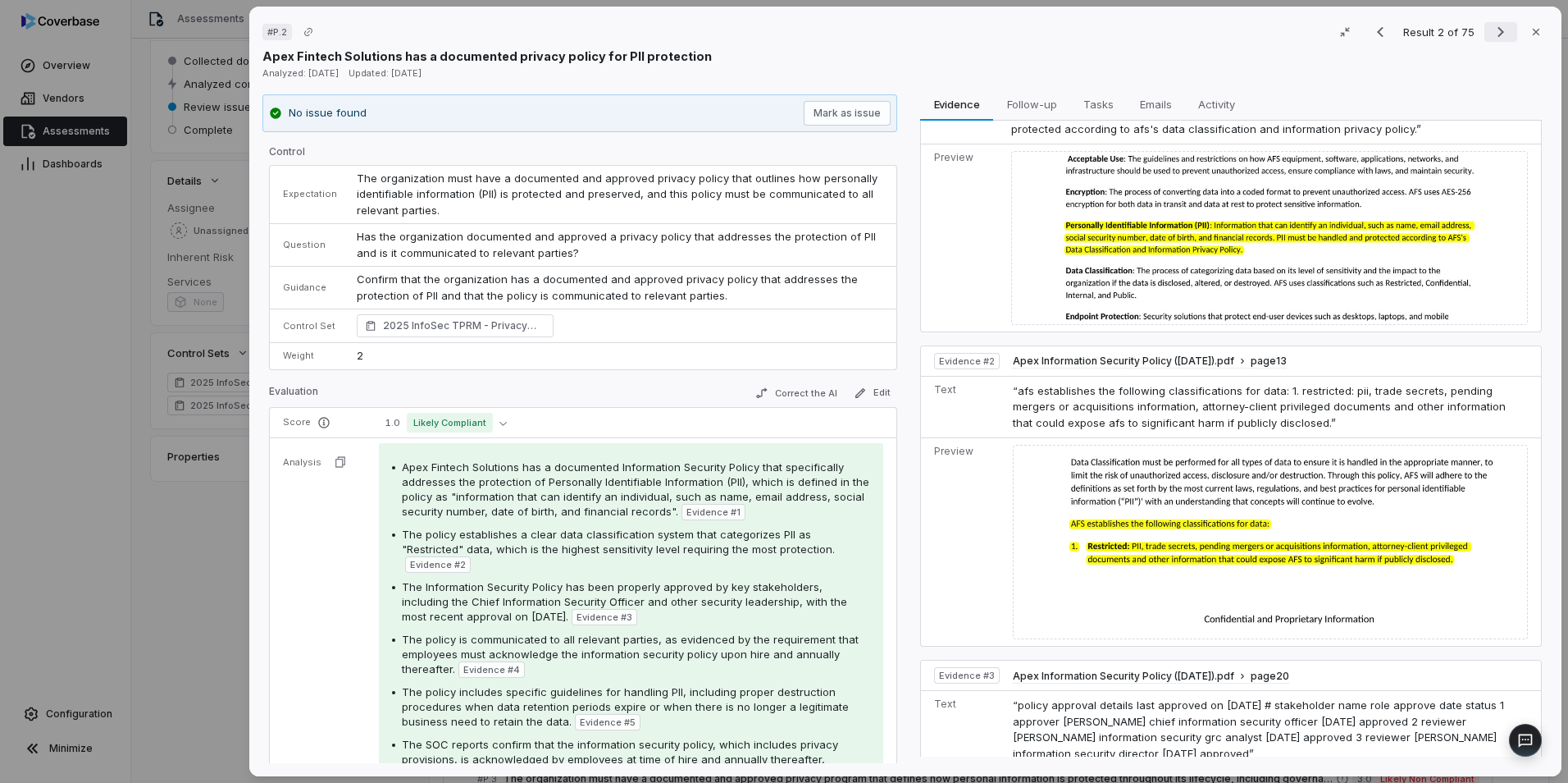
click at [1491, 32] on icon "Next result" at bounding box center [1500, 31] width 19 height 19
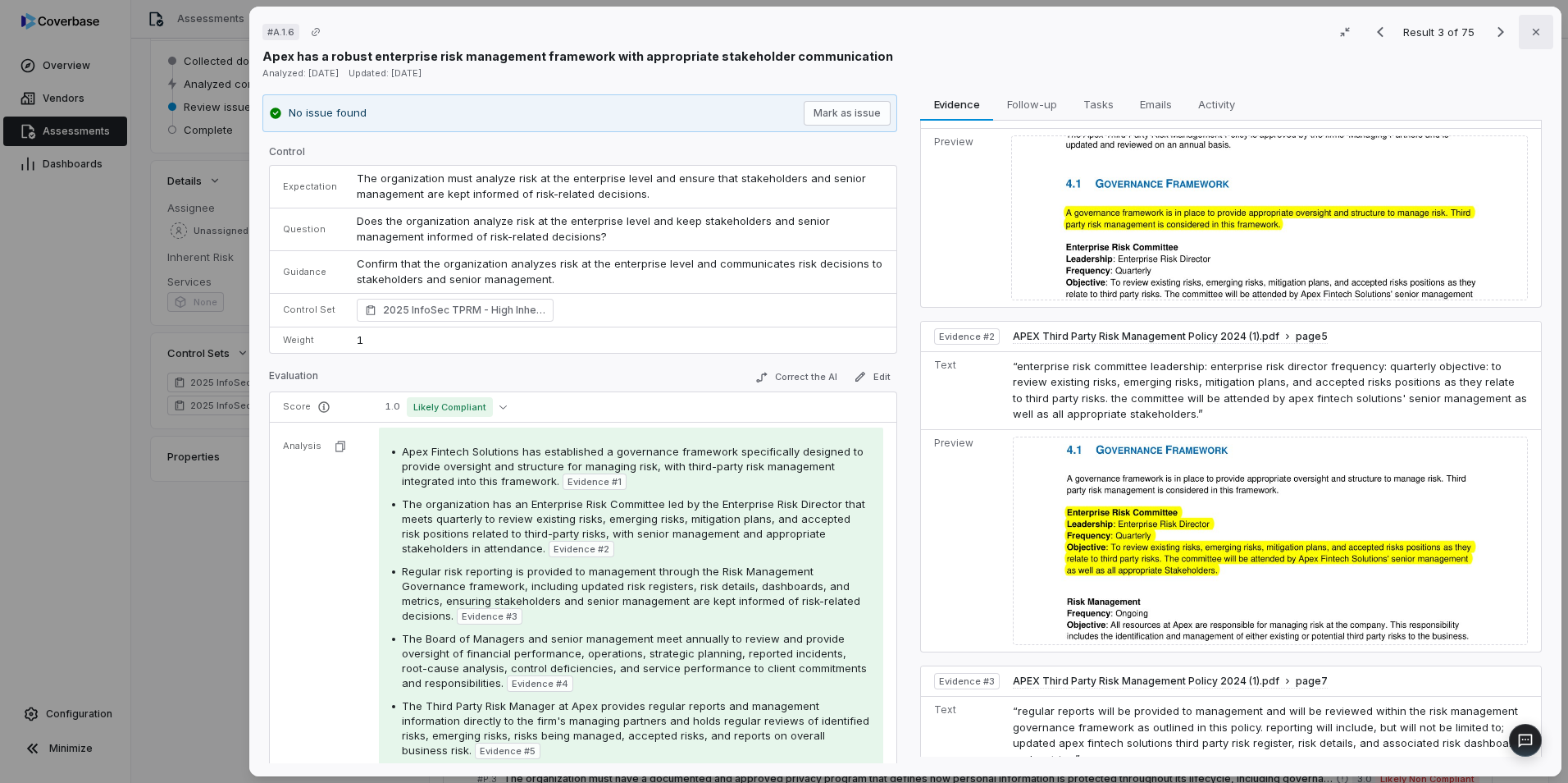
click at [1529, 33] on icon "button" at bounding box center [1536, 32] width 13 height 13
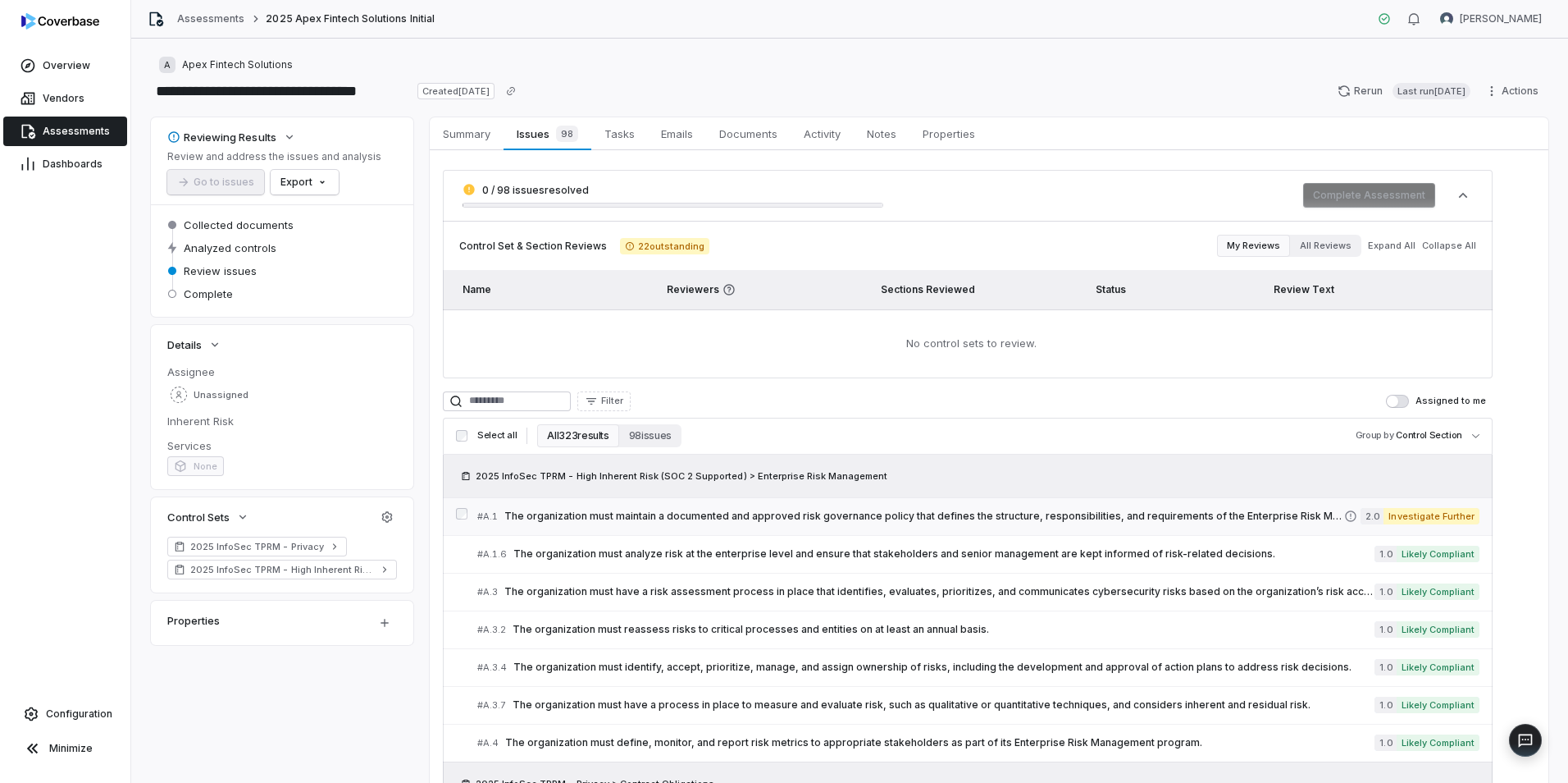
click at [709, 512] on span "The organization must maintain a documented and approved risk governance policy…" at bounding box center [924, 516] width 840 height 13
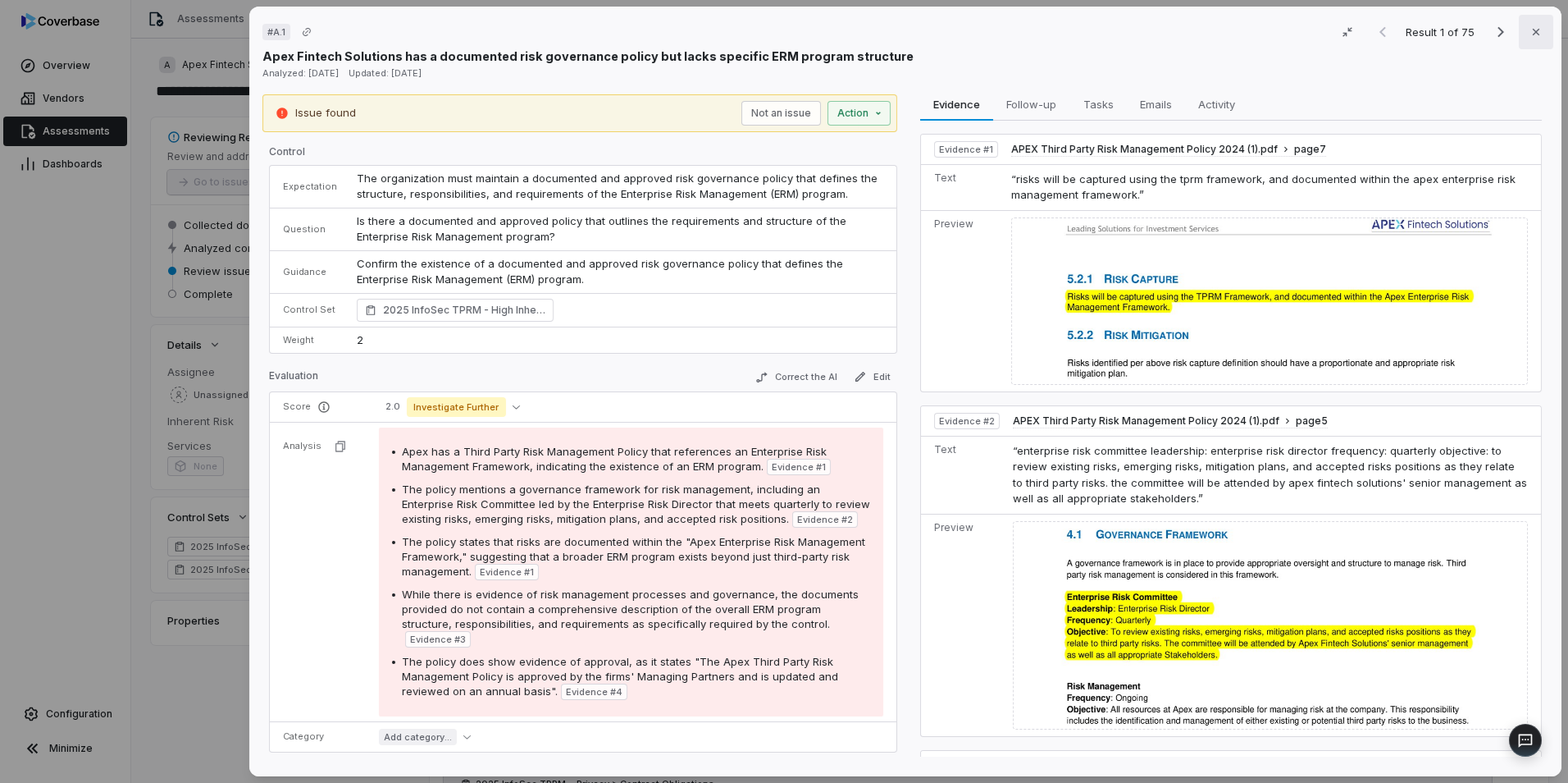
click at [1529, 35] on icon "button" at bounding box center [1536, 32] width 13 height 13
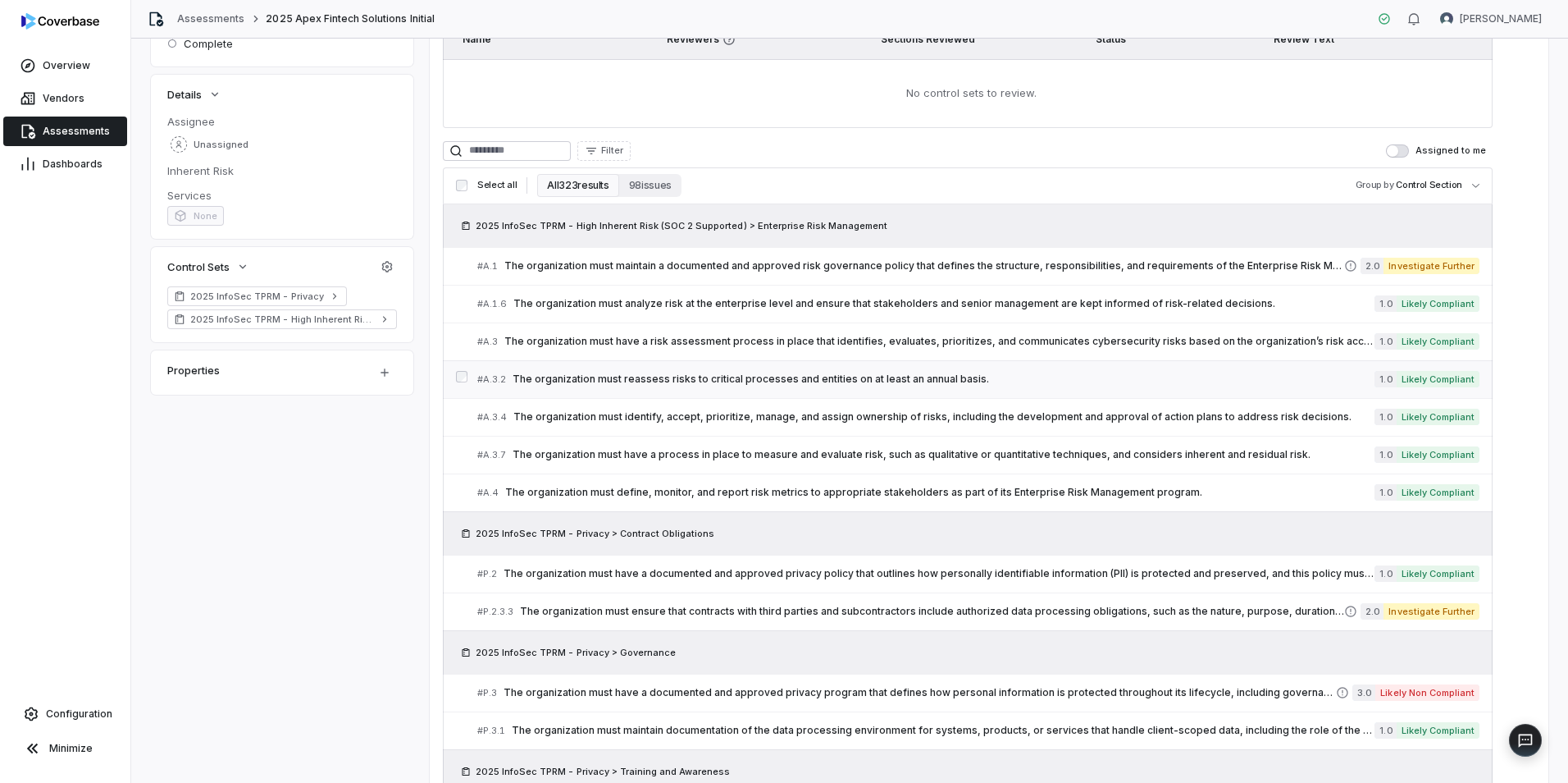
scroll to position [247, 0]
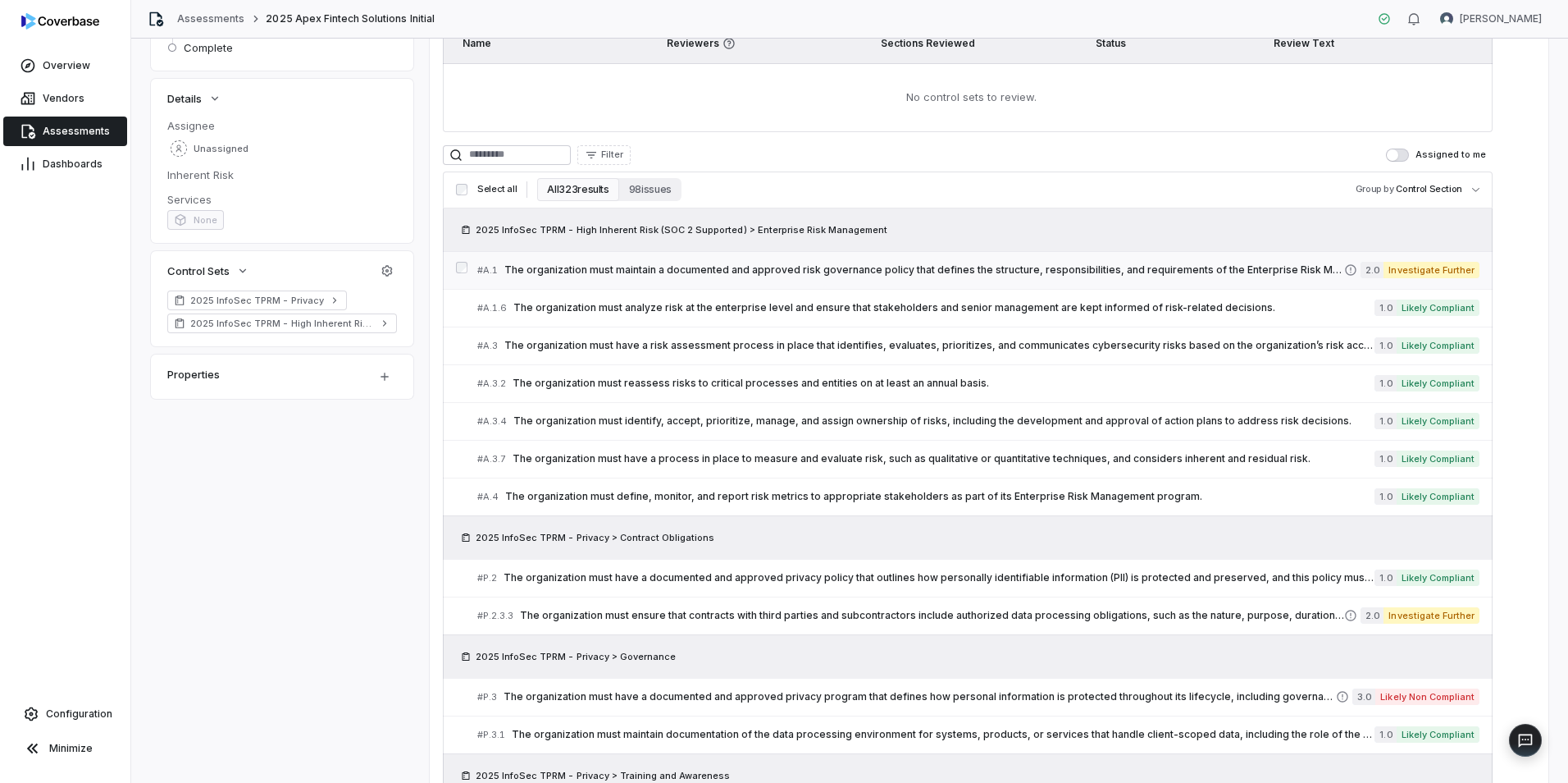
click at [1157, 272] on span "The organization must maintain a documented and approved risk governance policy…" at bounding box center [924, 270] width 840 height 13
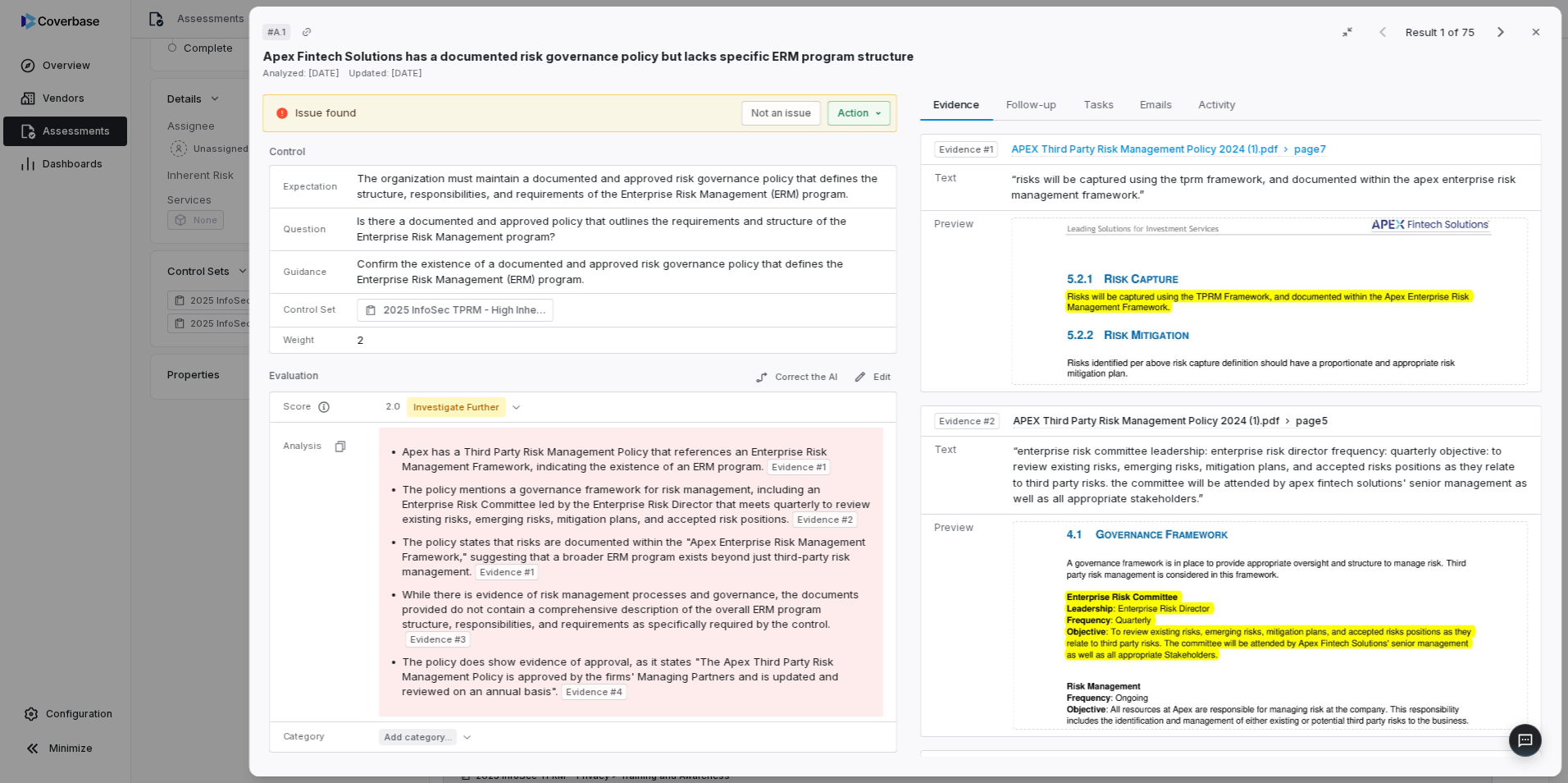
click at [1092, 148] on span "APEX Third Party Risk Management Policy 2024 (1).pdf" at bounding box center [1145, 149] width 267 height 13
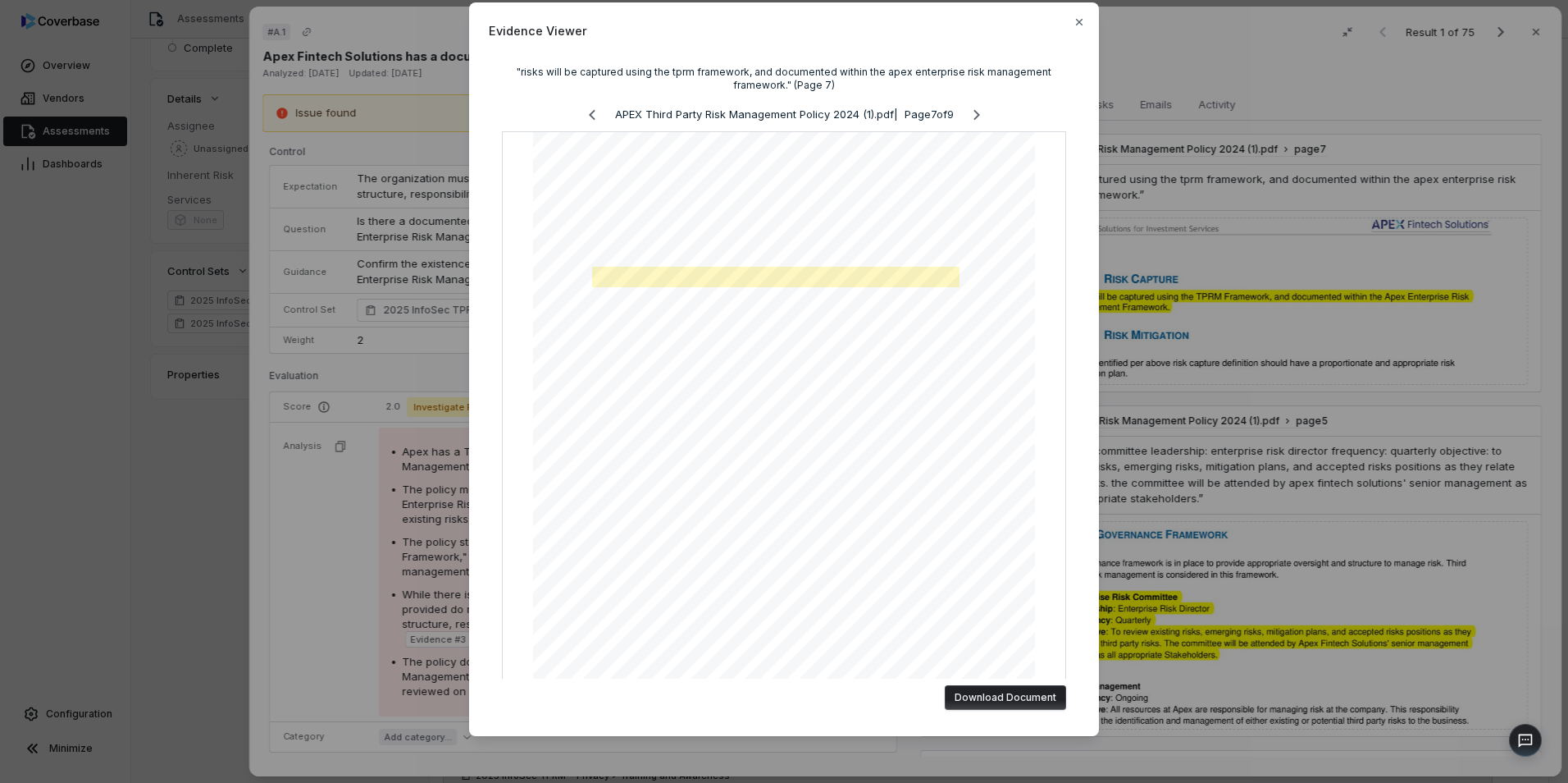
click at [967, 697] on button "Download Document" at bounding box center [1005, 697] width 121 height 25
click at [1079, 19] on icon "button" at bounding box center [1080, 22] width 13 height 13
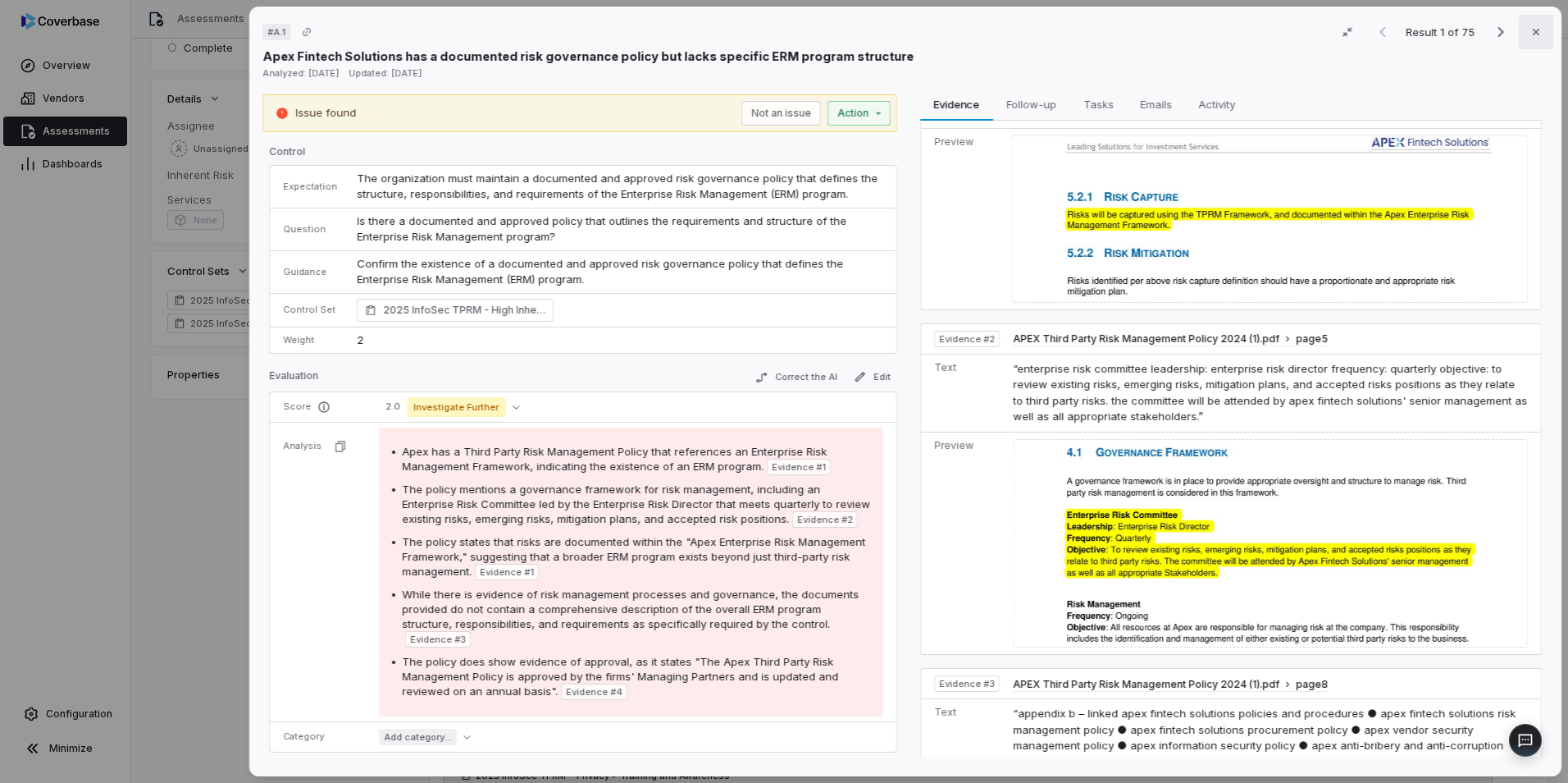
click at [1527, 43] on button "Close" at bounding box center [1536, 31] width 34 height 34
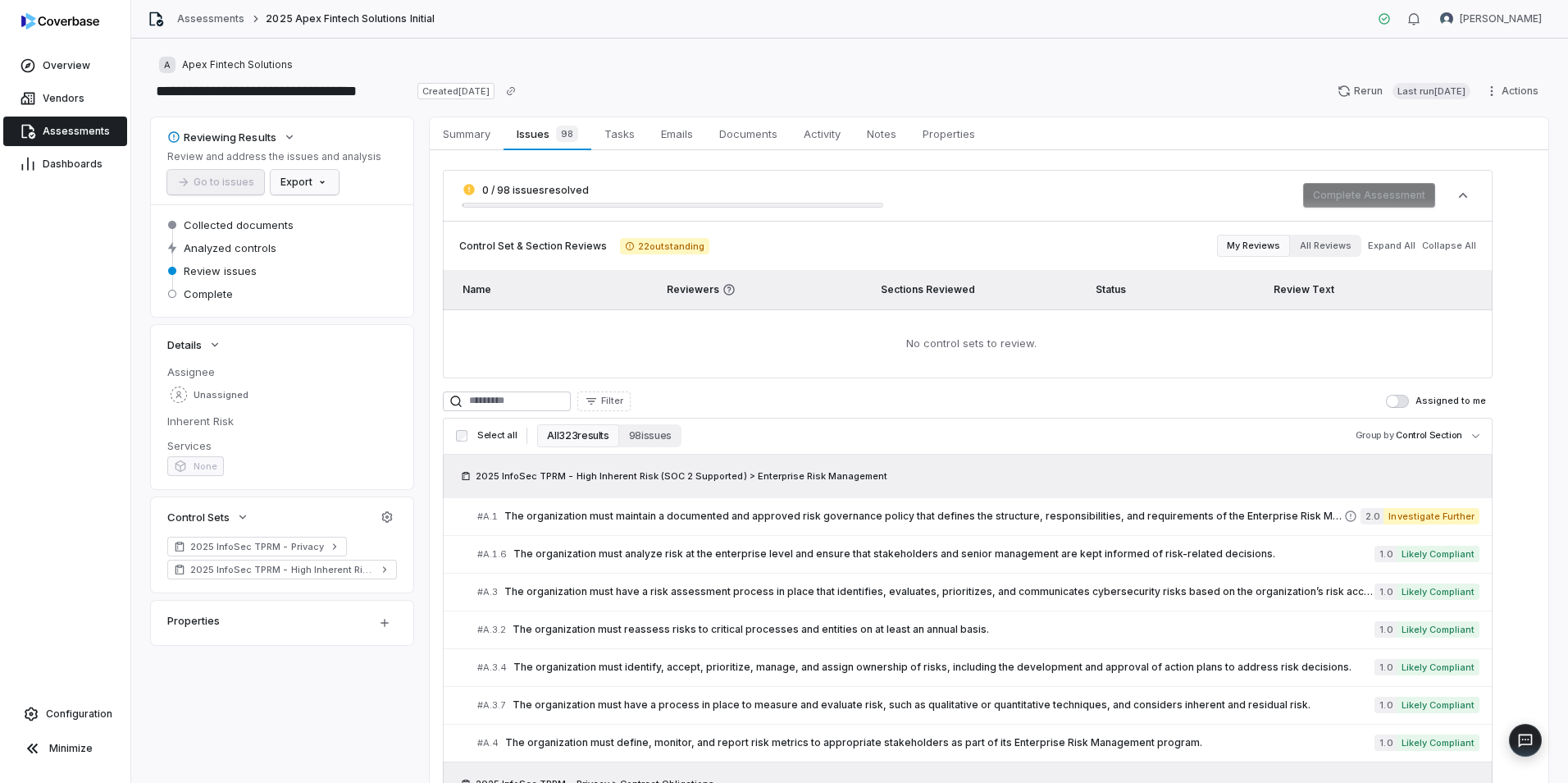
click at [314, 180] on html "**********" at bounding box center [784, 391] width 1568 height 783
click at [600, 69] on html "**********" at bounding box center [784, 391] width 1568 height 783
